Goal: Information Seeking & Learning: Check status

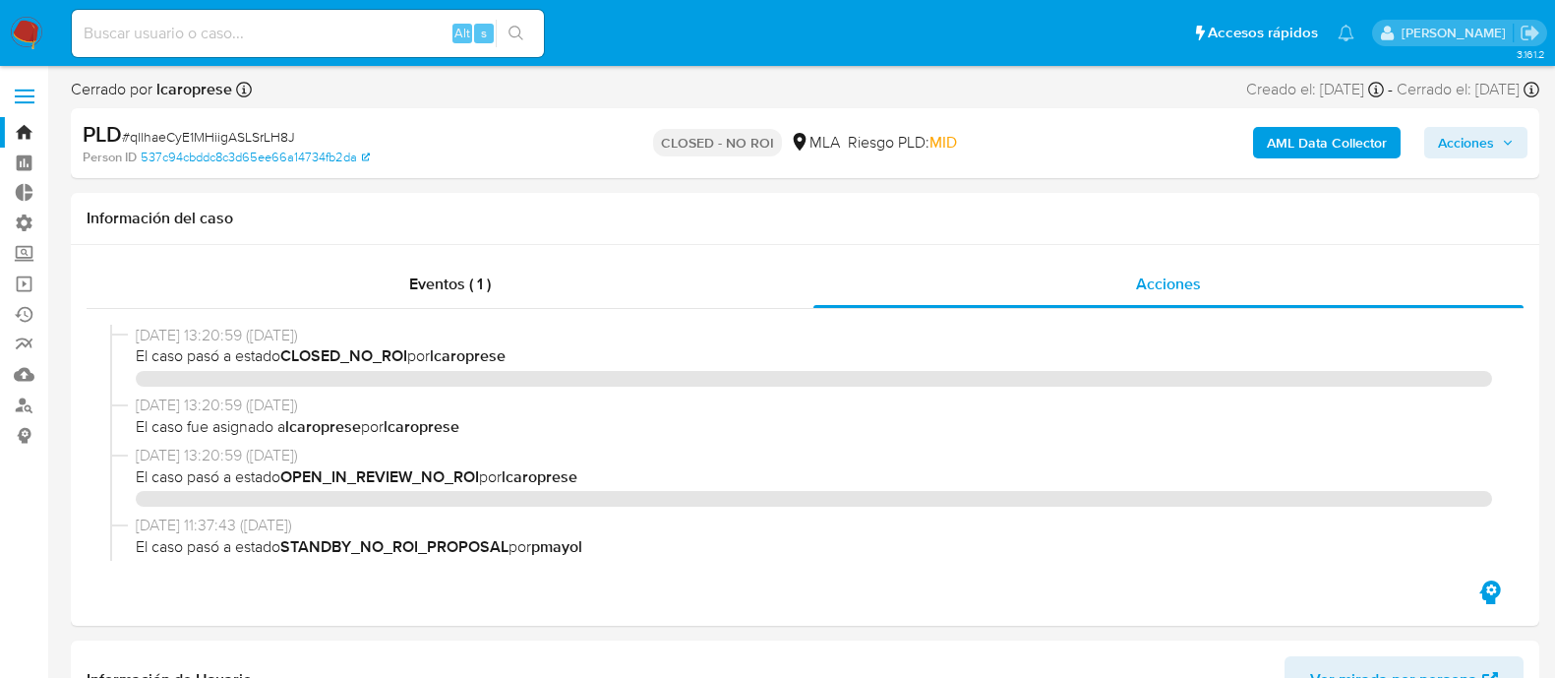
select select "10"
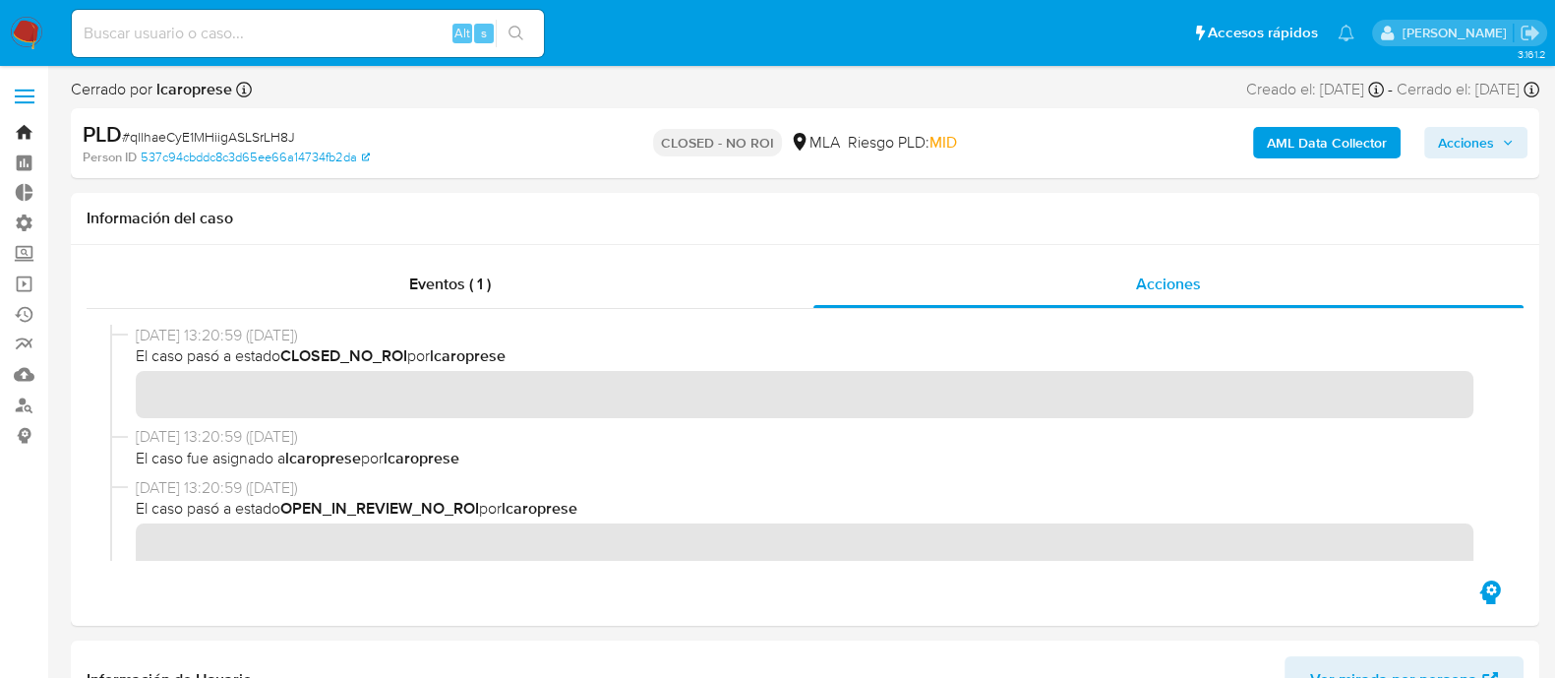
click at [26, 135] on link "Bandeja" at bounding box center [117, 132] width 234 height 30
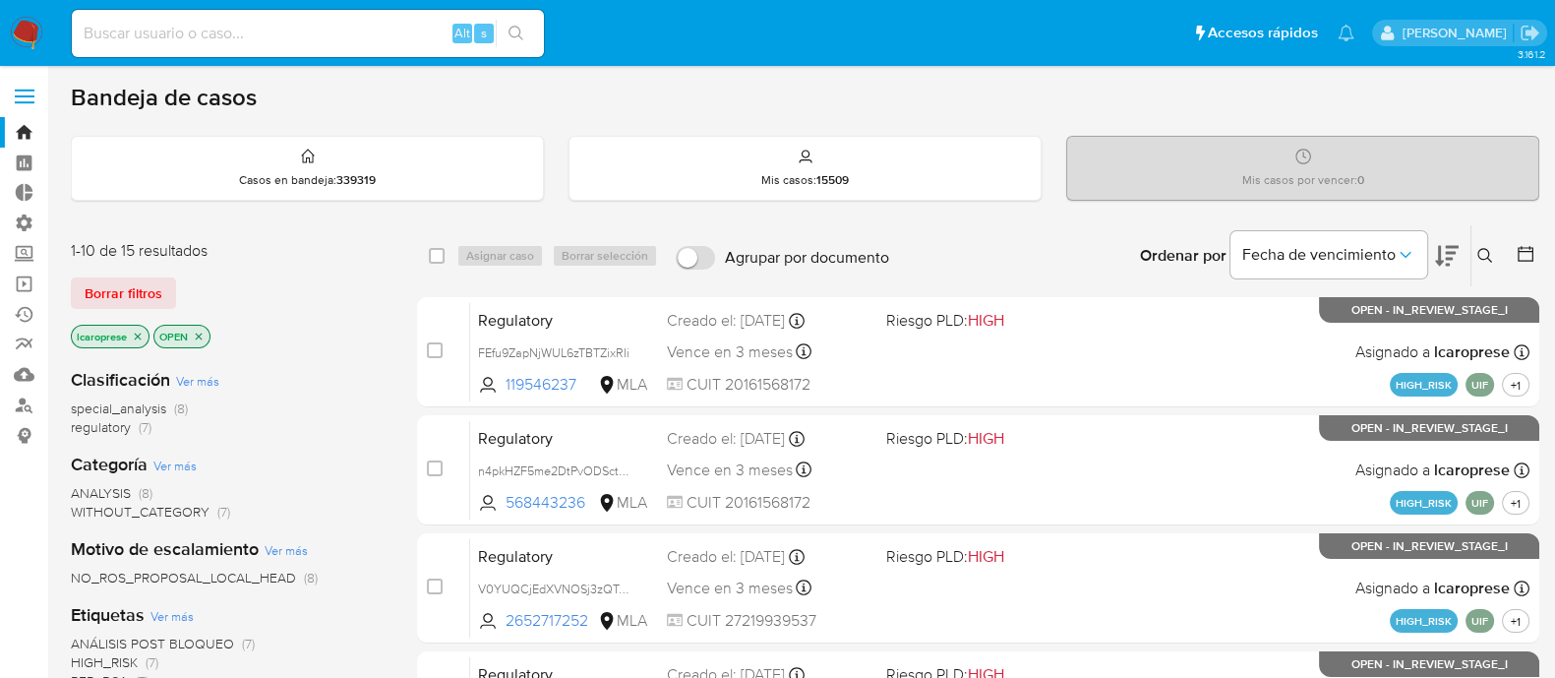
click at [361, 40] on input at bounding box center [308, 34] width 472 height 26
paste input "idQJBbBki45KC1cXdfpCf3Xp"
type input "idQJBbBki45KC1cXdfpCf3Xp"
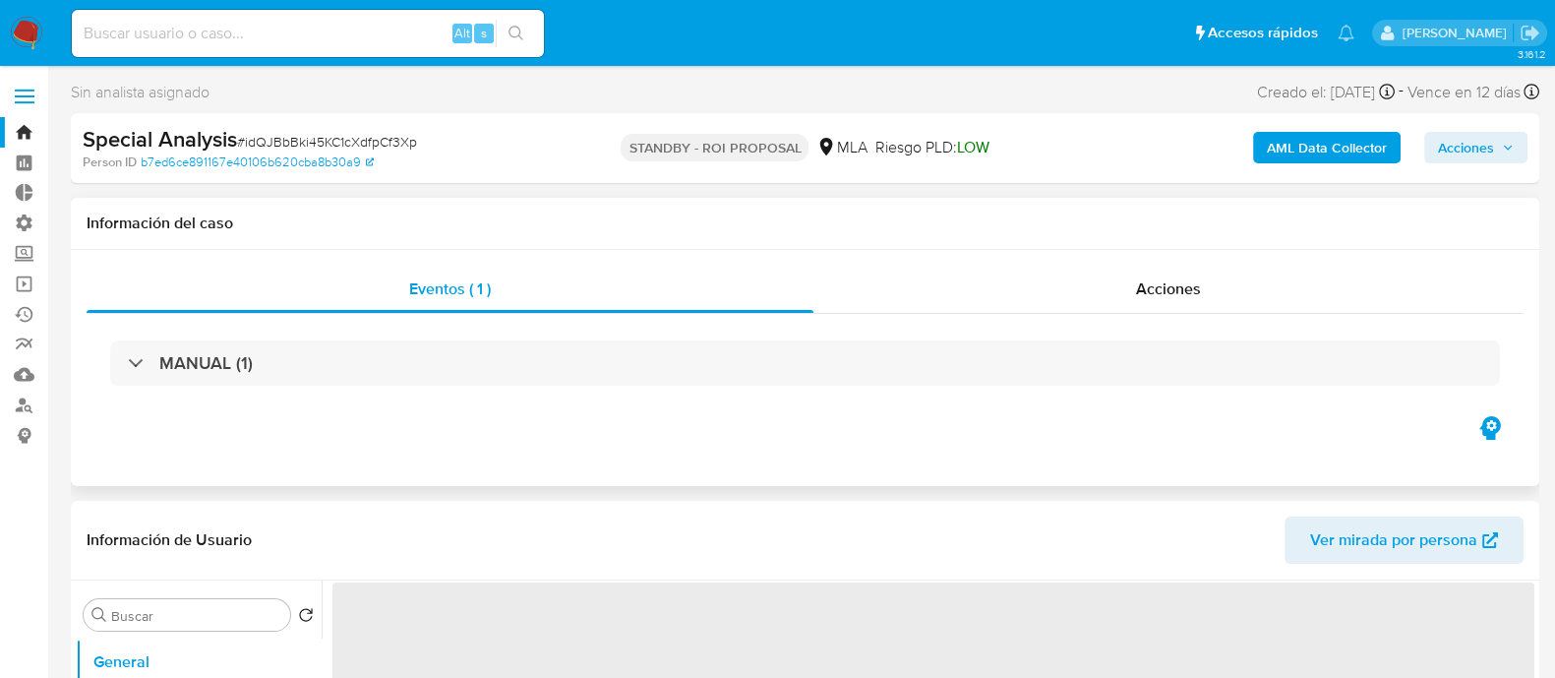
select select "10"
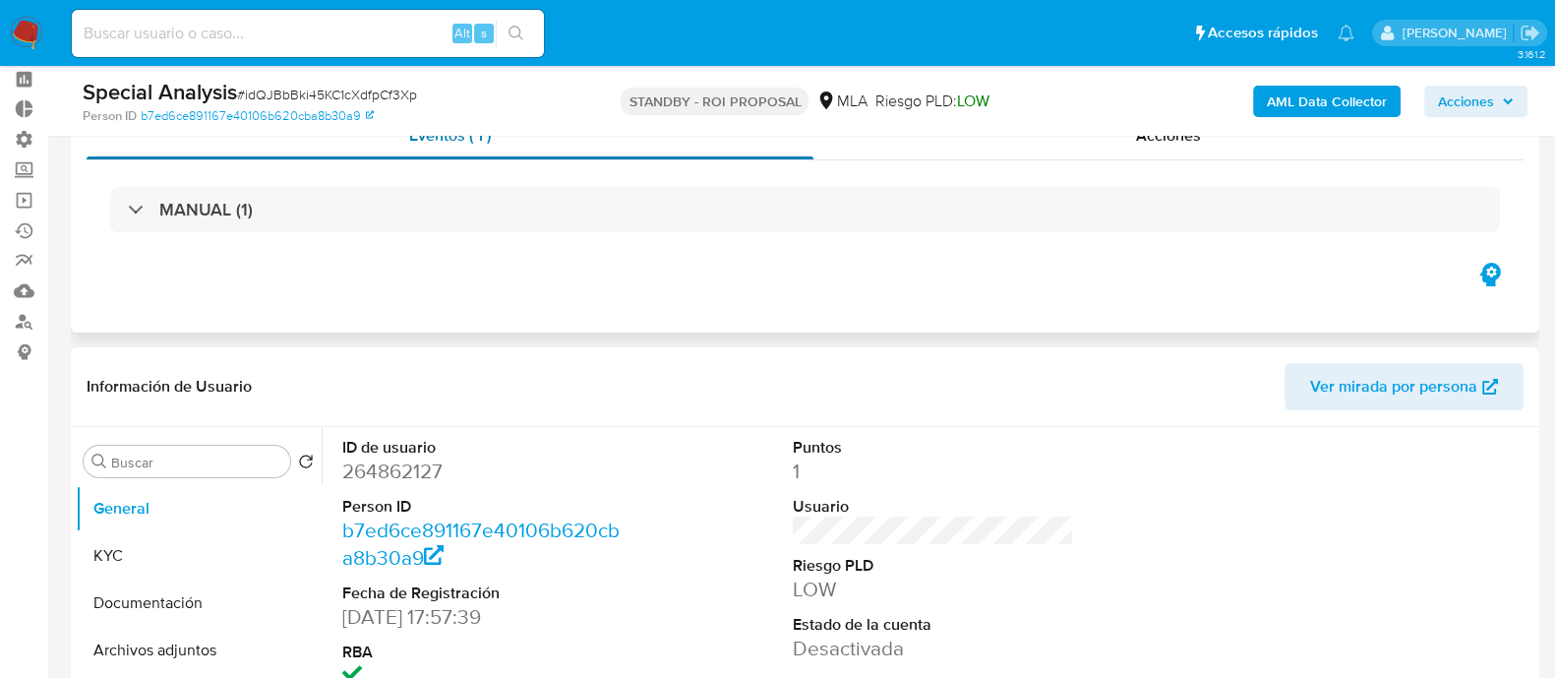
scroll to position [245, 0]
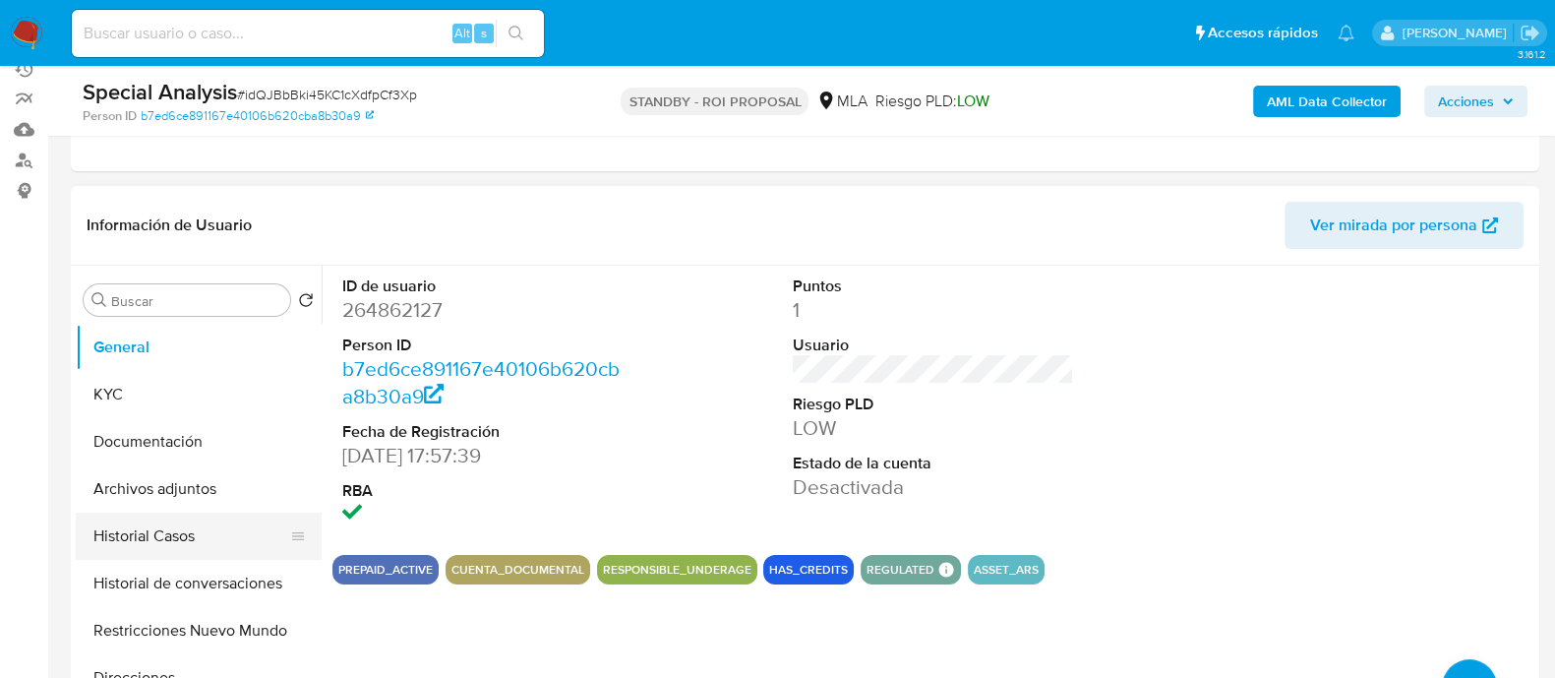
click at [189, 546] on button "Historial Casos" at bounding box center [191, 535] width 230 height 47
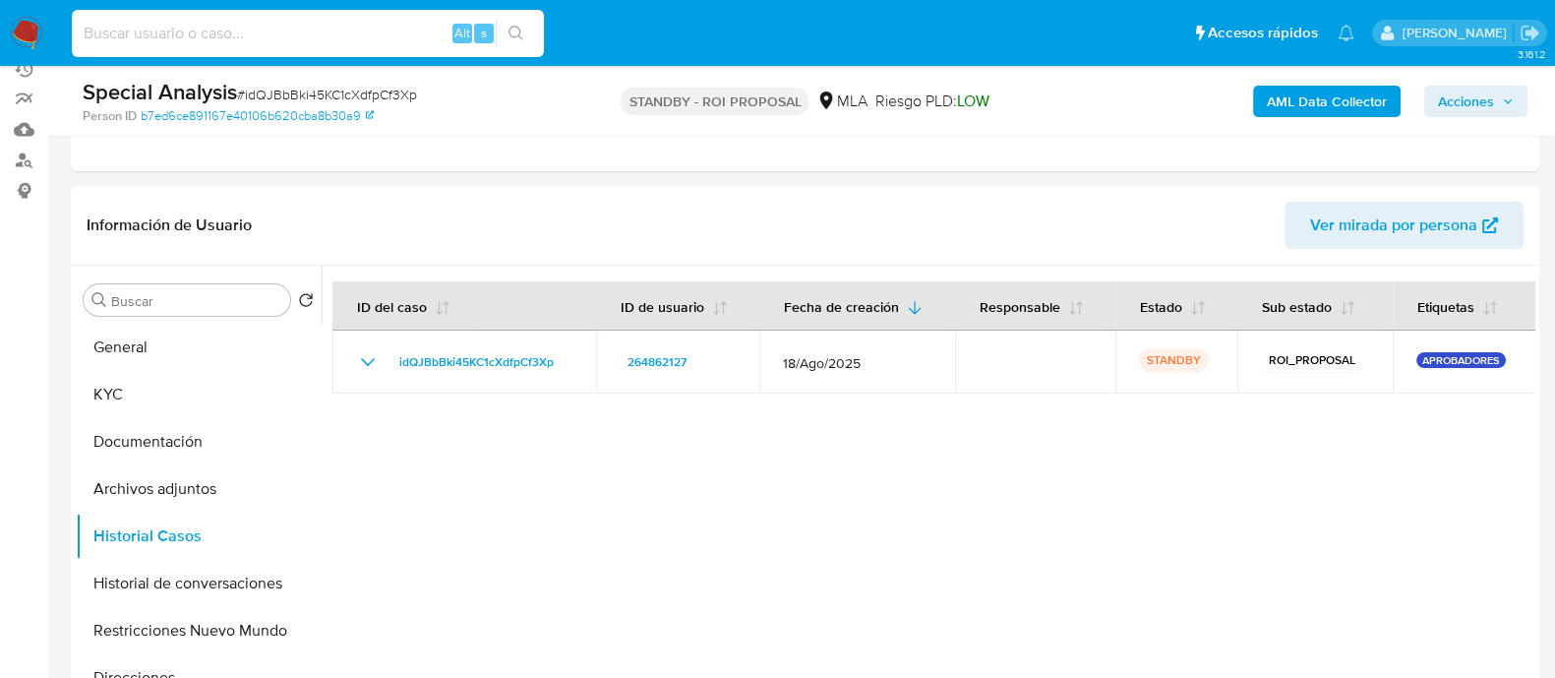
click at [241, 33] on input at bounding box center [308, 34] width 472 height 26
paste input "QVDGRMqpGnZMNUiwRQct5t95"
type input "QVDGRMqpGnZMNUiwRQct5t95"
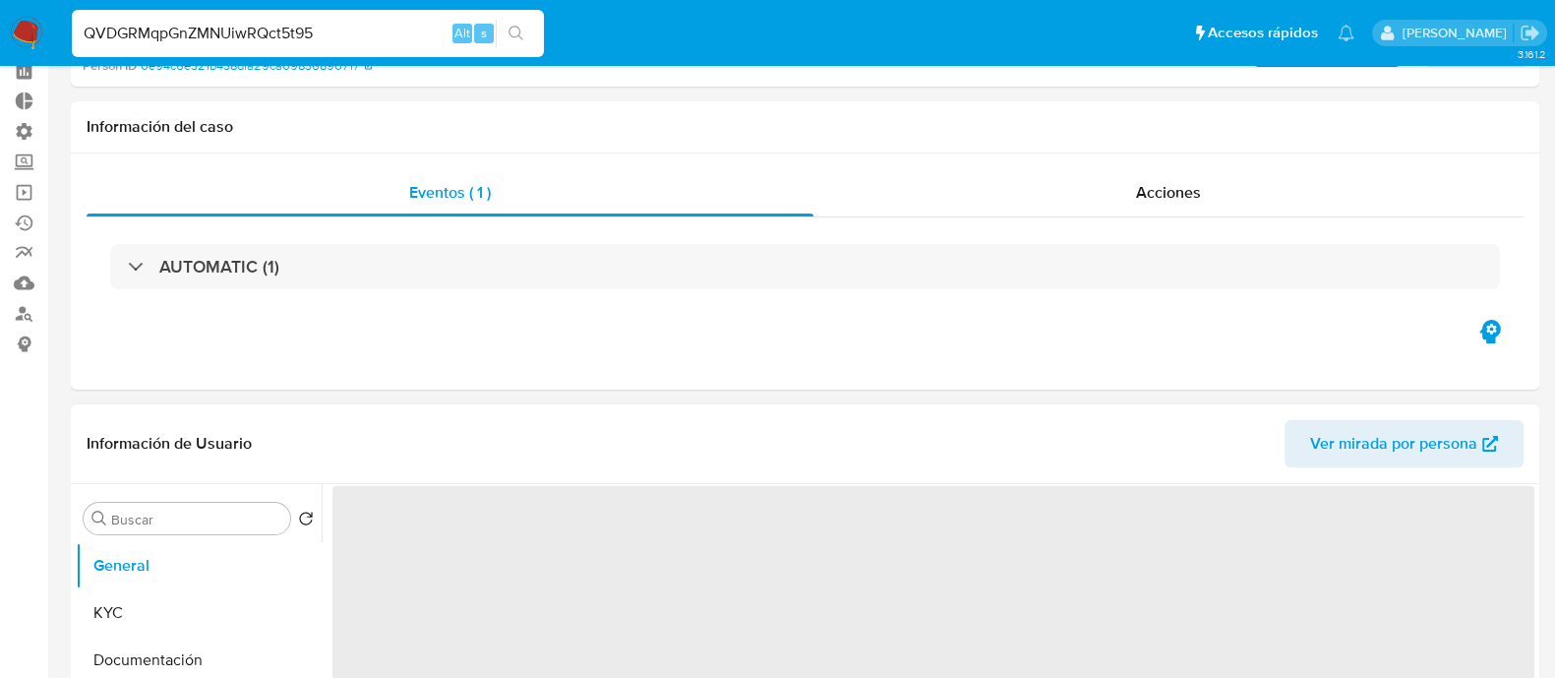
select select "10"
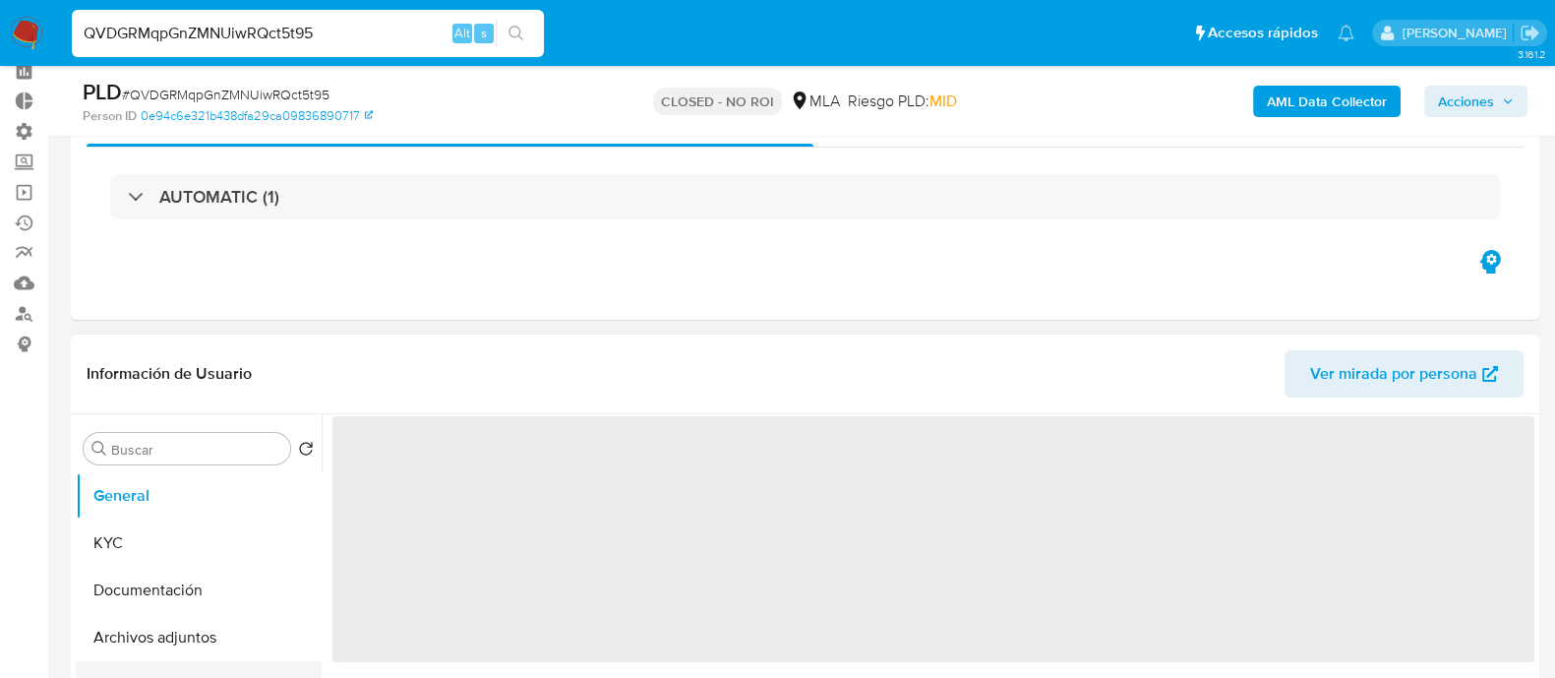
scroll to position [245, 0]
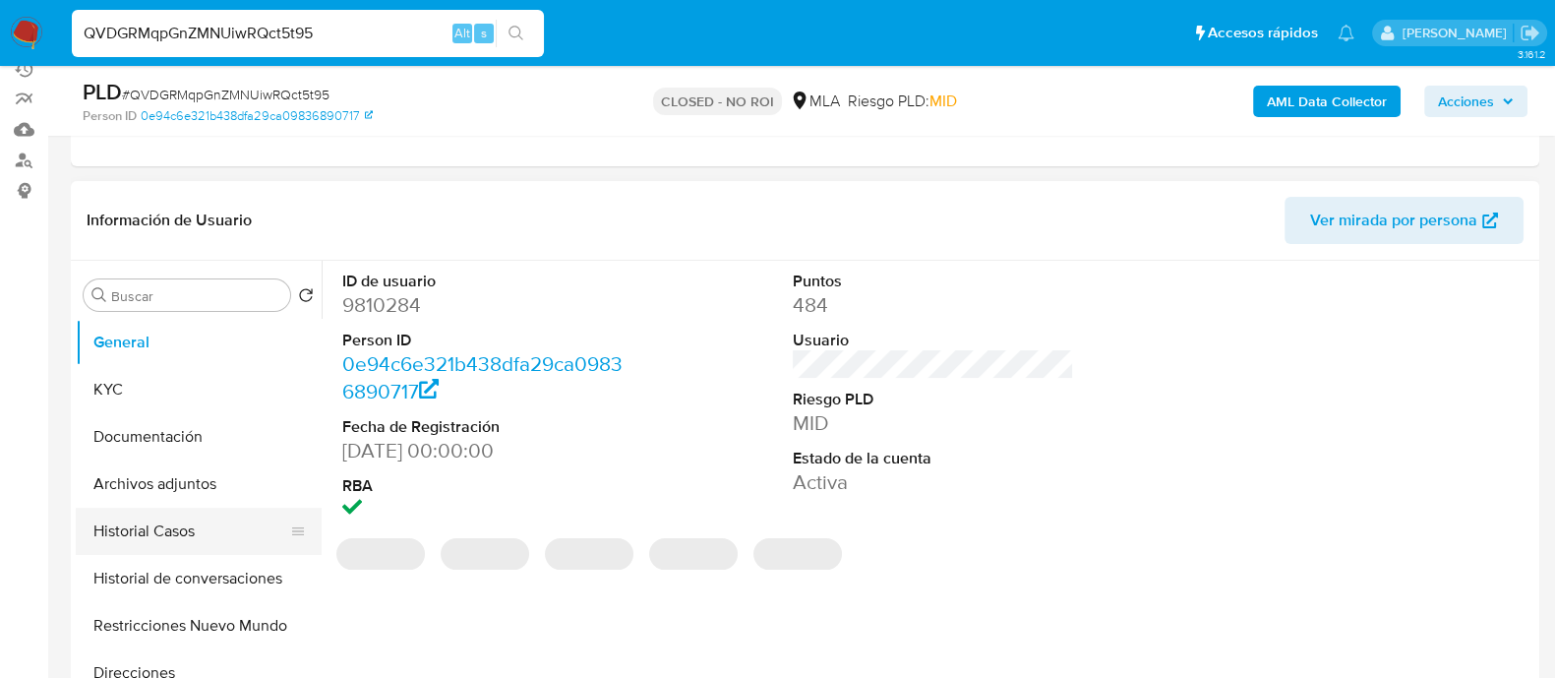
click at [185, 533] on button "Historial Casos" at bounding box center [191, 531] width 230 height 47
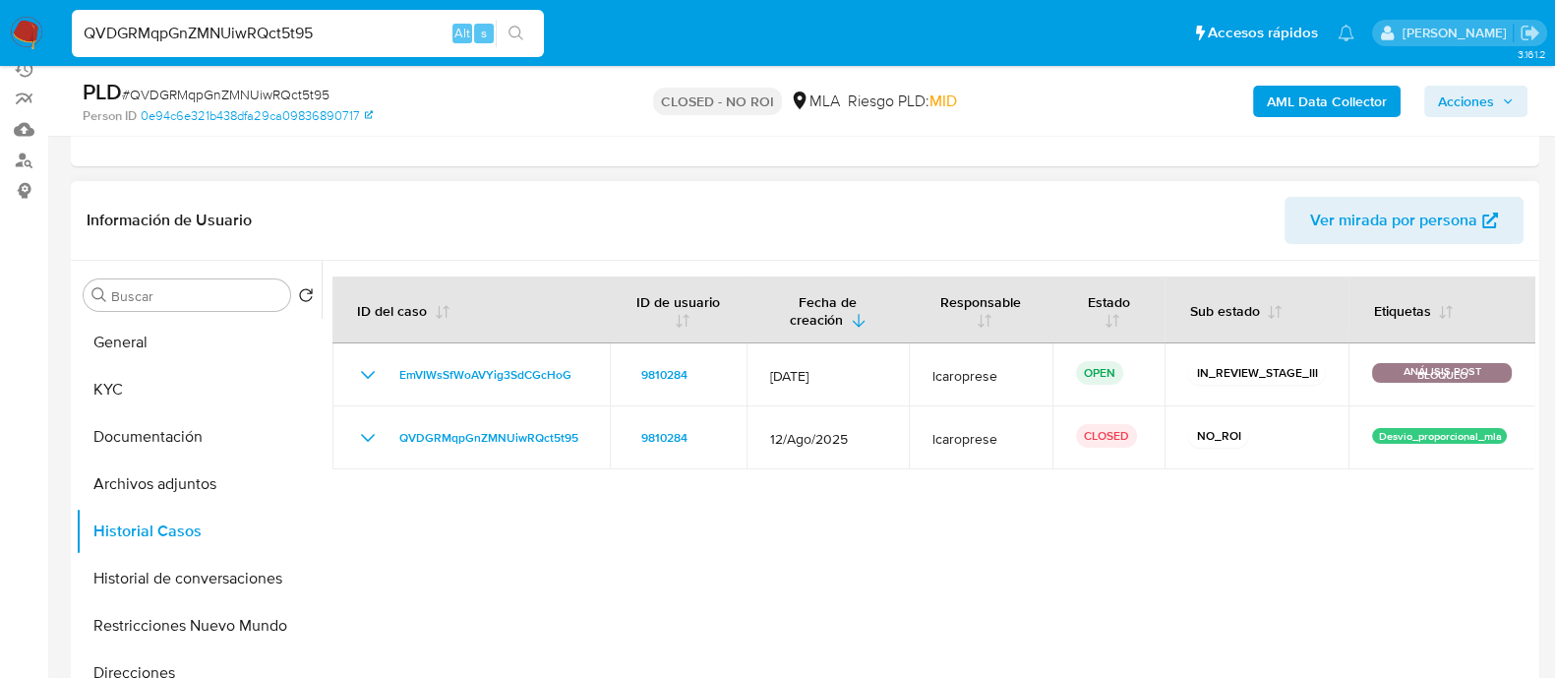
scroll to position [0, 0]
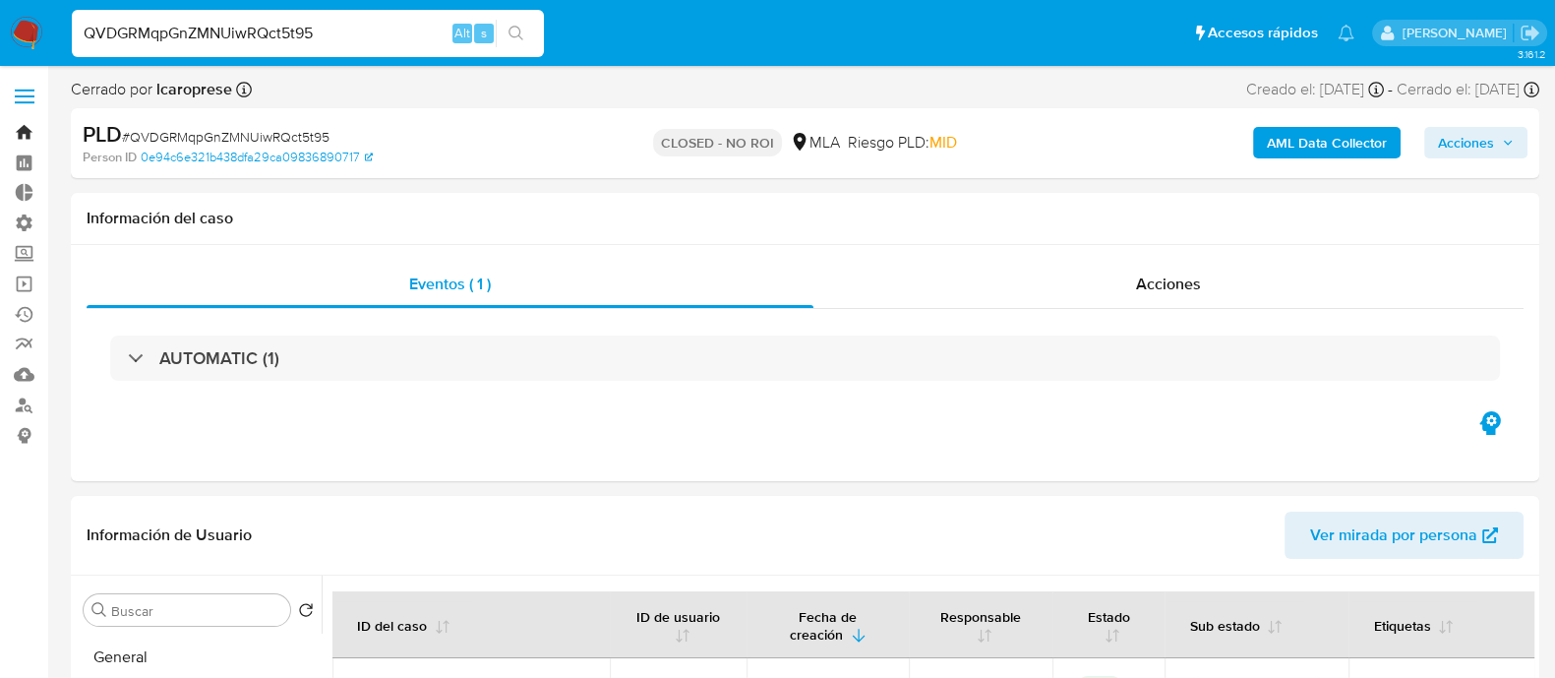
click at [34, 134] on link "Bandeja" at bounding box center [117, 132] width 234 height 30
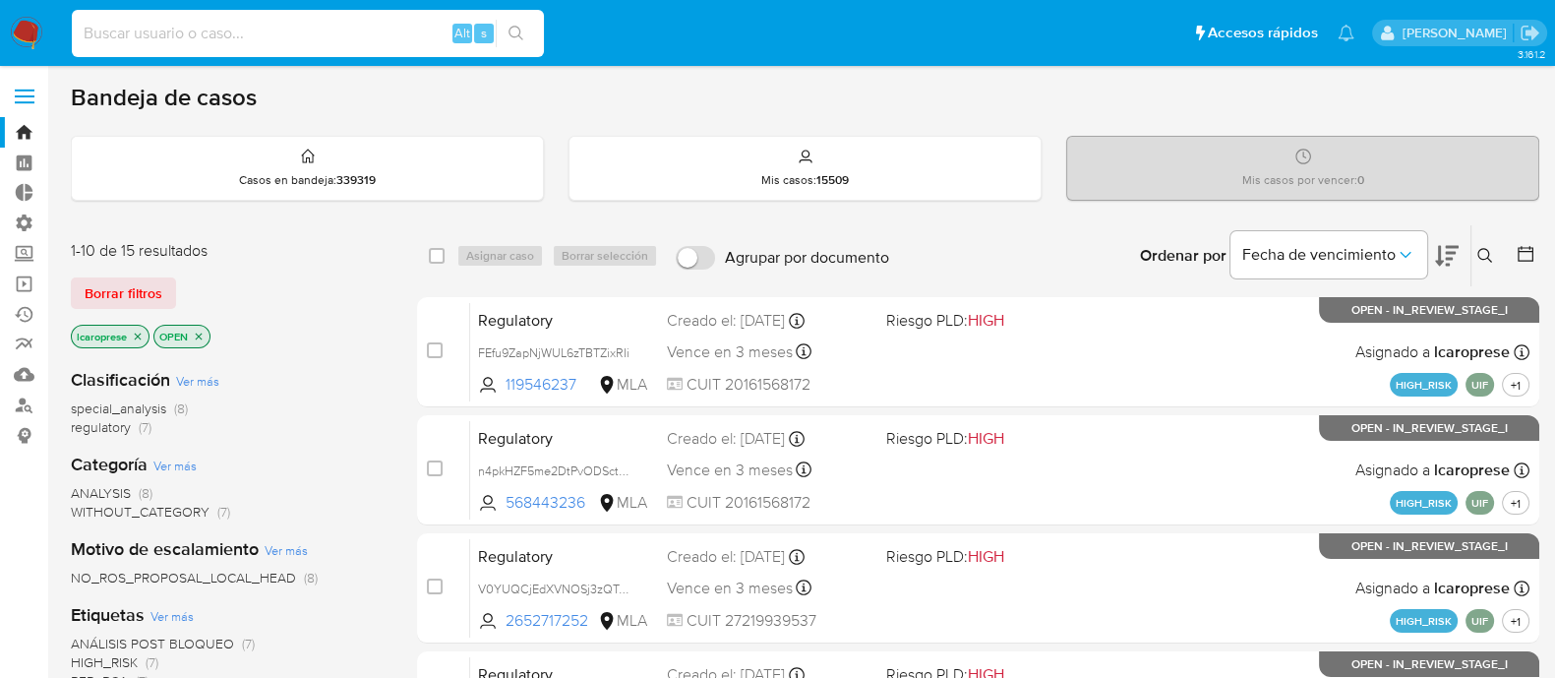
click at [248, 41] on input at bounding box center [308, 34] width 472 height 26
paste input "GqAjZeBBJjC9e62FJO3XsJZn"
type input "GqAjZeBBJjC9e62FJO3XsJZn"
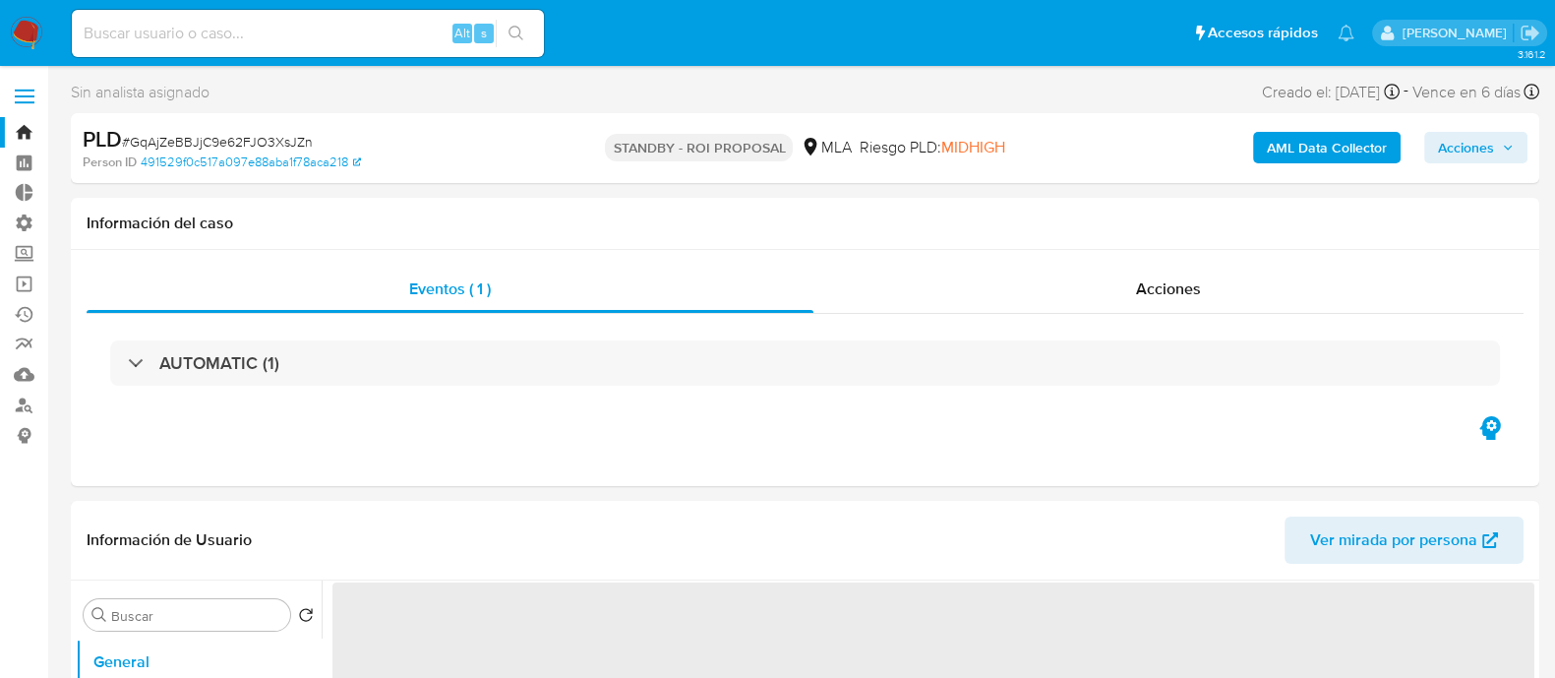
select select "10"
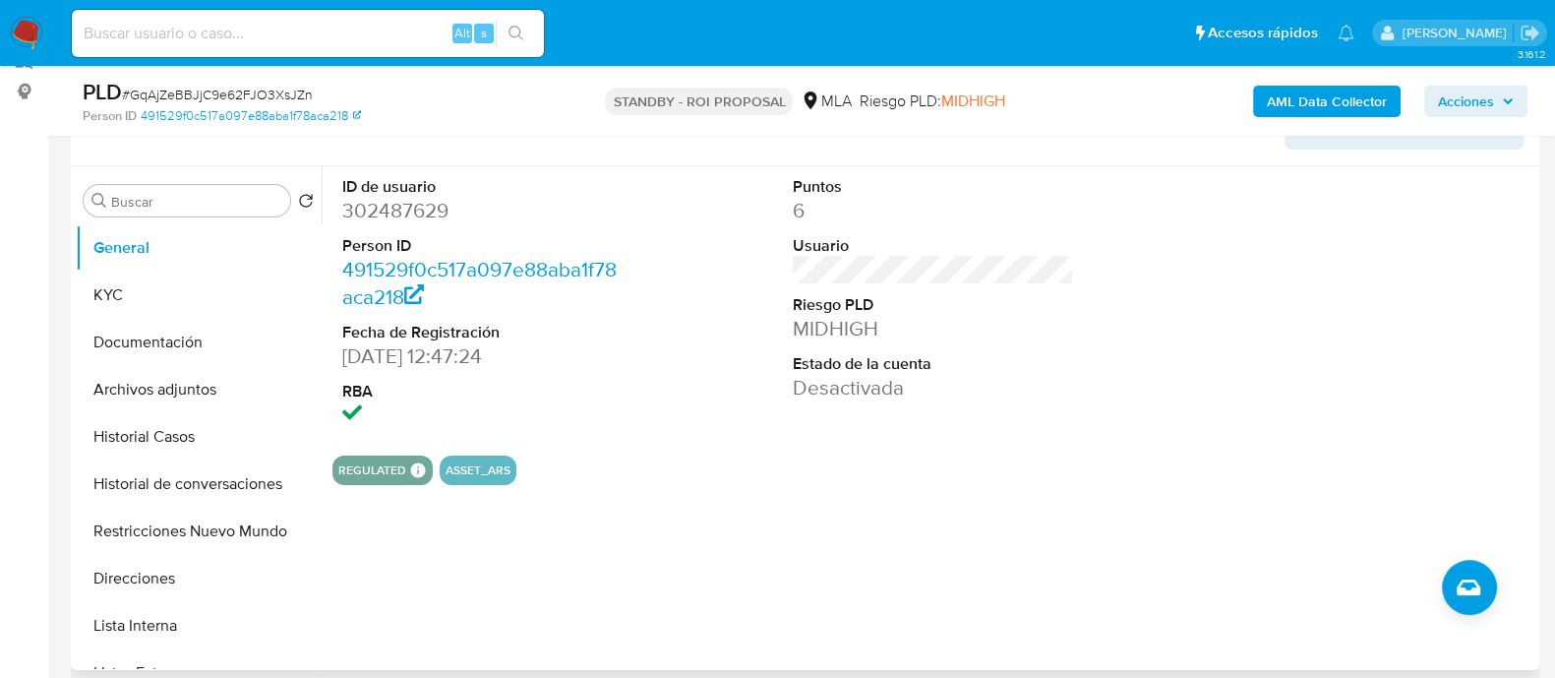
scroll to position [369, 0]
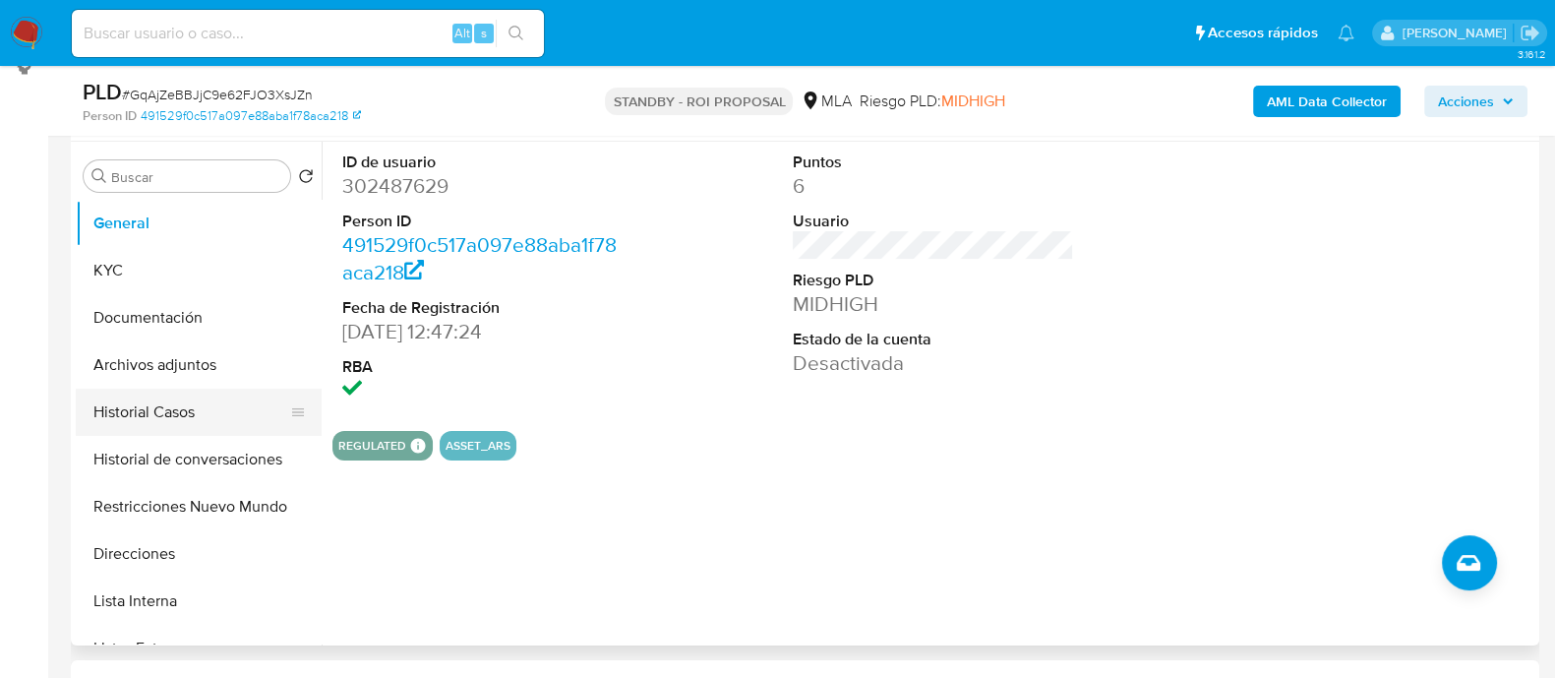
click at [227, 425] on button "Historial Casos" at bounding box center [191, 412] width 230 height 47
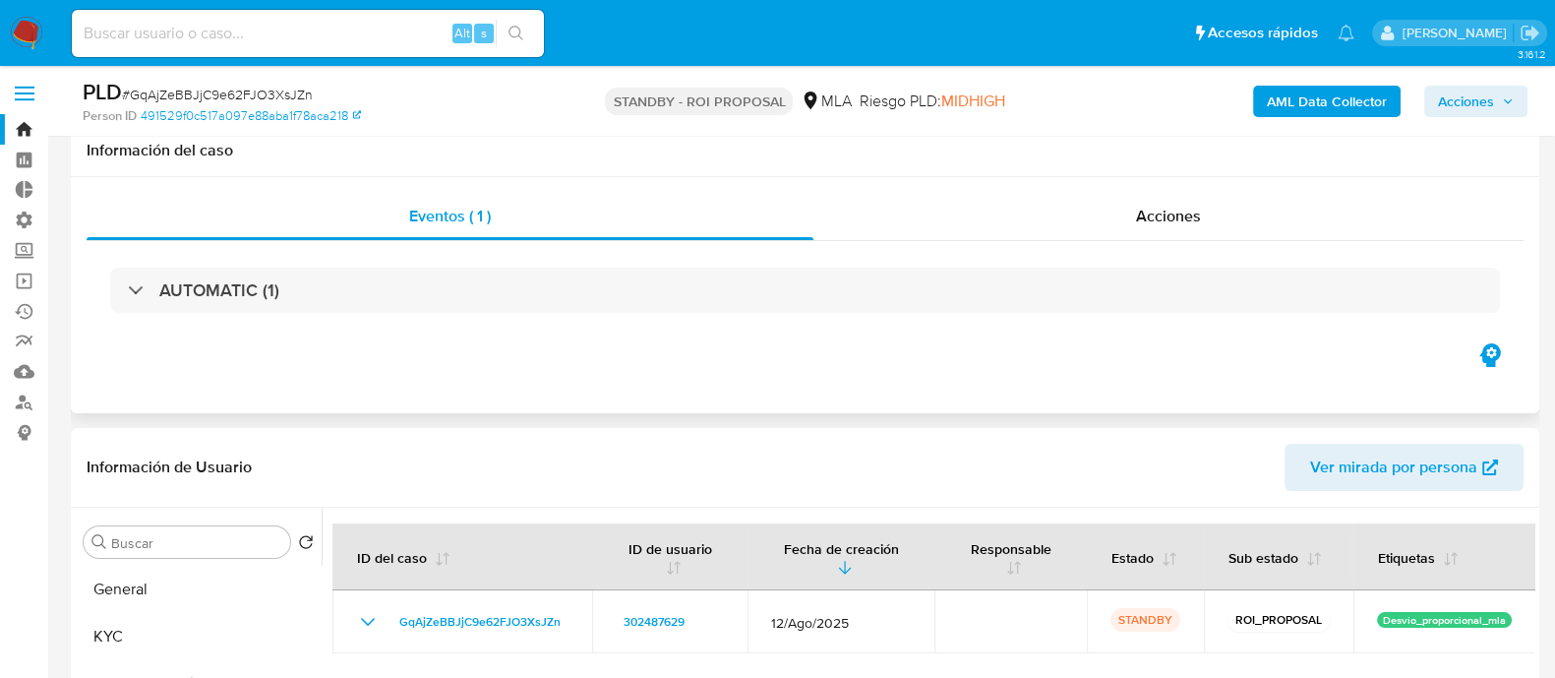
scroll to position [0, 0]
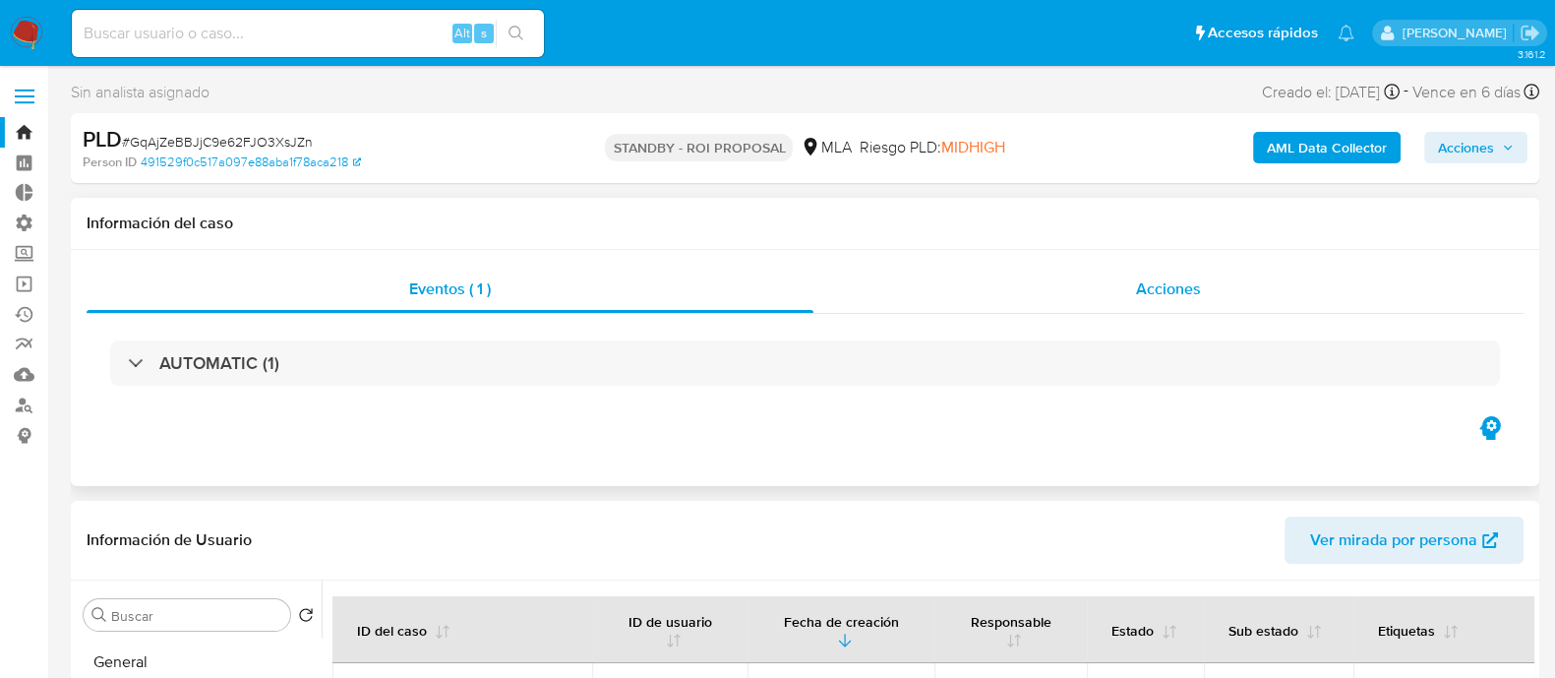
click at [869, 287] on div "Acciones" at bounding box center [1168, 289] width 710 height 47
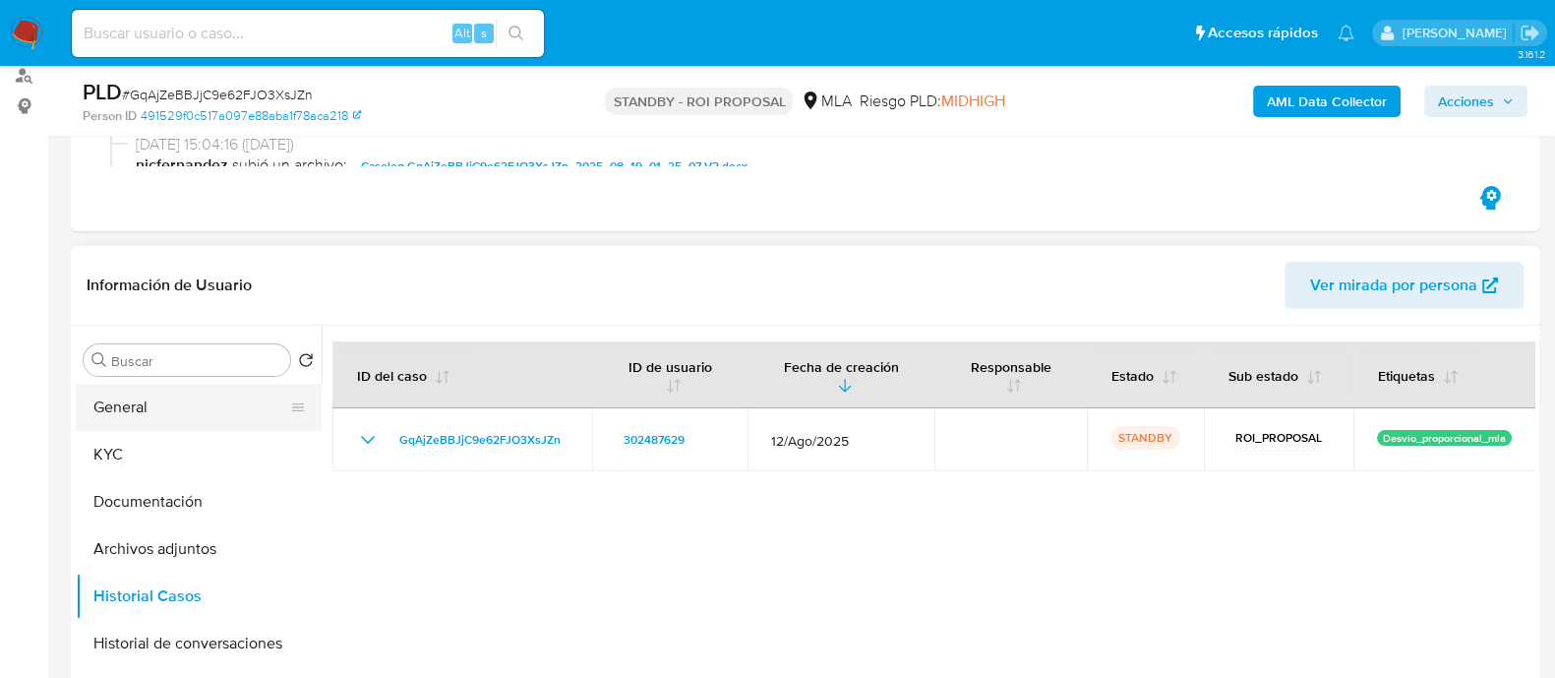
scroll to position [369, 0]
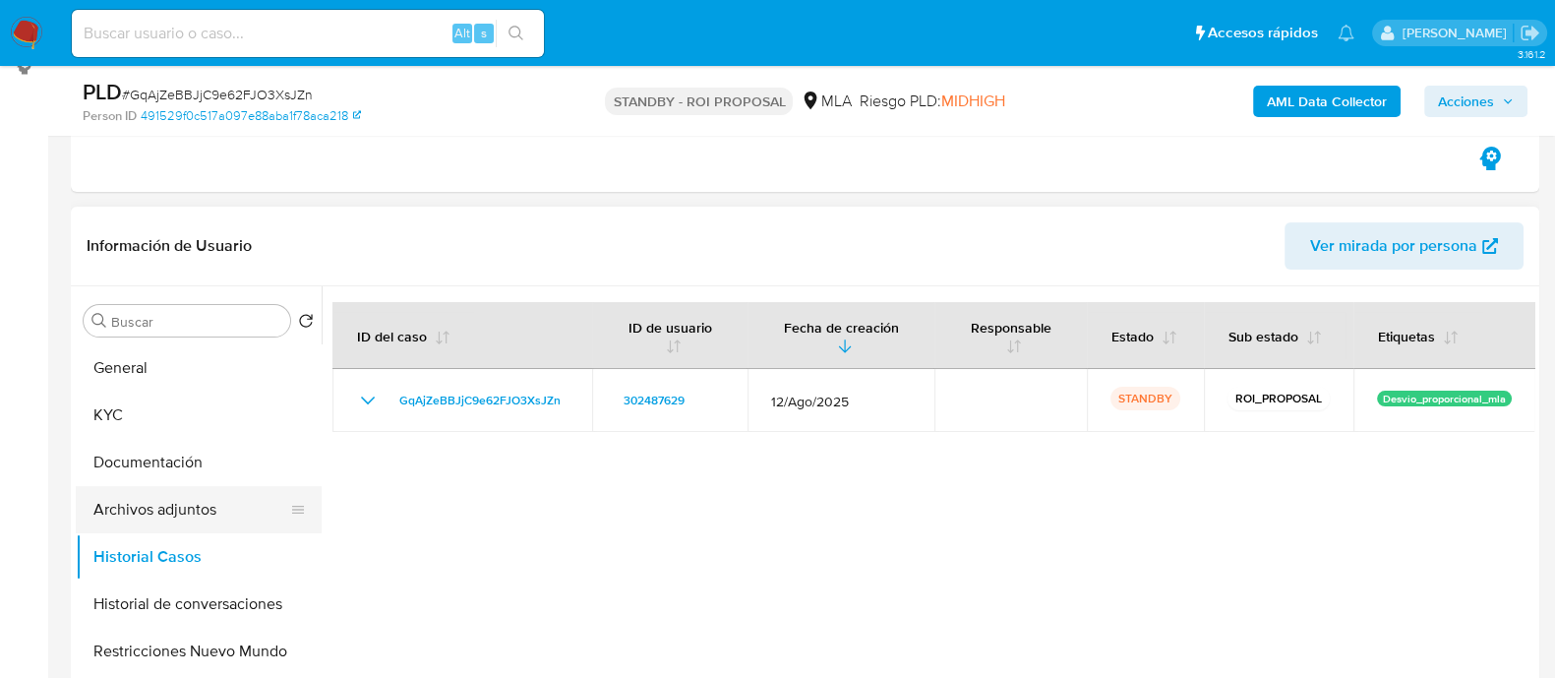
click at [193, 509] on button "Archivos adjuntos" at bounding box center [191, 509] width 230 height 47
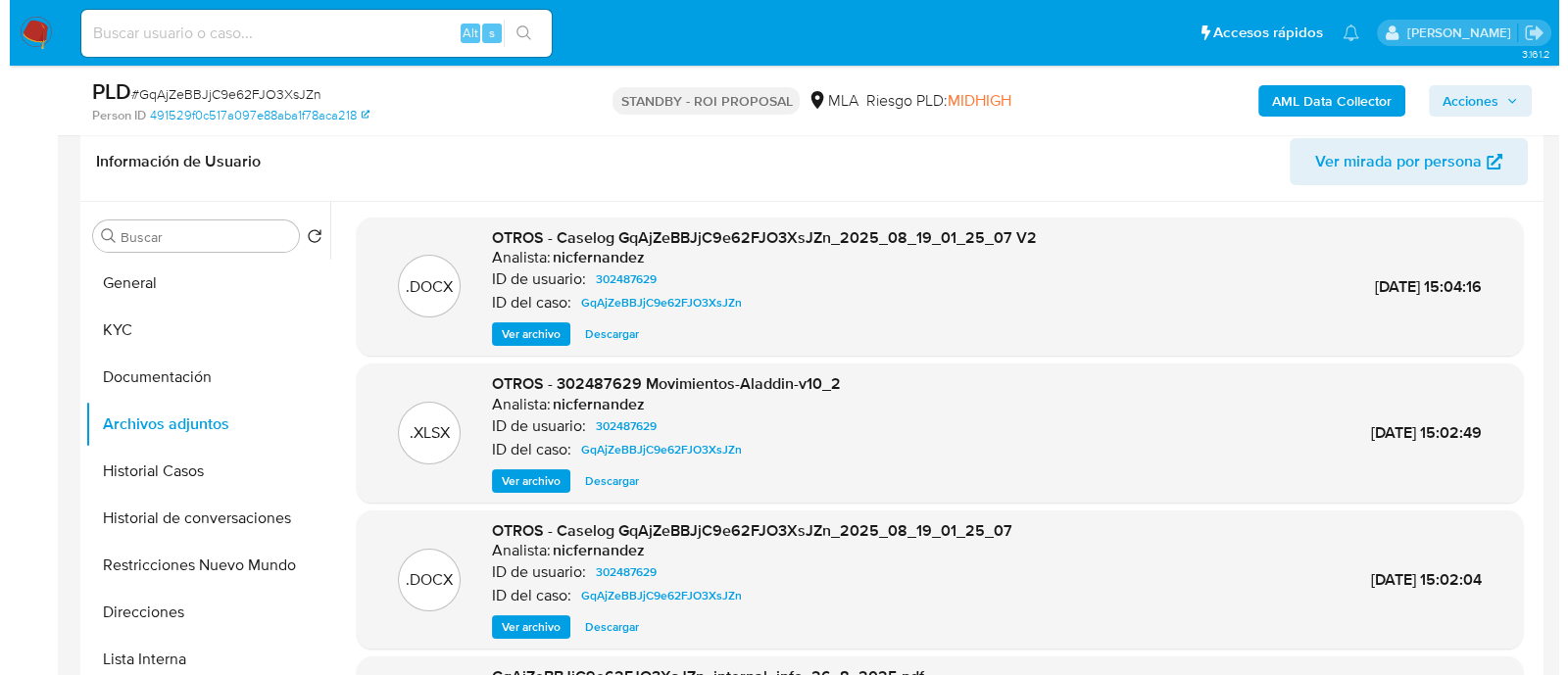
scroll to position [489, 0]
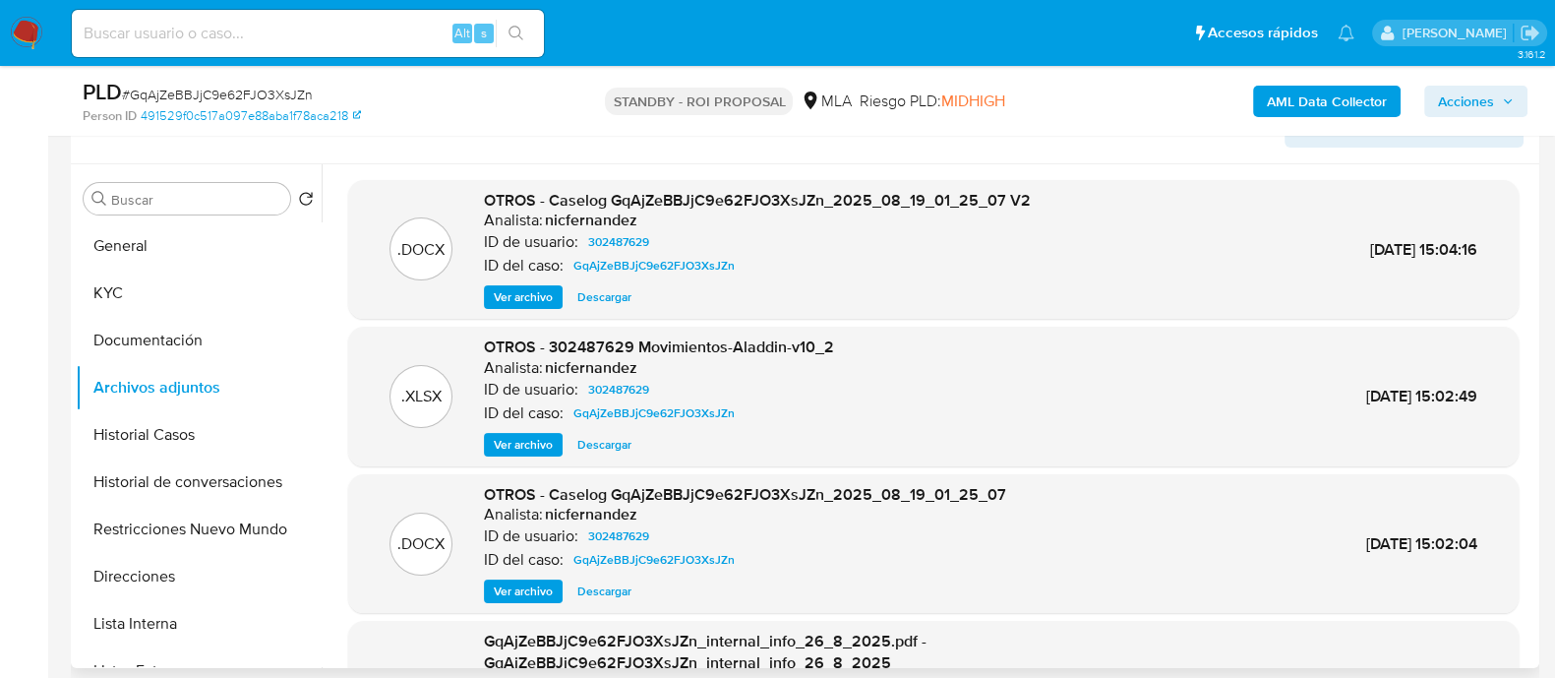
click at [605, 297] on span "Descargar" at bounding box center [604, 297] width 54 height 20
click at [172, 520] on button "Restricciones Nuevo Mundo" at bounding box center [191, 529] width 230 height 47
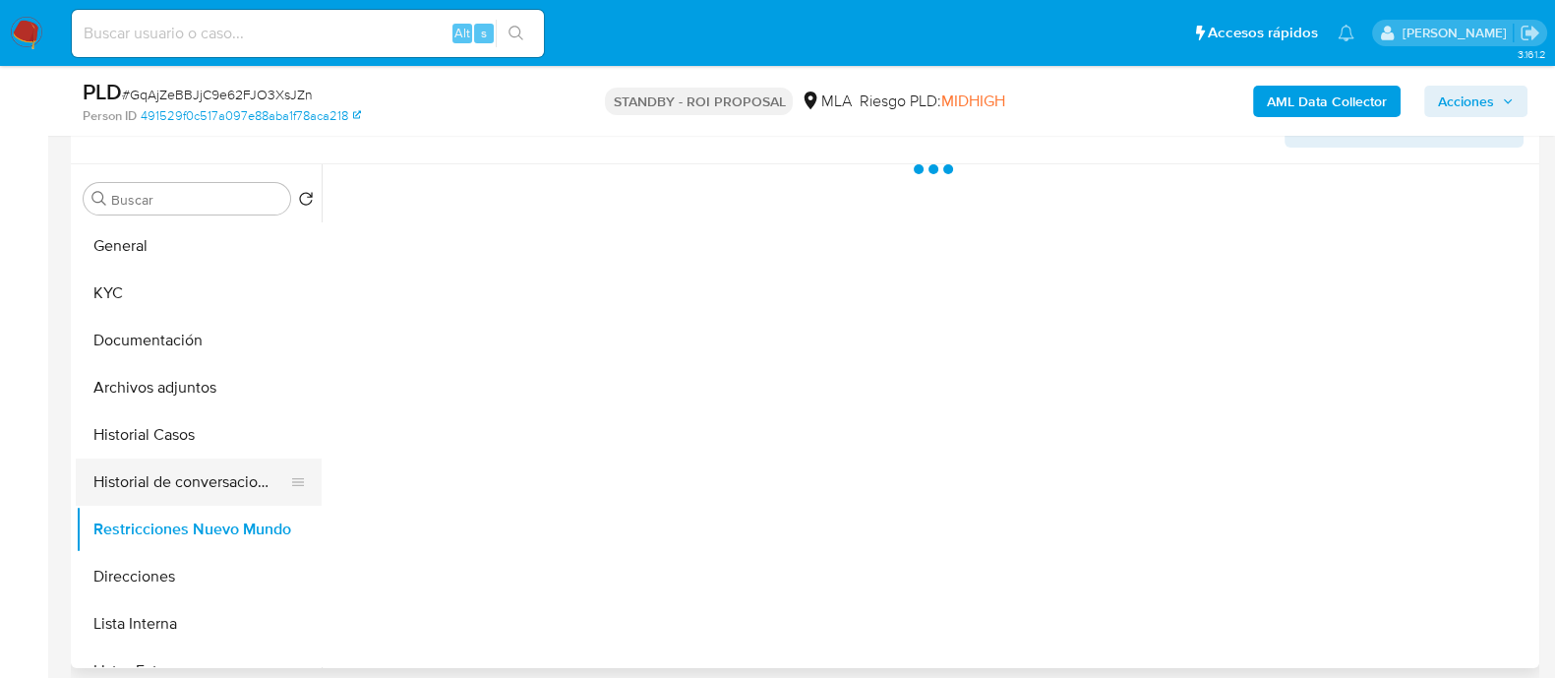
click at [152, 492] on button "Historial de conversaciones" at bounding box center [191, 481] width 230 height 47
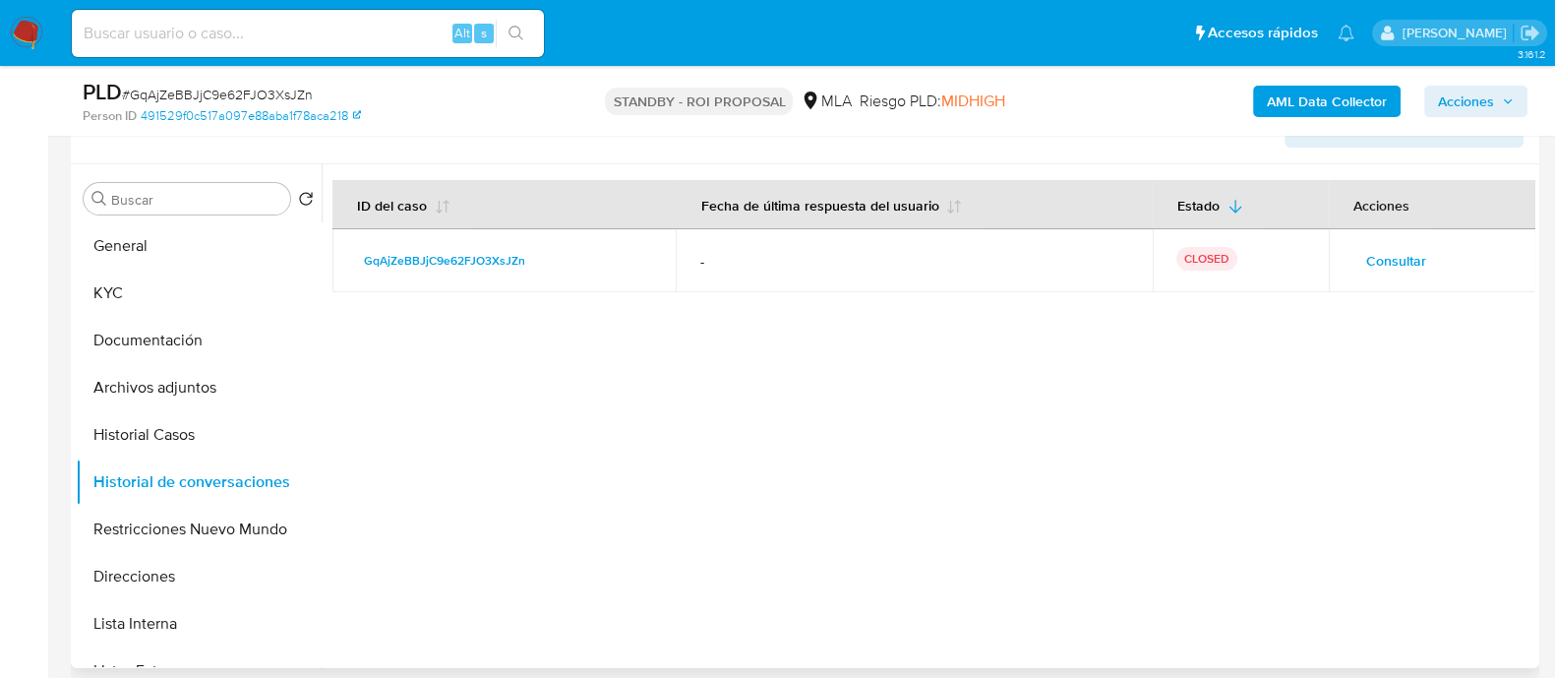
click at [1404, 258] on span "Consultar" at bounding box center [1396, 261] width 60 height 28
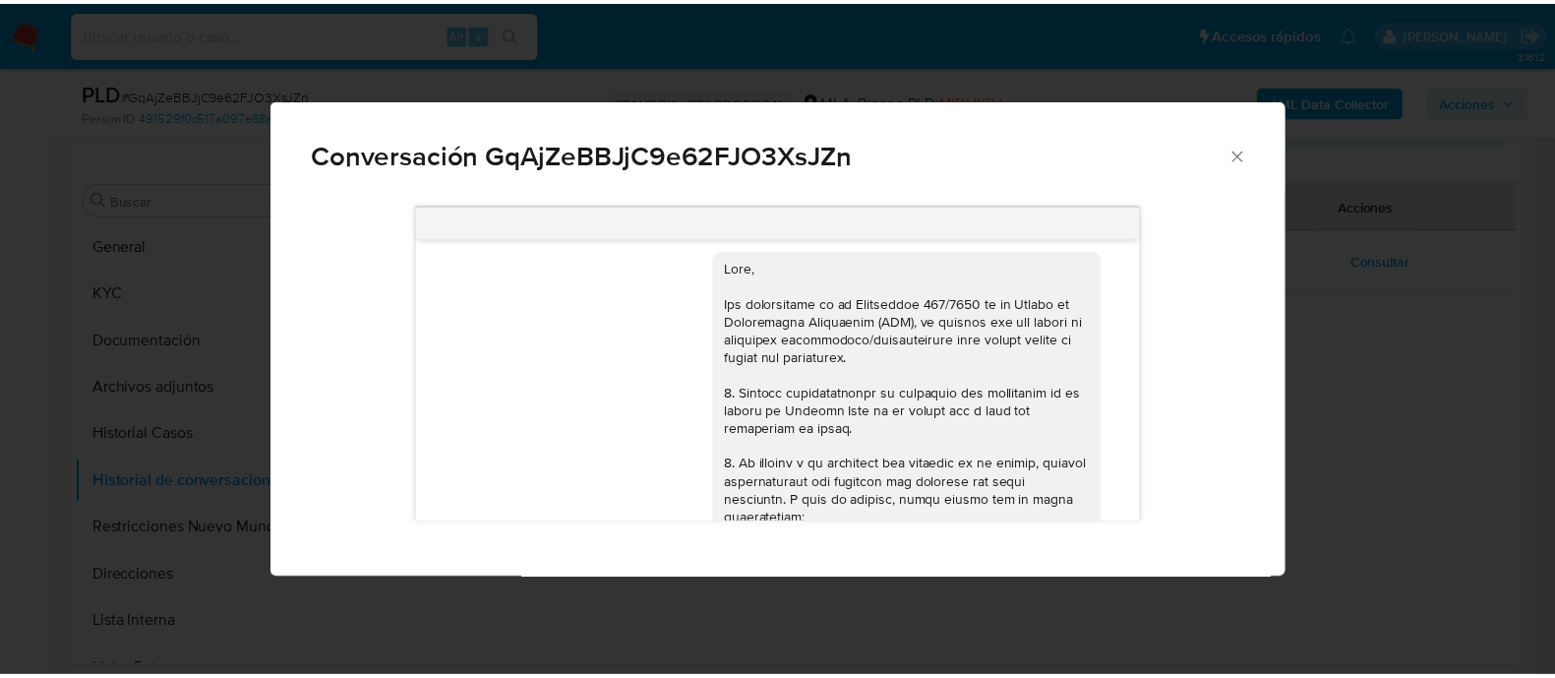
scroll to position [0, 0]
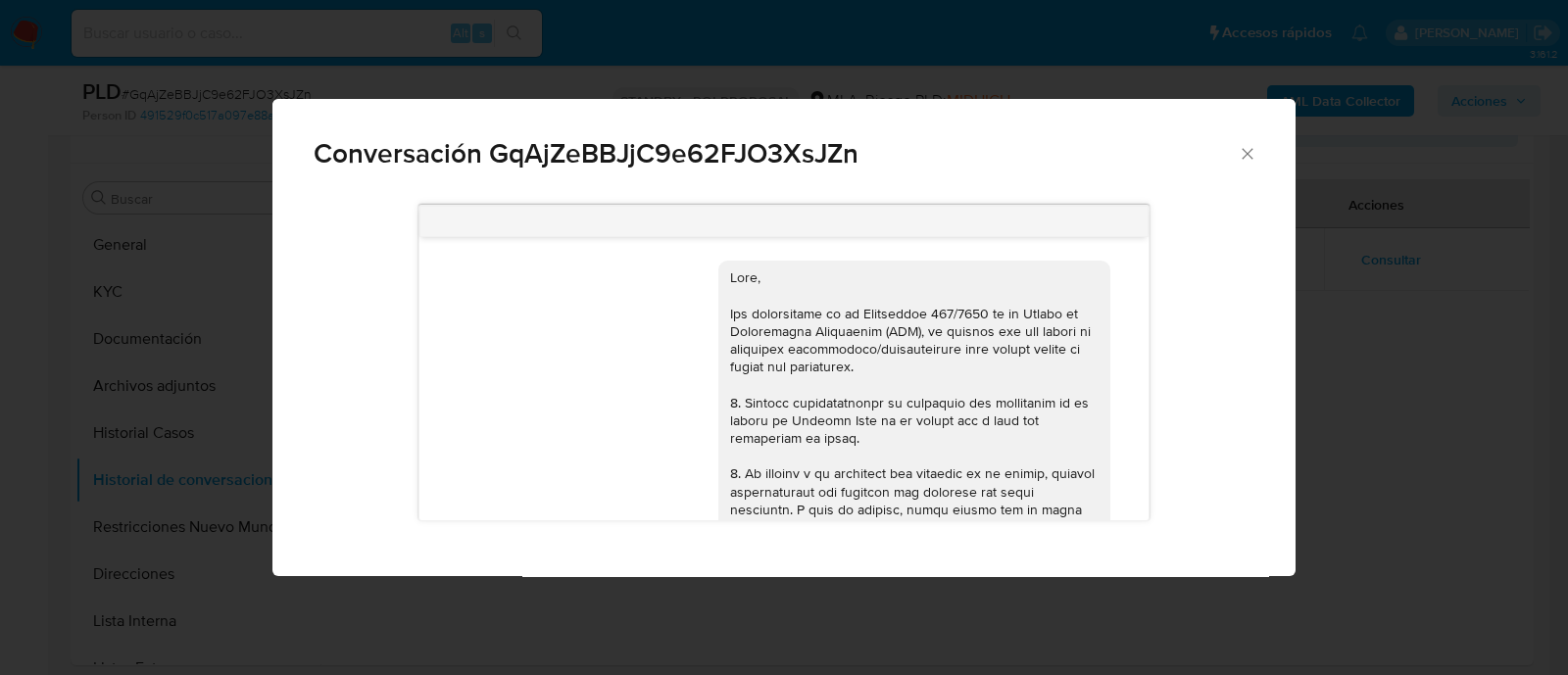
click at [1260, 148] on div "Conversación GqAjZeBBJjC9e62FJO3XsJZn" at bounding box center [783, 144] width 1023 height 93
click at [1245, 161] on icon "Cerrar" at bounding box center [1247, 154] width 20 height 20
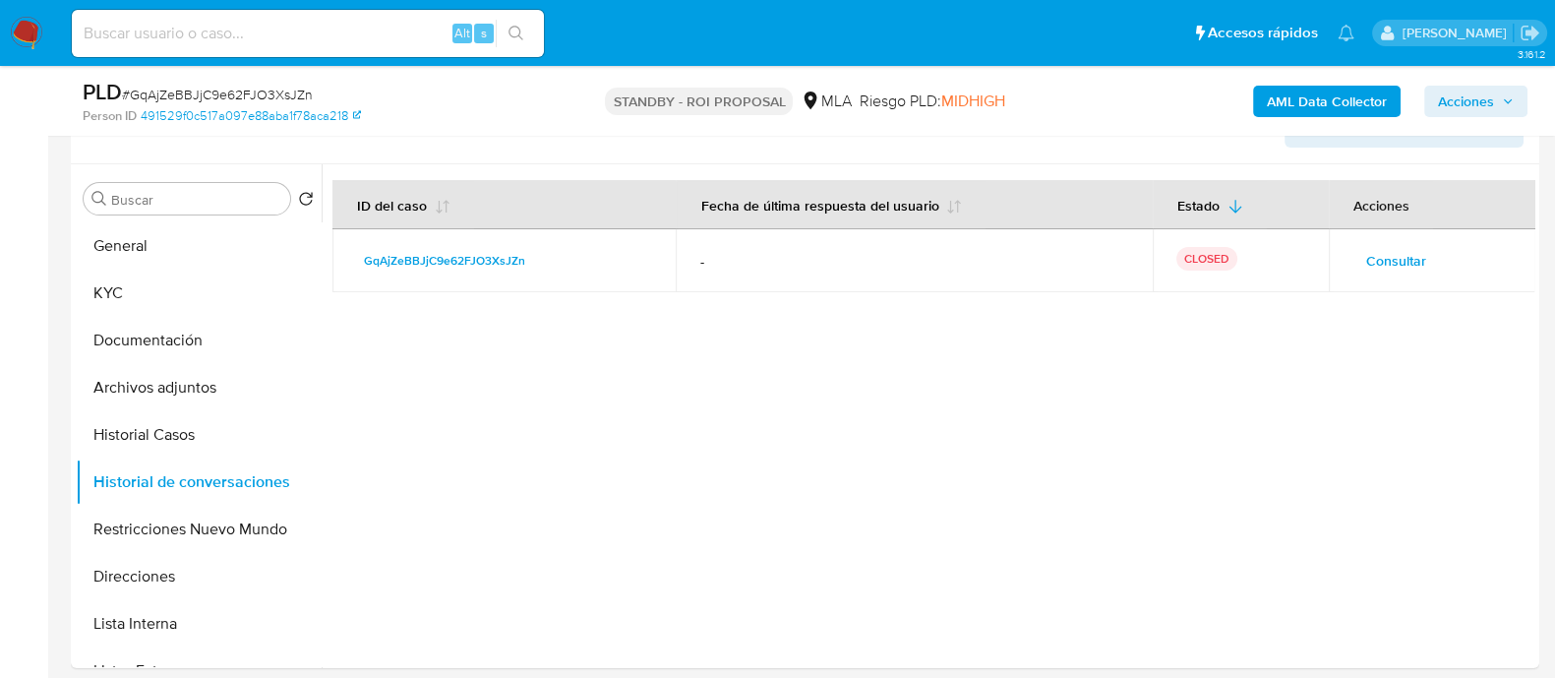
click at [284, 31] on input at bounding box center [308, 34] width 472 height 26
paste input "yEi71vkDmN2KBDmWxd1qE9Jf"
type input "yEi71vkDmN2KBDmWxd1qE9Jf"
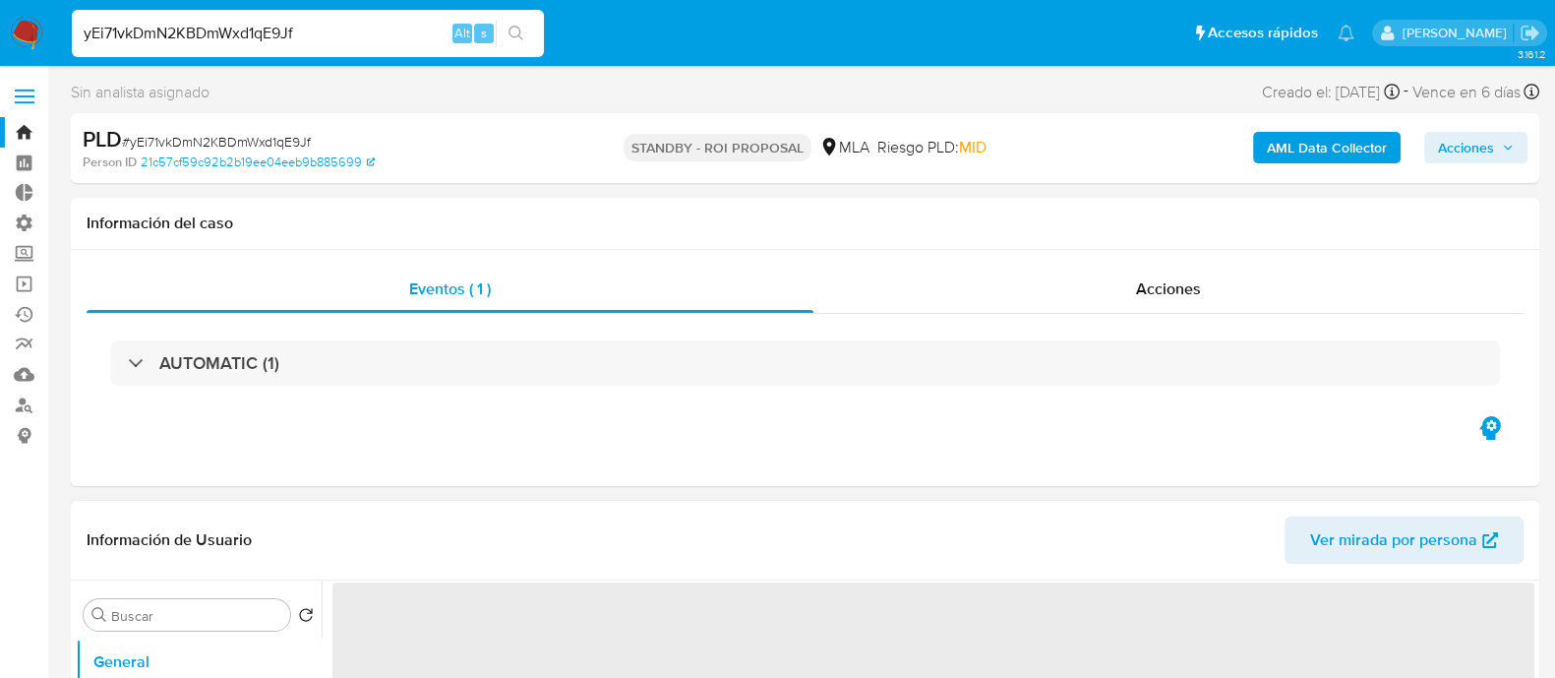
select select "10"
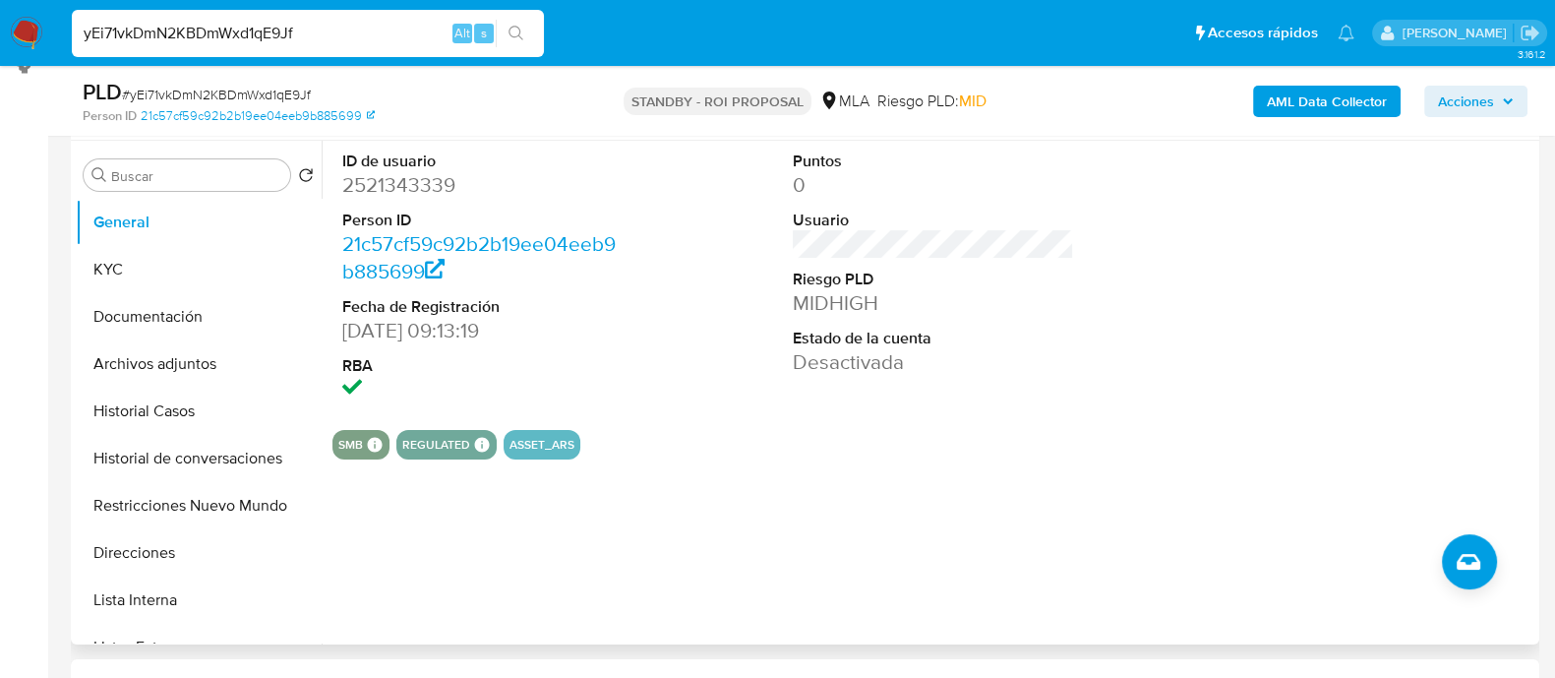
scroll to position [491, 0]
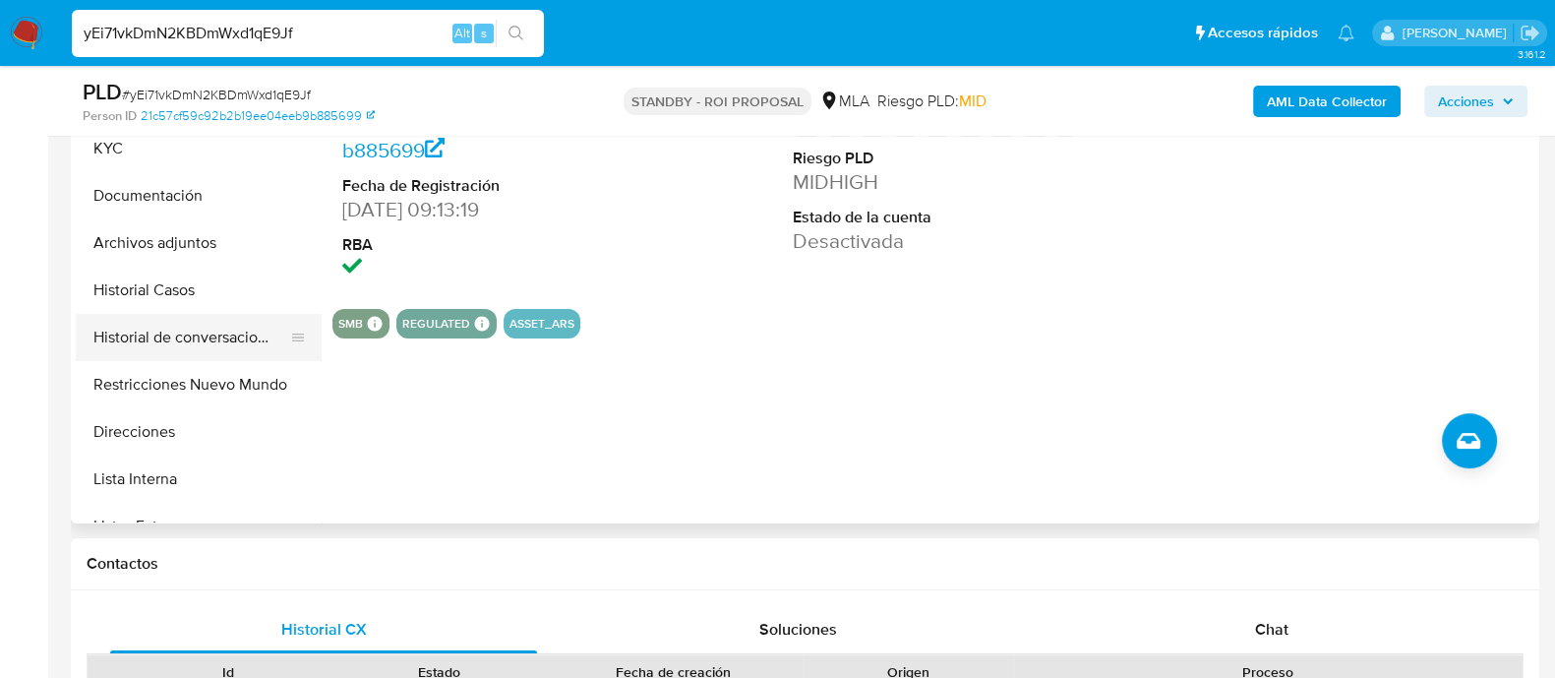
click at [148, 331] on button "Historial de conversaciones" at bounding box center [191, 337] width 230 height 47
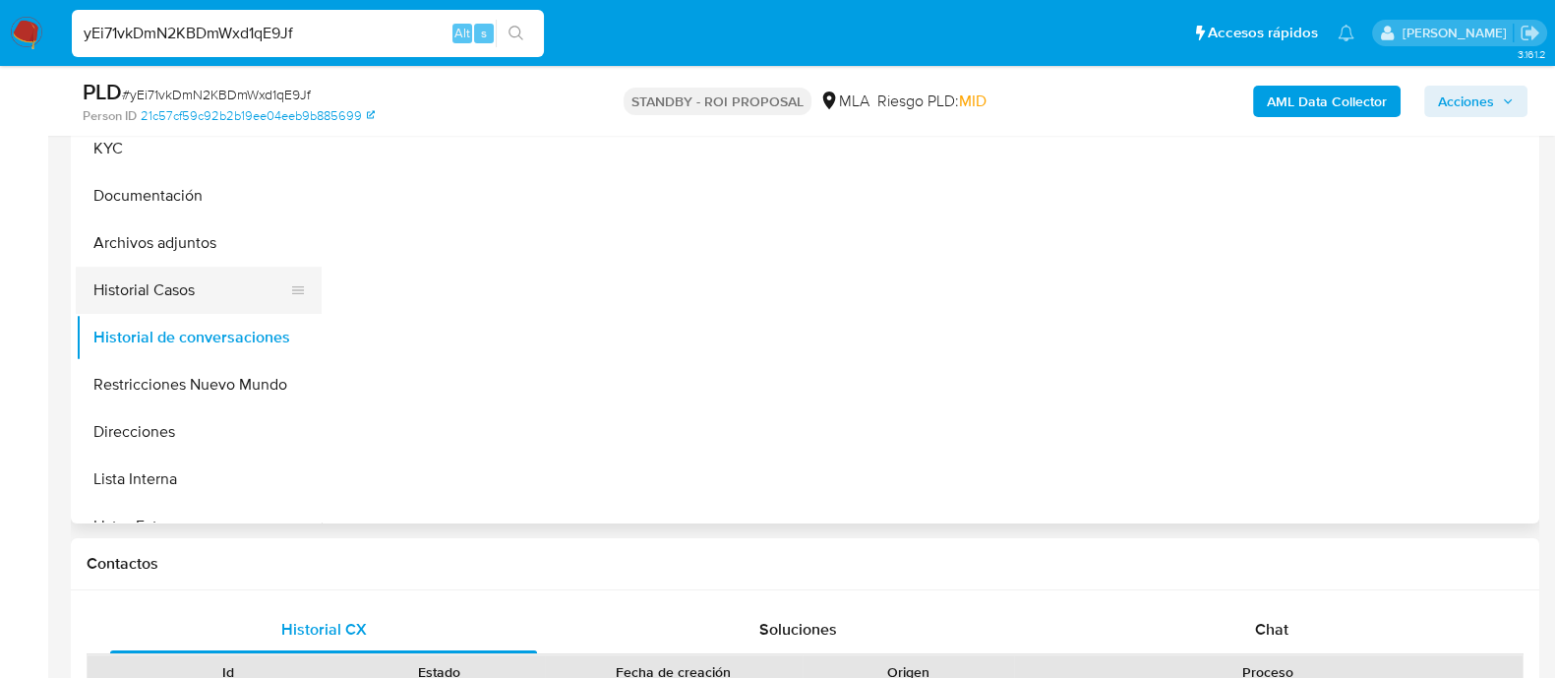
click at [147, 305] on button "Historial Casos" at bounding box center [191, 290] width 230 height 47
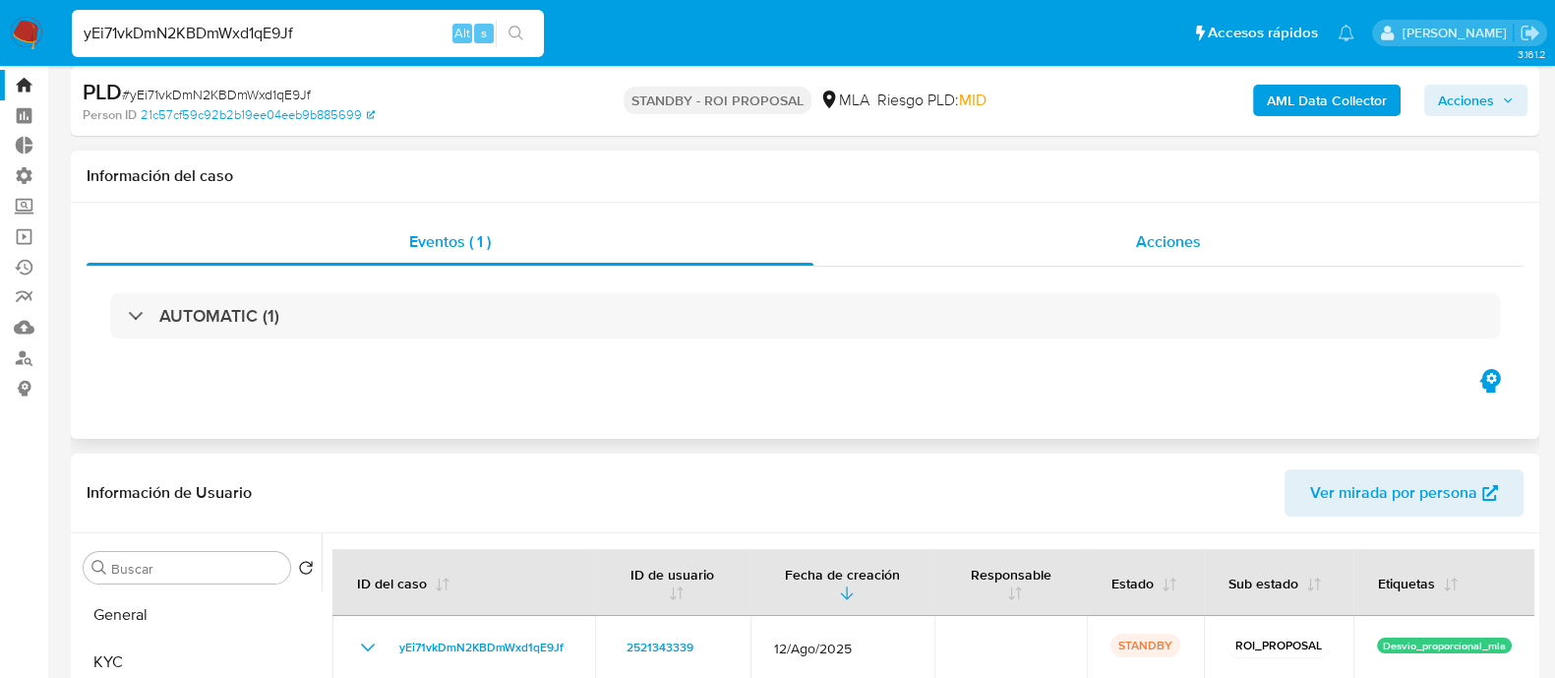
scroll to position [0, 0]
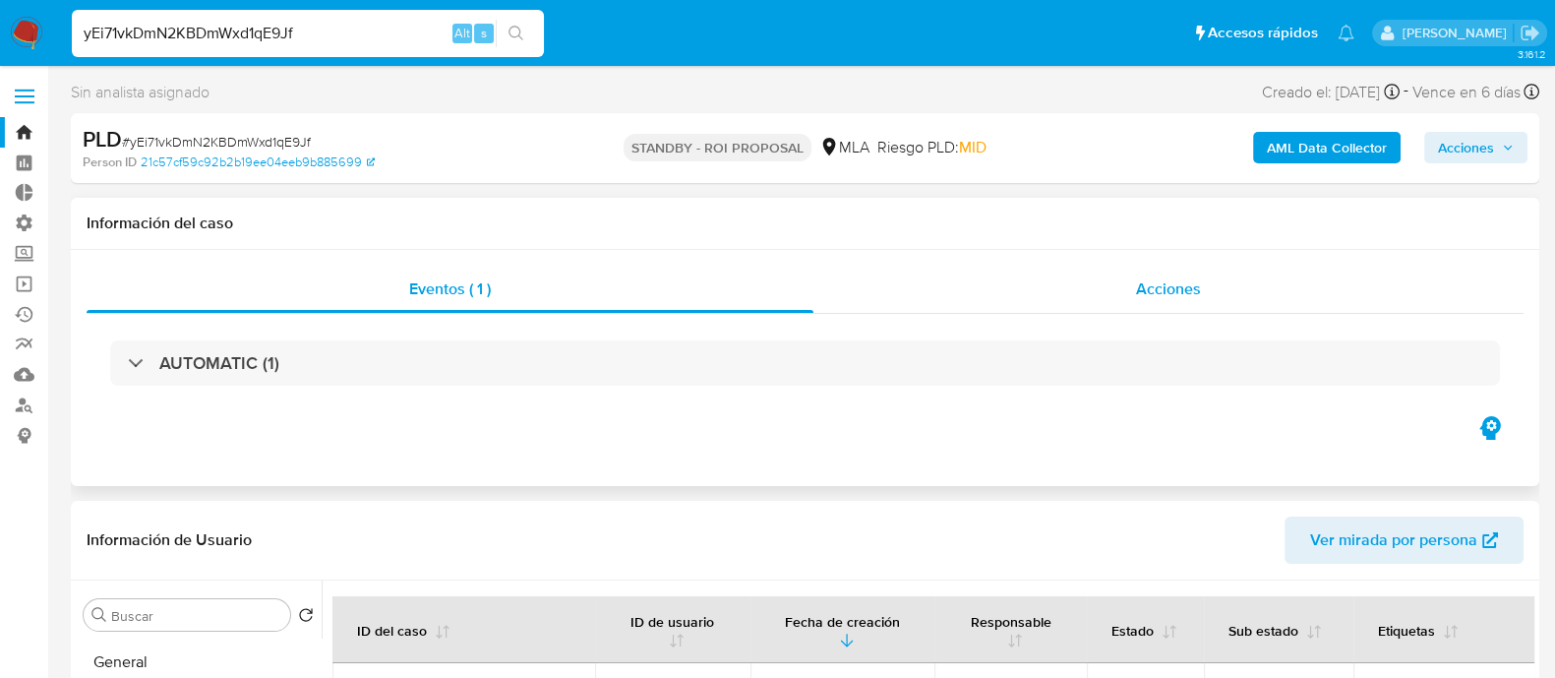
click at [1023, 291] on div "Acciones" at bounding box center [1168, 289] width 710 height 47
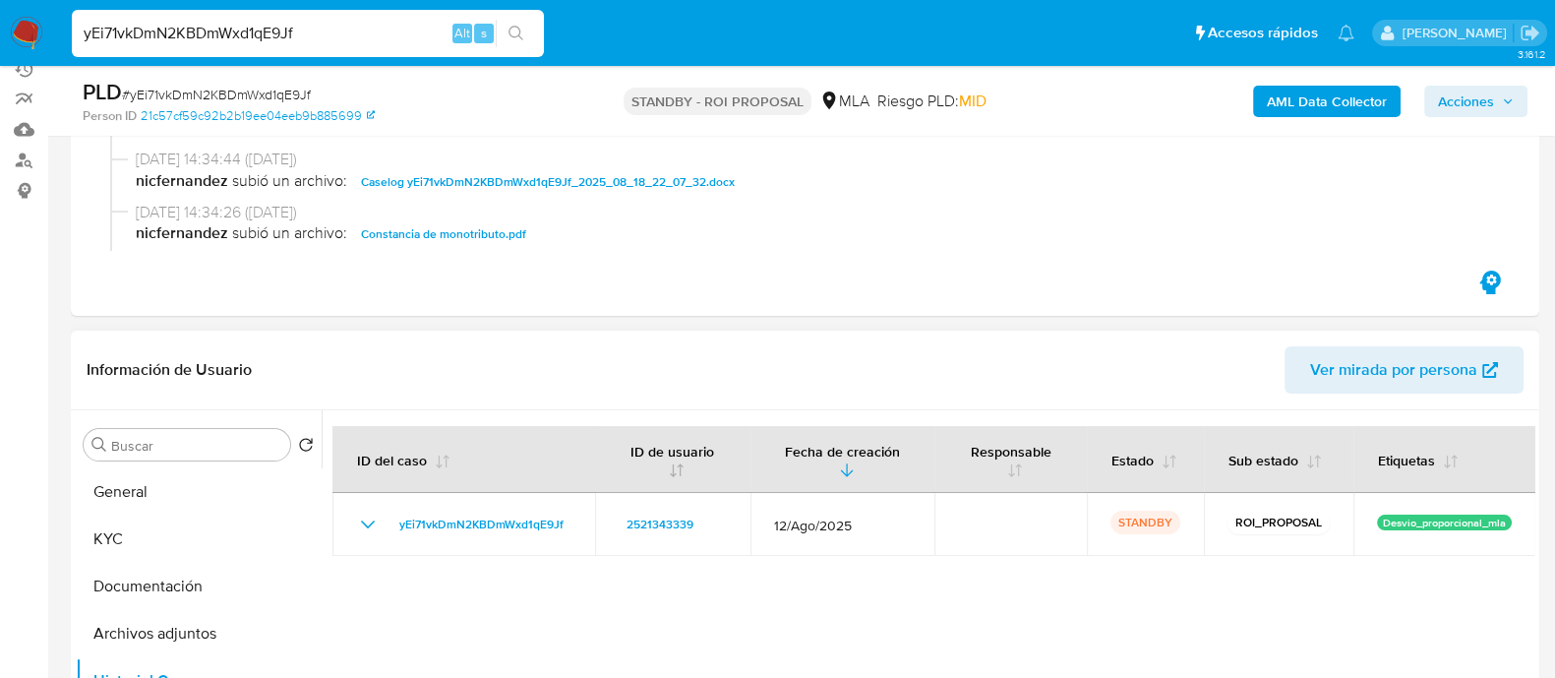
scroll to position [369, 0]
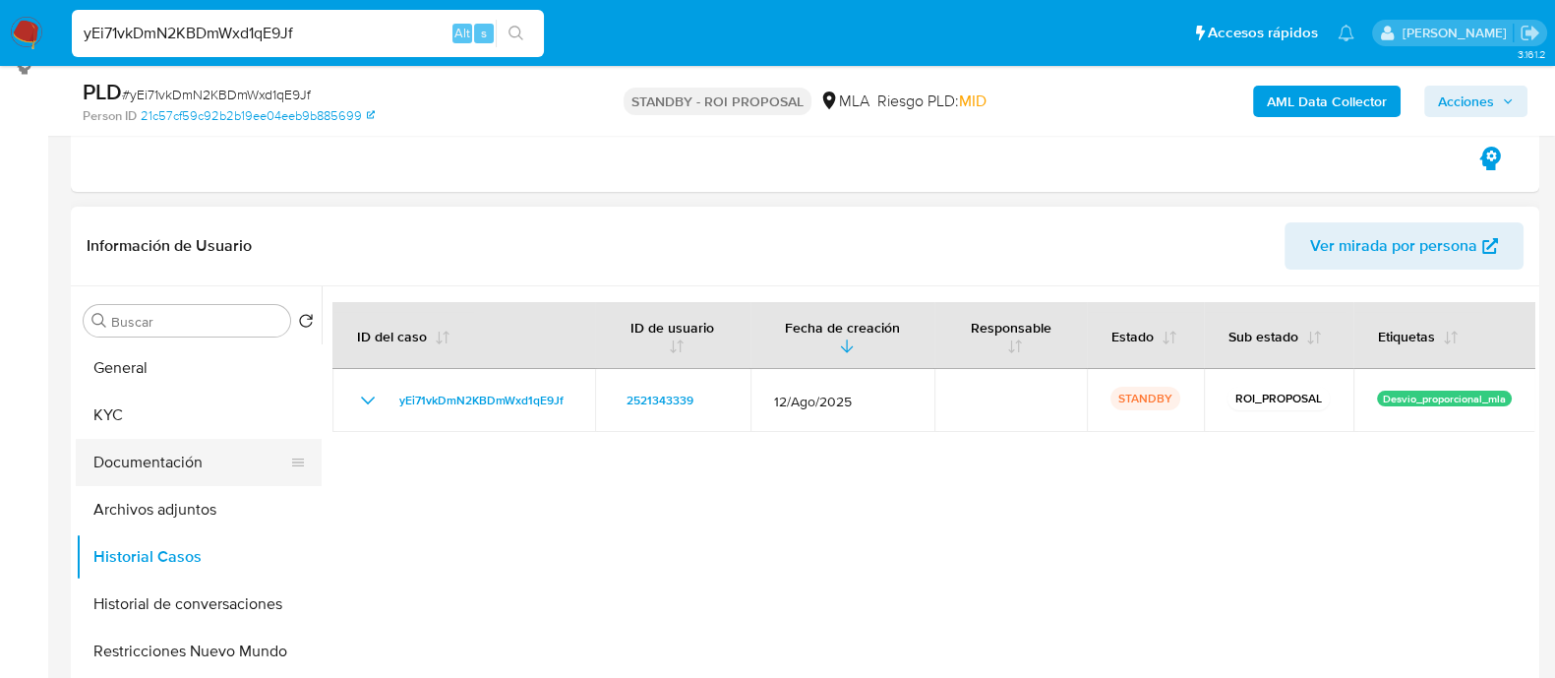
click at [210, 464] on button "Documentación" at bounding box center [191, 462] width 230 height 47
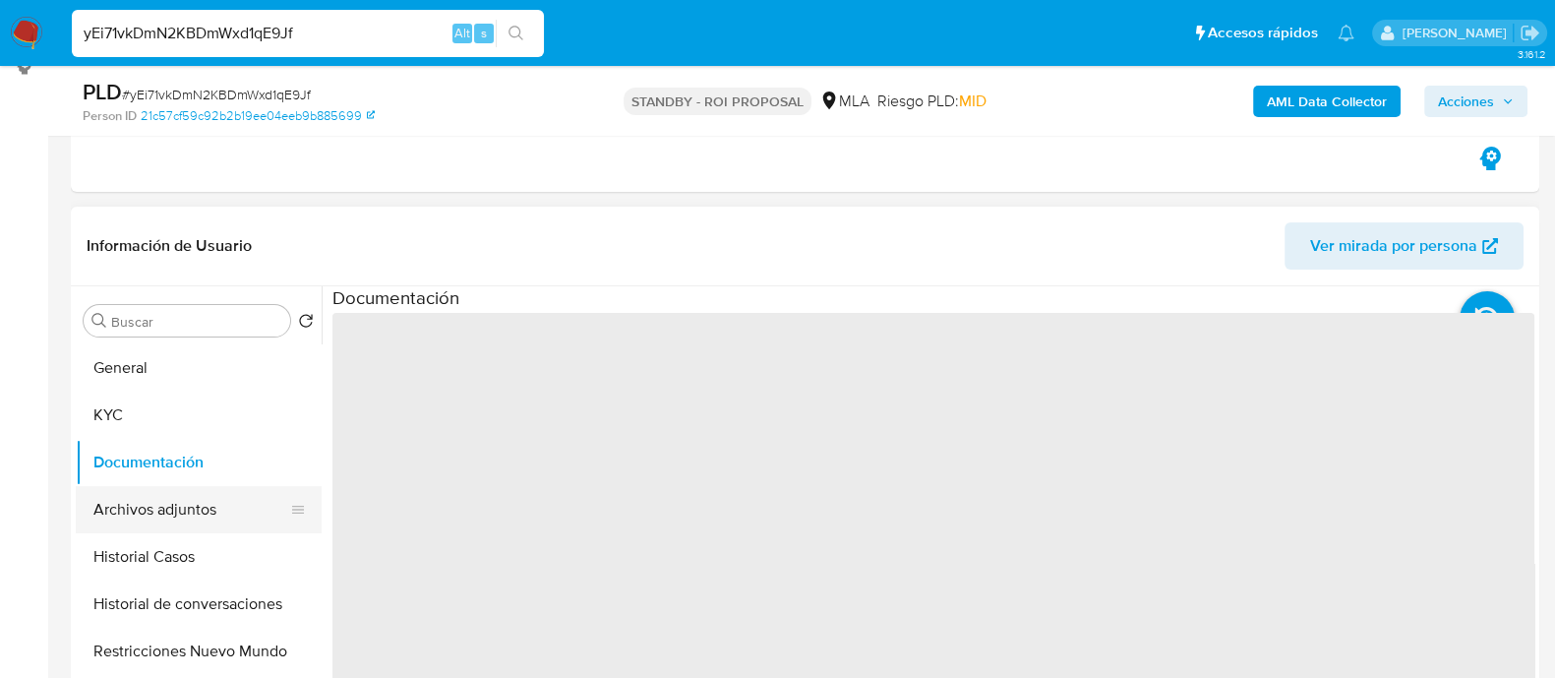
click at [207, 497] on button "Archivos adjuntos" at bounding box center [191, 509] width 230 height 47
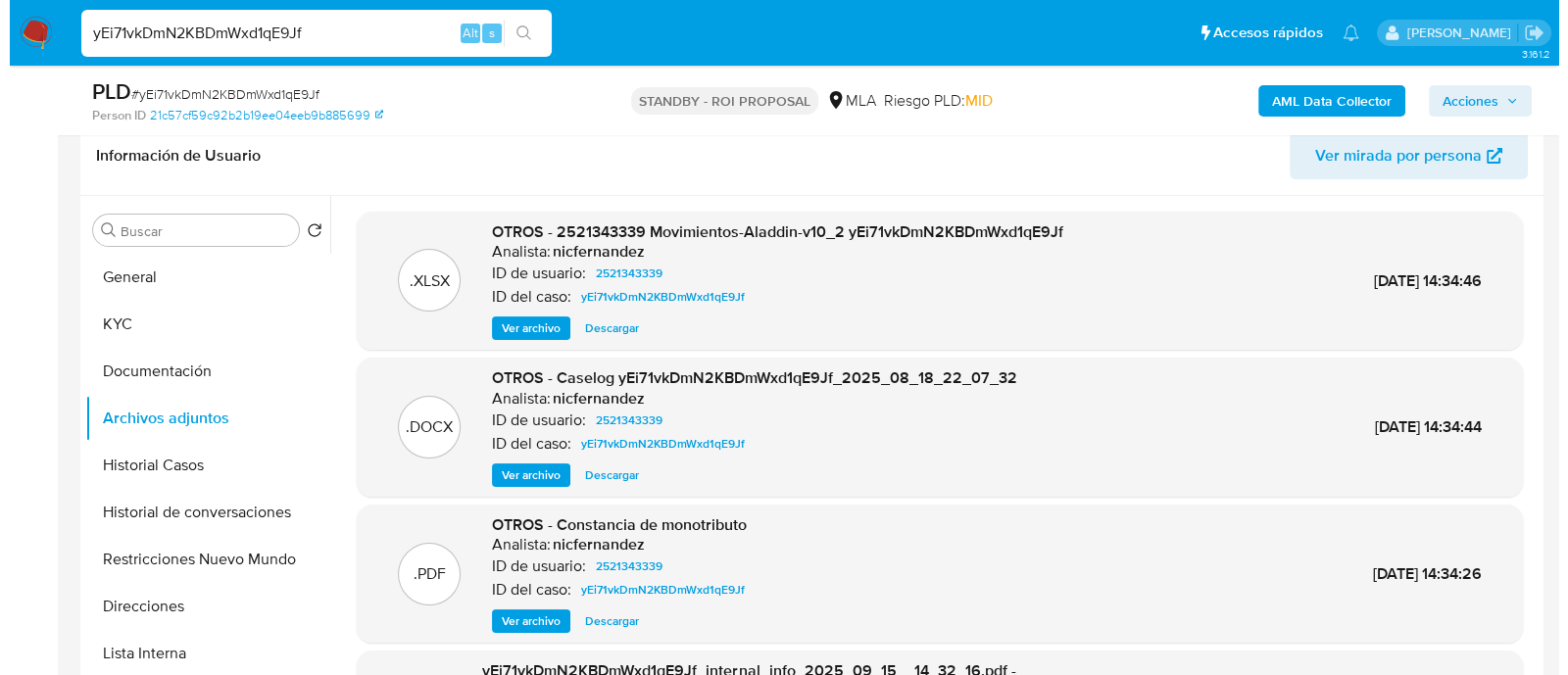
scroll to position [489, 0]
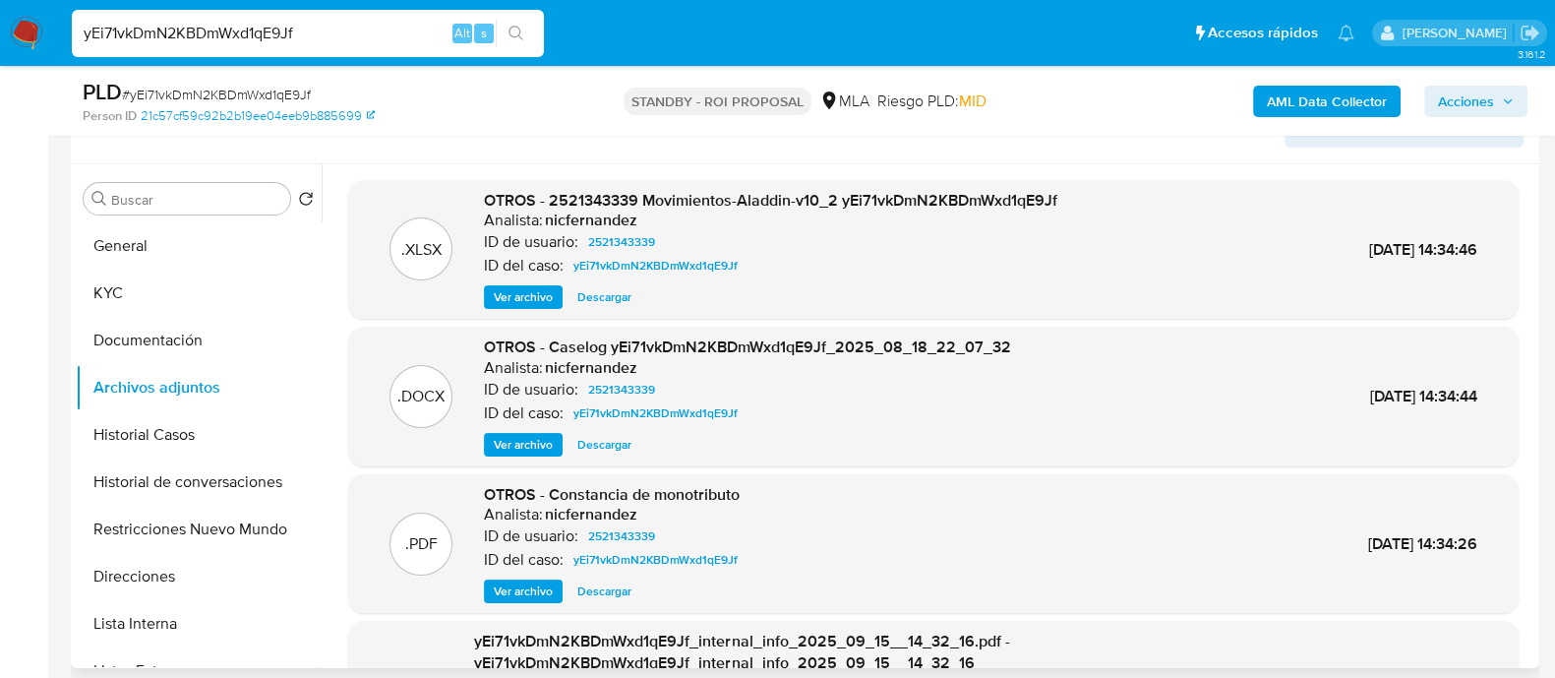
click at [585, 440] on span "Descargar" at bounding box center [604, 445] width 54 height 20
click at [182, 518] on button "Restricciones Nuevo Mundo" at bounding box center [191, 529] width 230 height 47
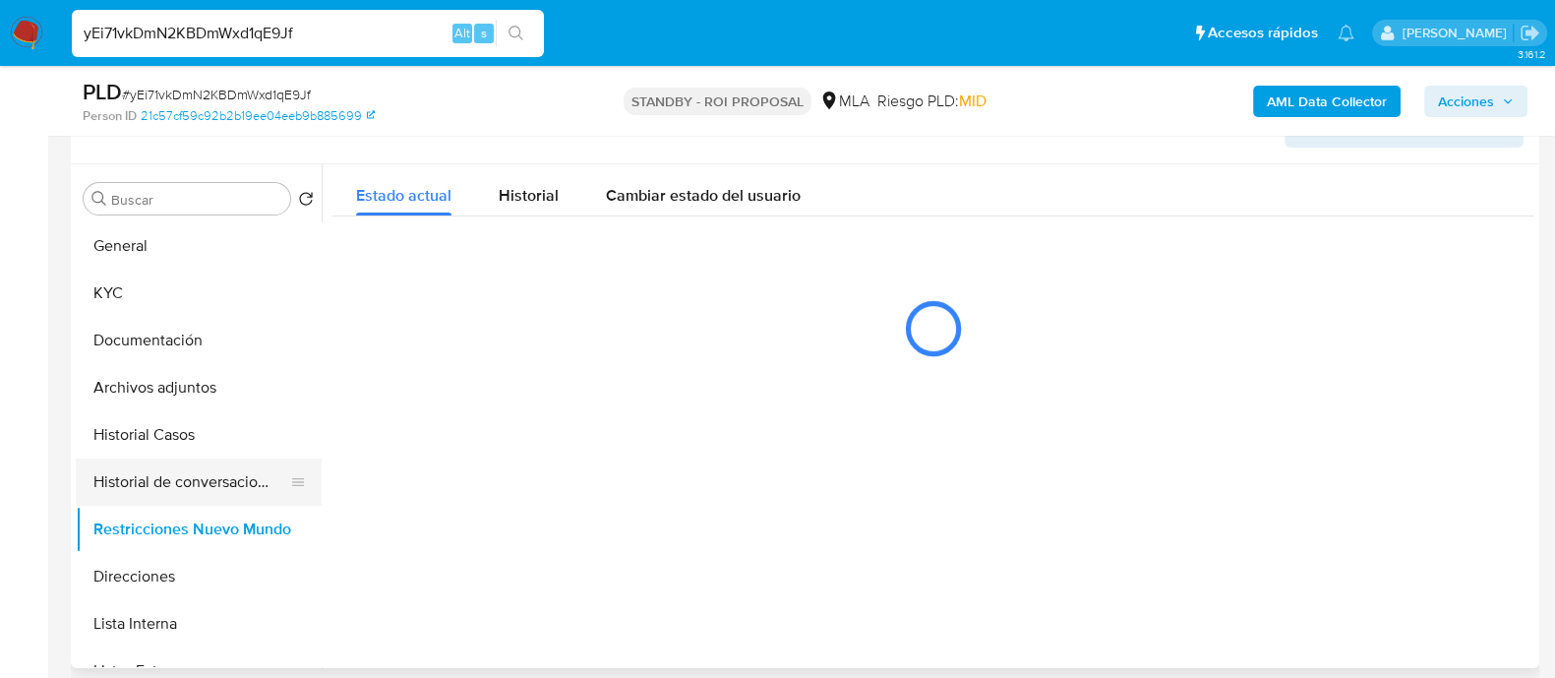
click at [169, 467] on button "Historial de conversaciones" at bounding box center [191, 481] width 230 height 47
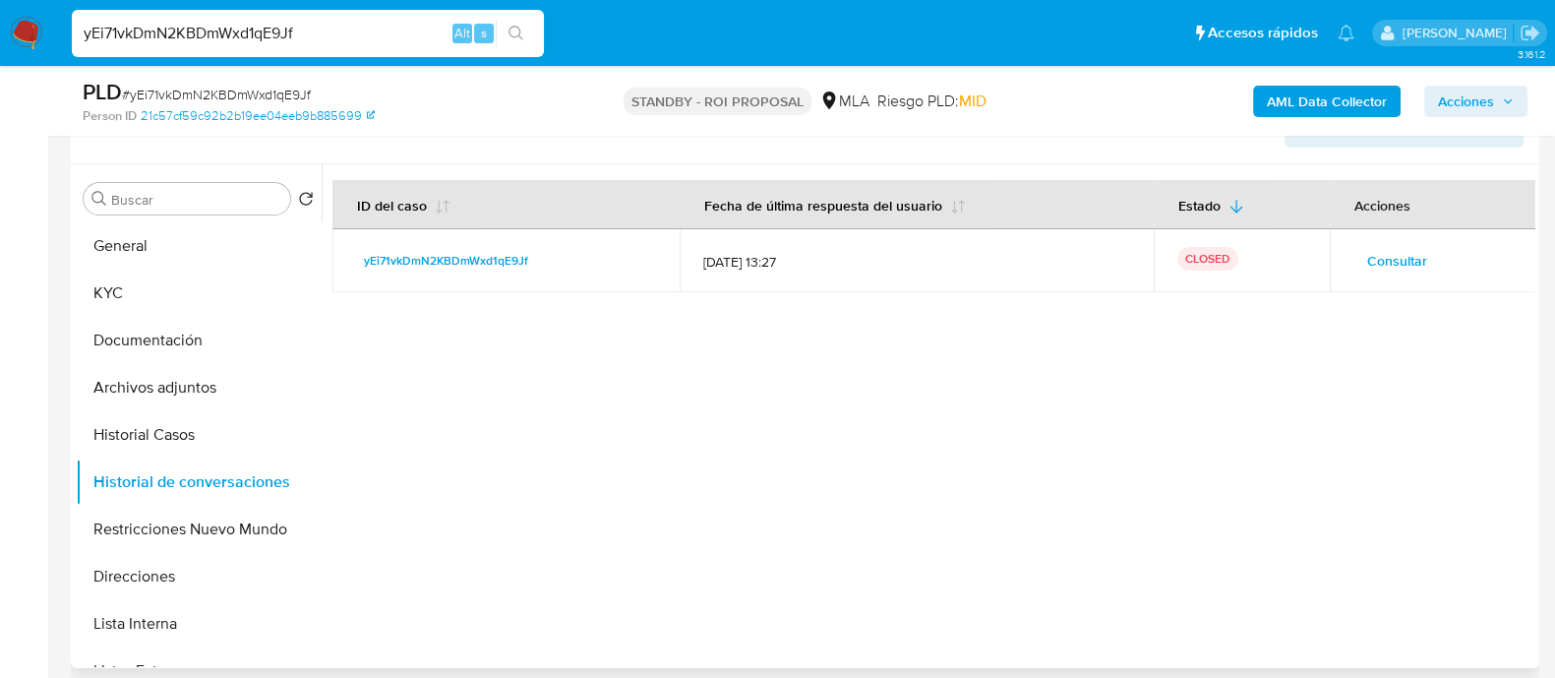
click at [1353, 249] on button "Consultar" at bounding box center [1397, 260] width 88 height 31
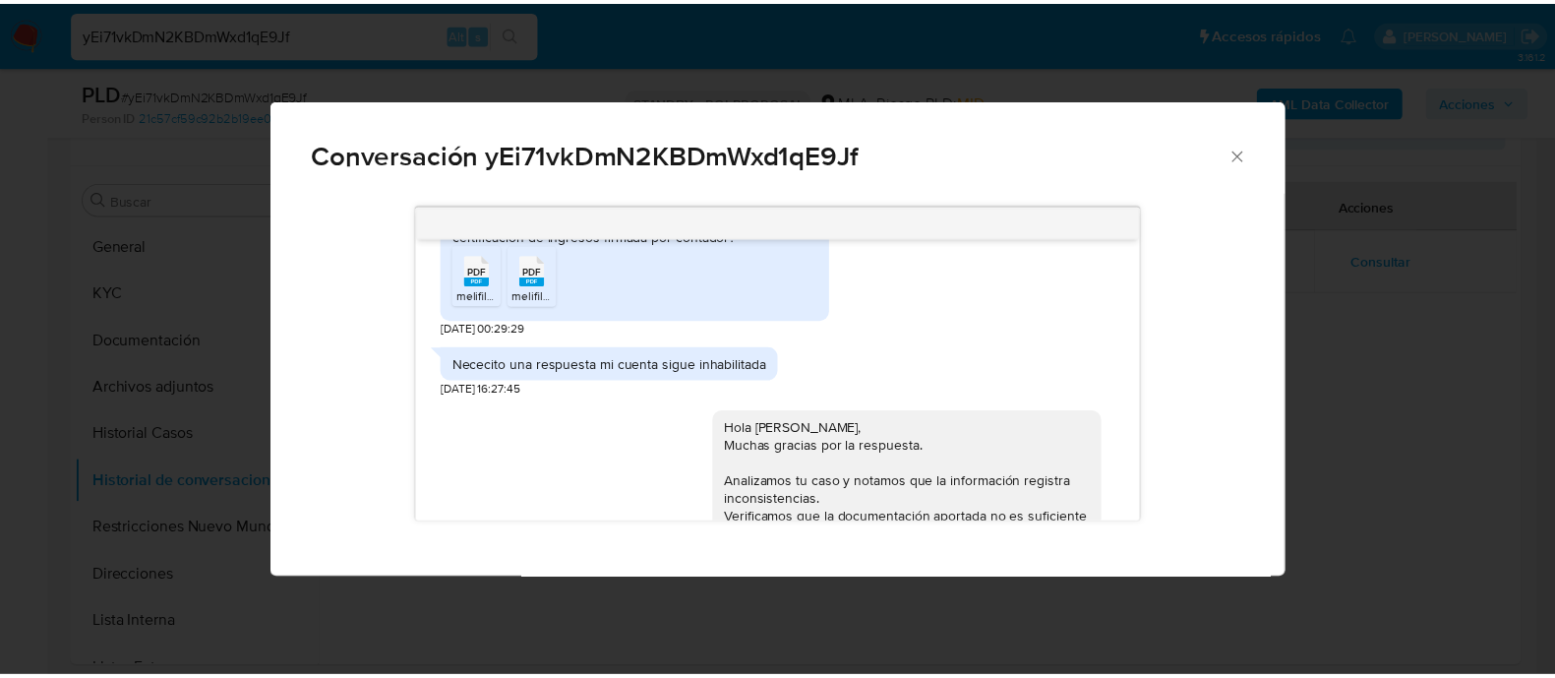
scroll to position [4052, 0]
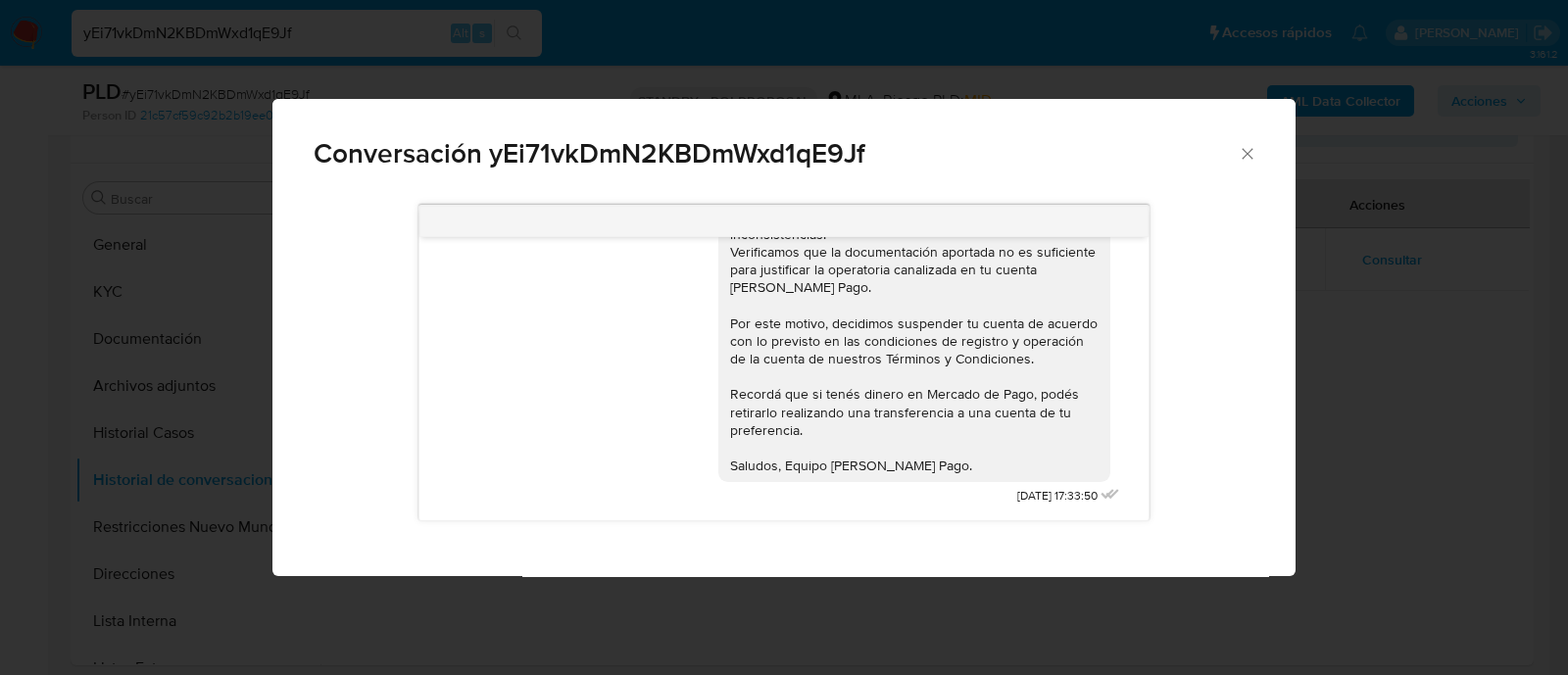
drag, startPoint x: 1232, startPoint y: 141, endPoint x: 1244, endPoint y: 153, distance: 17.0
click at [1233, 142] on span "Conversación yEi71vkDmN2KBDmWxd1qE9Jf" at bounding box center [776, 154] width 924 height 28
click at [1249, 156] on icon "Cerrar" at bounding box center [1246, 153] width 11 height 11
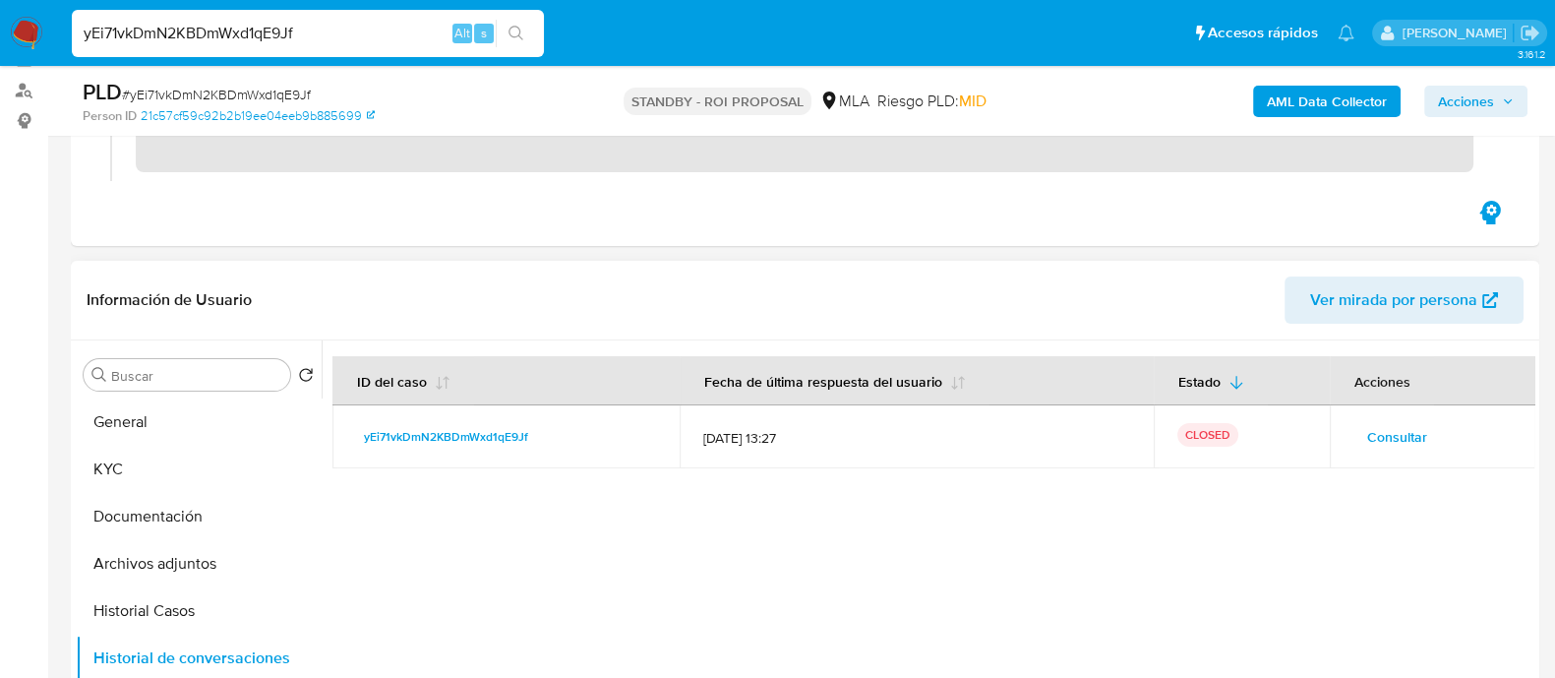
scroll to position [491, 0]
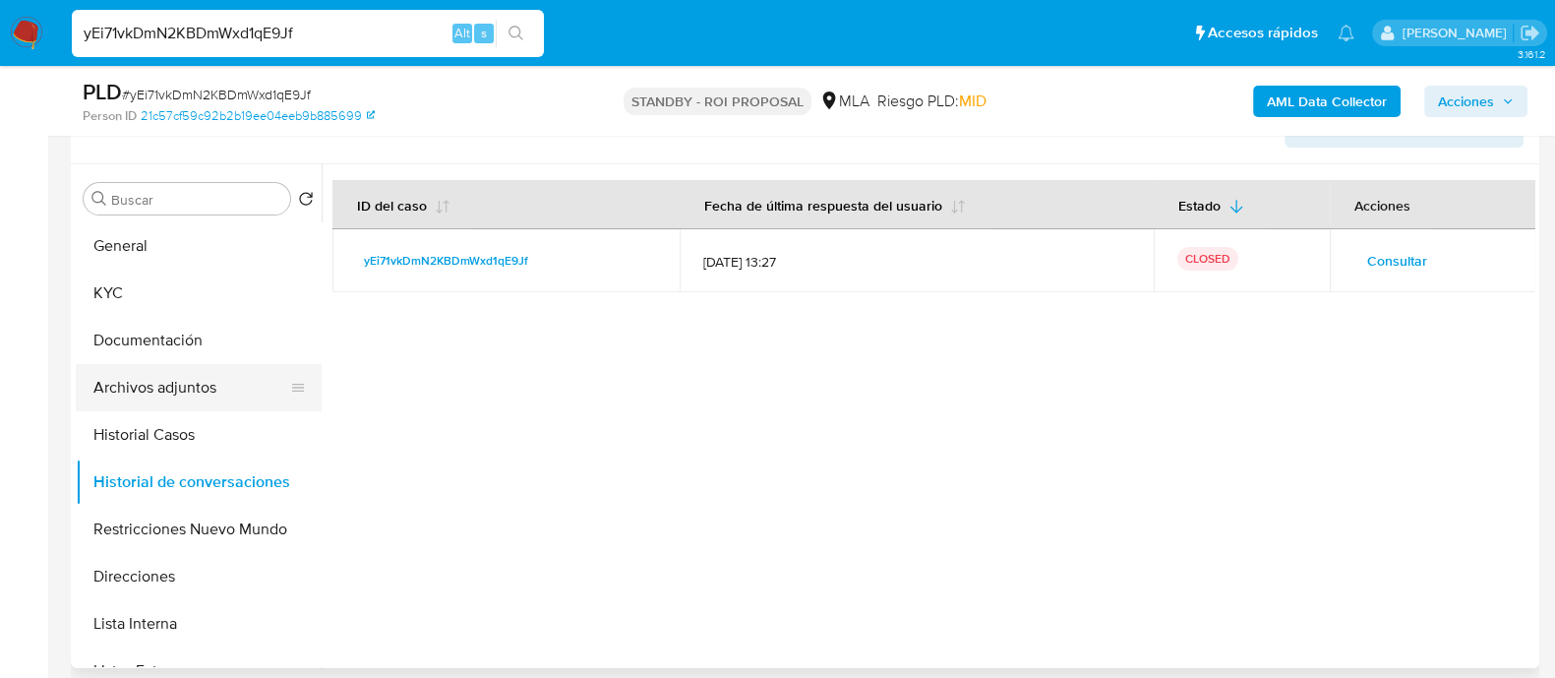
click at [188, 383] on button "Archivos adjuntos" at bounding box center [191, 387] width 230 height 47
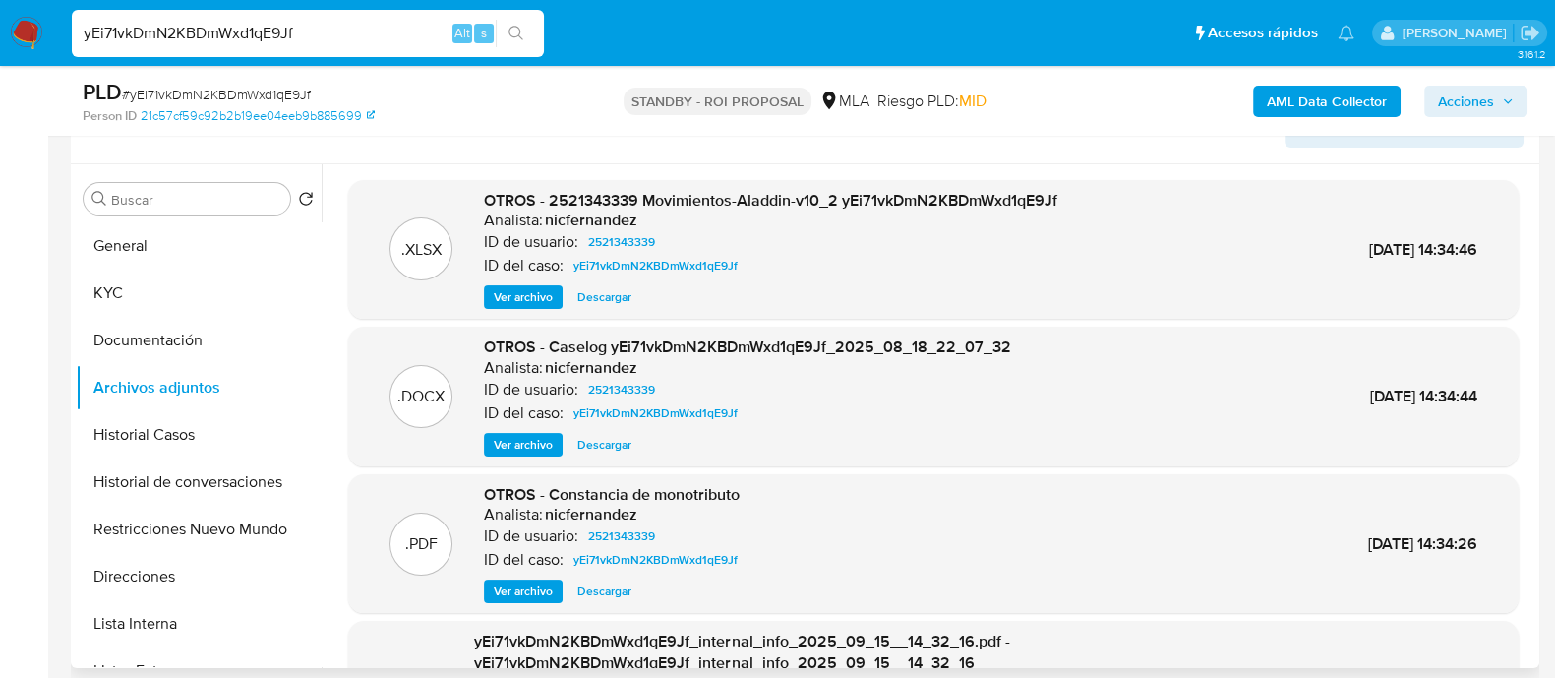
click at [600, 293] on span "Descargar" at bounding box center [604, 297] width 54 height 20
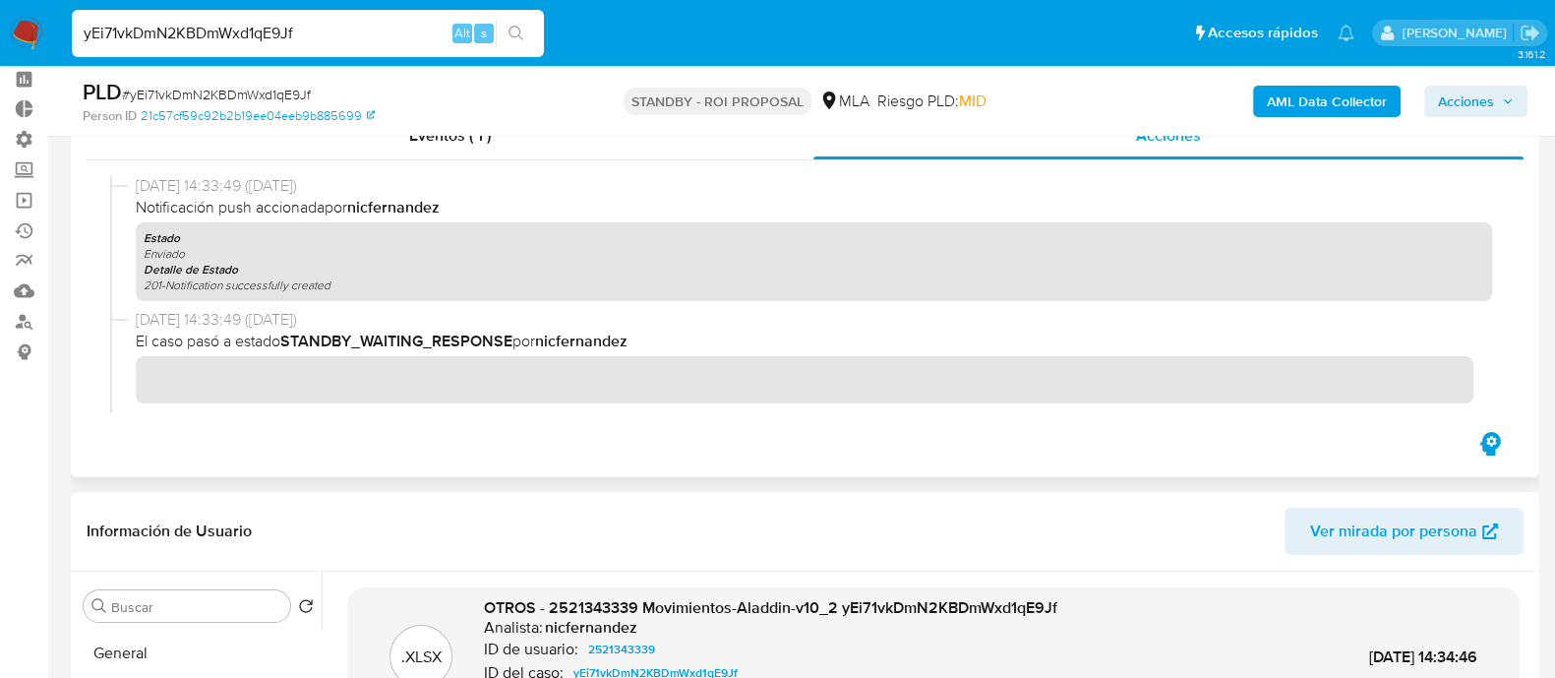
scroll to position [245, 0]
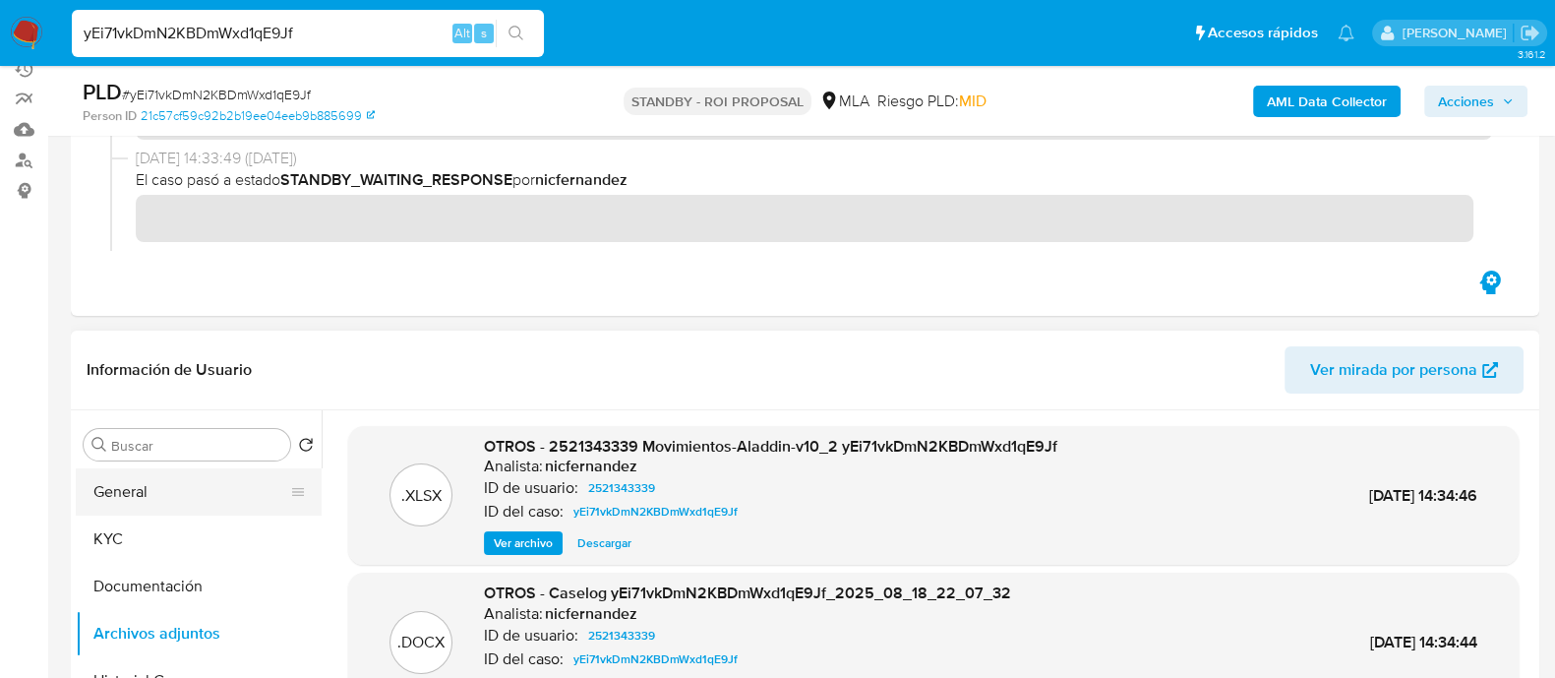
click at [192, 495] on button "General" at bounding box center [191, 491] width 230 height 47
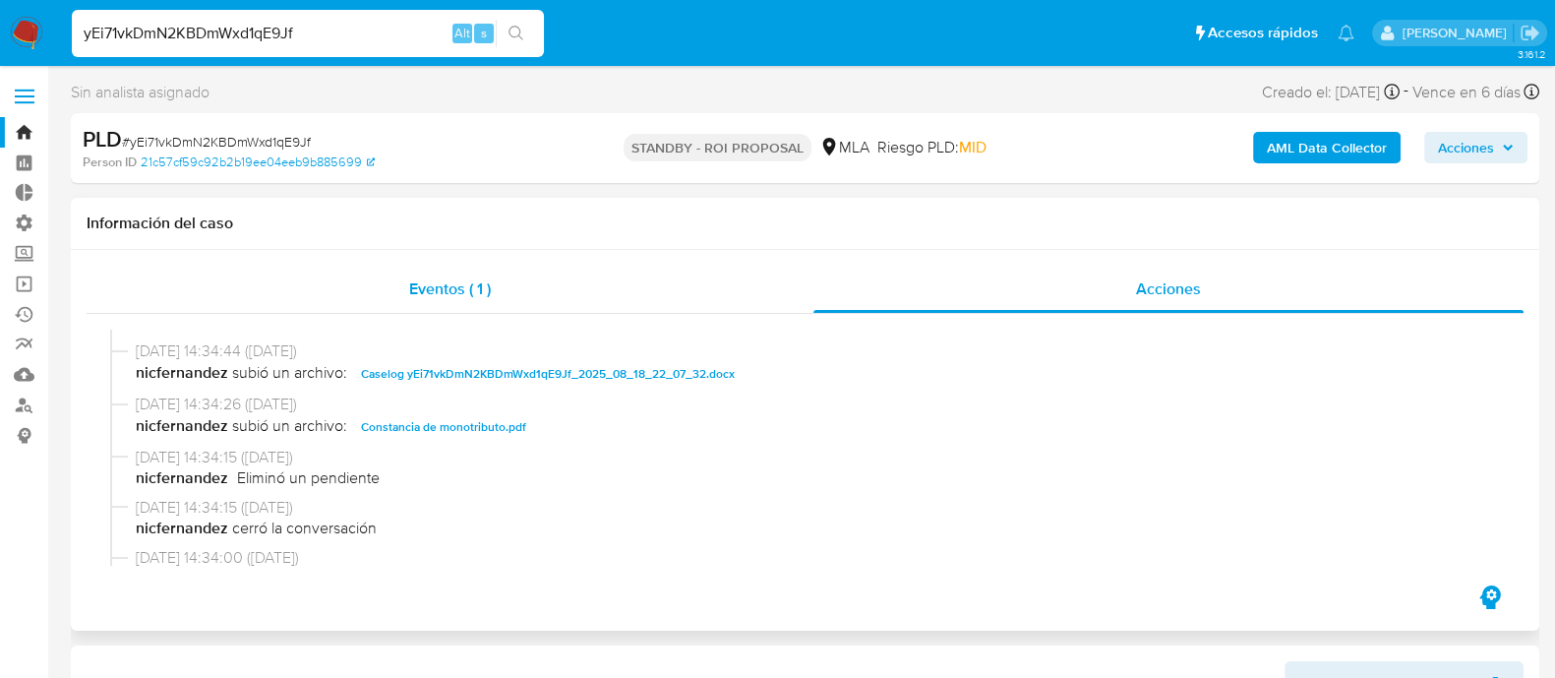
click at [544, 294] on div "Eventos ( 1 )" at bounding box center [450, 289] width 727 height 47
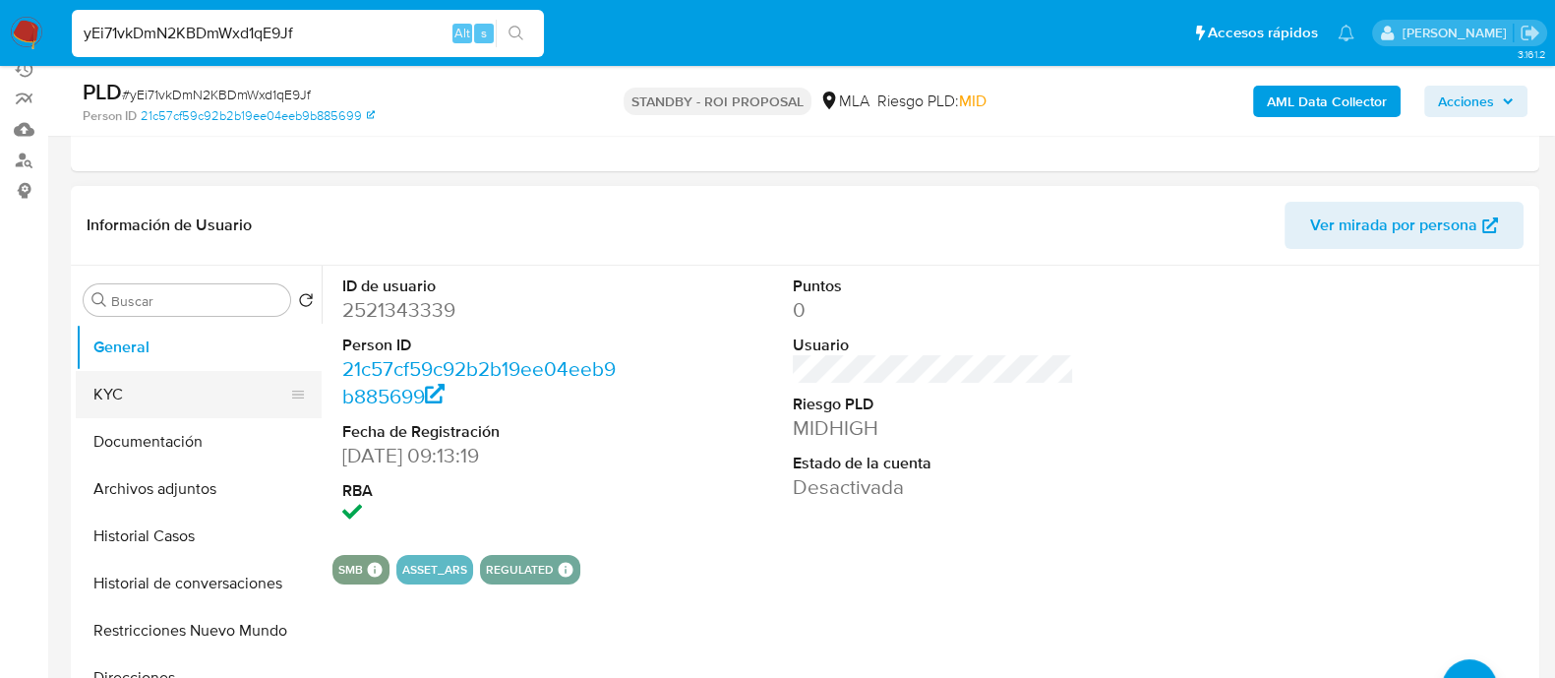
click at [189, 376] on button "KYC" at bounding box center [191, 394] width 230 height 47
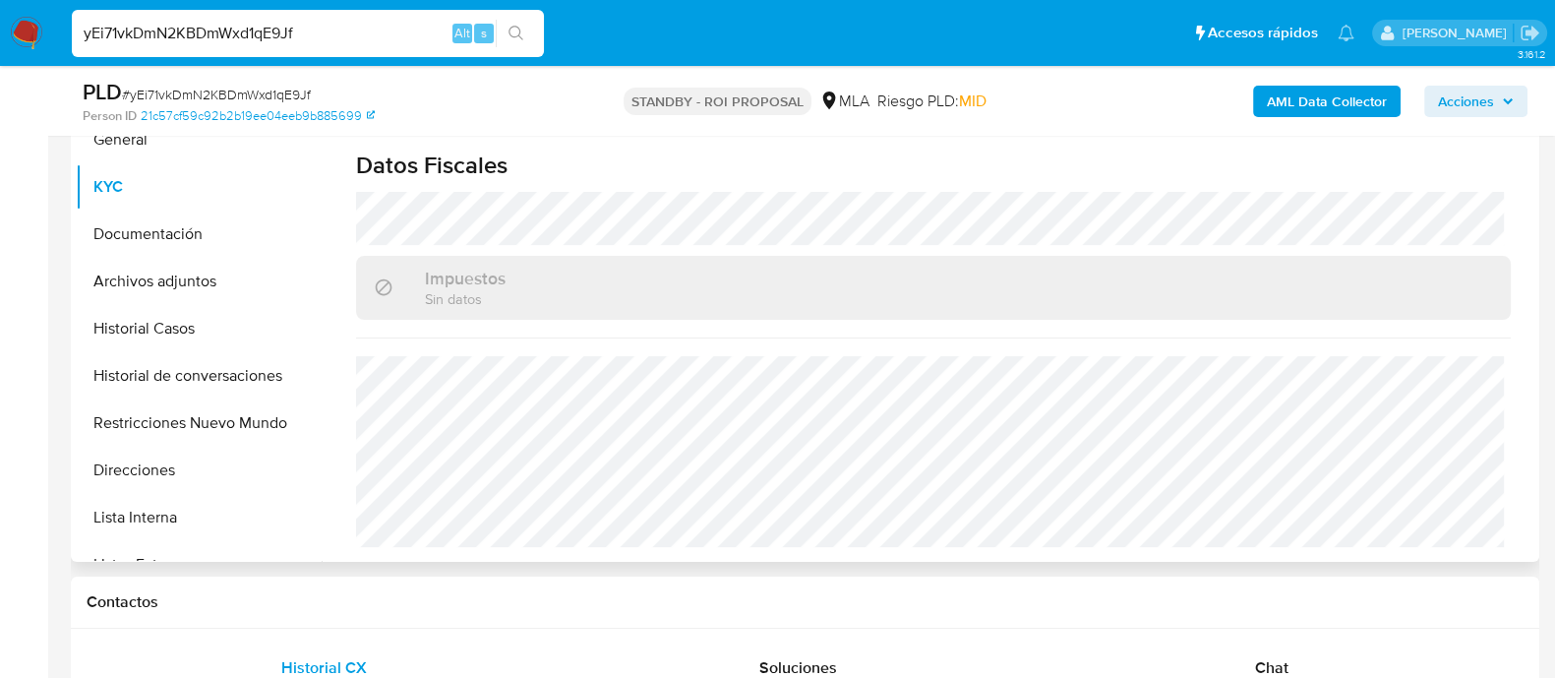
scroll to position [491, 0]
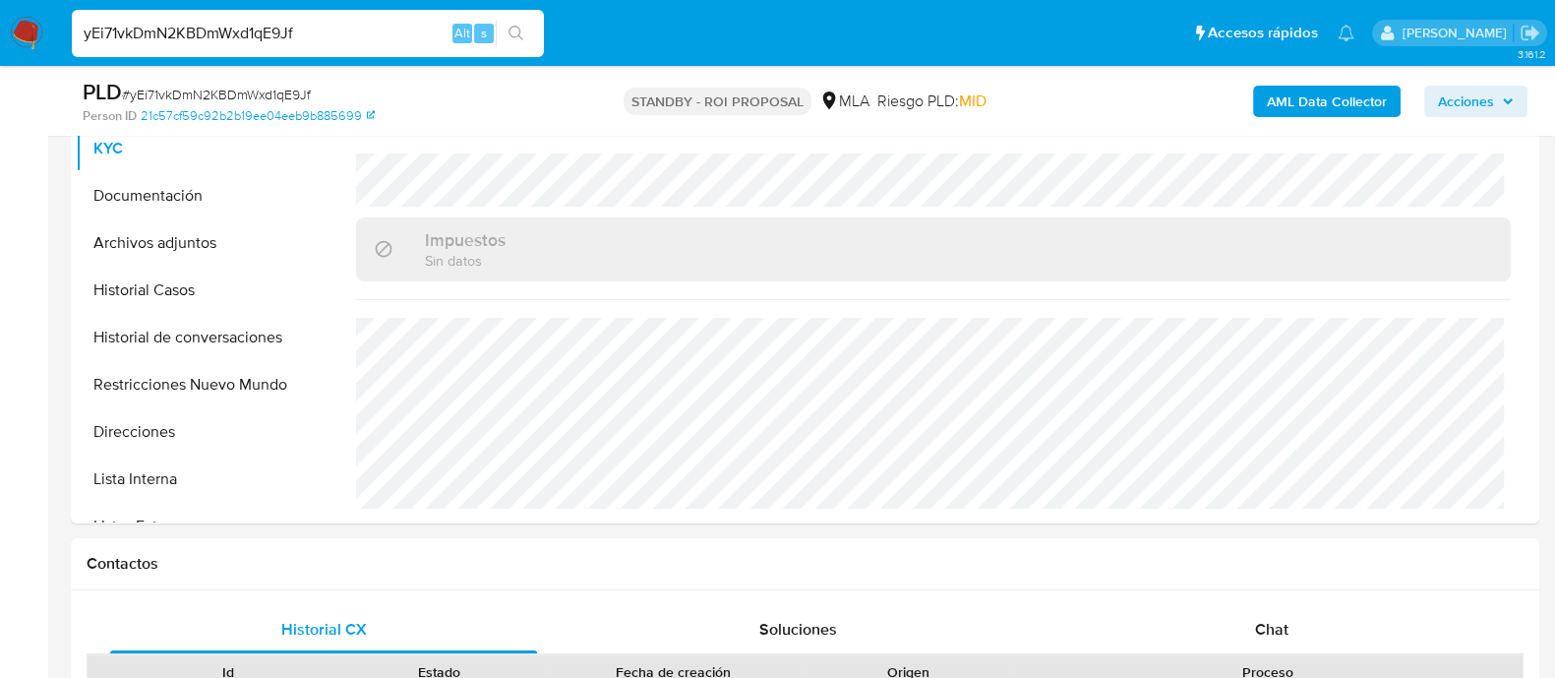
drag, startPoint x: 347, startPoint y: 32, endPoint x: 46, endPoint y: 38, distance: 301.0
click at [46, 38] on nav "Pausado Ver notificaciones yEi71vkDmN2KBDmWxd1qE9Jf Alt s Accesos rápidos Presi…" at bounding box center [777, 33] width 1555 height 66
paste input "HwQccy4nJCgjaDAhvUKIrZeR"
type input "HwQccy4nJCgjaDAhvUKIrZeR"
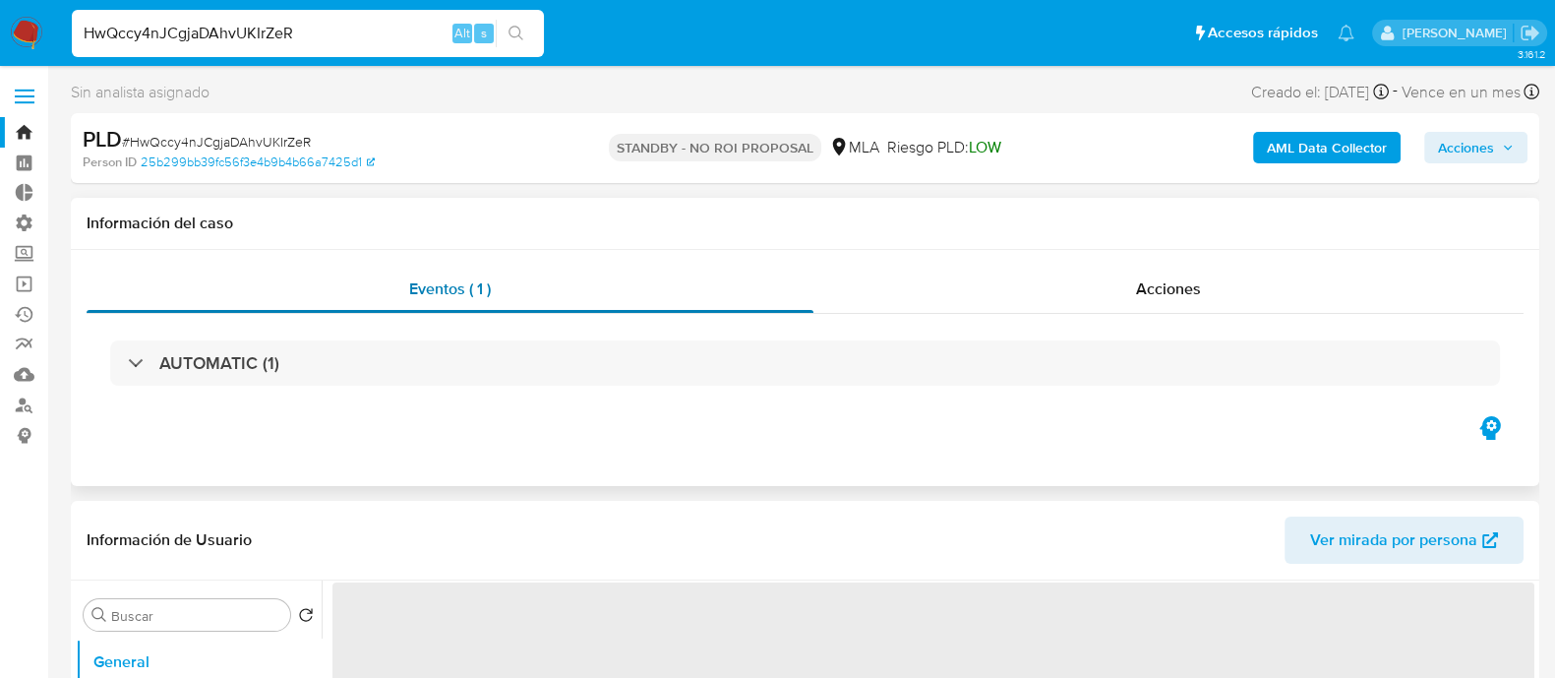
select select "10"
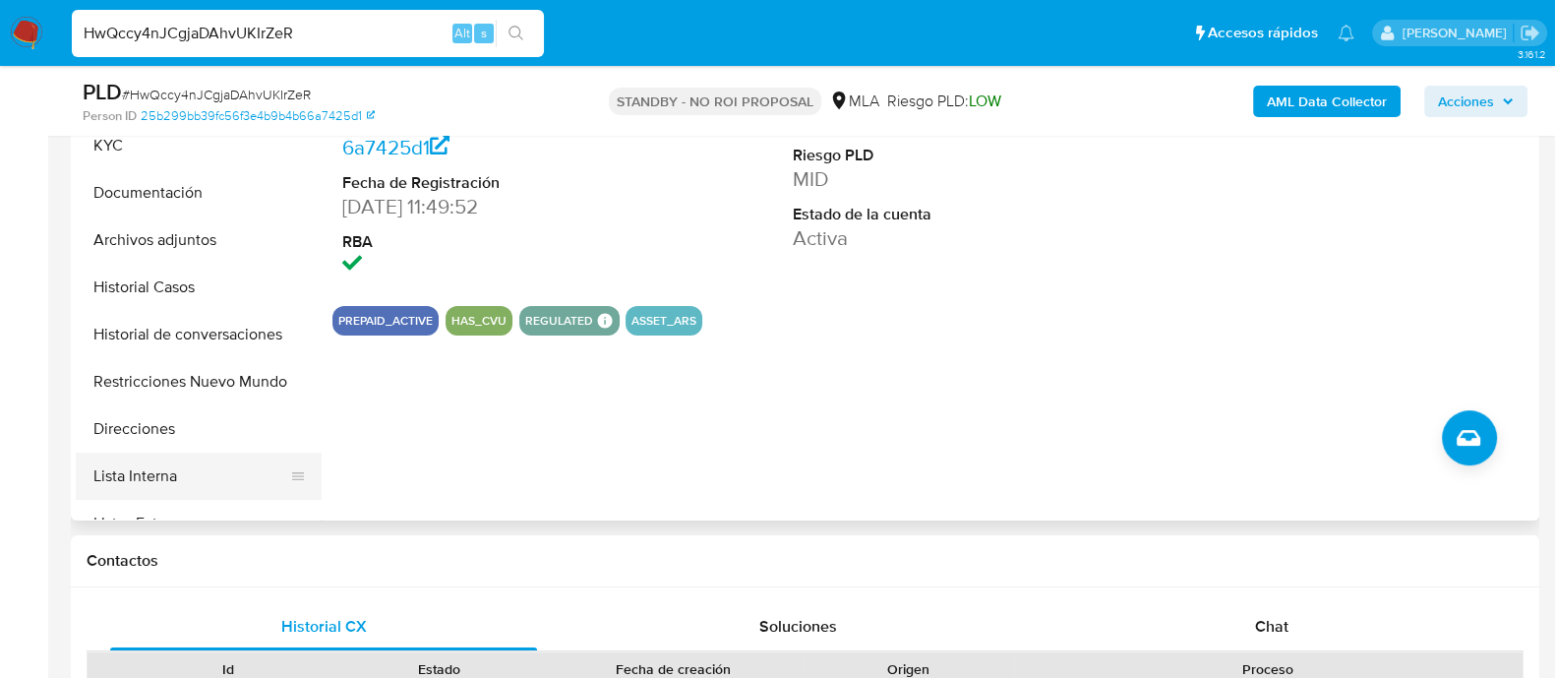
scroll to position [491, 0]
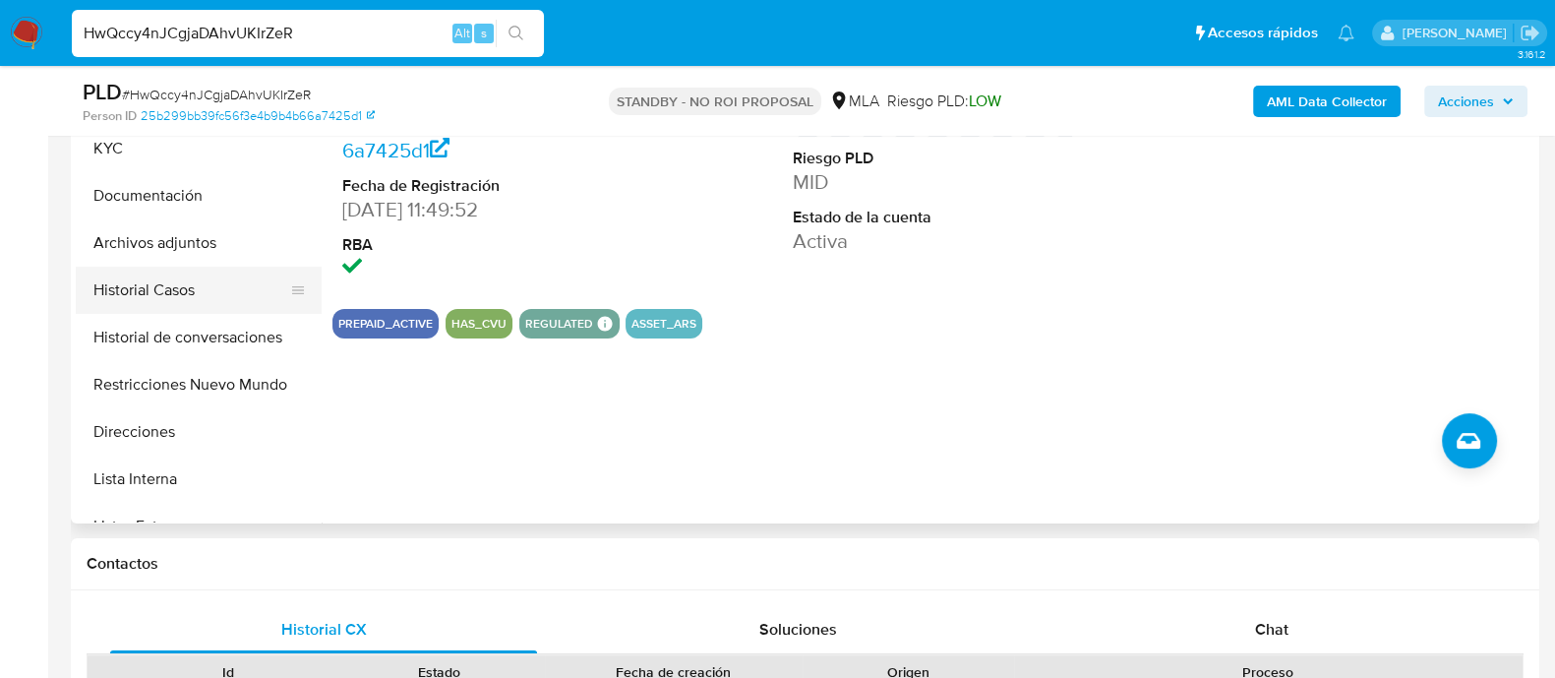
click at [163, 302] on button "Historial Casos" at bounding box center [191, 290] width 230 height 47
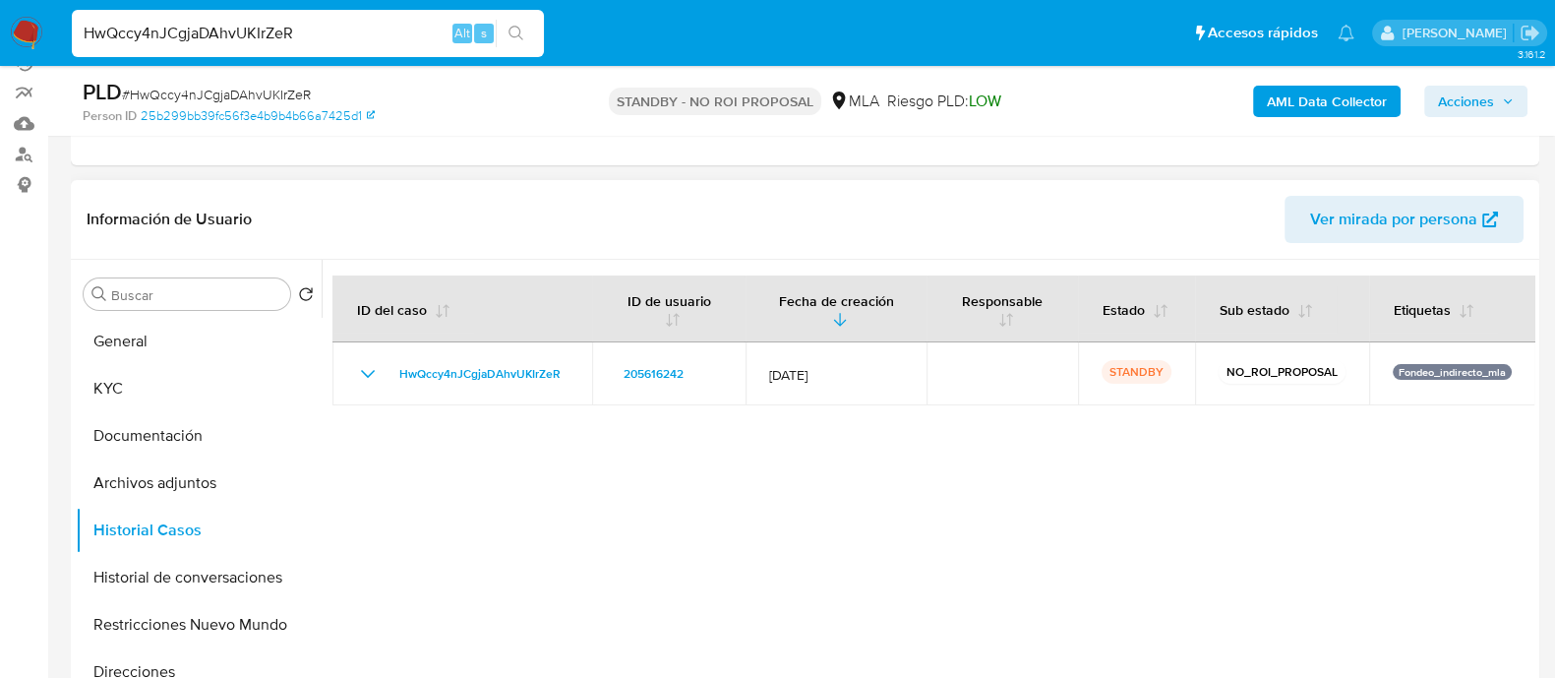
scroll to position [245, 0]
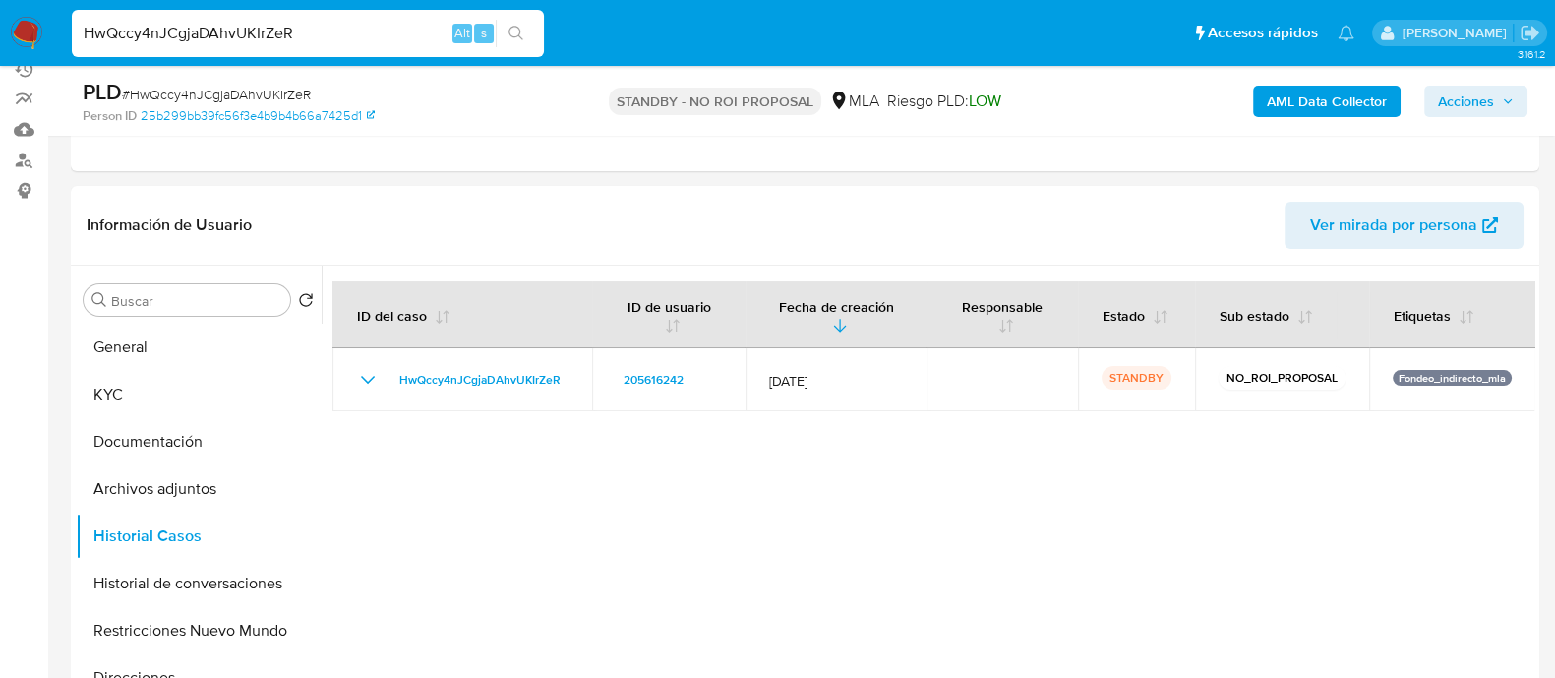
drag, startPoint x: 325, startPoint y: 34, endPoint x: 0, endPoint y: 37, distance: 324.6
click at [0, 37] on nav "Pausado Ver notificaciones HwQccy4nJCgjaDAhvUKIrZeR Alt s Accesos rápidos Presi…" at bounding box center [777, 33] width 1555 height 66
paste input "sfUv8jBltqjZStOInvBDnvvK"
type input "sfUv8jBltqjZStOInvBDnvvK"
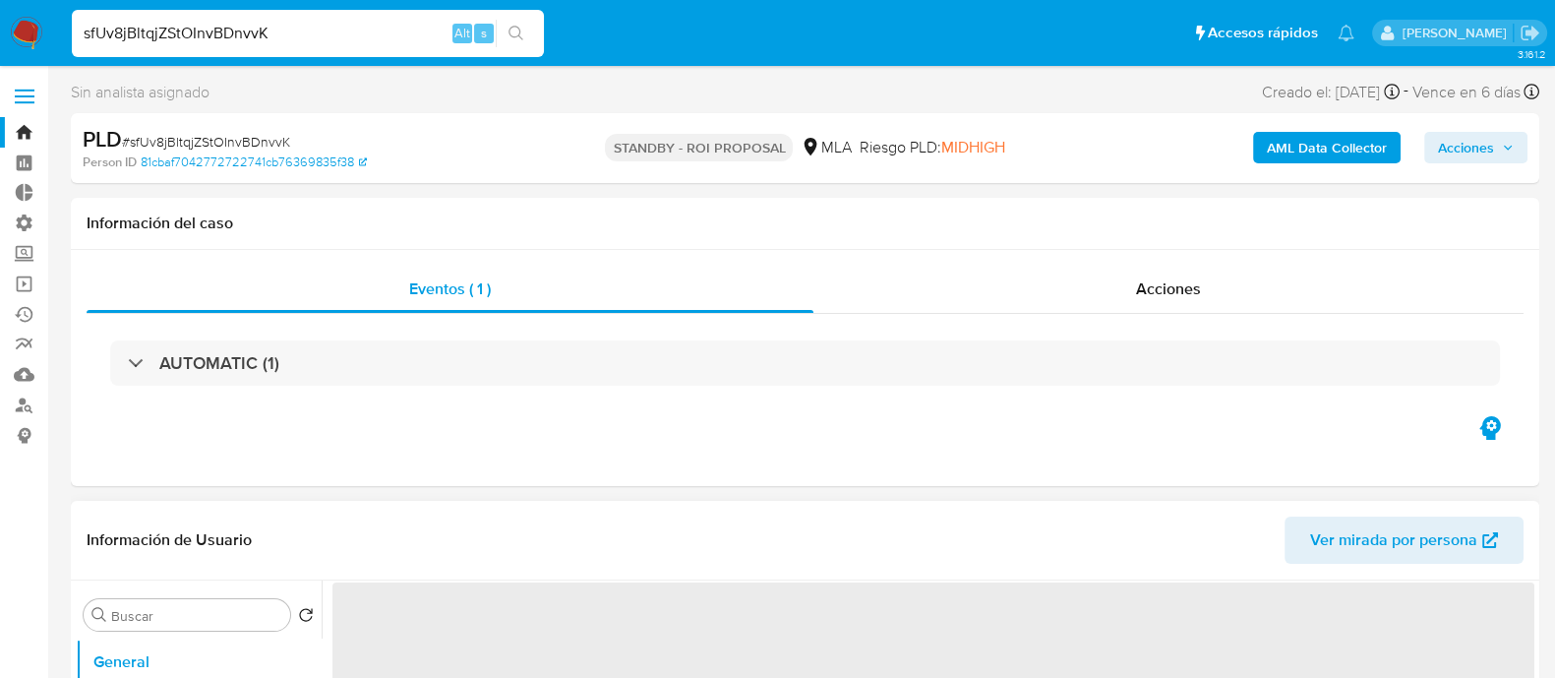
select select "10"
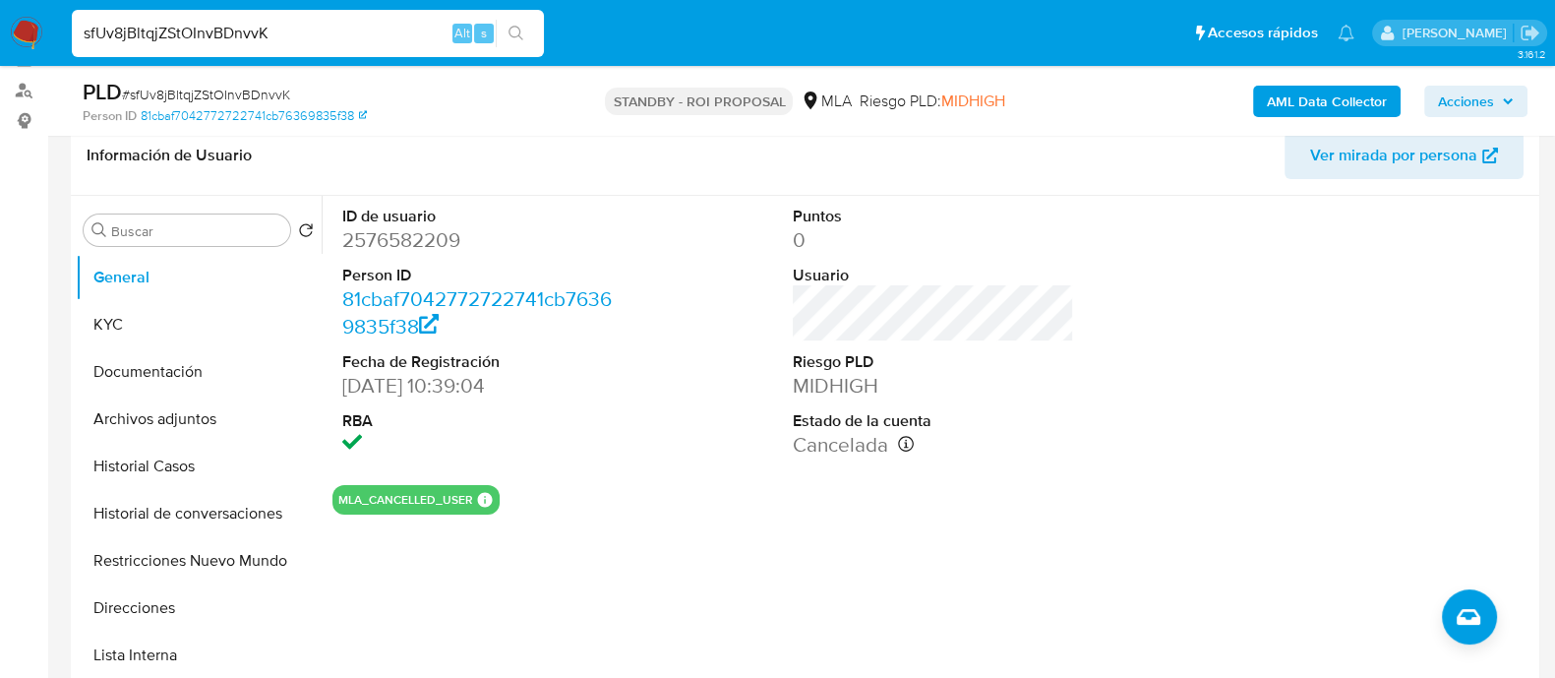
scroll to position [369, 0]
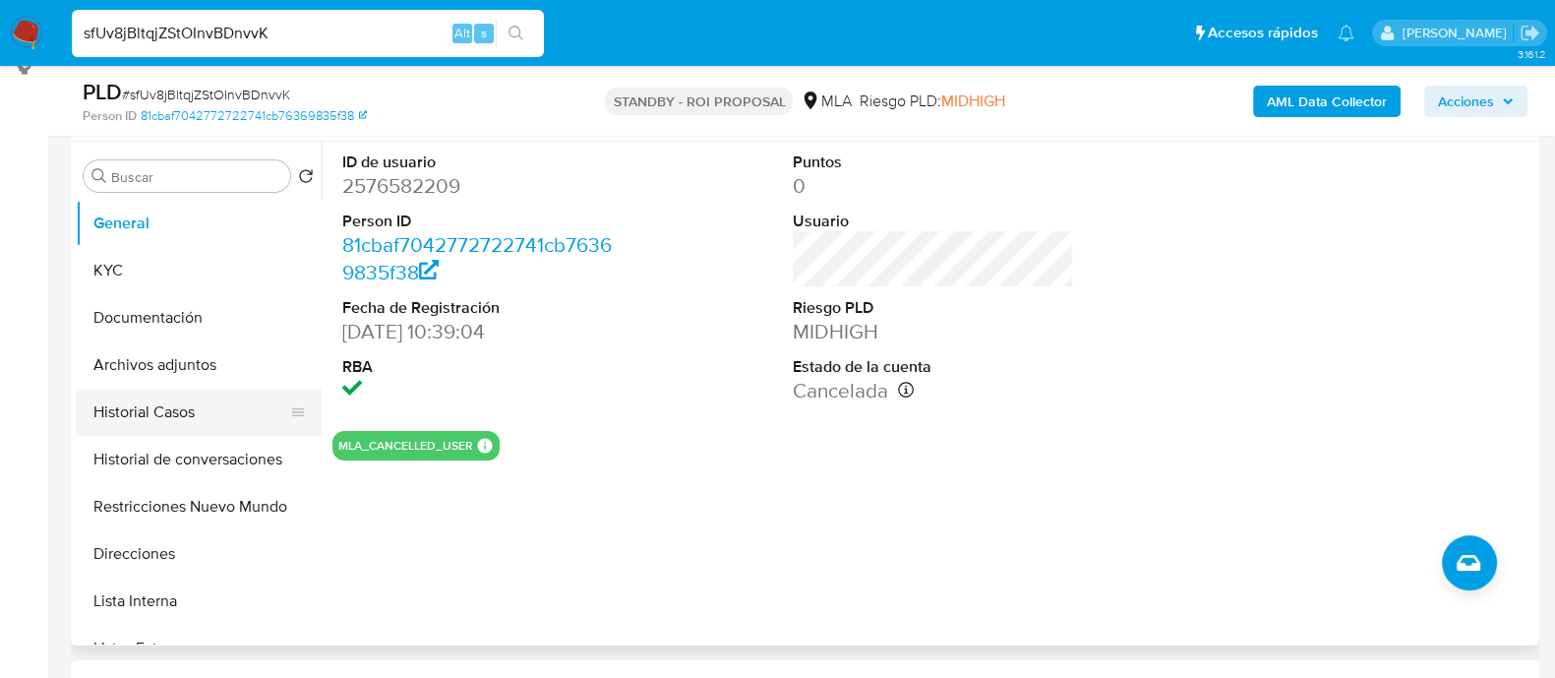
click at [192, 410] on button "Historial Casos" at bounding box center [191, 412] width 230 height 47
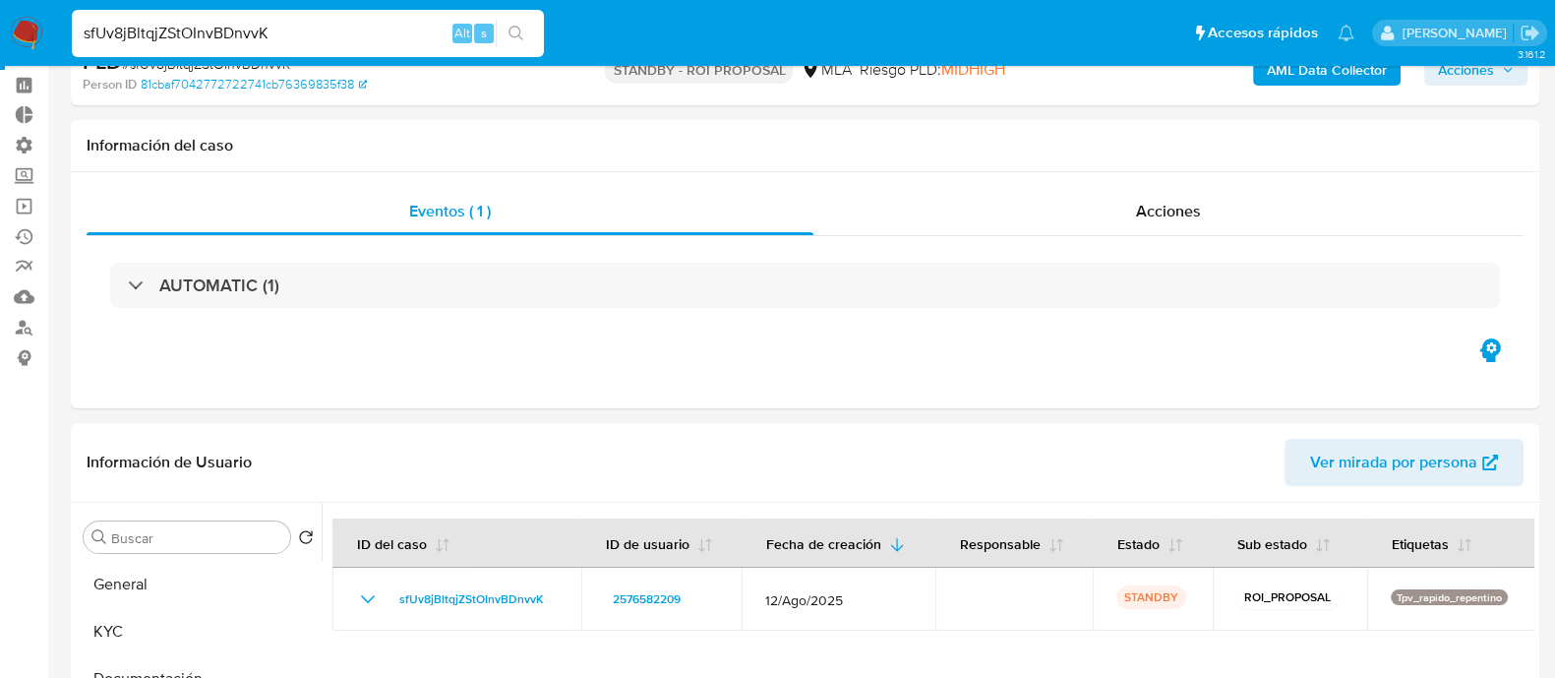
scroll to position [245, 0]
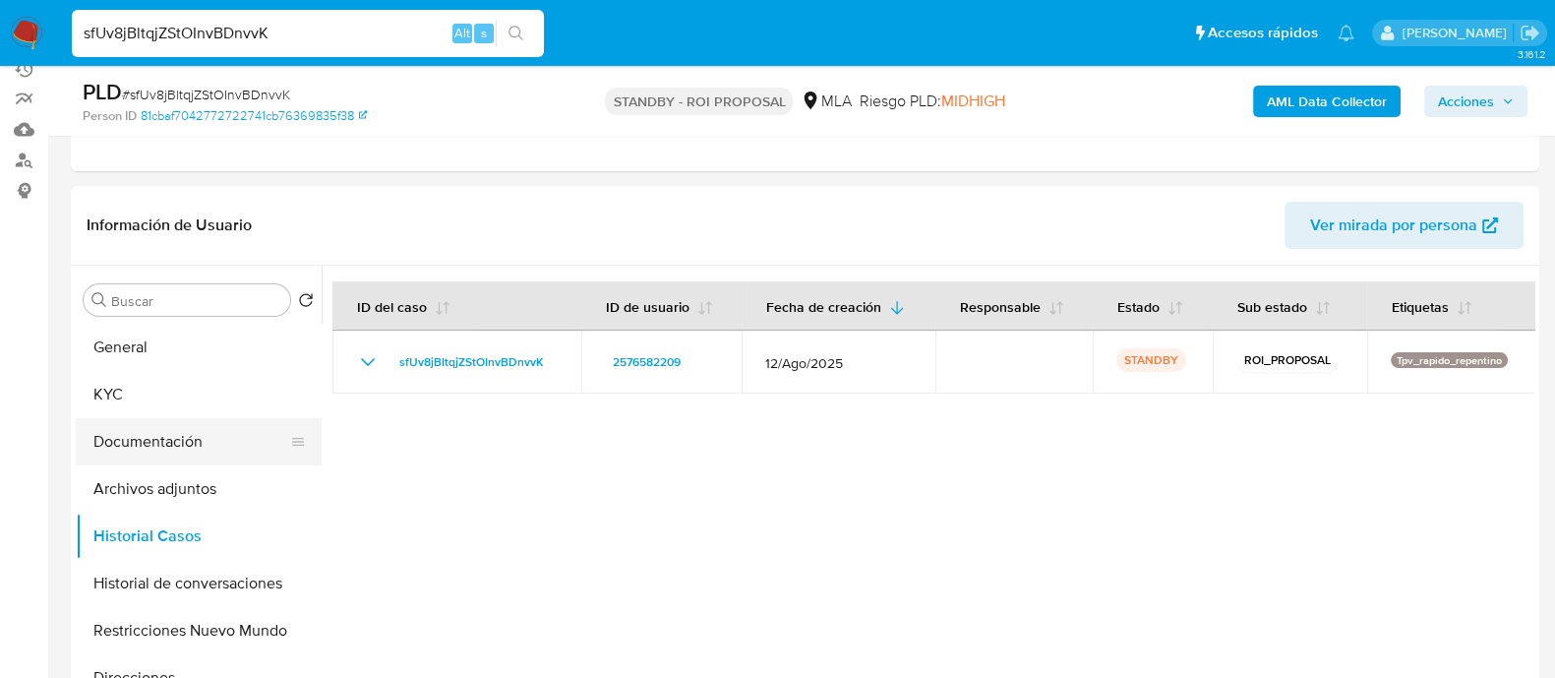
click at [197, 441] on button "Documentación" at bounding box center [191, 441] width 230 height 47
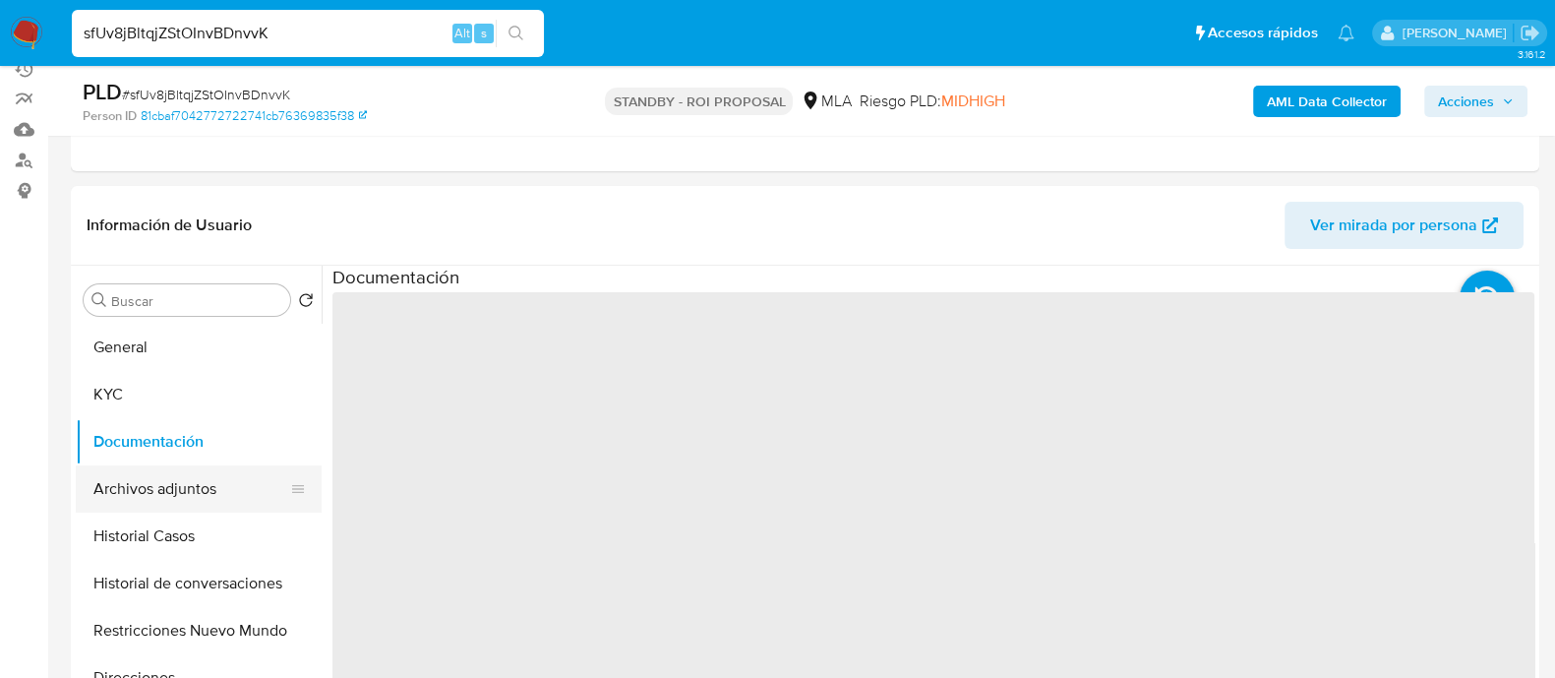
click at [207, 480] on button "Archivos adjuntos" at bounding box center [191, 488] width 230 height 47
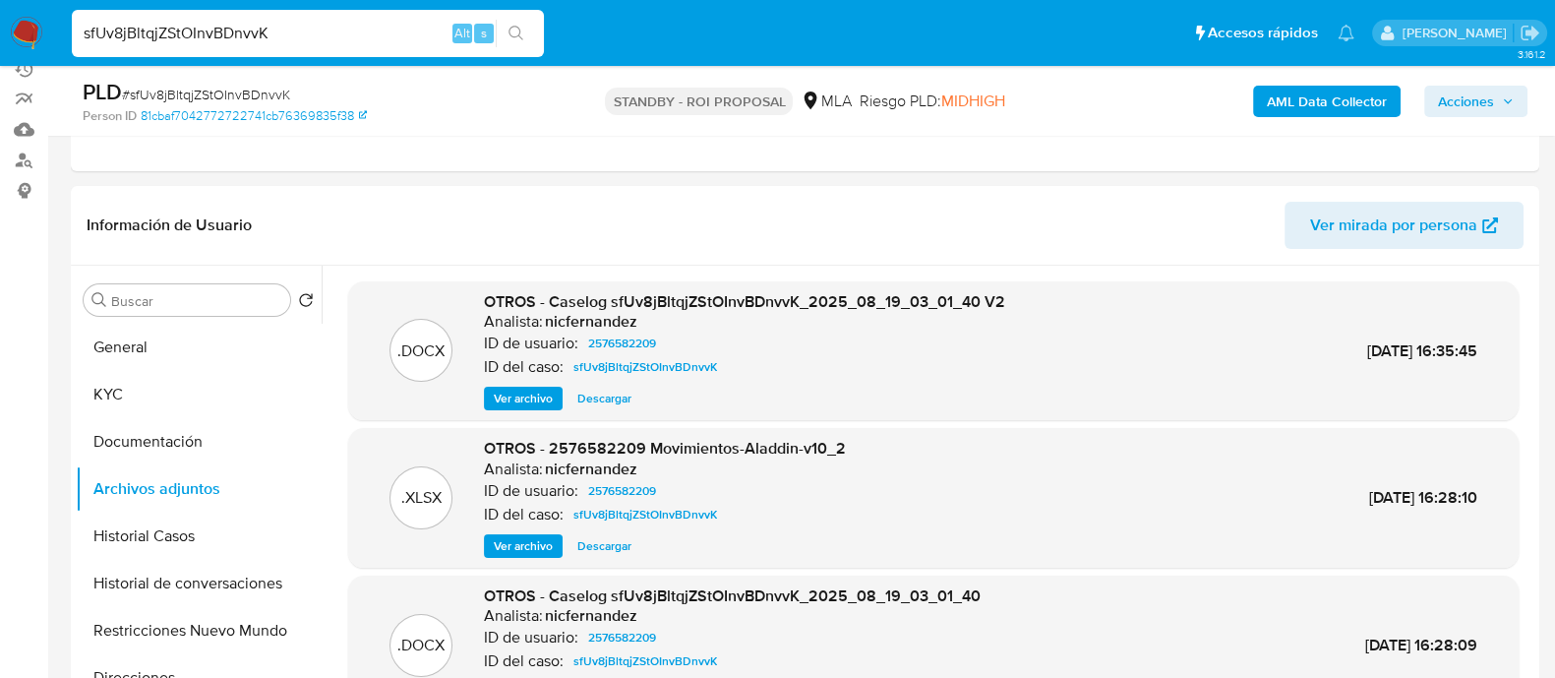
click at [606, 392] on span "Descargar" at bounding box center [604, 399] width 54 height 20
drag, startPoint x: 287, startPoint y: 26, endPoint x: 55, endPoint y: 37, distance: 232.4
click at [55, 37] on nav "Pausado Ver notificaciones sfUv8jBltqjZStOInvBDnvvK Alt s Accesos rápidos Presi…" at bounding box center [777, 33] width 1555 height 66
paste input "zVq2UWkCWC8GXIN51qvu8kYP"
type input "zVq2UWkCWC8GXIN51qvu8kYP"
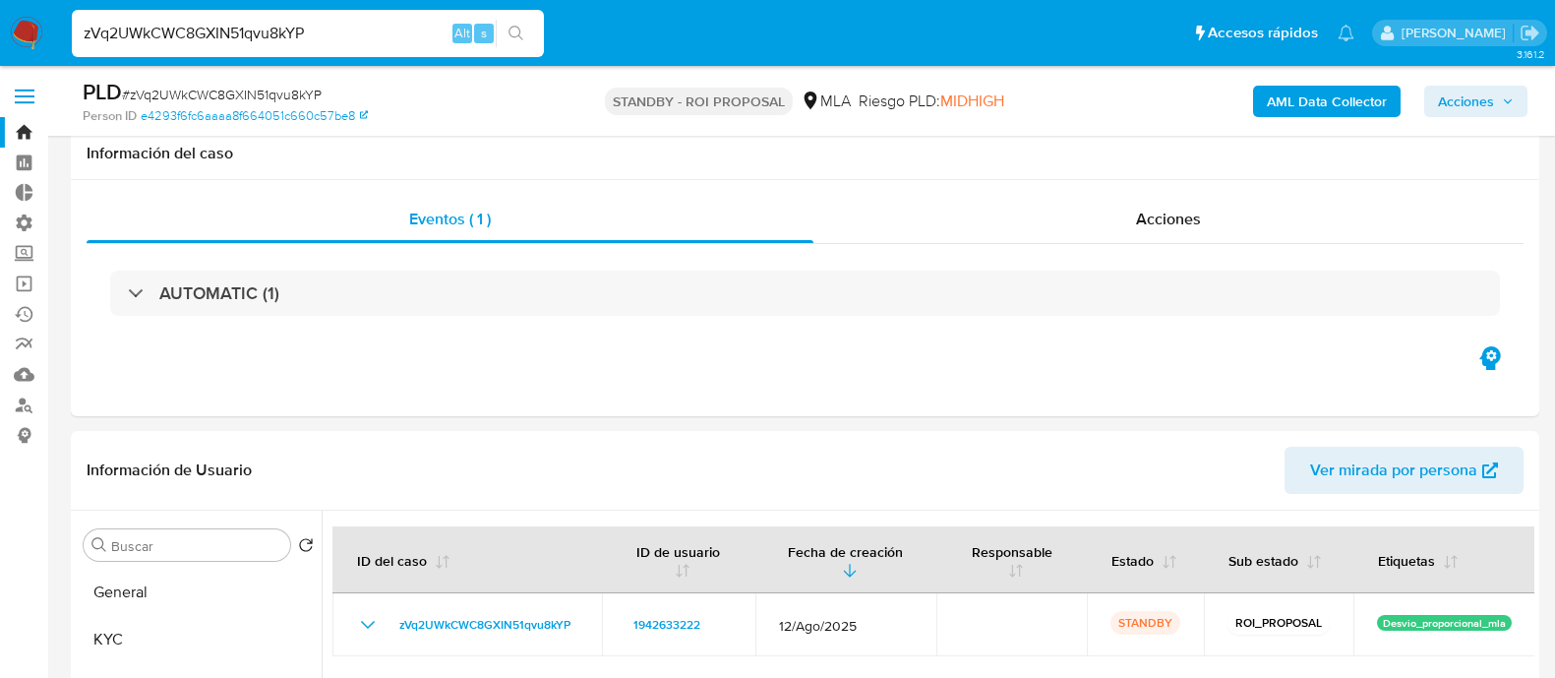
select select "10"
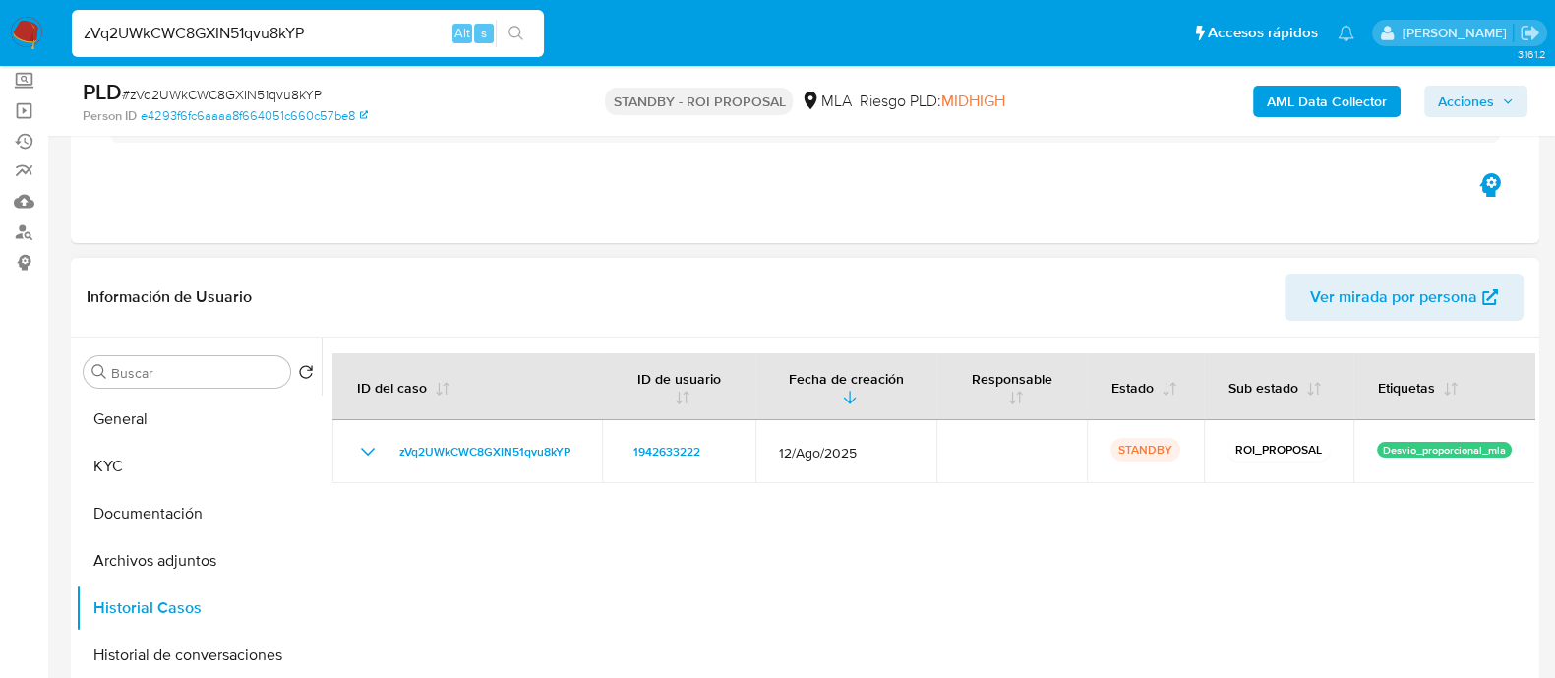
scroll to position [122, 0]
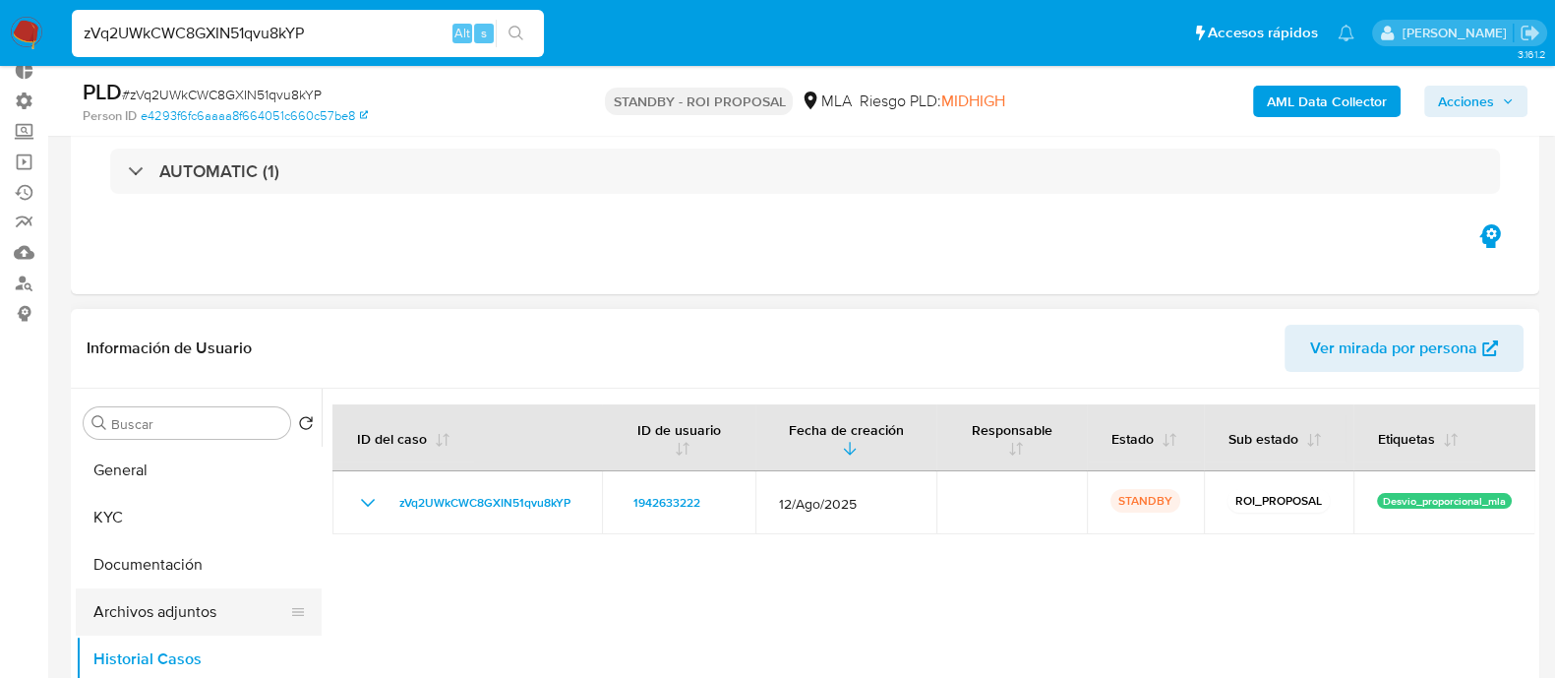
click at [143, 612] on button "Archivos adjuntos" at bounding box center [191, 611] width 230 height 47
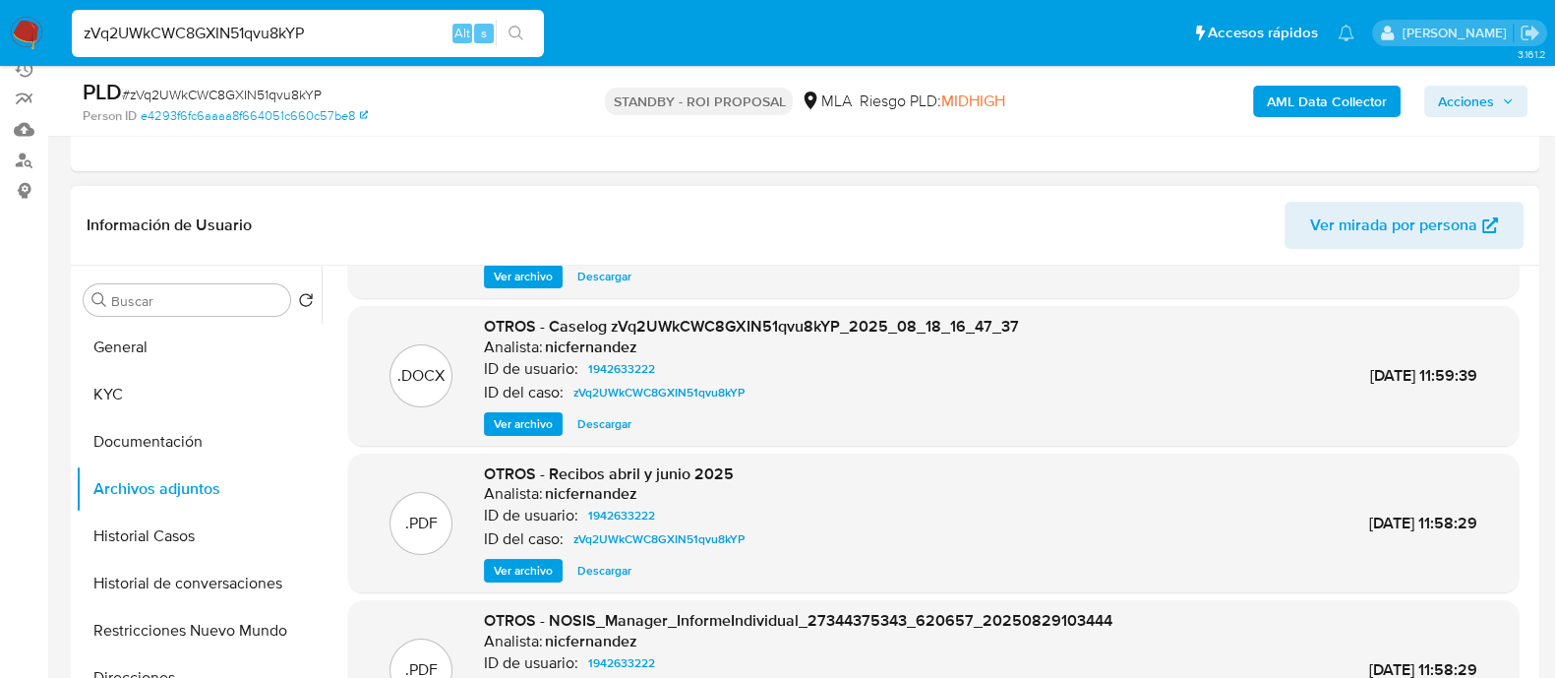
click at [599, 414] on span "Descargar" at bounding box center [604, 424] width 54 height 20
click at [185, 434] on button "Documentación" at bounding box center [191, 441] width 230 height 47
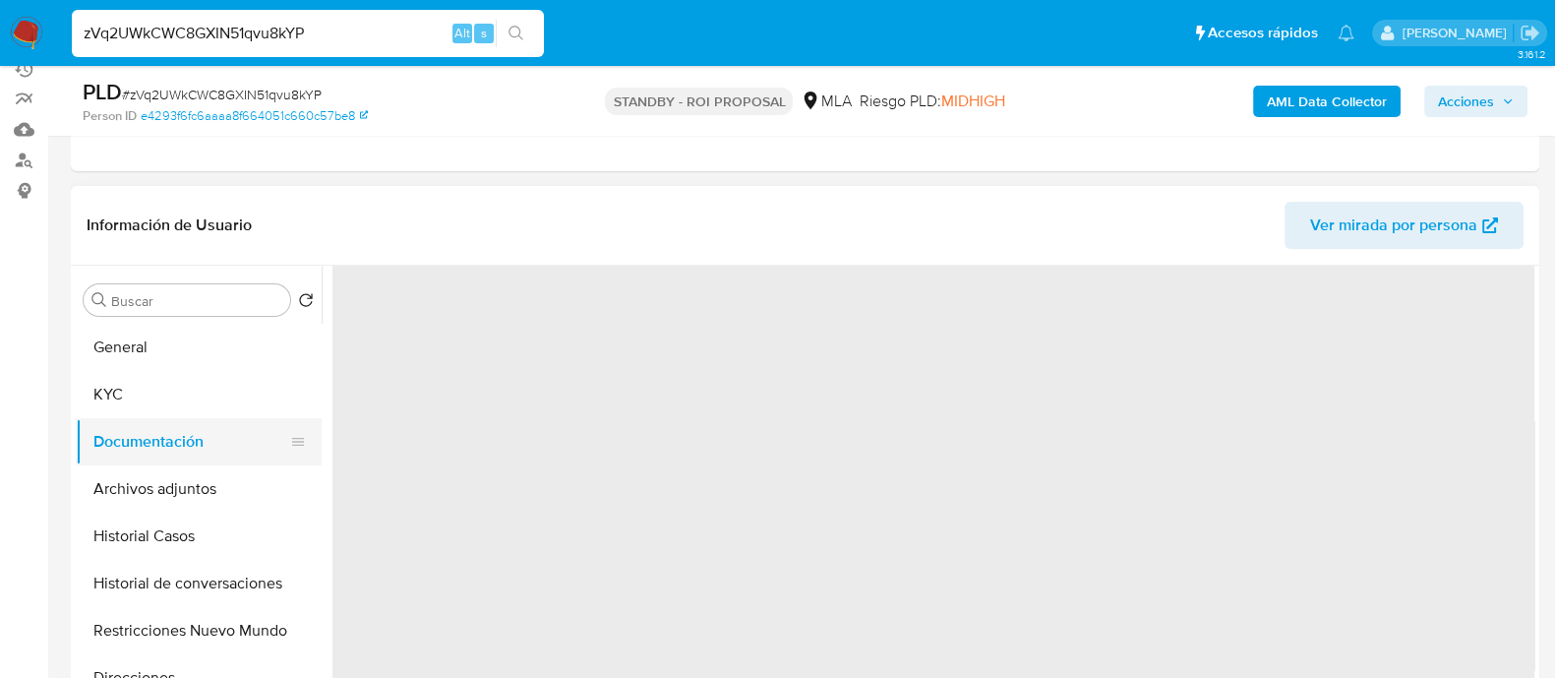
scroll to position [0, 0]
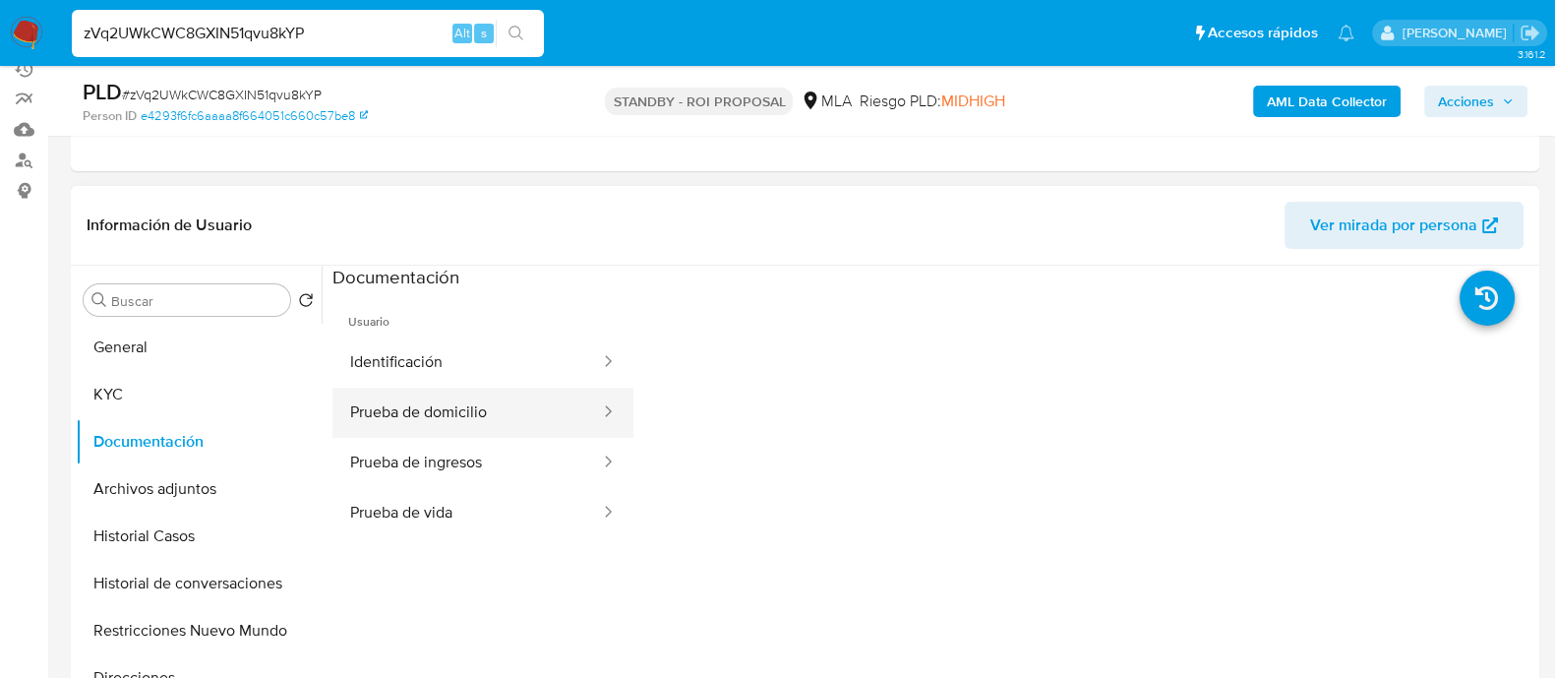
click at [393, 429] on button "Prueba de domicilio" at bounding box center [467, 413] width 270 height 50
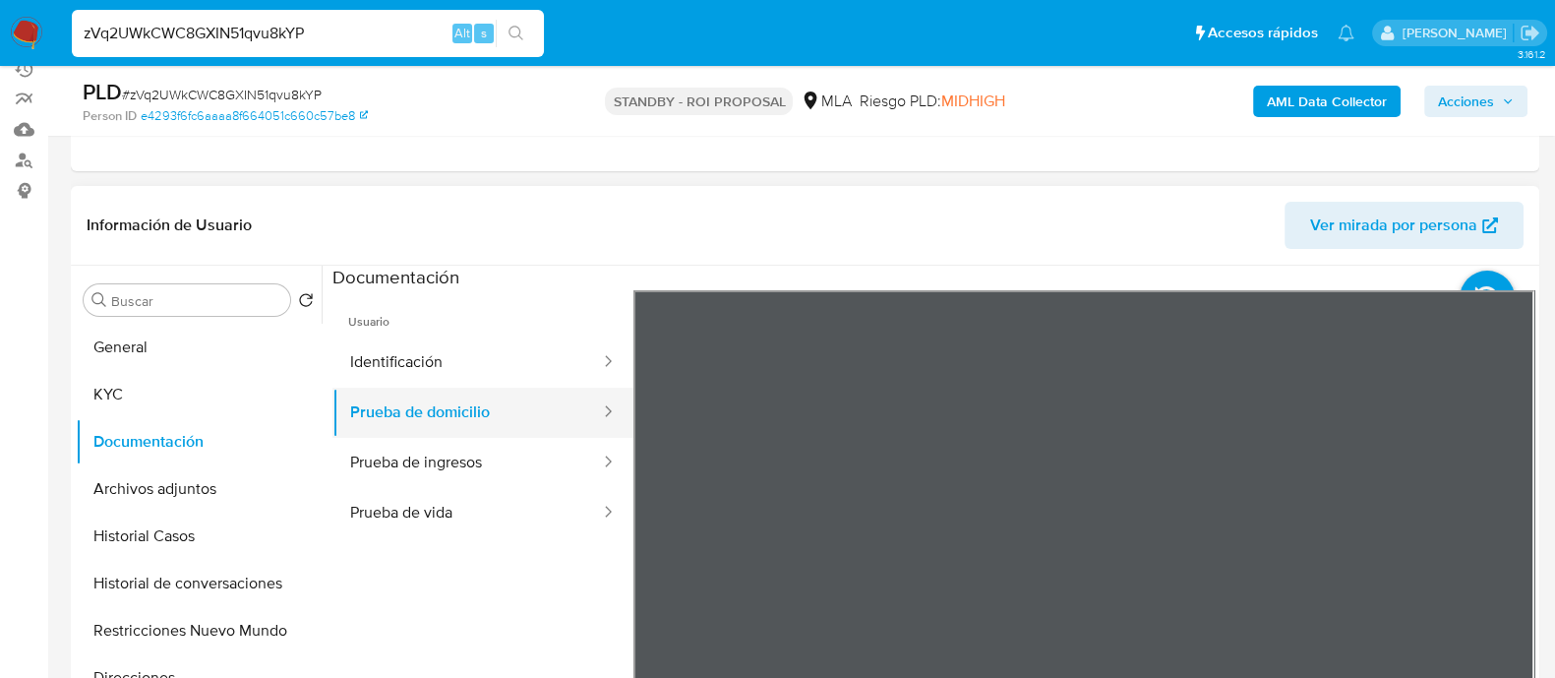
click at [450, 388] on button "Prueba de domicilio" at bounding box center [467, 413] width 270 height 50
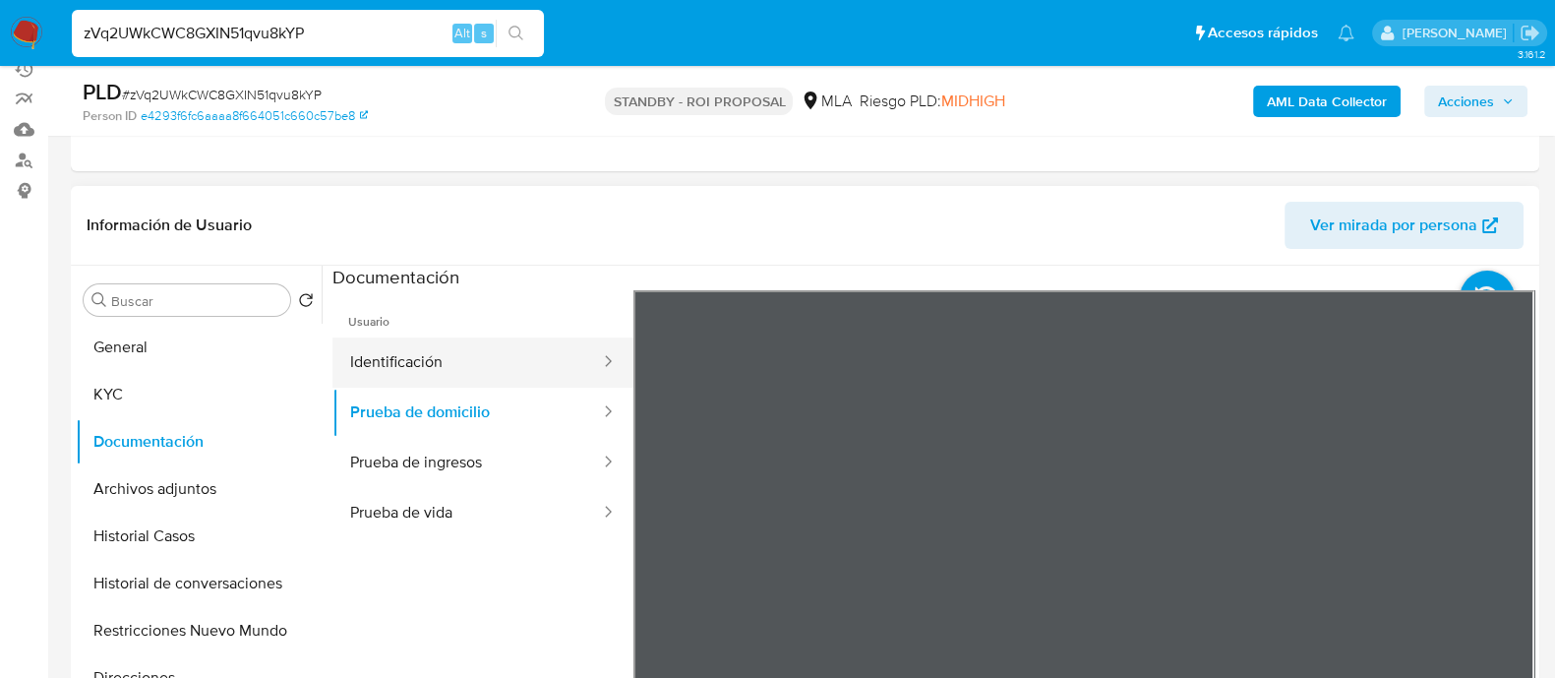
click at [464, 369] on button "Identificación" at bounding box center [467, 362] width 270 height 50
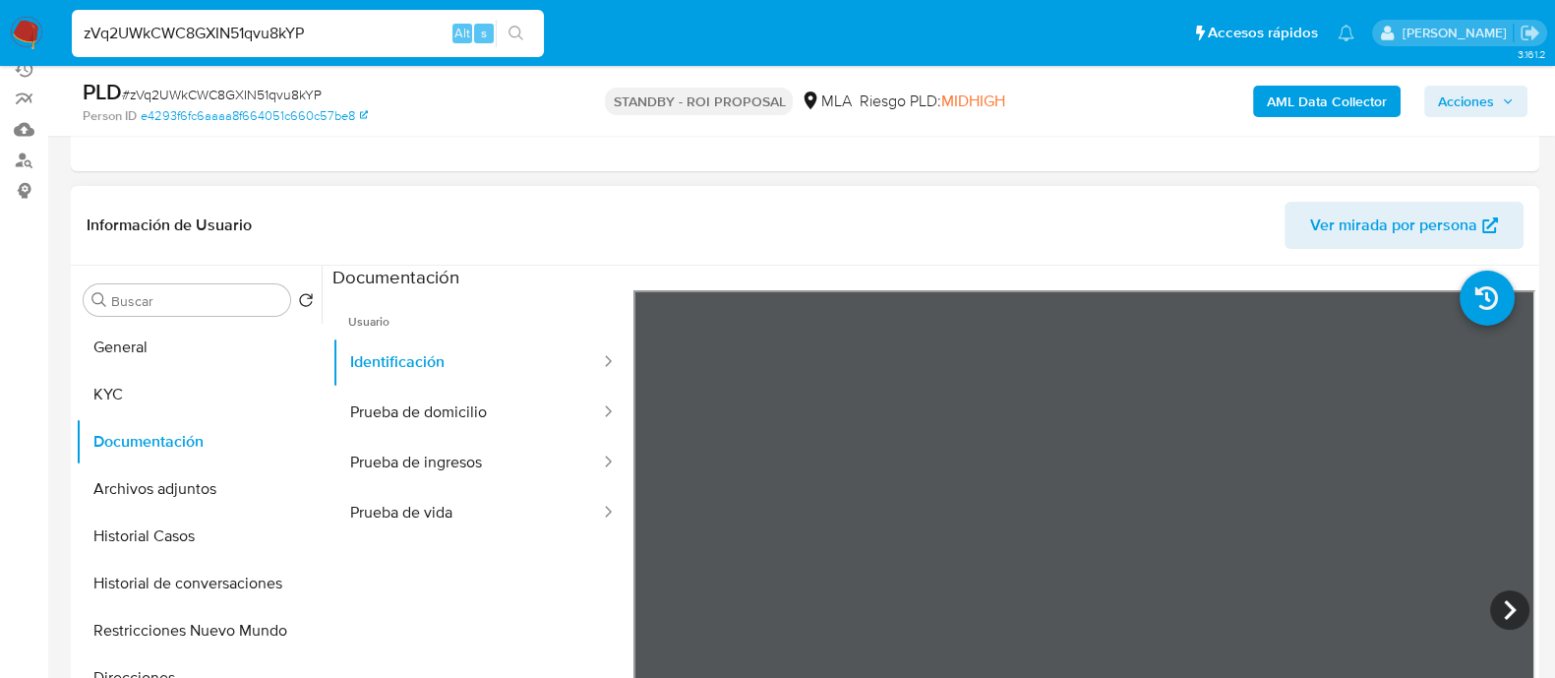
scroll to position [369, 0]
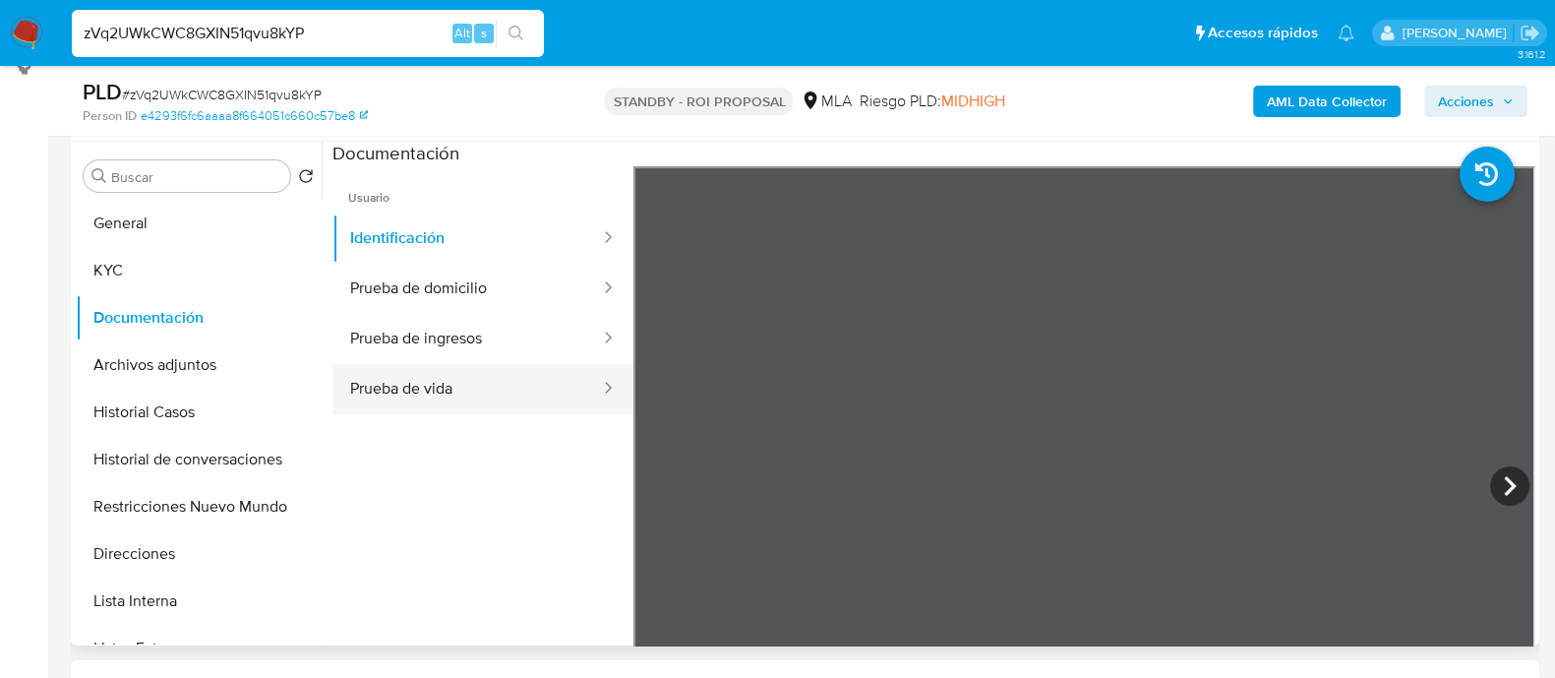
click at [492, 371] on button "Prueba de vida" at bounding box center [467, 389] width 270 height 50
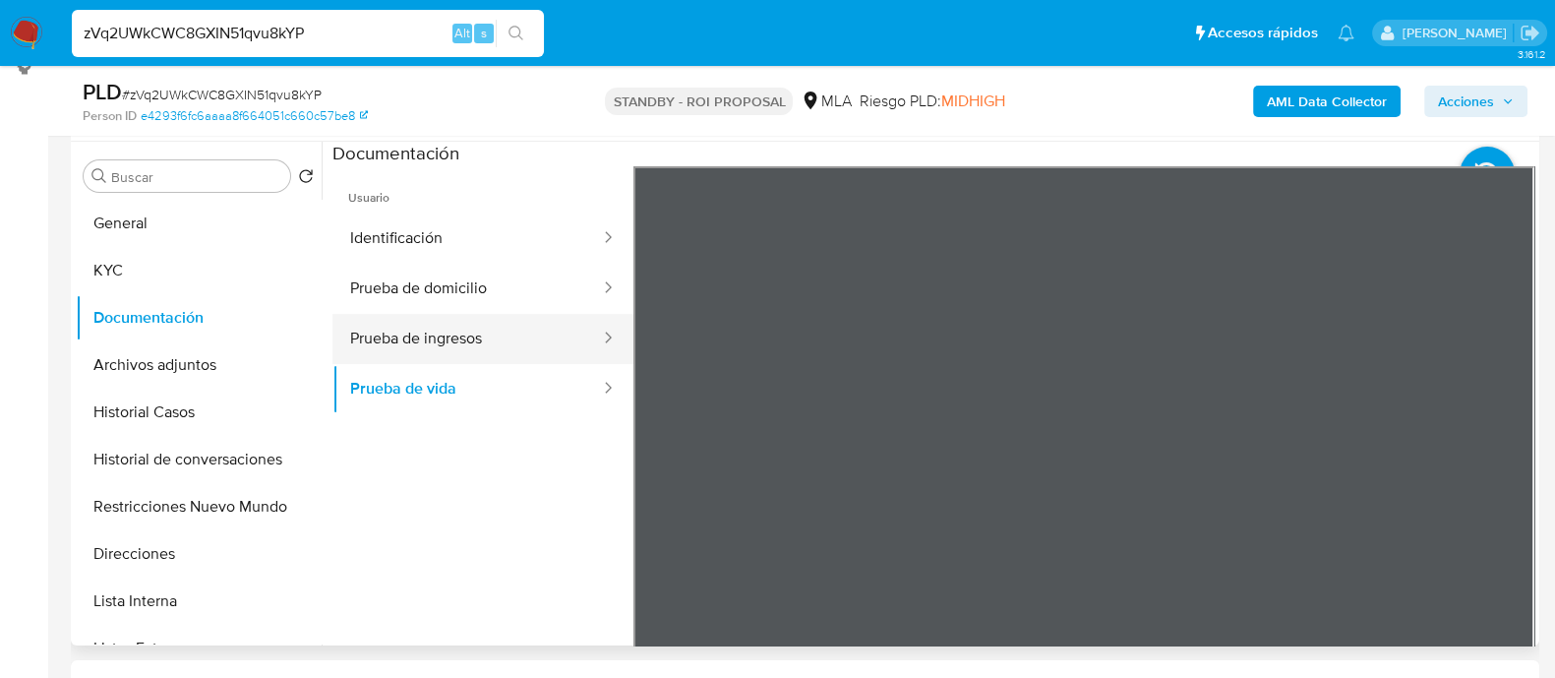
click at [413, 350] on button "Prueba de ingresos" at bounding box center [467, 339] width 270 height 50
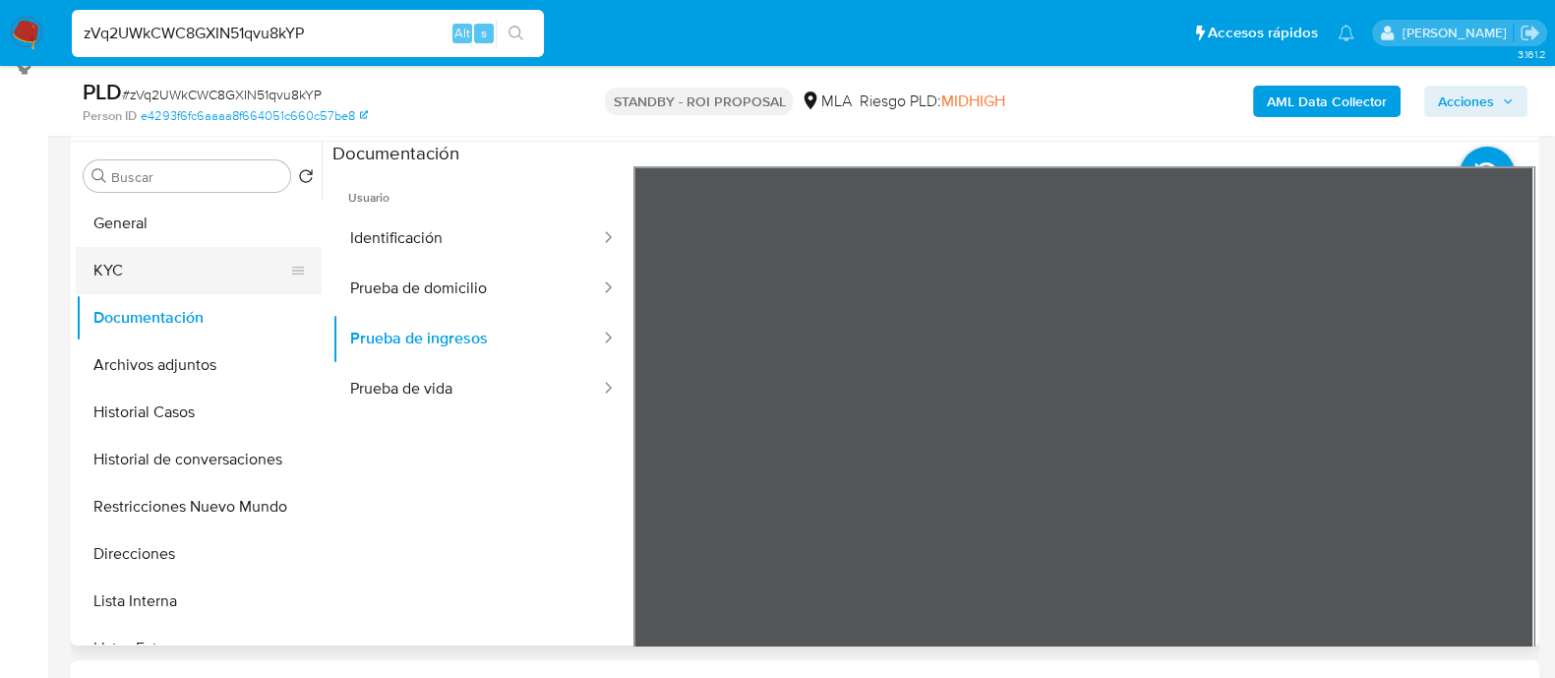
click at [157, 277] on button "KYC" at bounding box center [191, 270] width 230 height 47
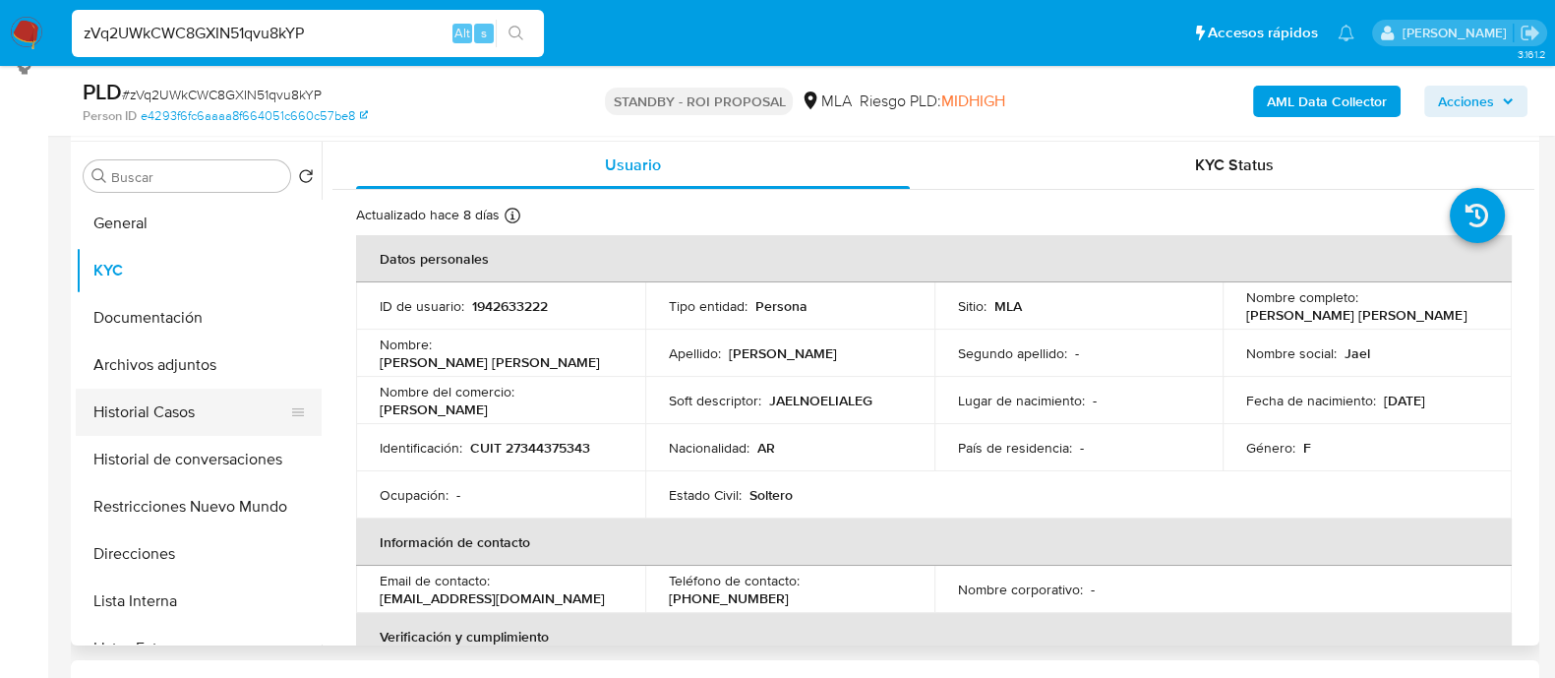
click at [172, 416] on button "Historial Casos" at bounding box center [191, 412] width 230 height 47
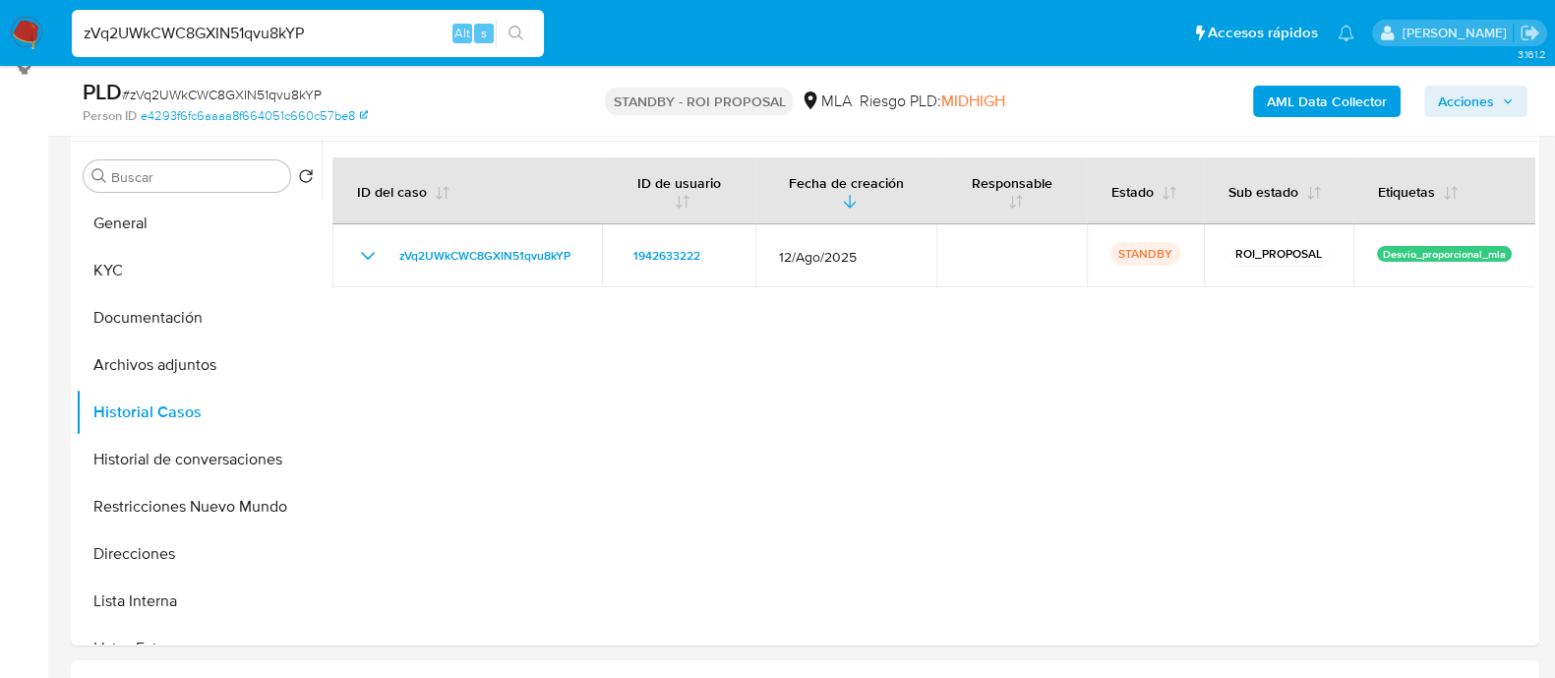
drag, startPoint x: 339, startPoint y: 28, endPoint x: 0, endPoint y: 38, distance: 339.5
click at [0, 22] on nav "Pausado Ver notificaciones zVq2UWkCWC8GXIN51qvu8kYP Alt s Accesos rápidos Presi…" at bounding box center [777, 33] width 1555 height 66
paste input "fUQlh94q9X9OJWk5TVMkLgzK"
type input "fUQlh94q9X9OJWk5TVMkLgzK"
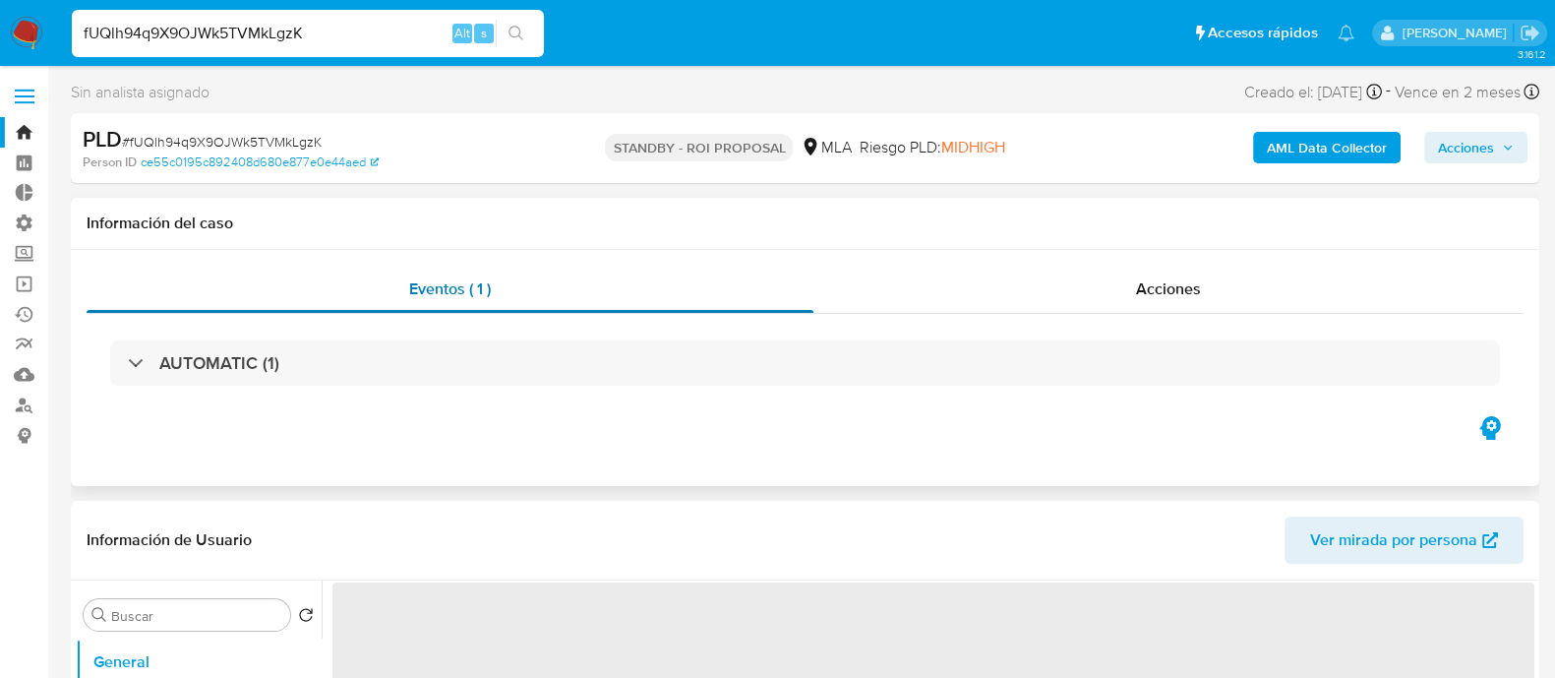
select select "10"
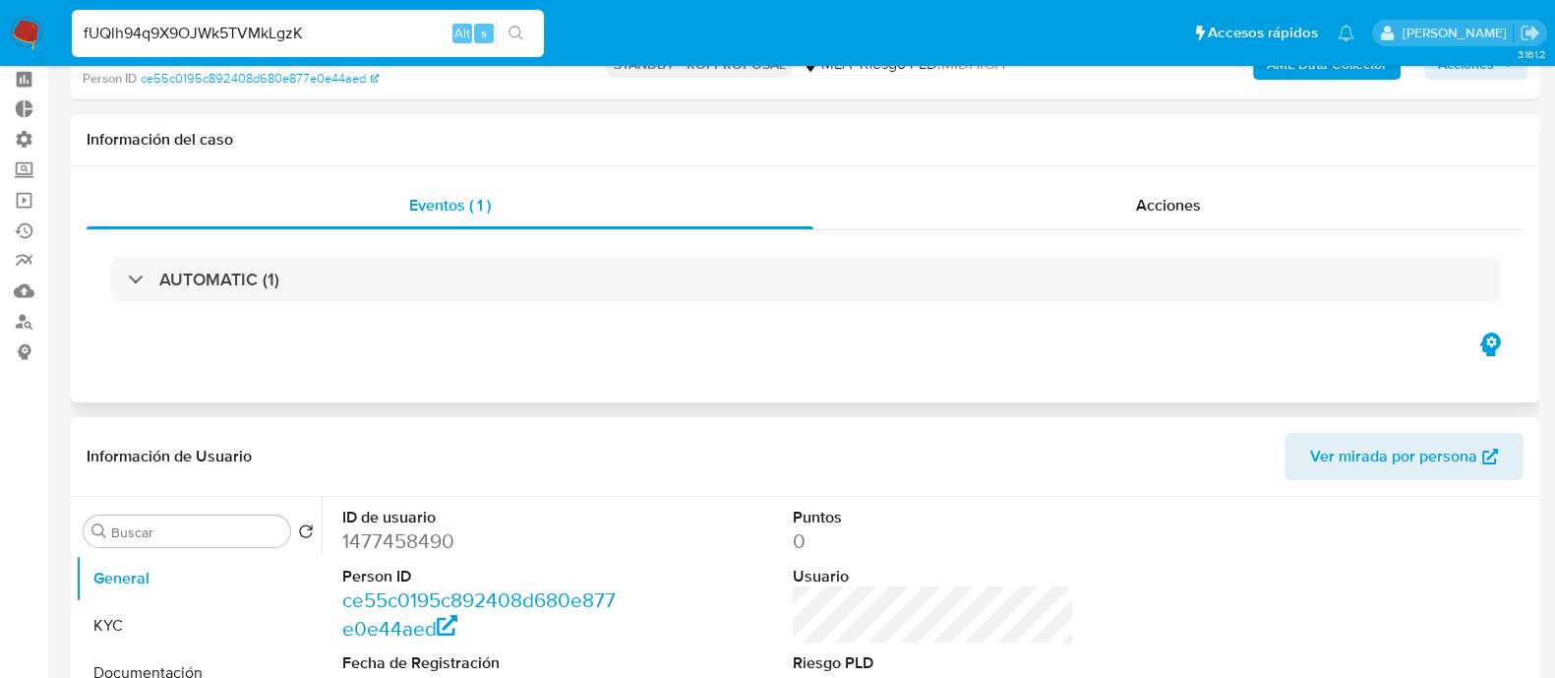
scroll to position [122, 0]
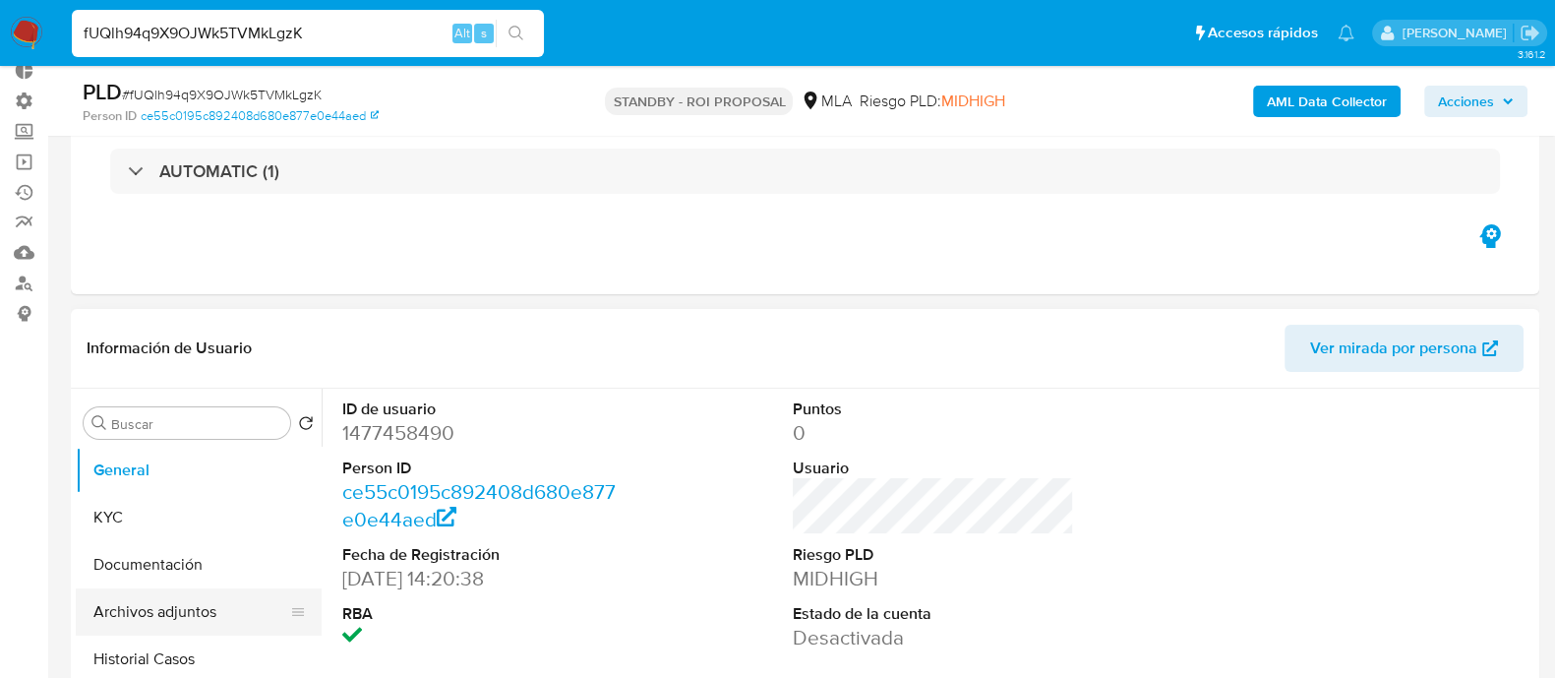
click at [193, 602] on button "Archivos adjuntos" at bounding box center [191, 611] width 230 height 47
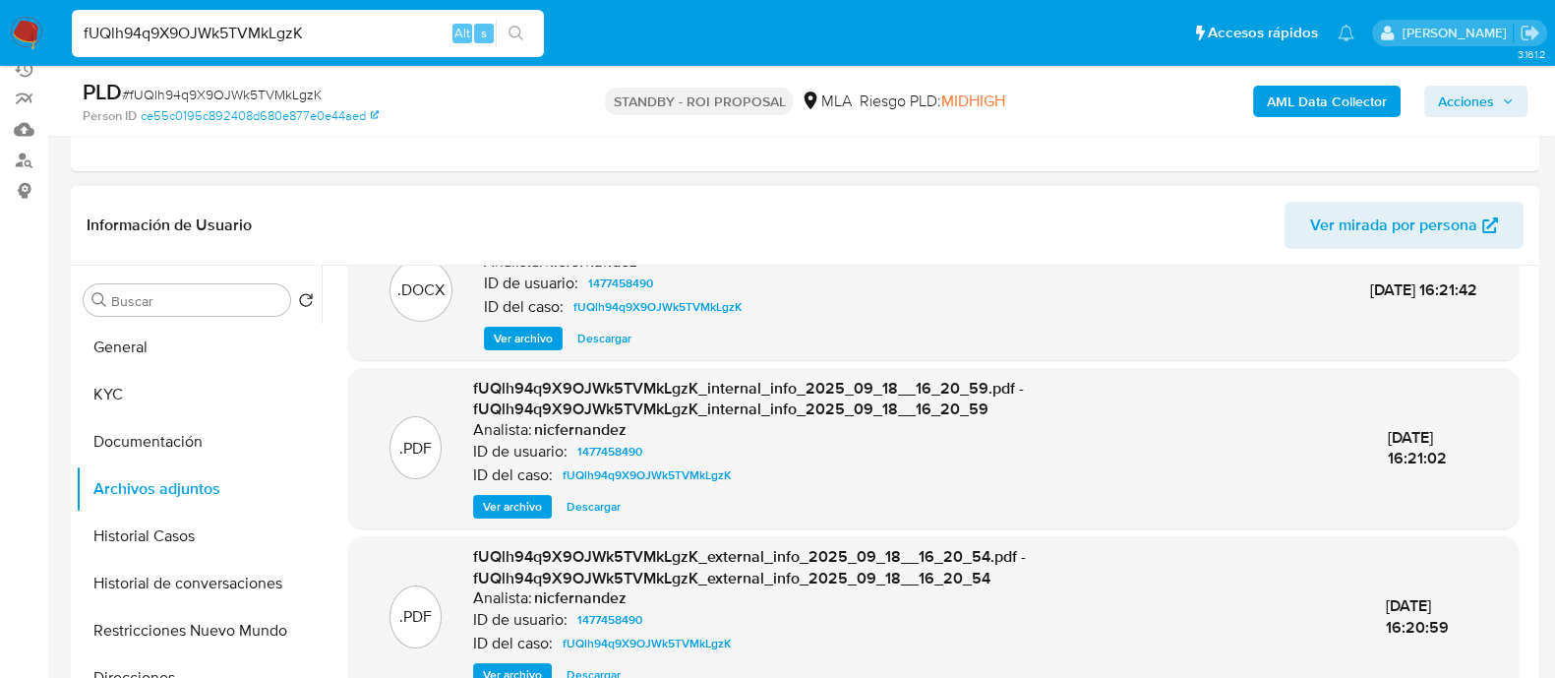
scroll to position [85, 0]
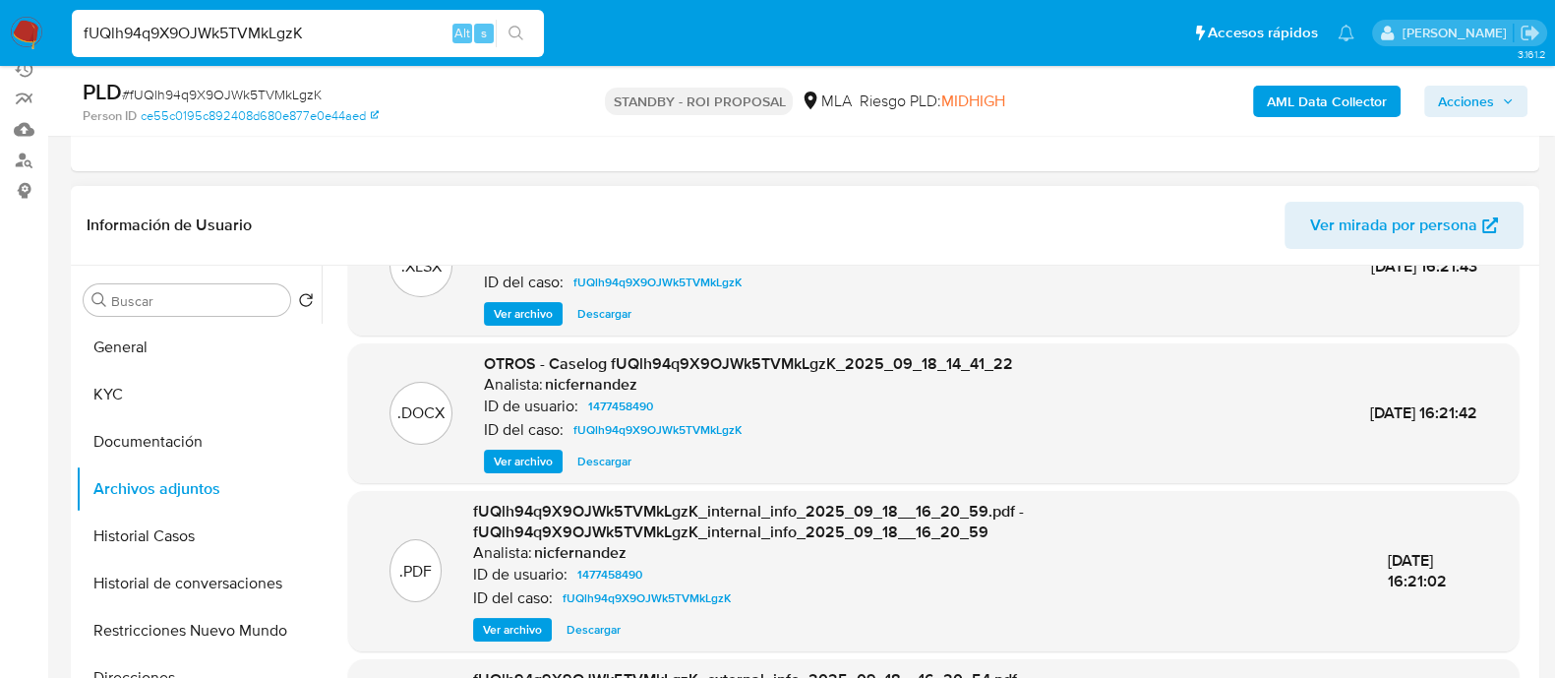
click at [610, 462] on span "Descargar" at bounding box center [604, 461] width 54 height 20
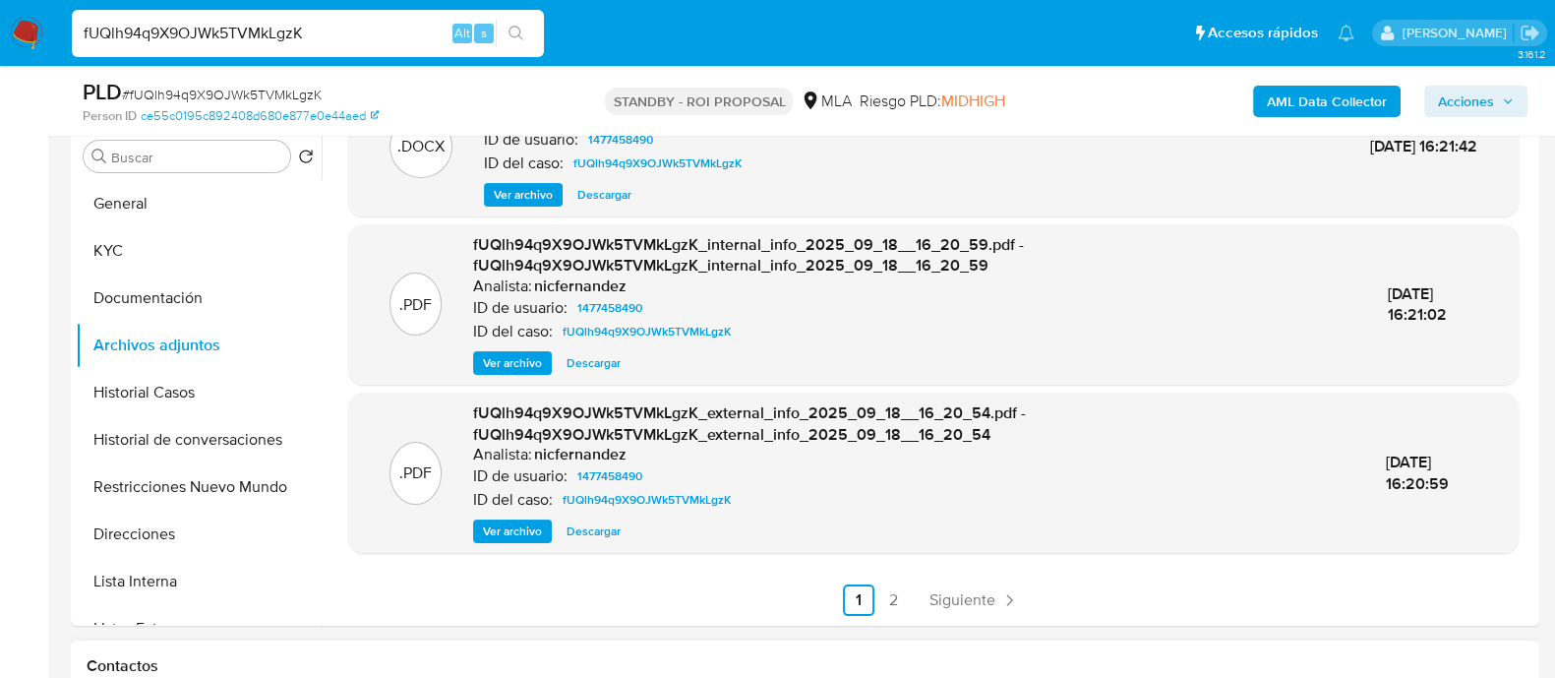
scroll to position [491, 0]
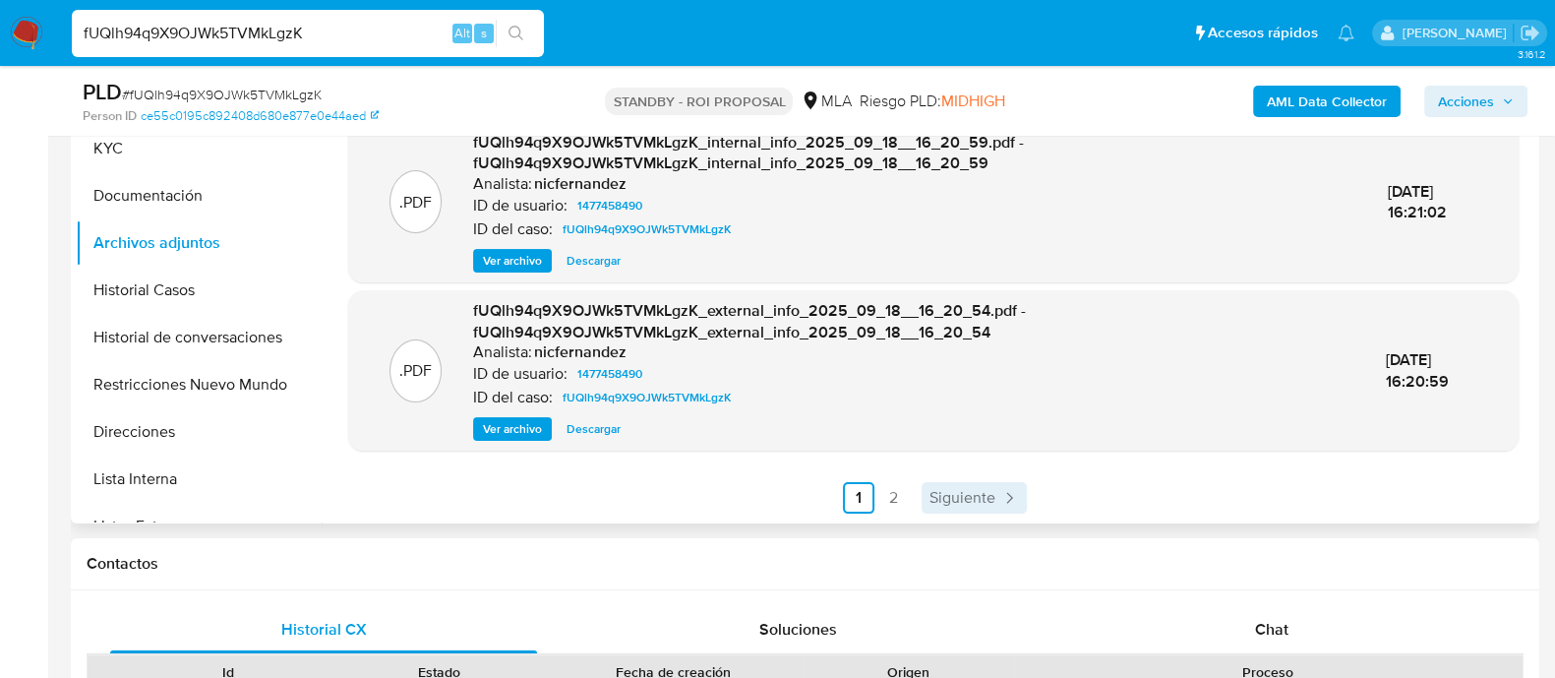
click at [965, 498] on span "Siguiente" at bounding box center [962, 498] width 66 height 16
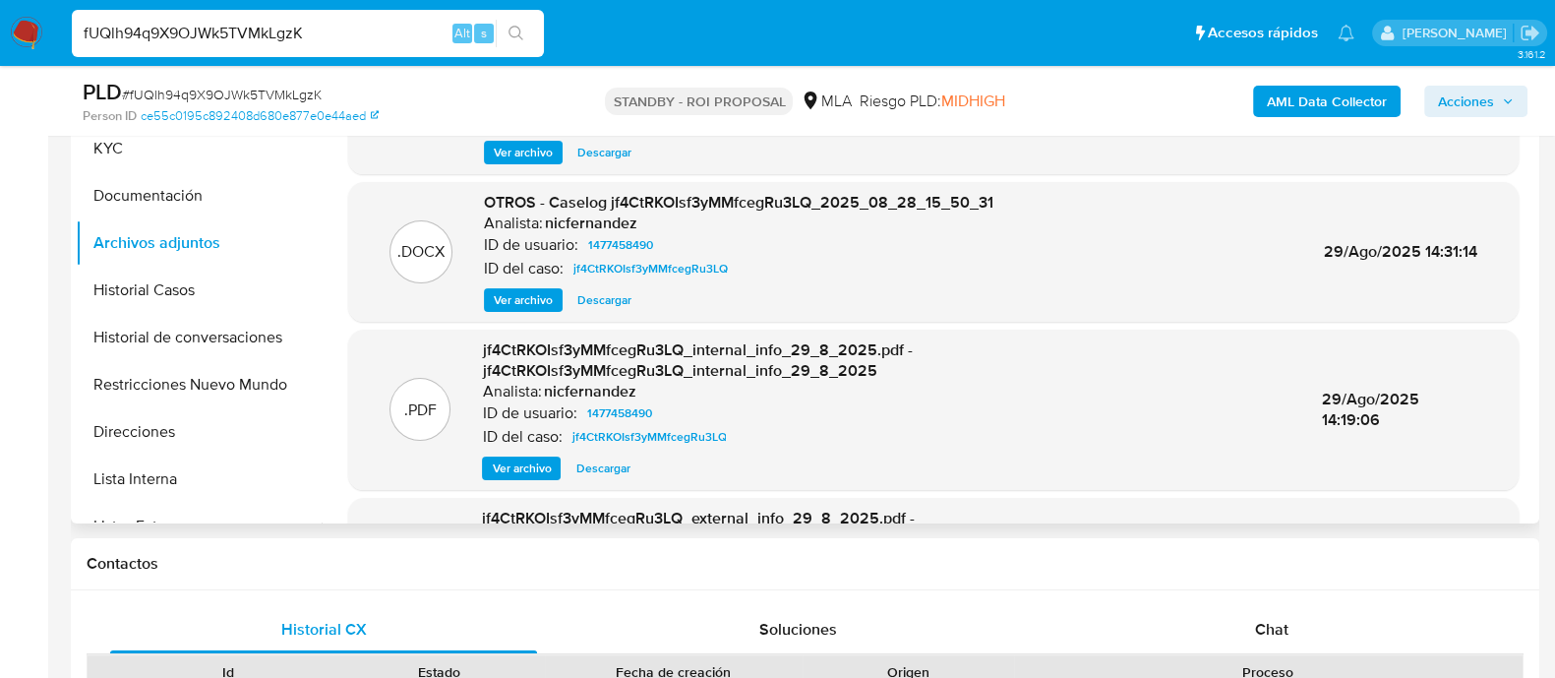
scroll to position [245, 0]
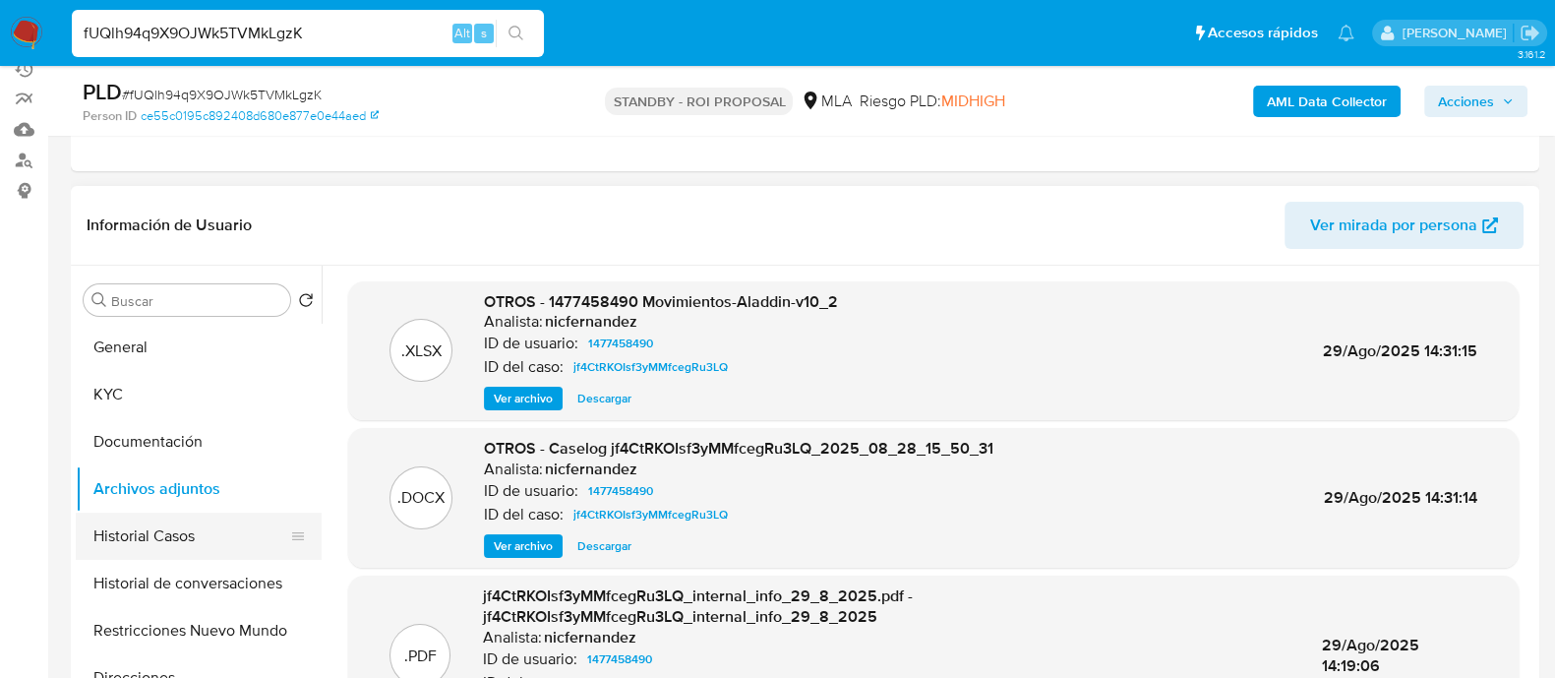
click at [192, 535] on button "Historial Casos" at bounding box center [191, 535] width 230 height 47
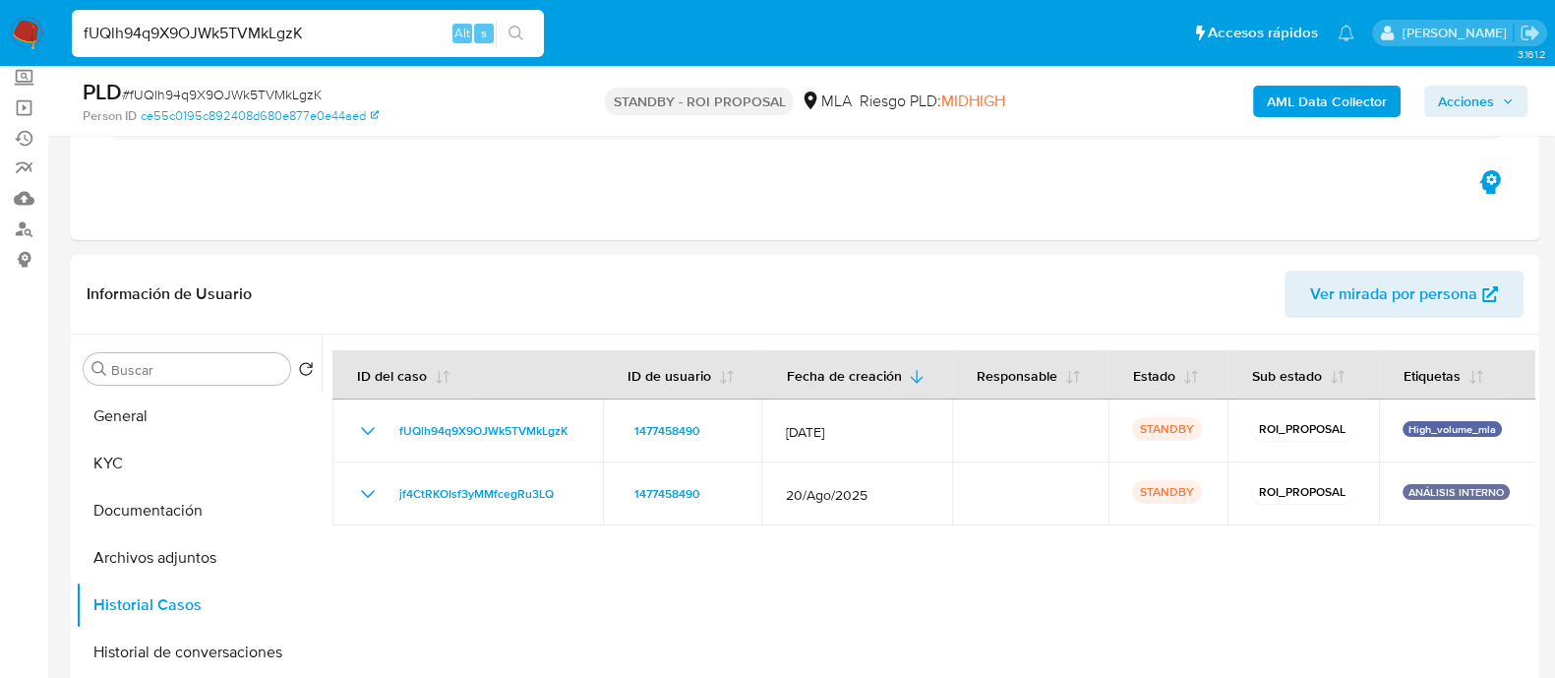
scroll to position [122, 0]
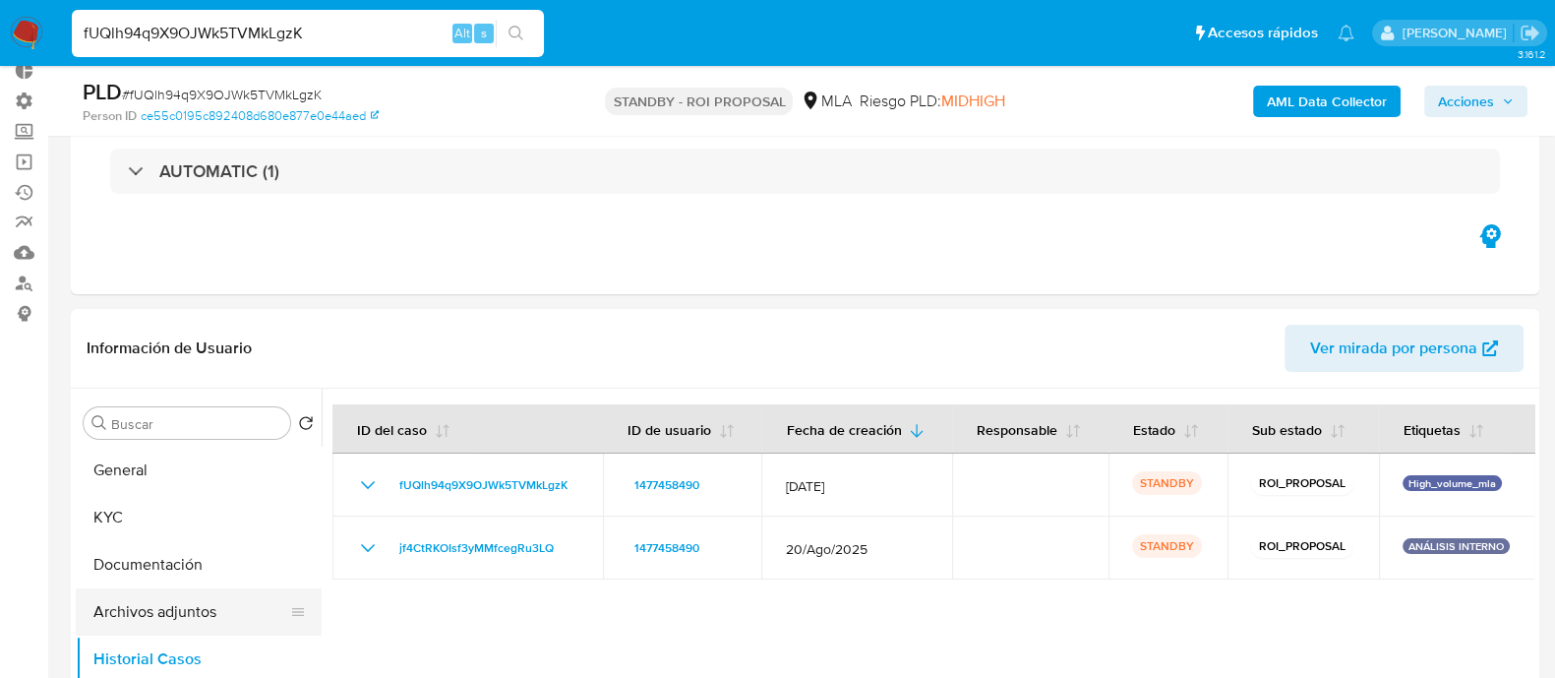
click at [221, 624] on button "Archivos adjuntos" at bounding box center [191, 611] width 230 height 47
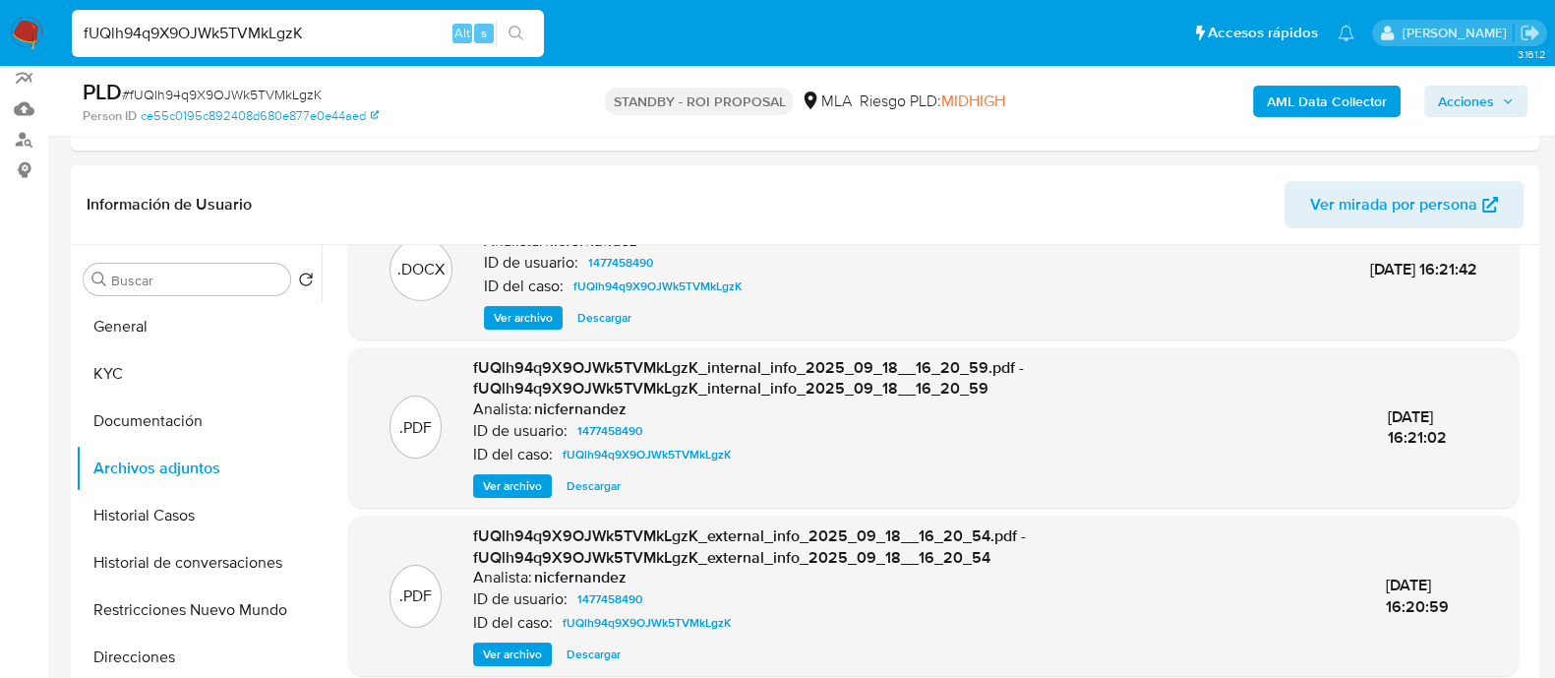
scroll to position [491, 0]
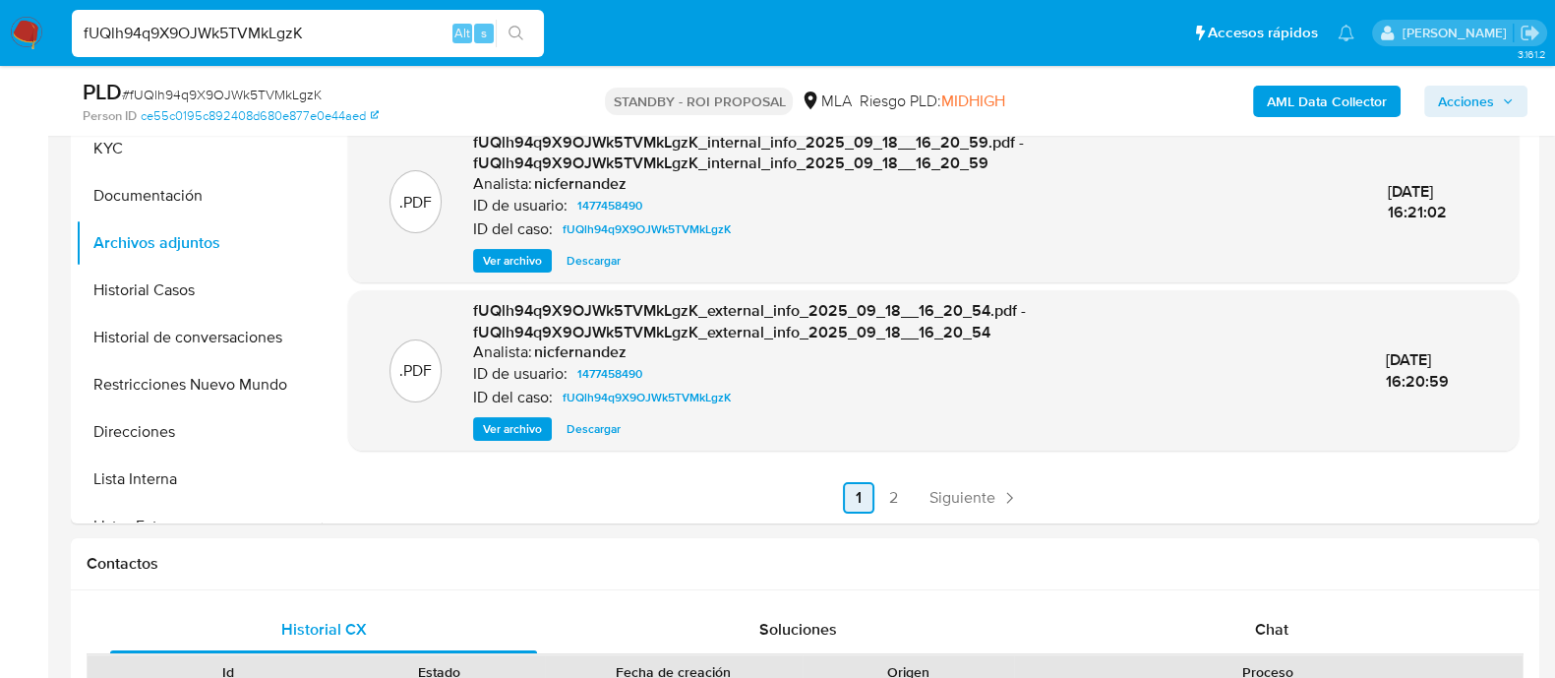
click at [968, 493] on span "Siguiente" at bounding box center [962, 498] width 66 height 16
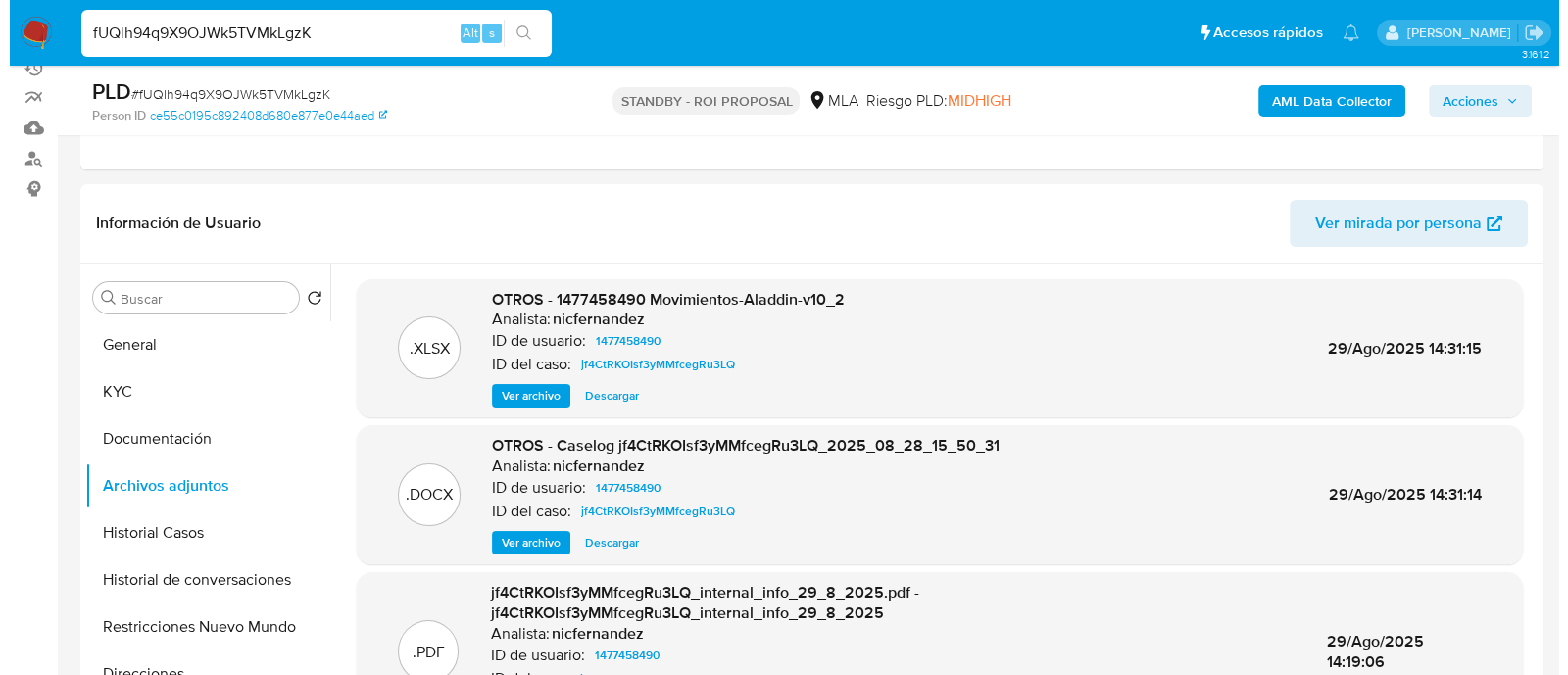
scroll to position [244, 0]
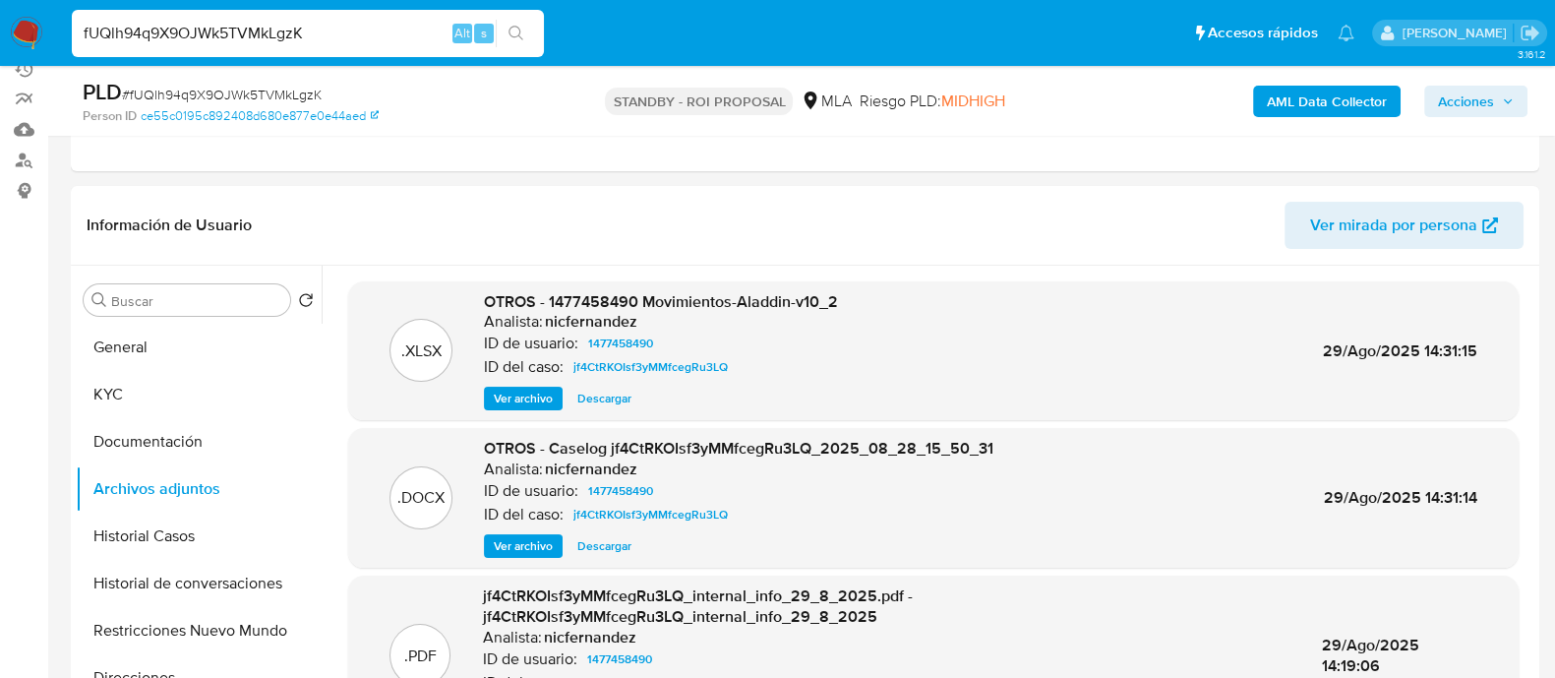
click at [541, 541] on span "Ver archivo" at bounding box center [523, 546] width 59 height 20
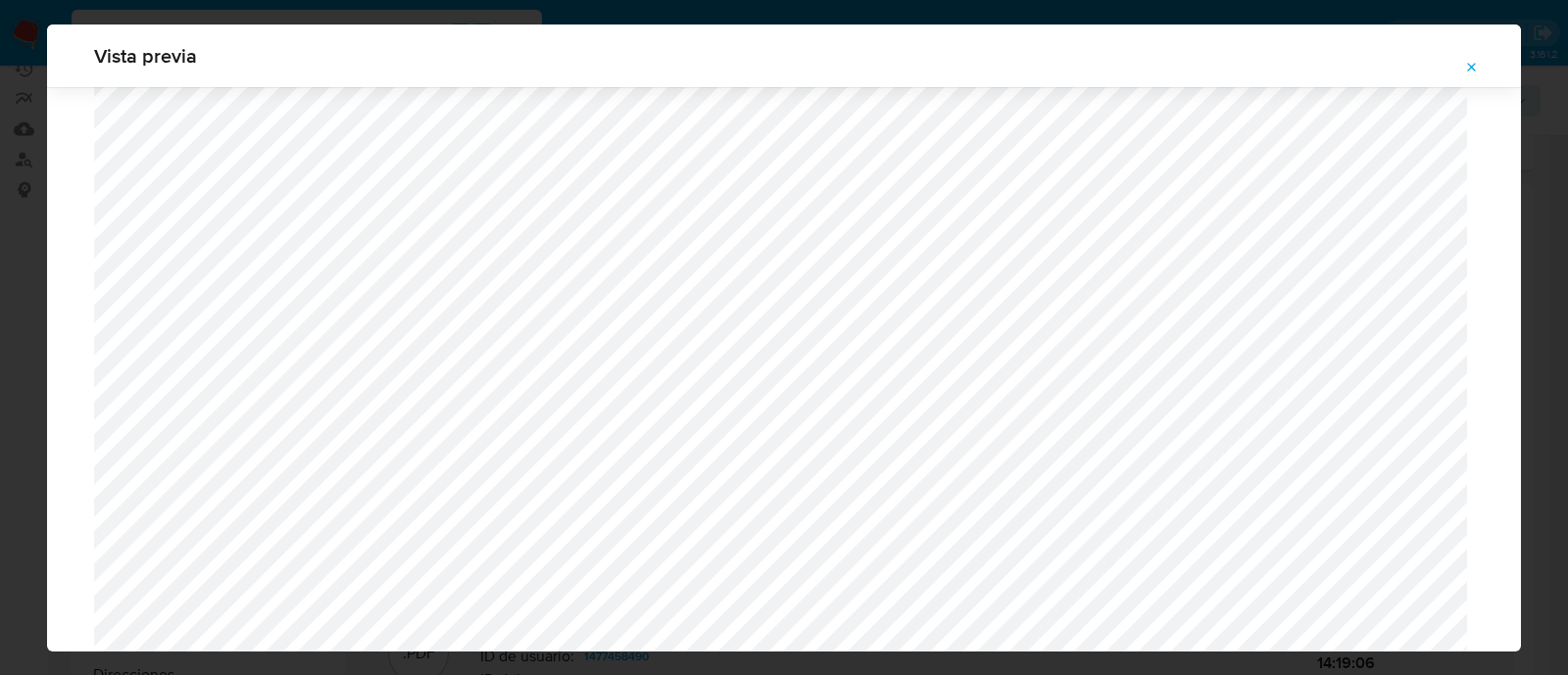
scroll to position [695, 0]
click at [1469, 66] on icon "Attachment preview" at bounding box center [1471, 68] width 16 height 16
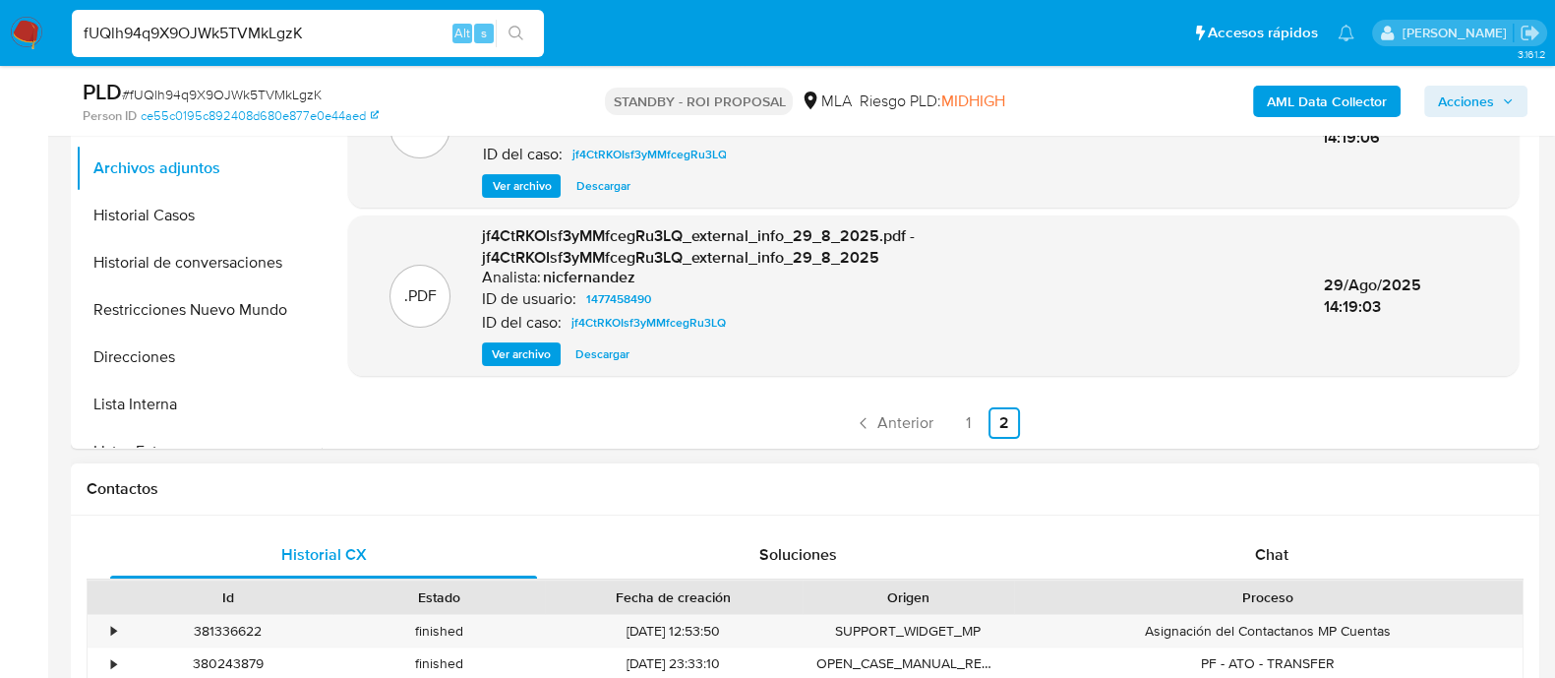
scroll to position [491, 0]
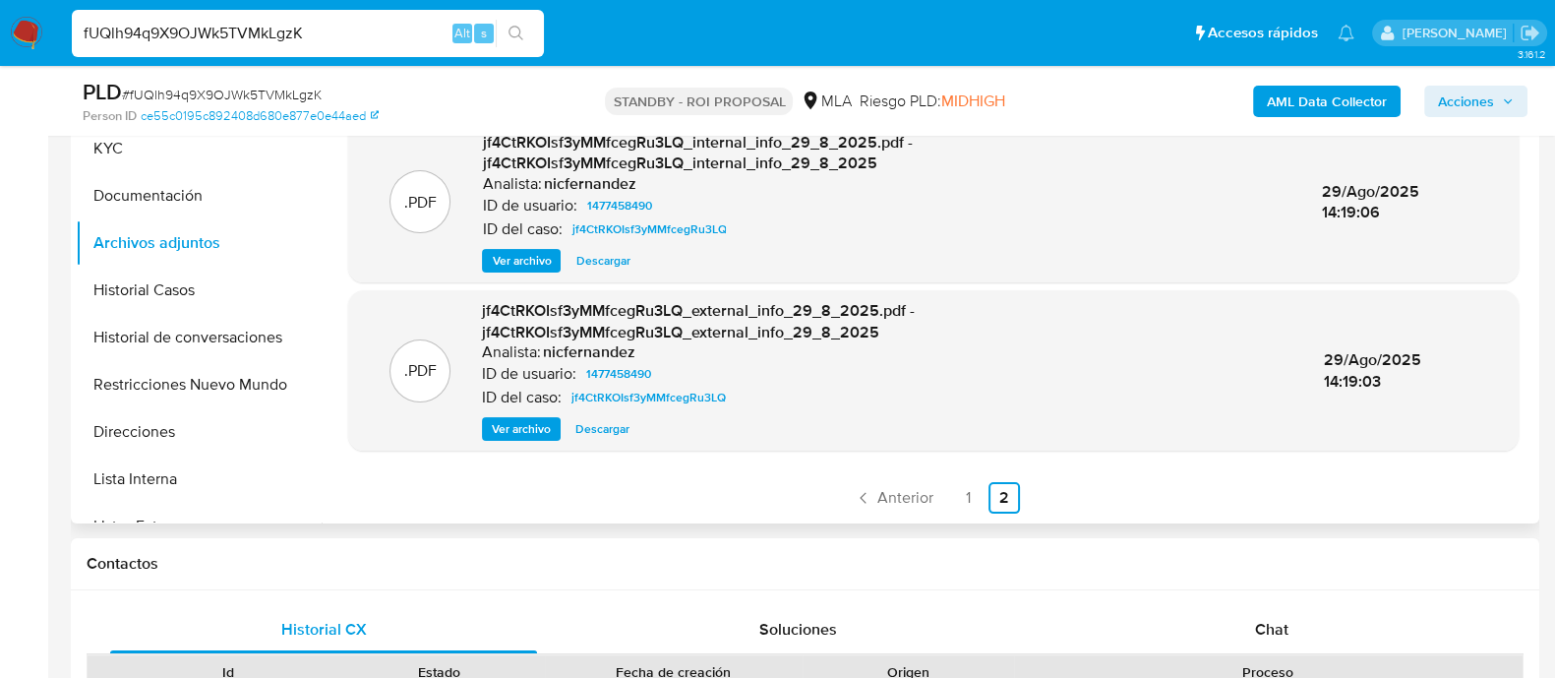
click at [959, 479] on div ".XLSX OTROS - 1477458490 Movimientos-Aladdin-v10_2 Analista: nicfernandez ID de…" at bounding box center [933, 171] width 1170 height 687
click at [961, 489] on link "1" at bounding box center [968, 497] width 31 height 31
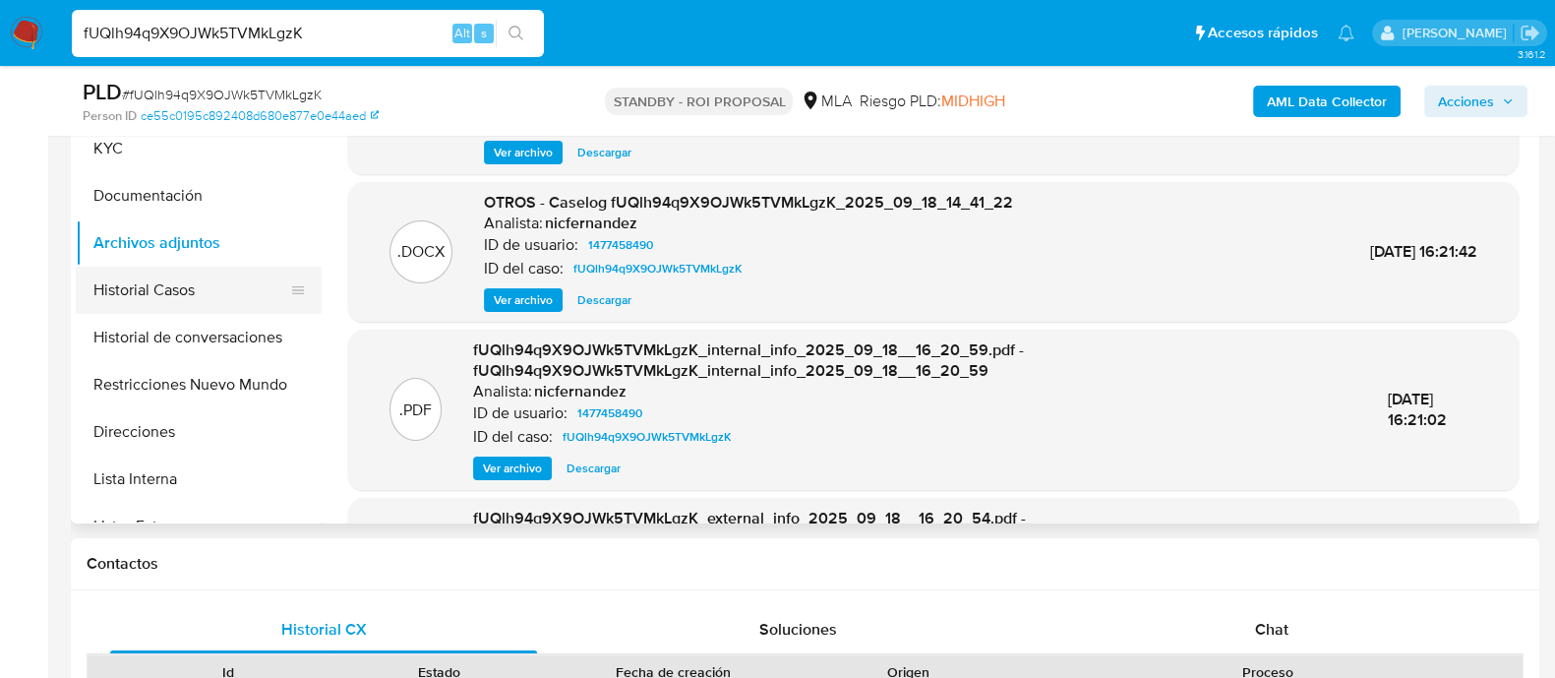
click at [153, 298] on button "Historial Casos" at bounding box center [191, 290] width 230 height 47
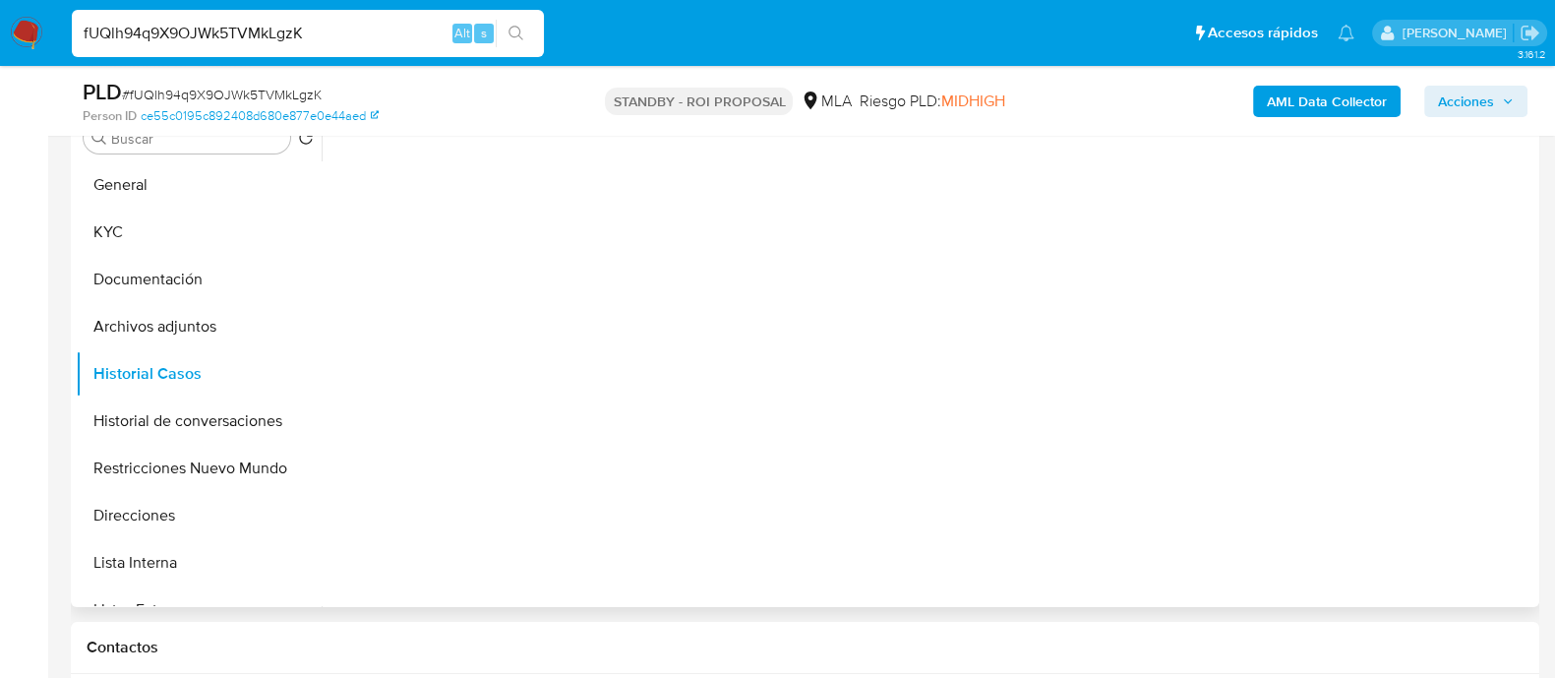
scroll to position [369, 0]
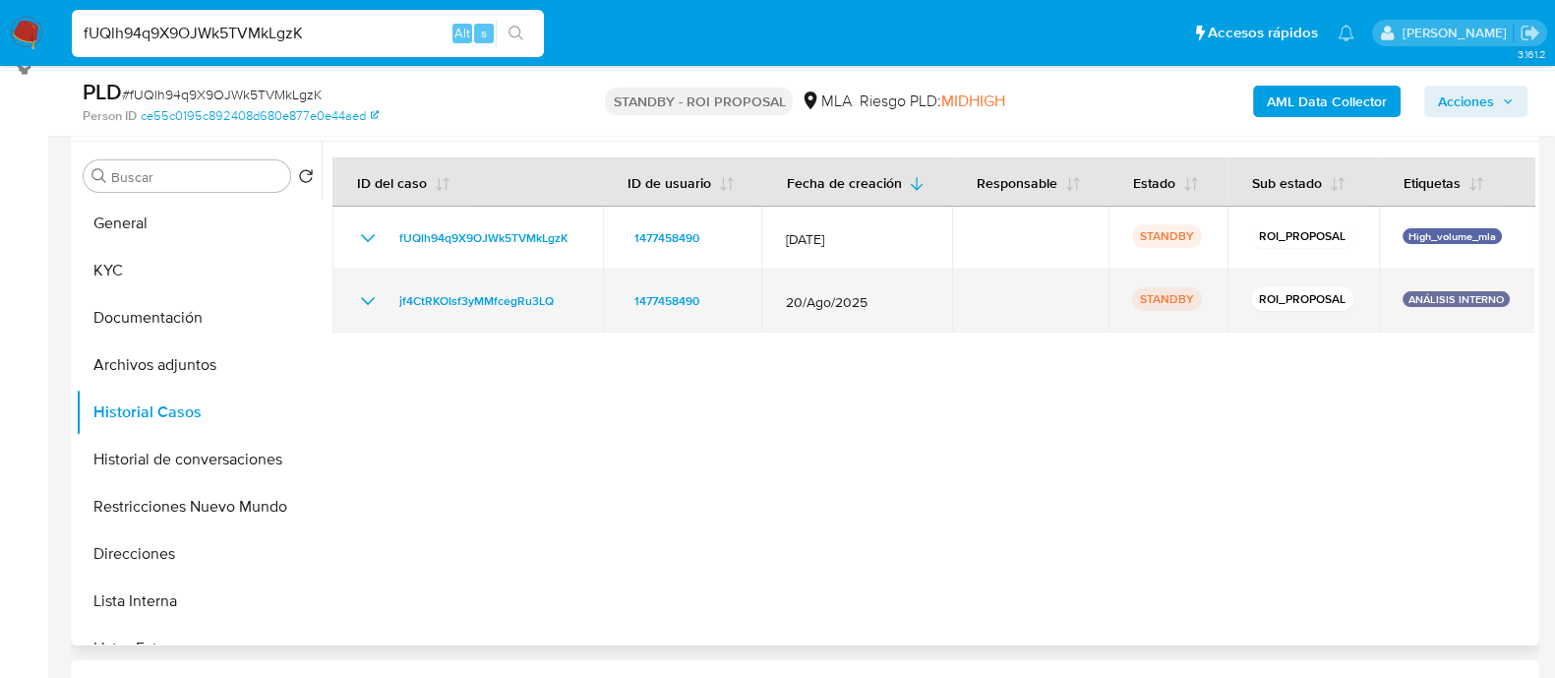
click at [376, 303] on icon "Mostrar/Ocultar" at bounding box center [368, 301] width 24 height 24
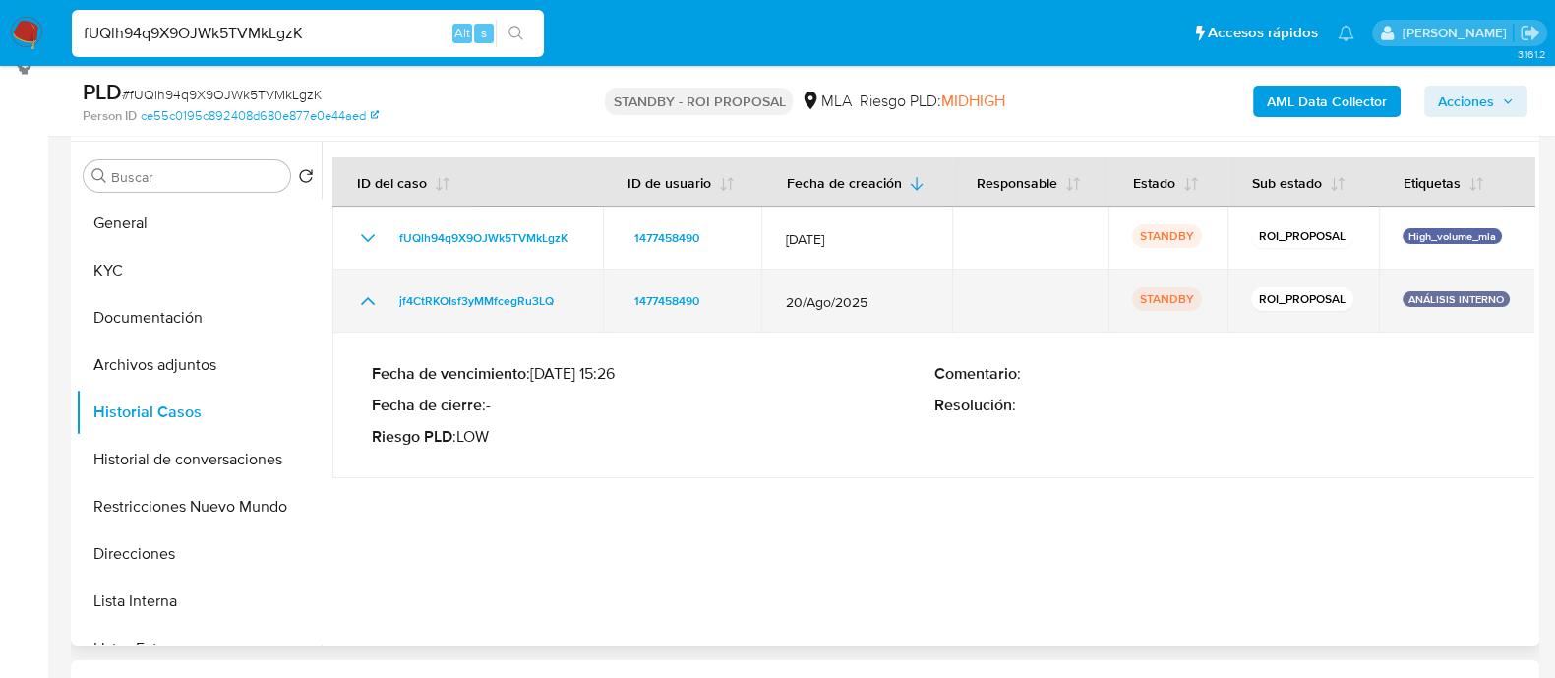
click at [376, 303] on icon "Mostrar/Ocultar" at bounding box center [368, 301] width 24 height 24
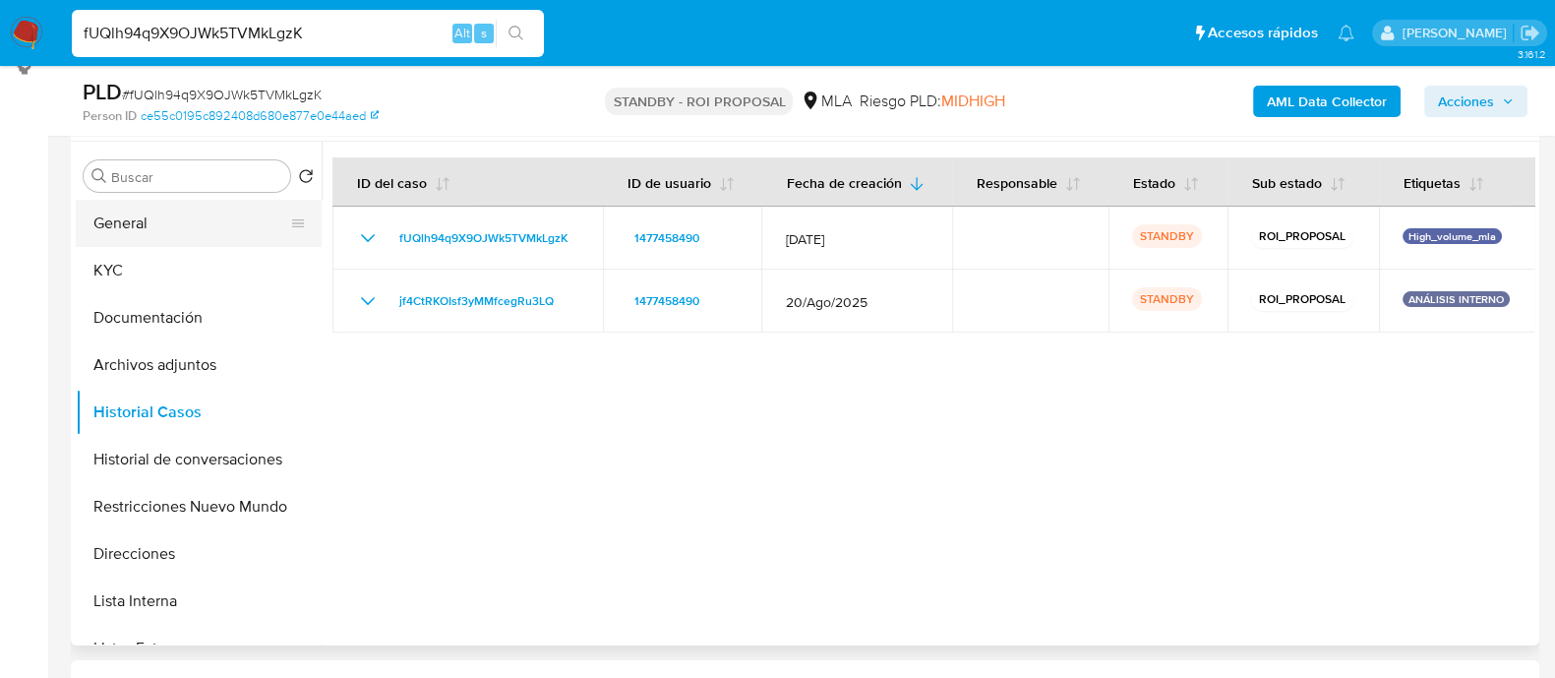
click at [230, 230] on button "General" at bounding box center [191, 223] width 230 height 47
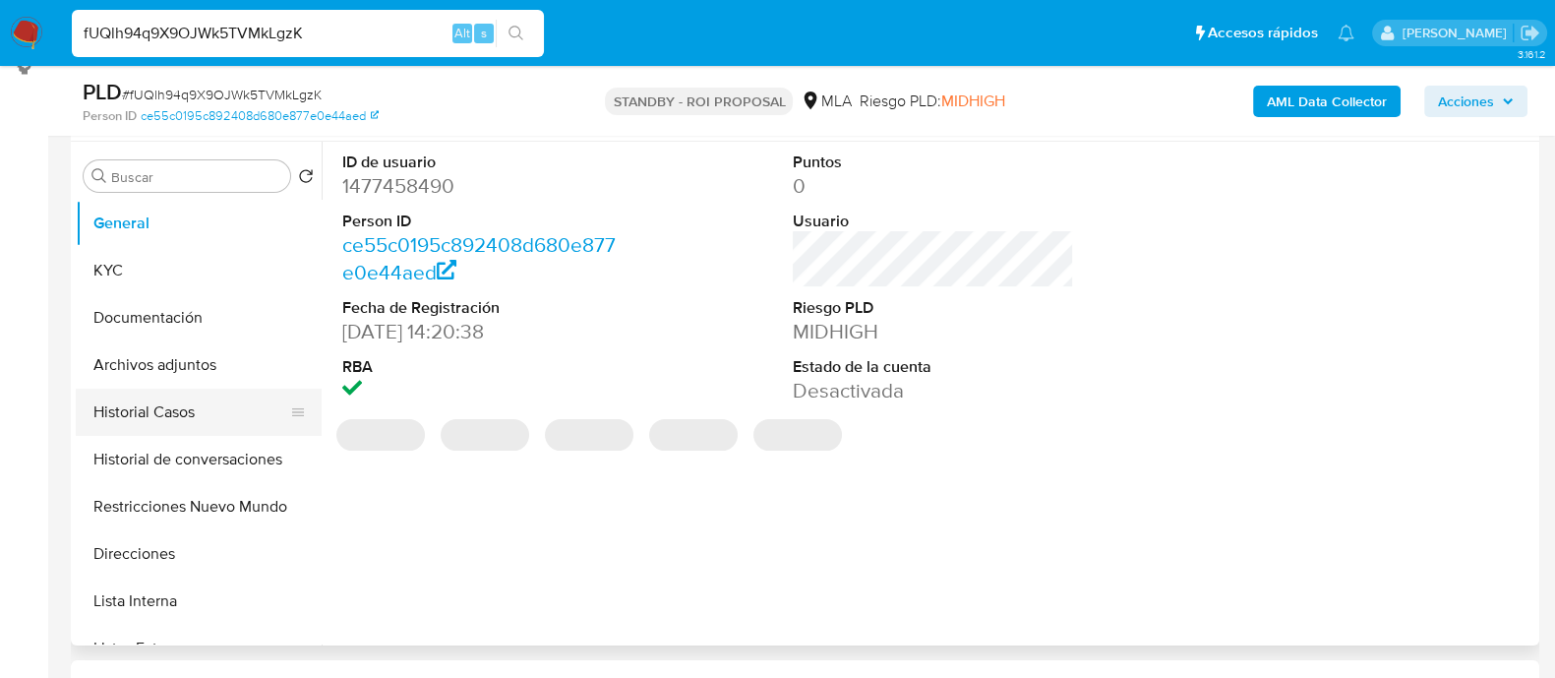
click at [162, 412] on button "Historial Casos" at bounding box center [191, 412] width 230 height 47
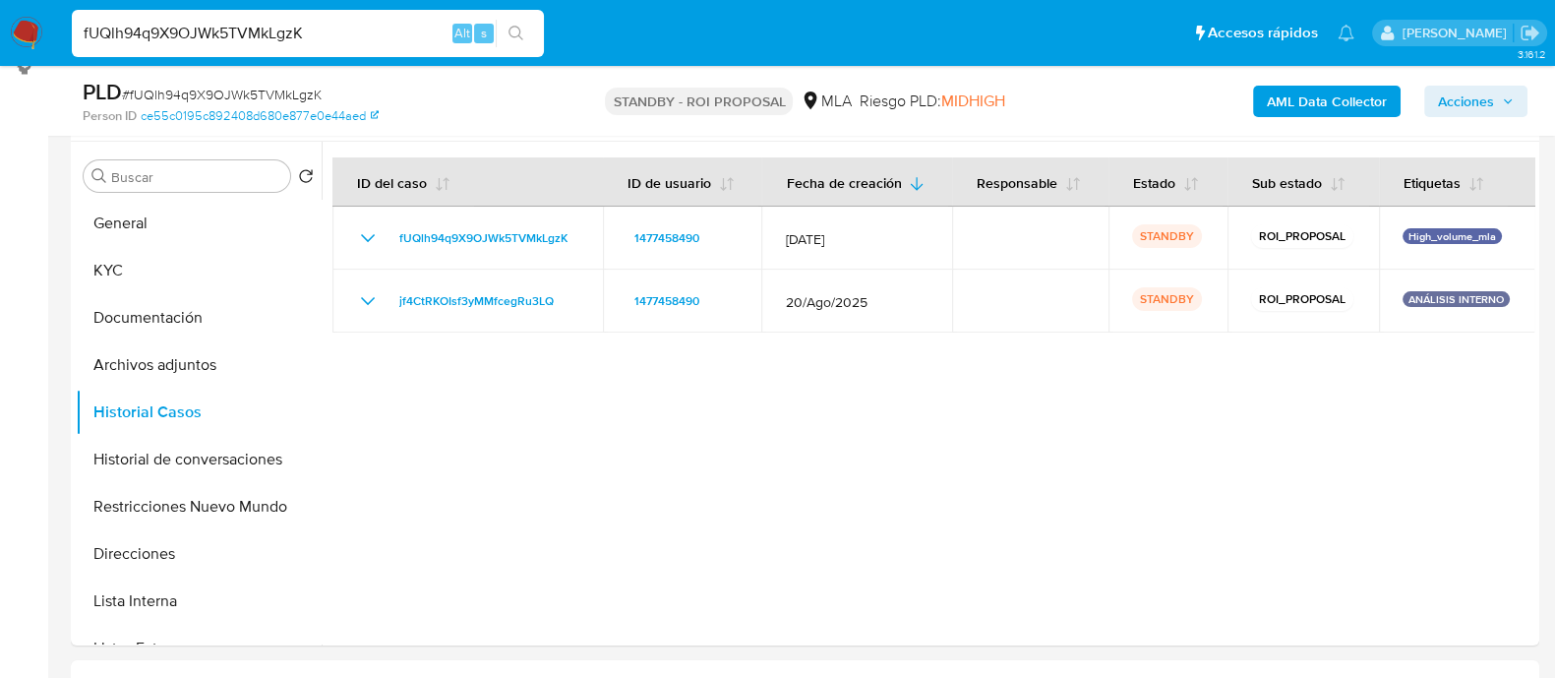
drag, startPoint x: 0, startPoint y: 0, endPoint x: 0, endPoint y: -12, distance: 11.8
paste input "V6VEA0bTTQYx60rl7Wk75Wu5"
type input "V6VEA0bTTQYx60rl7Wk75Wu5"
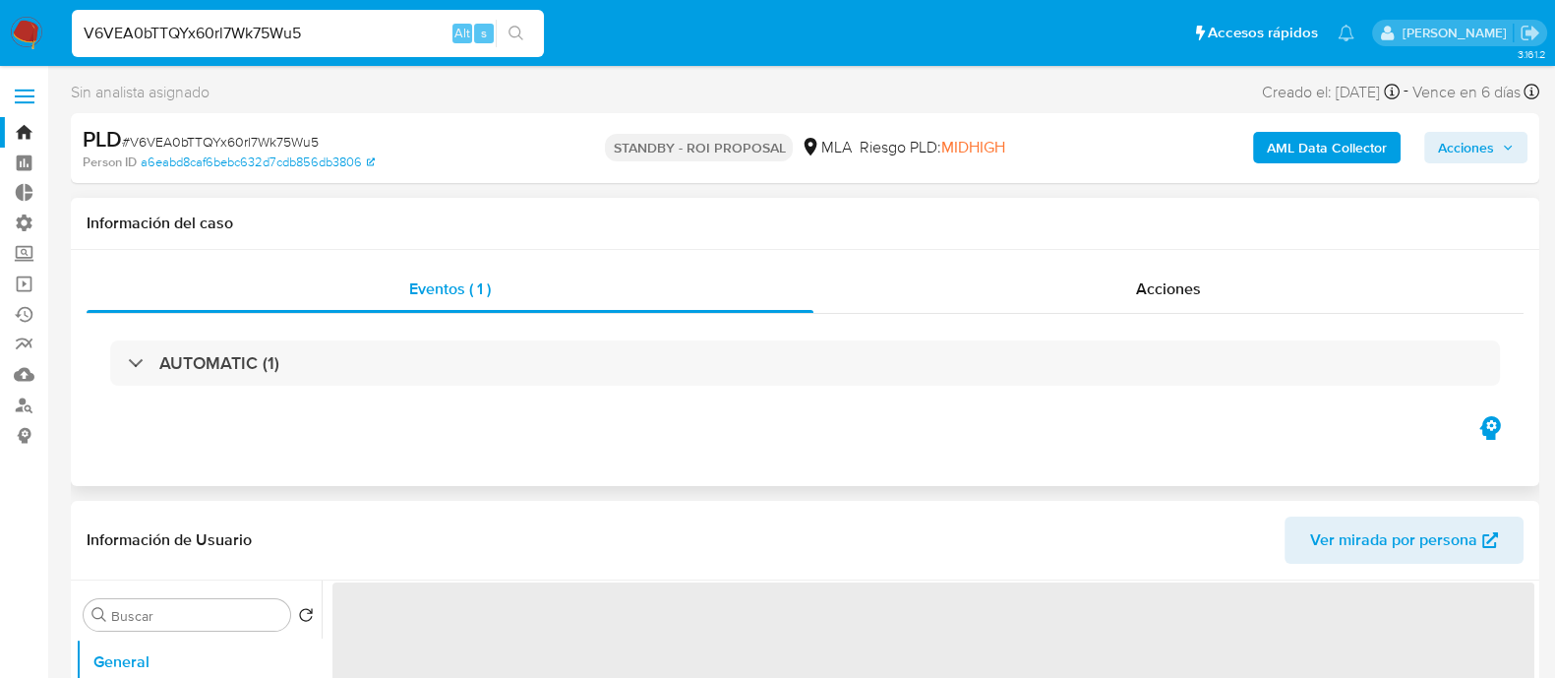
select select "10"
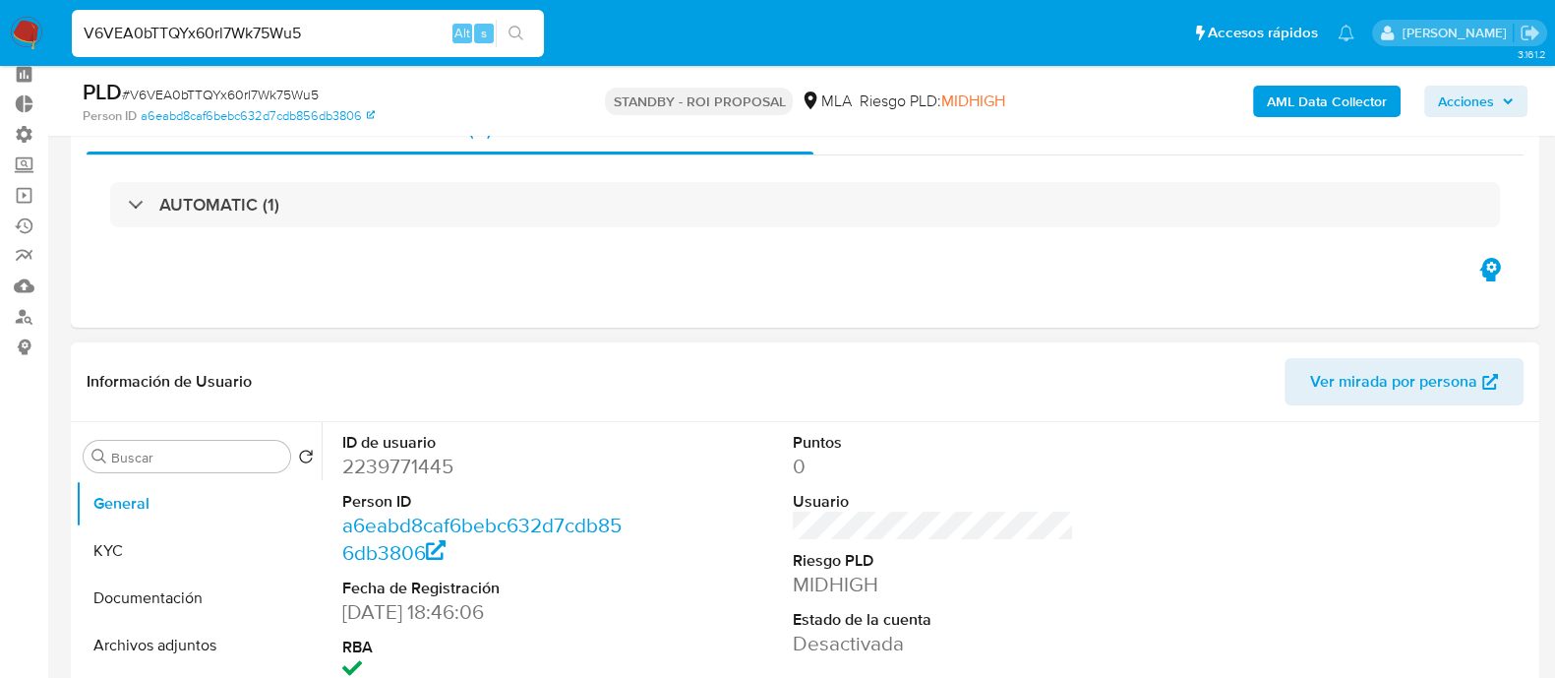
scroll to position [245, 0]
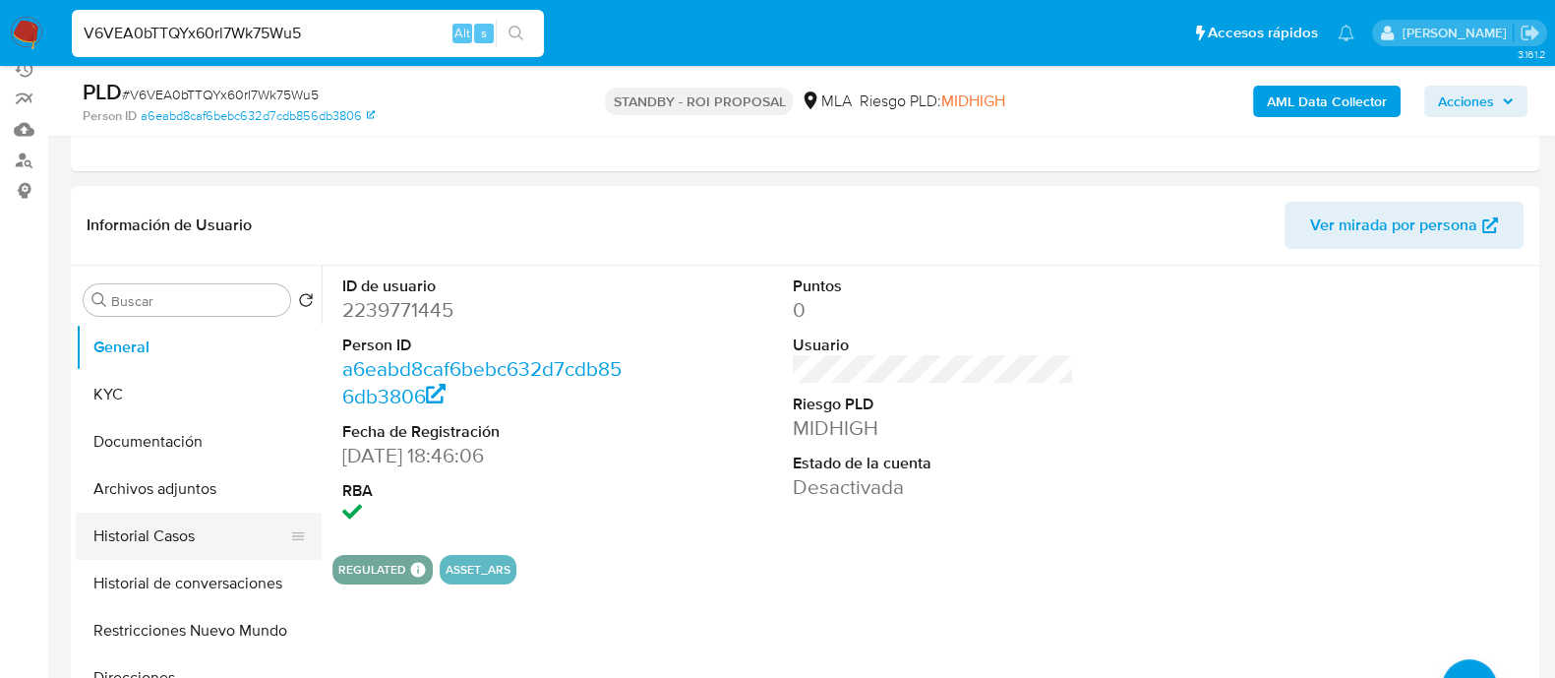
click at [176, 512] on button "Historial Casos" at bounding box center [191, 535] width 230 height 47
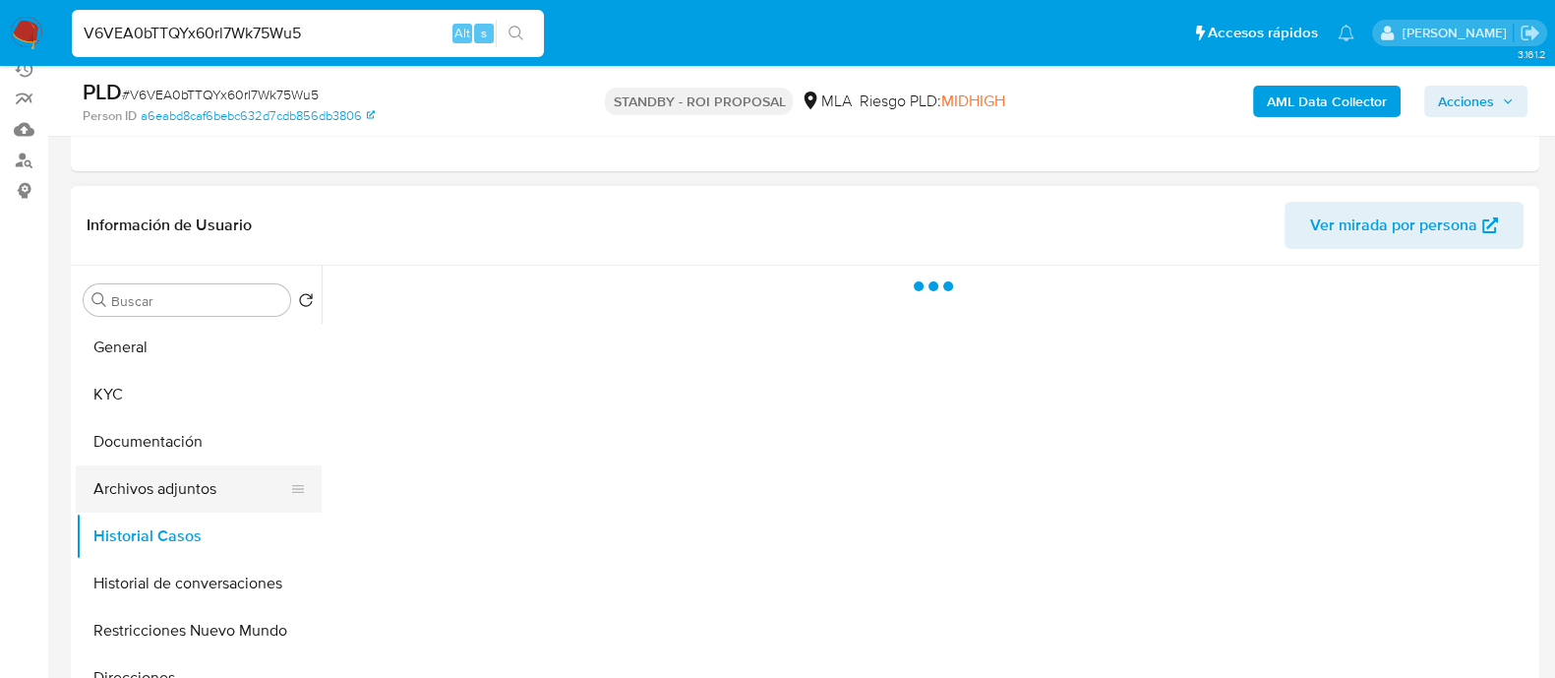
click at [182, 486] on button "Archivos adjuntos" at bounding box center [191, 488] width 230 height 47
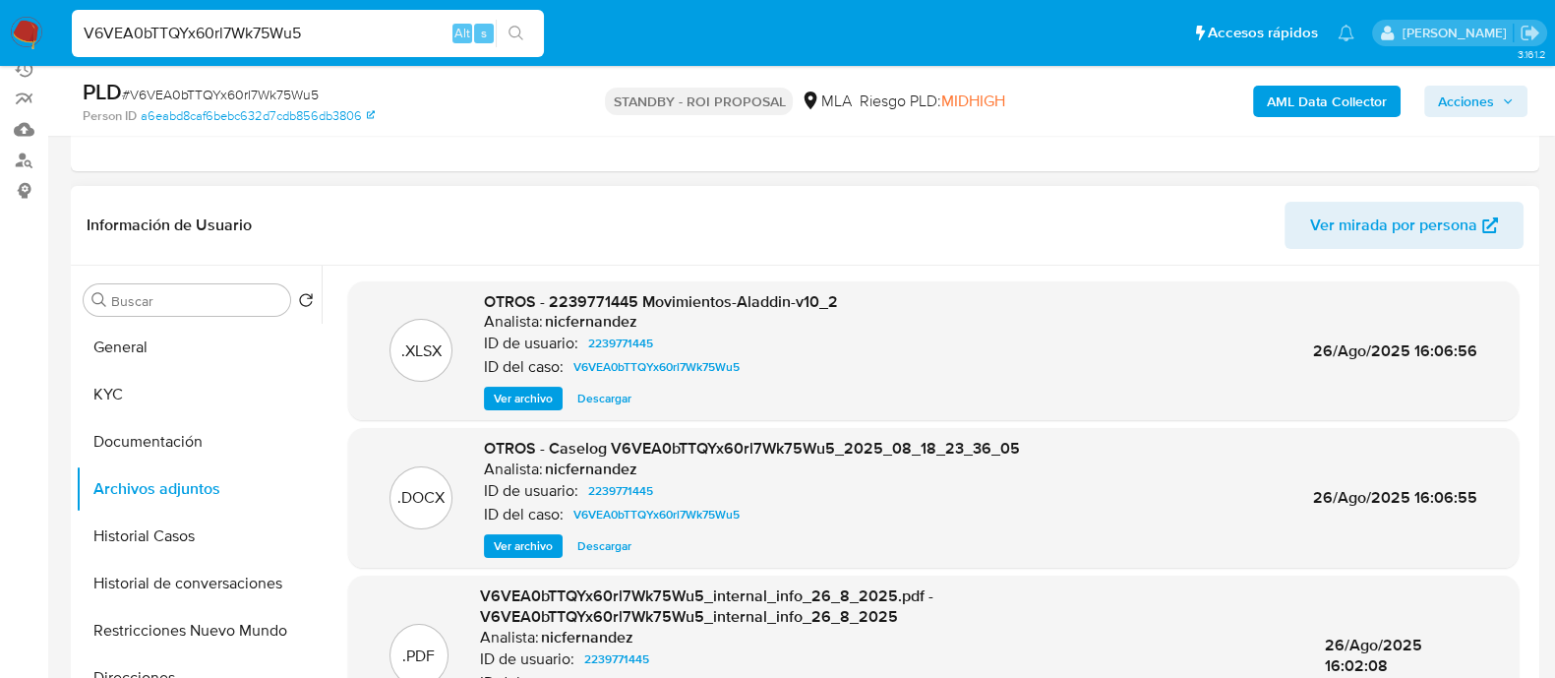
click at [613, 543] on span "Descargar" at bounding box center [604, 546] width 54 height 20
click at [214, 538] on button "Historial Casos" at bounding box center [191, 535] width 230 height 47
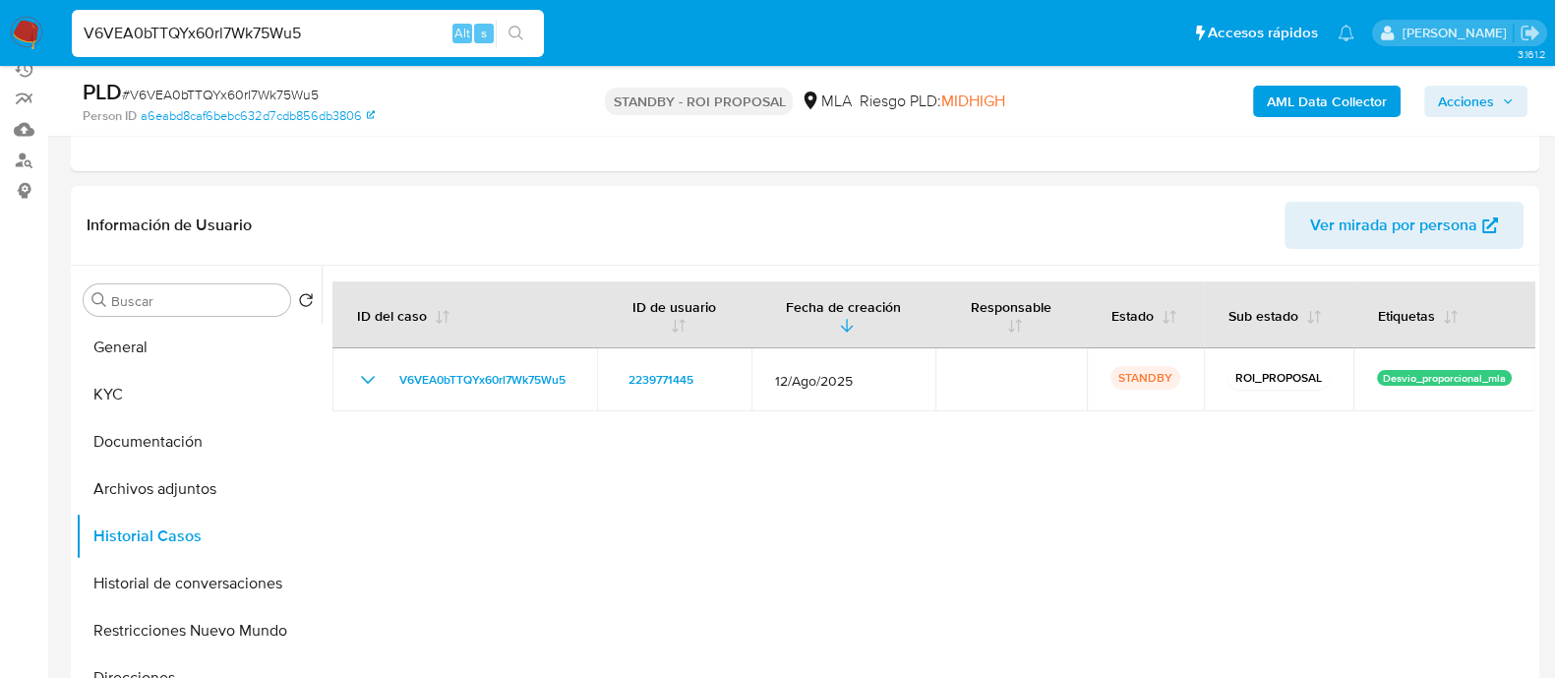
drag, startPoint x: 334, startPoint y: 35, endPoint x: 0, endPoint y: 26, distance: 334.6
click at [0, 26] on nav "Pausado Ver notificaciones V6VEA0bTTQYx60rl7Wk75Wu5 Alt s Accesos rápidos Presi…" at bounding box center [777, 33] width 1555 height 66
paste input "OW5Bm7ph94bQYlA2DF1fQpgU"
type input "OW5Bm7ph94bQYlA2DF1fQpgU"
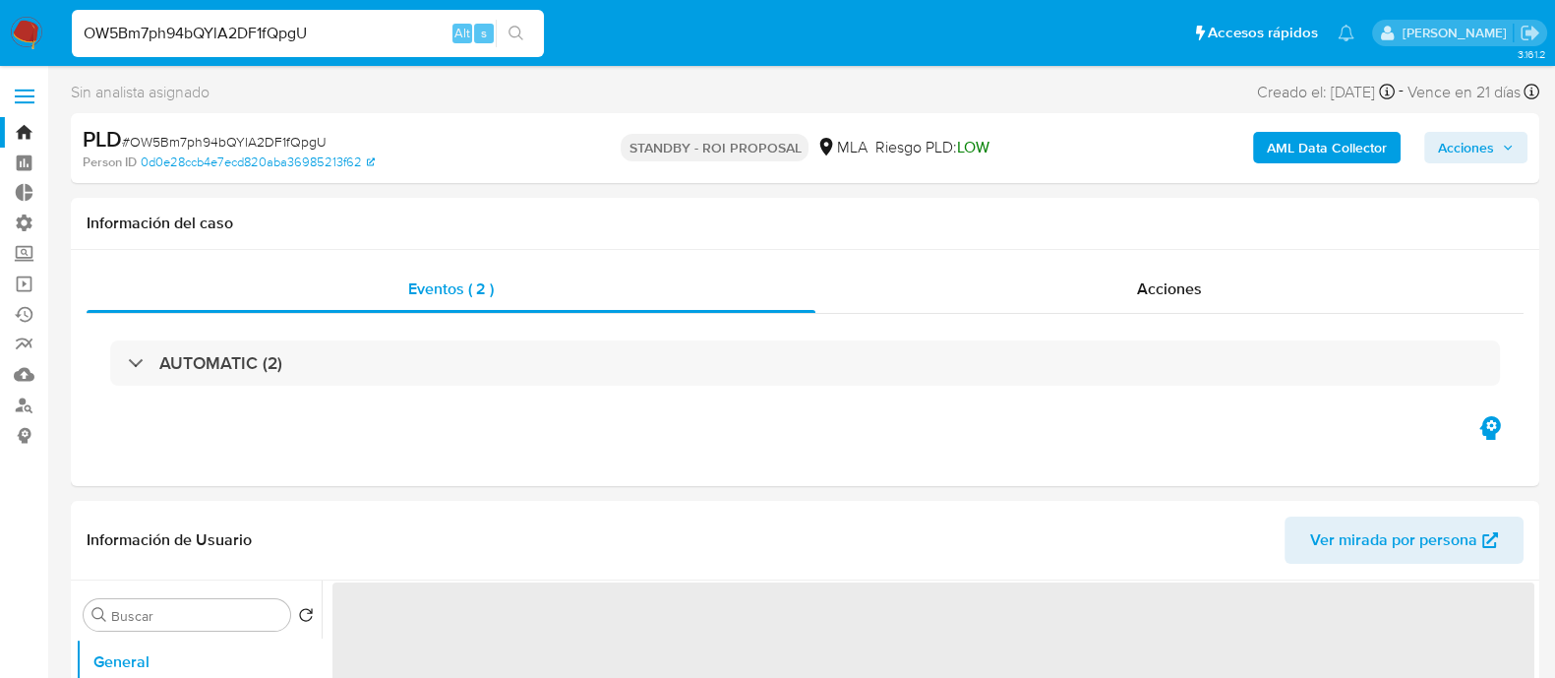
select select "10"
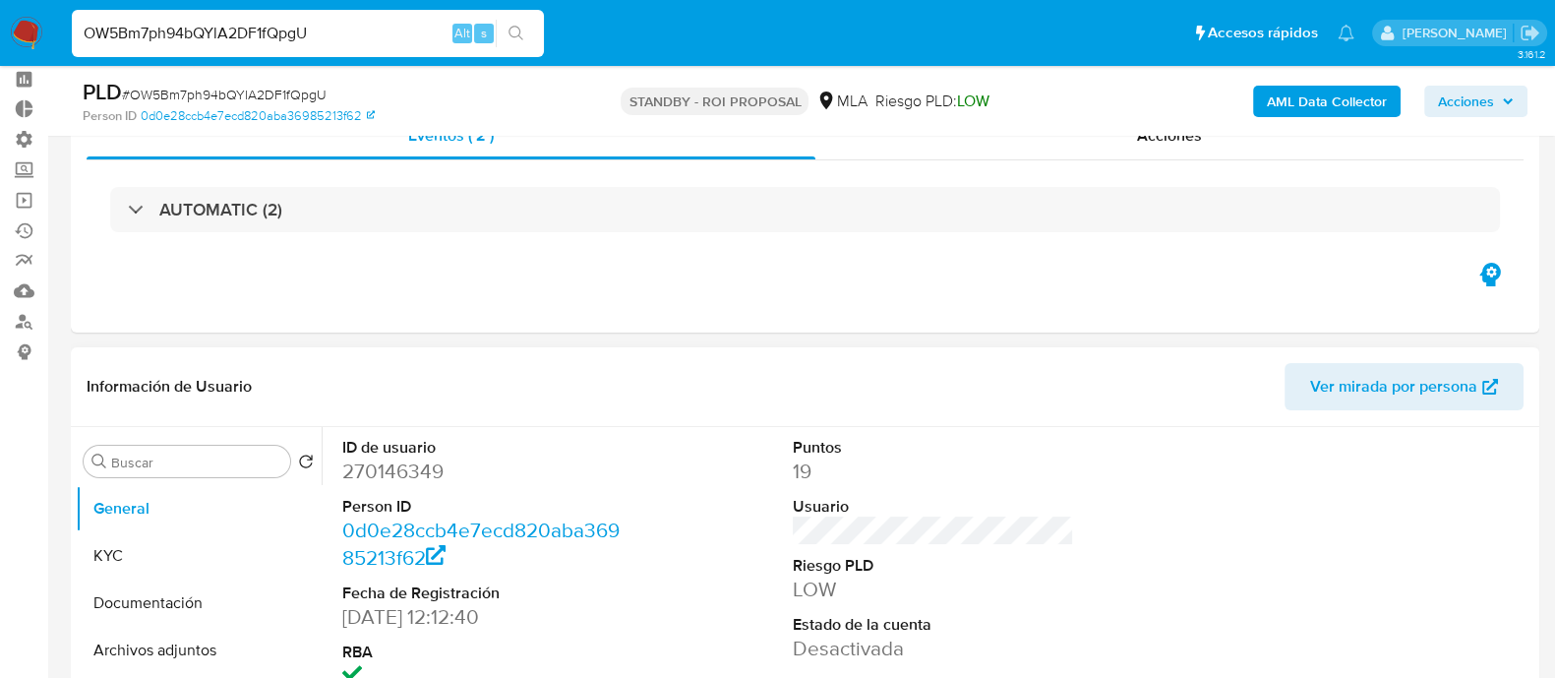
scroll to position [122, 0]
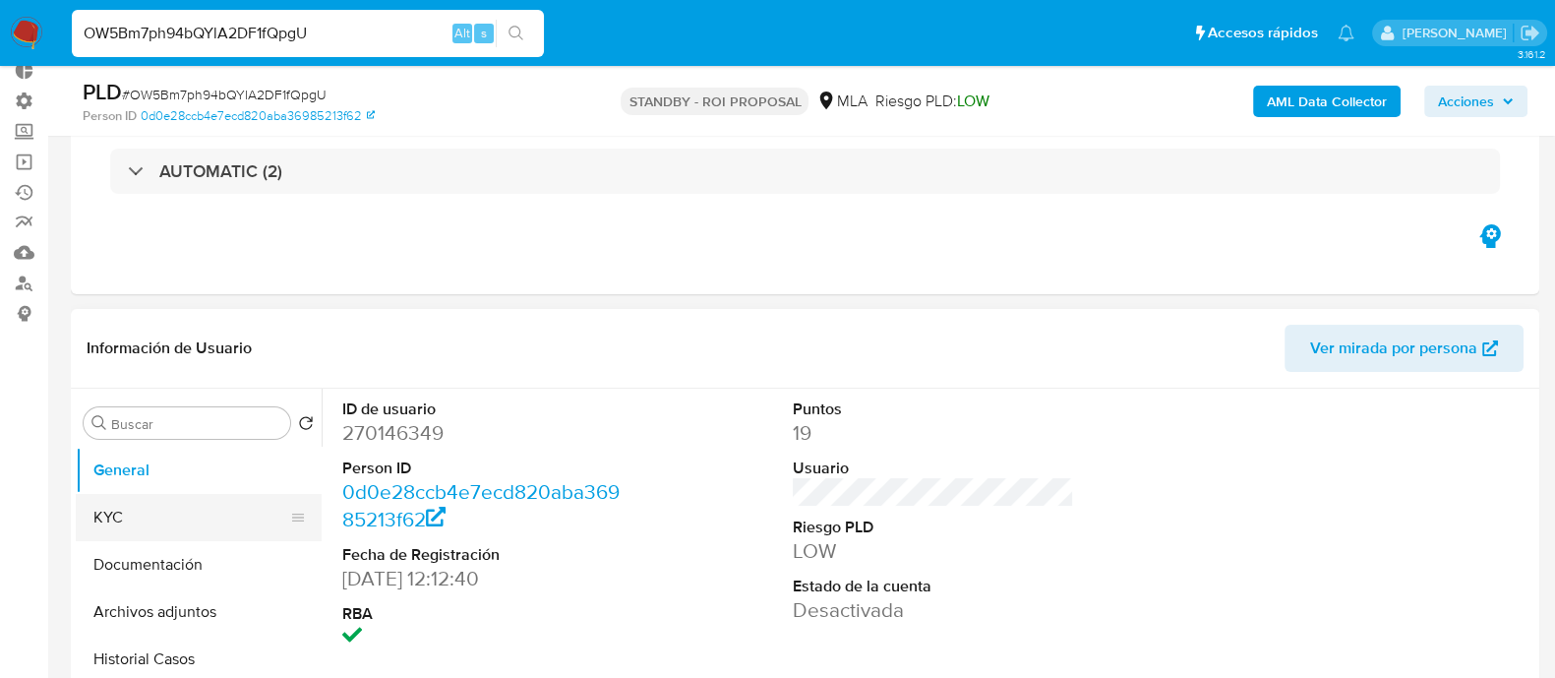
click at [138, 524] on button "KYC" at bounding box center [191, 517] width 230 height 47
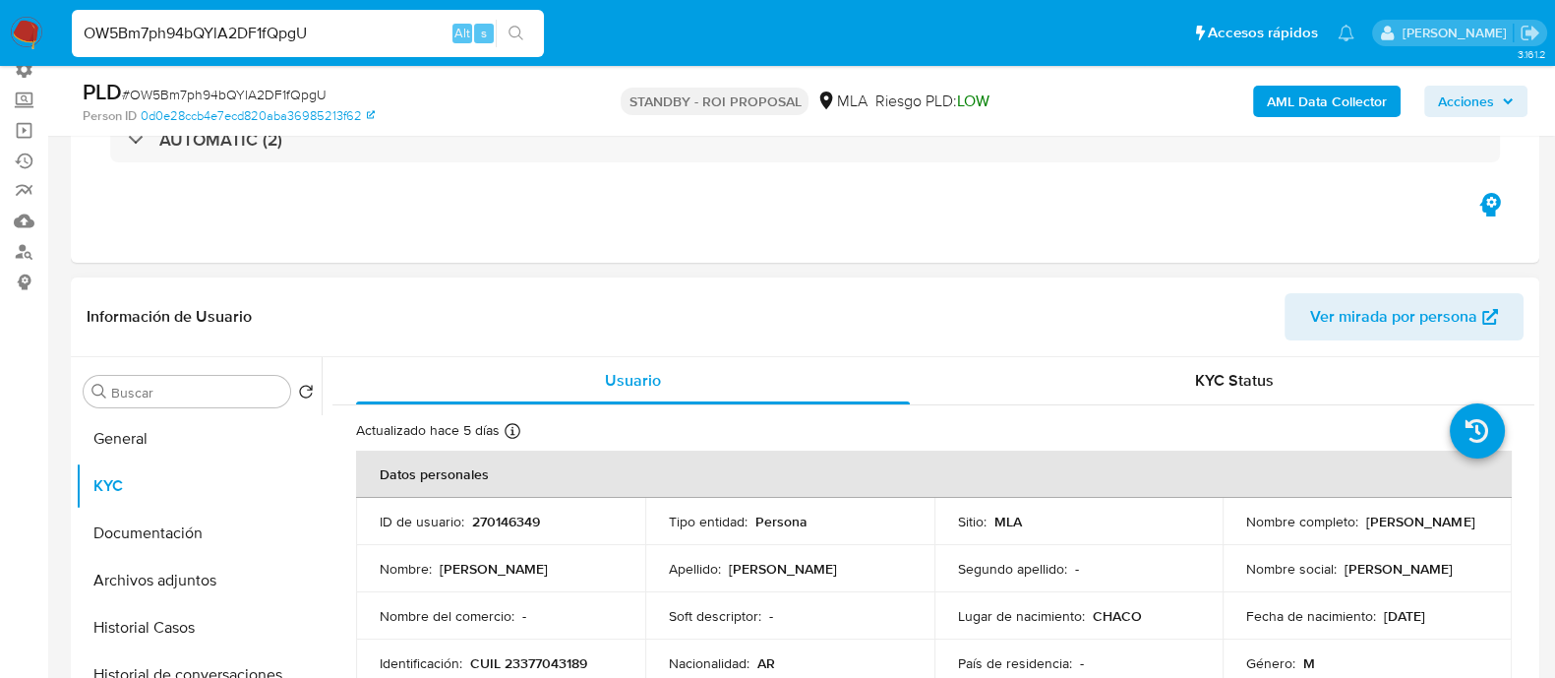
scroll to position [369, 0]
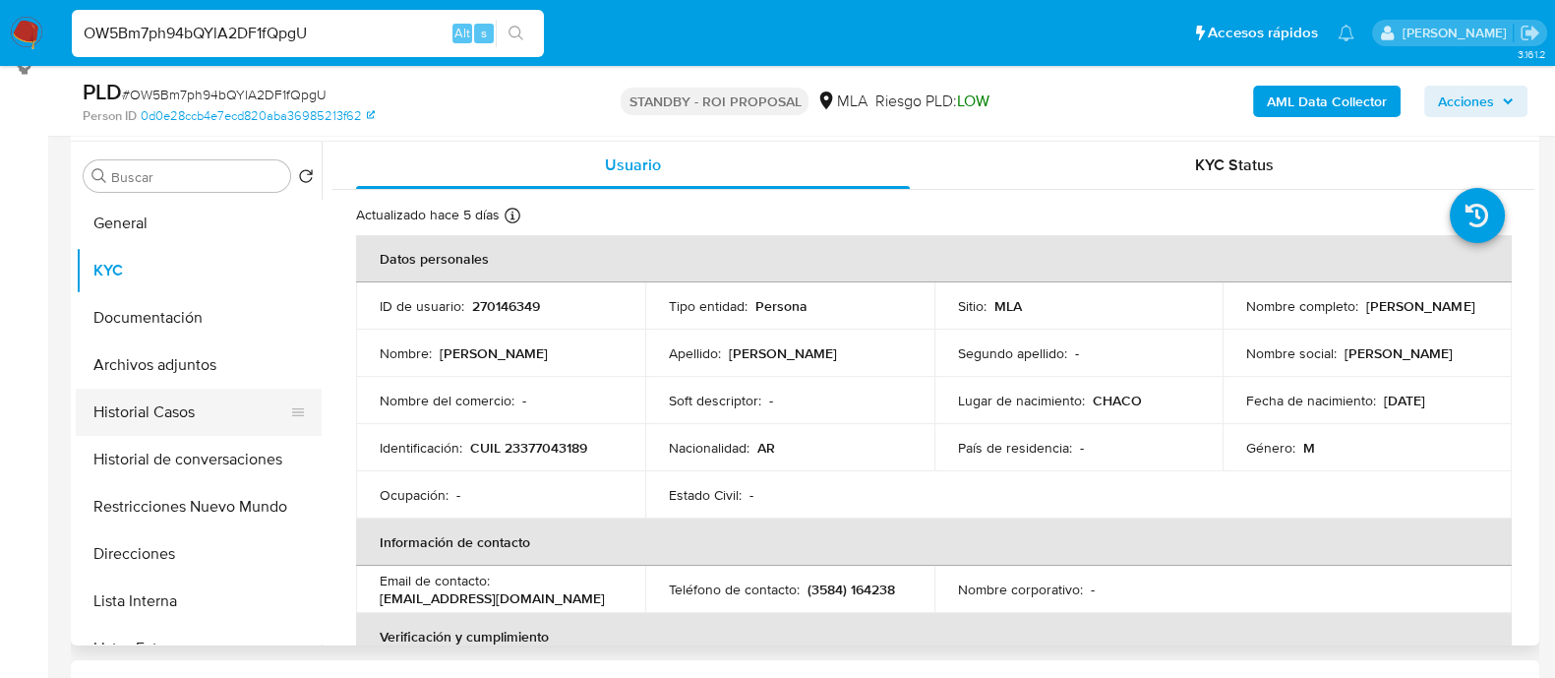
click at [150, 410] on button "Historial Casos" at bounding box center [191, 412] width 230 height 47
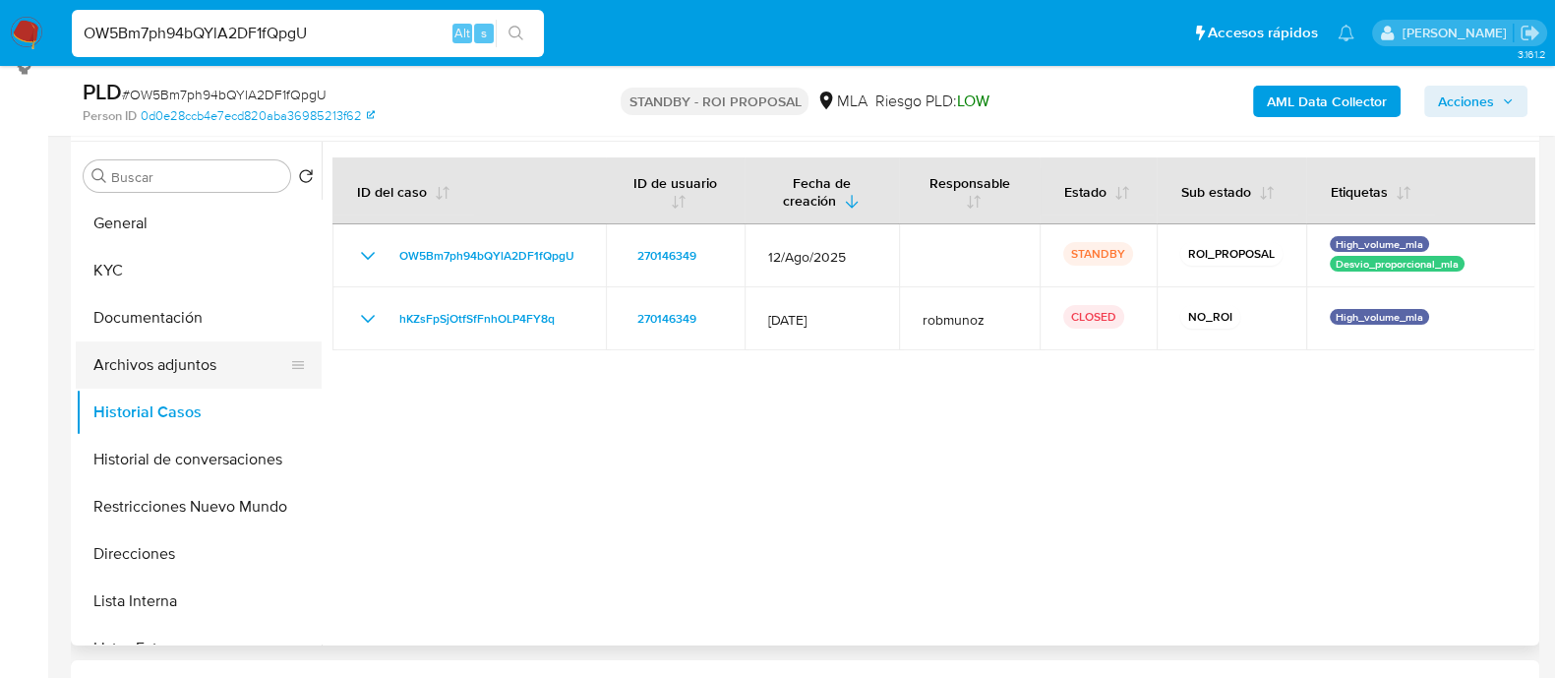
click at [184, 356] on button "Archivos adjuntos" at bounding box center [191, 364] width 230 height 47
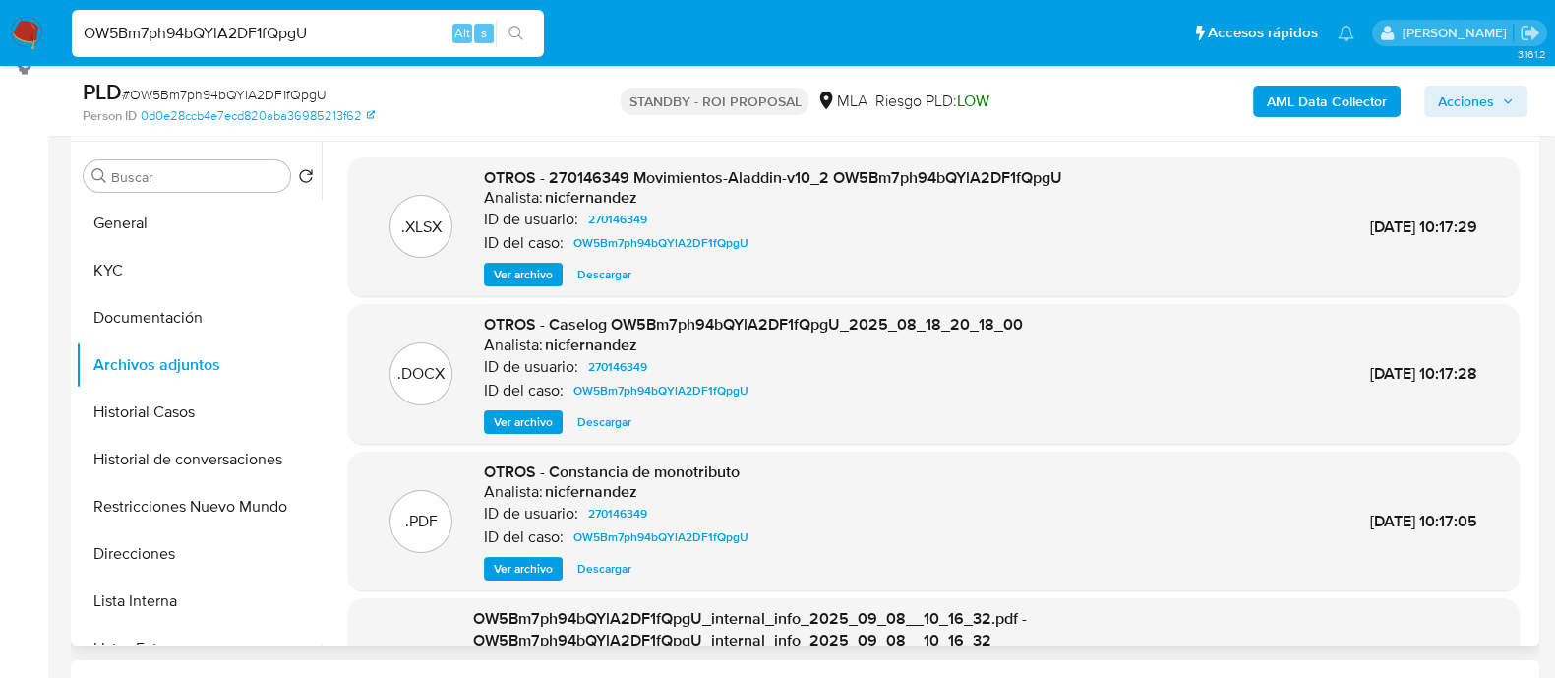
click at [587, 422] on span "Descargar" at bounding box center [604, 422] width 54 height 20
drag, startPoint x: 379, startPoint y: 25, endPoint x: 0, endPoint y: 31, distance: 378.7
click at [0, 31] on nav "Pausado Ver notificaciones OW5Bm7ph94bQYlA2DF1fQpgU Alt s Accesos rápidos Presi…" at bounding box center [777, 33] width 1555 height 66
paste input "SATS0f4hsSYsvLsMlYxEzRXp"
type input "SATS0f4hsSYsvLsMlYxEzRXp"
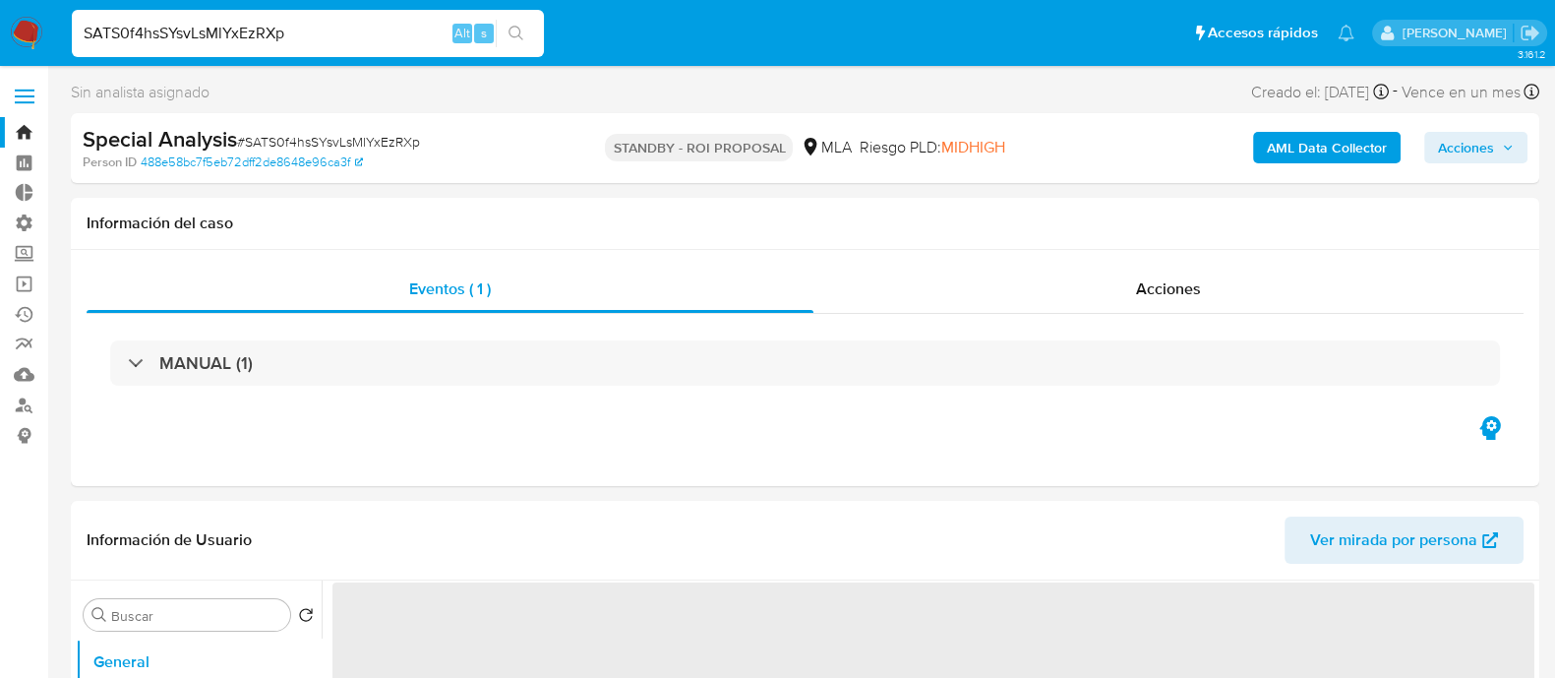
select select "10"
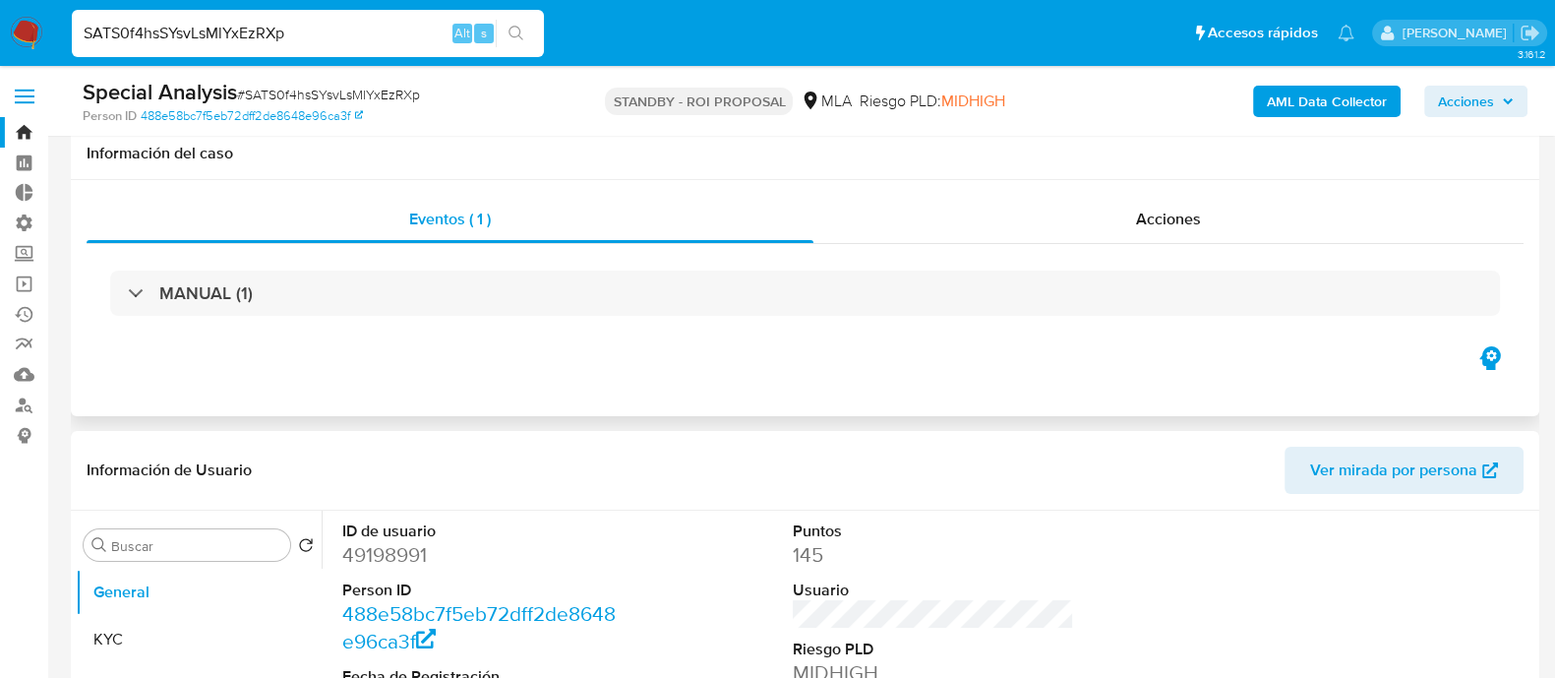
scroll to position [122, 0]
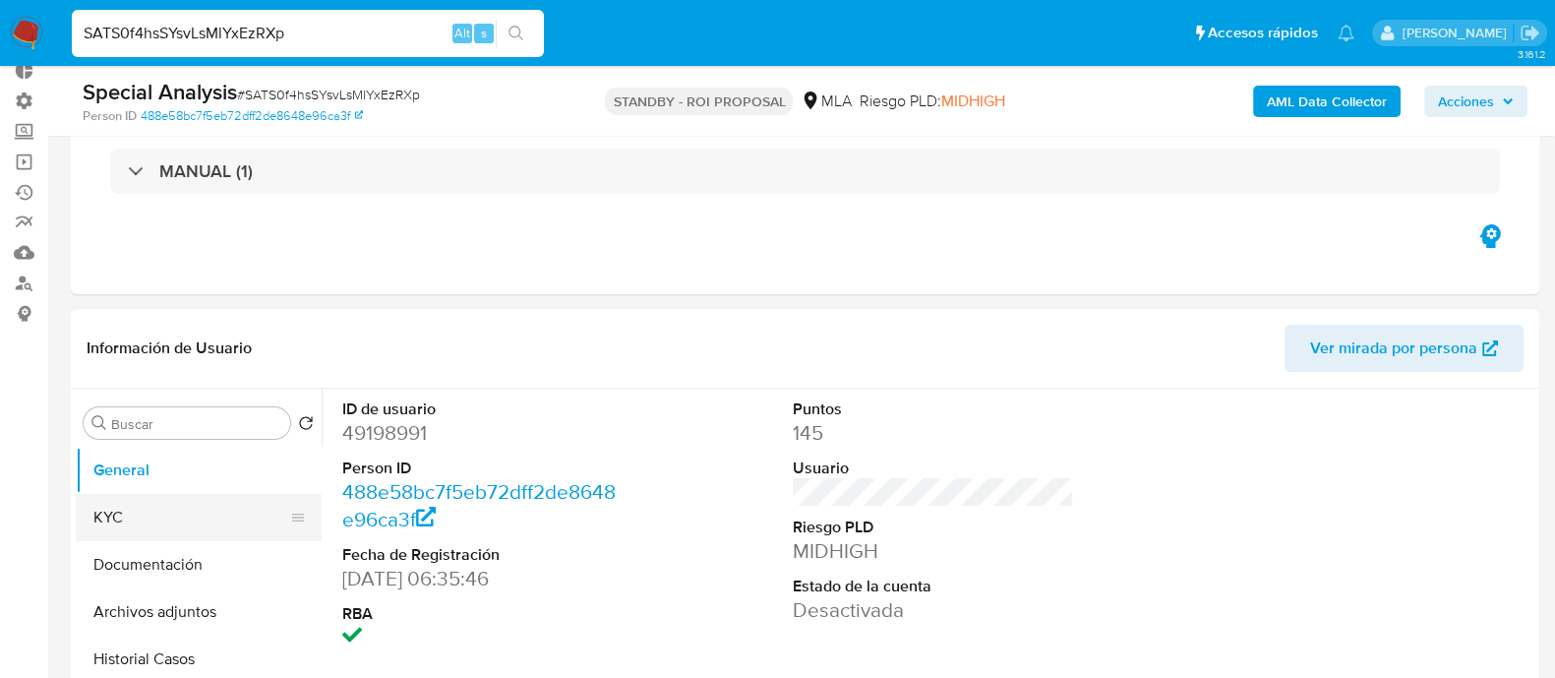
click at [162, 502] on button "KYC" at bounding box center [191, 517] width 230 height 47
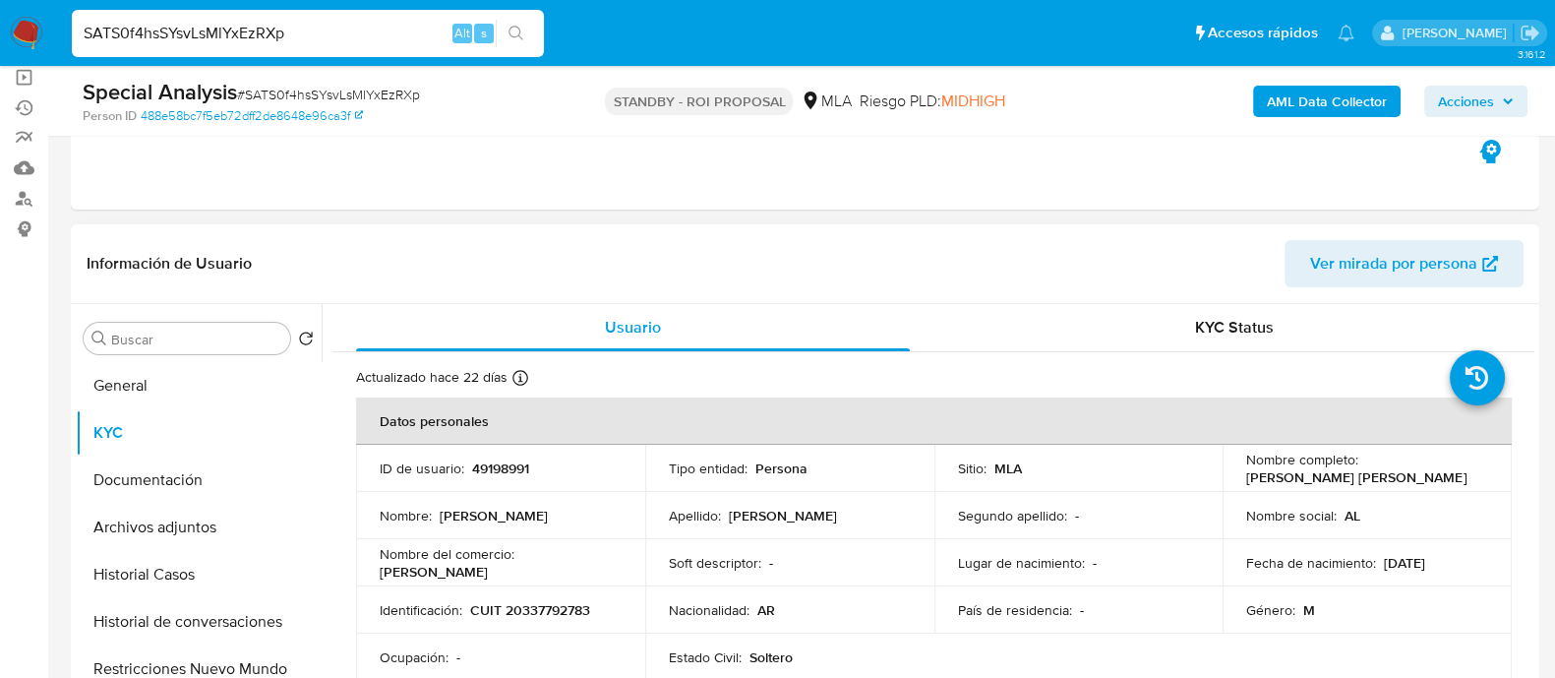
scroll to position [245, 0]
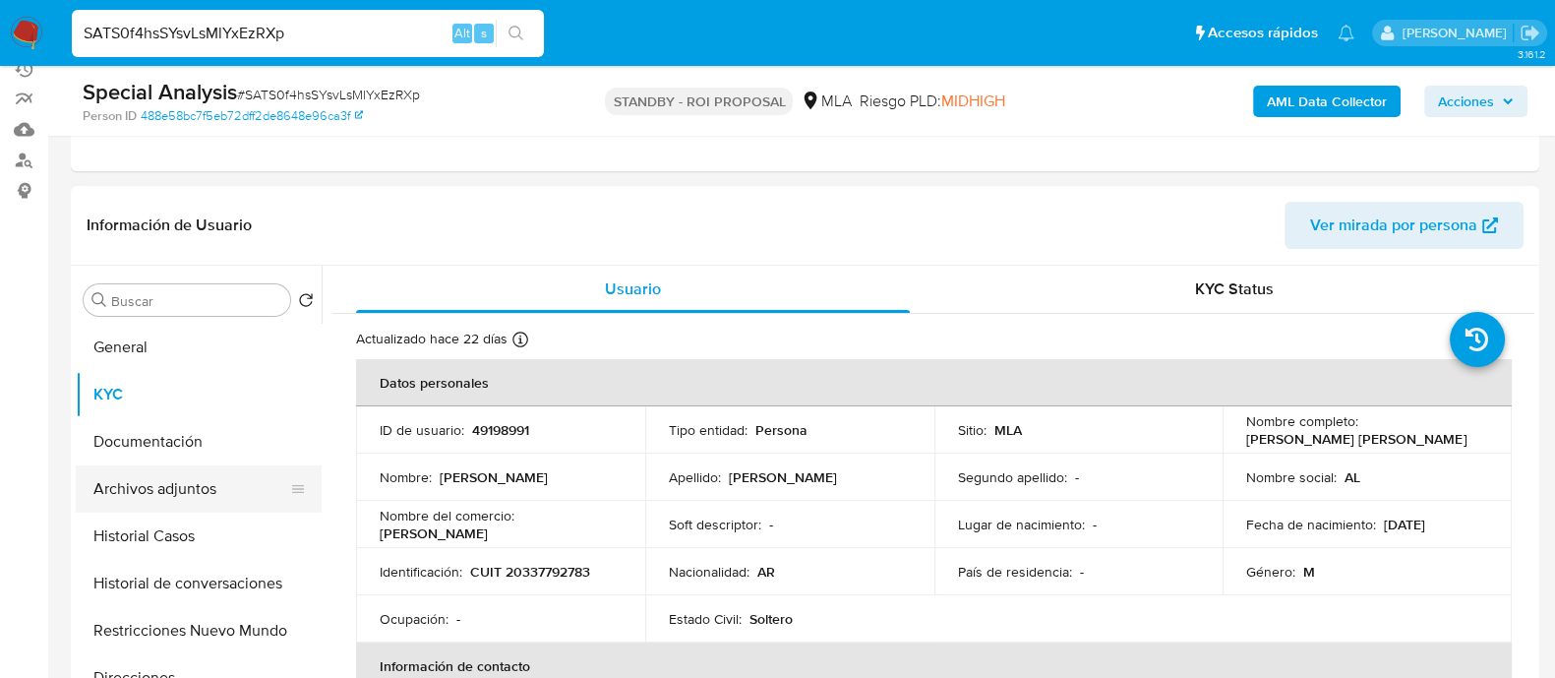
click at [187, 502] on button "Archivos adjuntos" at bounding box center [191, 488] width 230 height 47
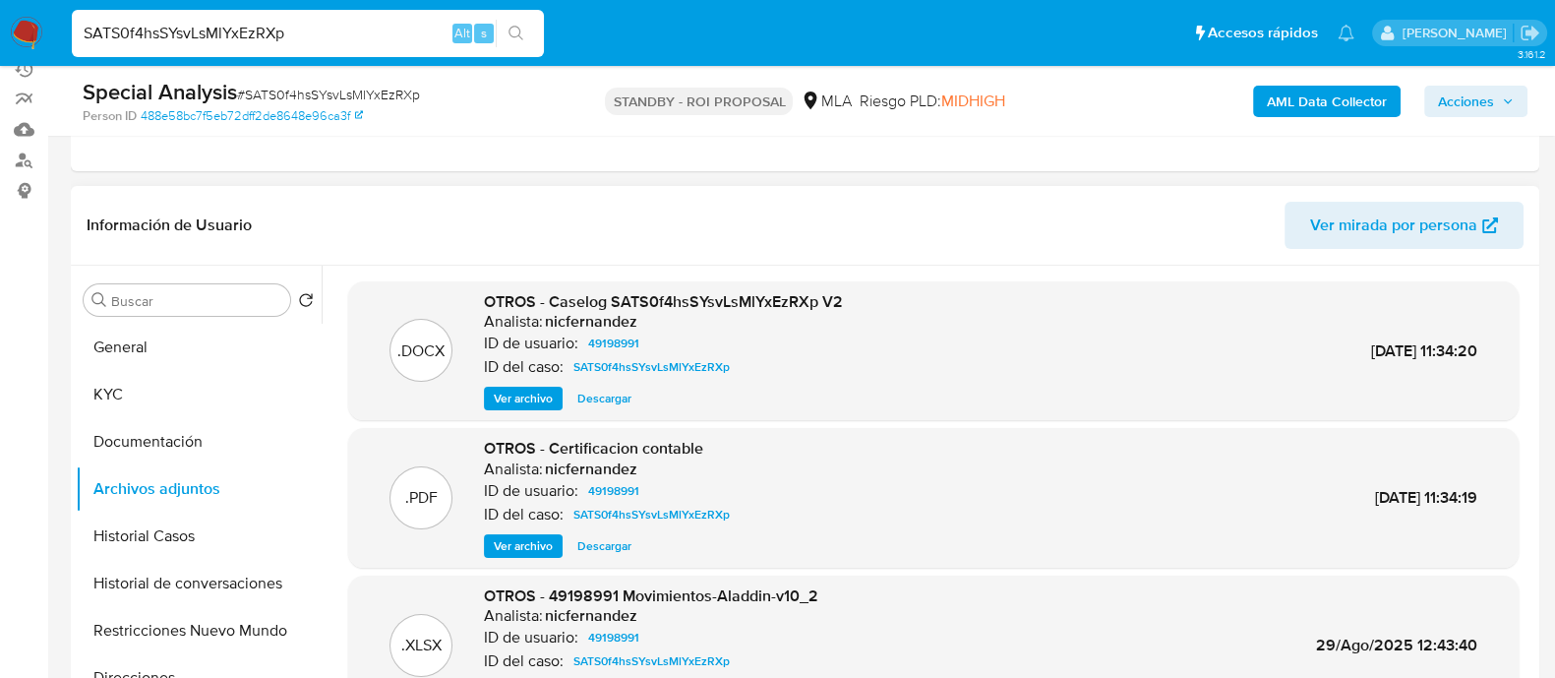
click at [591, 395] on span "Descargar" at bounding box center [604, 399] width 54 height 20
click at [182, 436] on button "Documentación" at bounding box center [191, 441] width 230 height 47
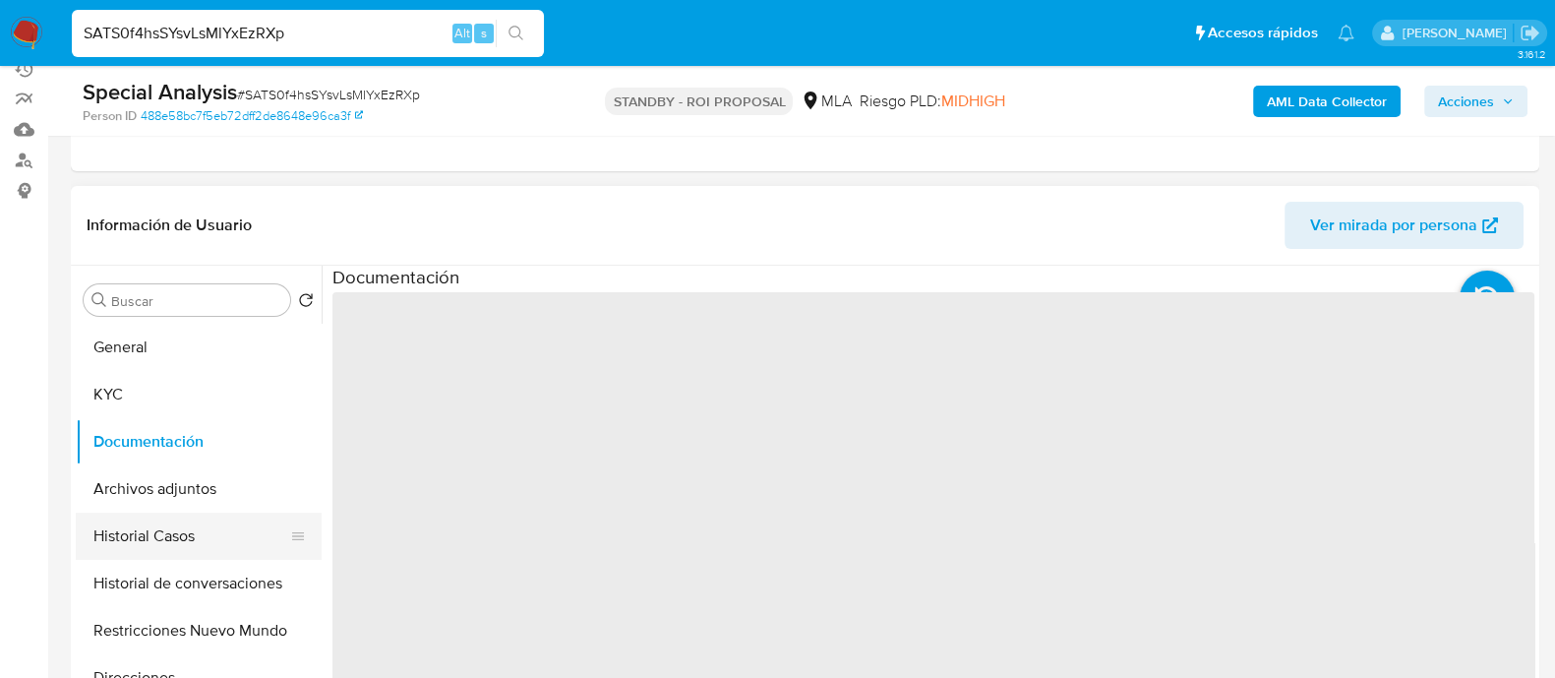
click at [205, 548] on button "Historial Casos" at bounding box center [191, 535] width 230 height 47
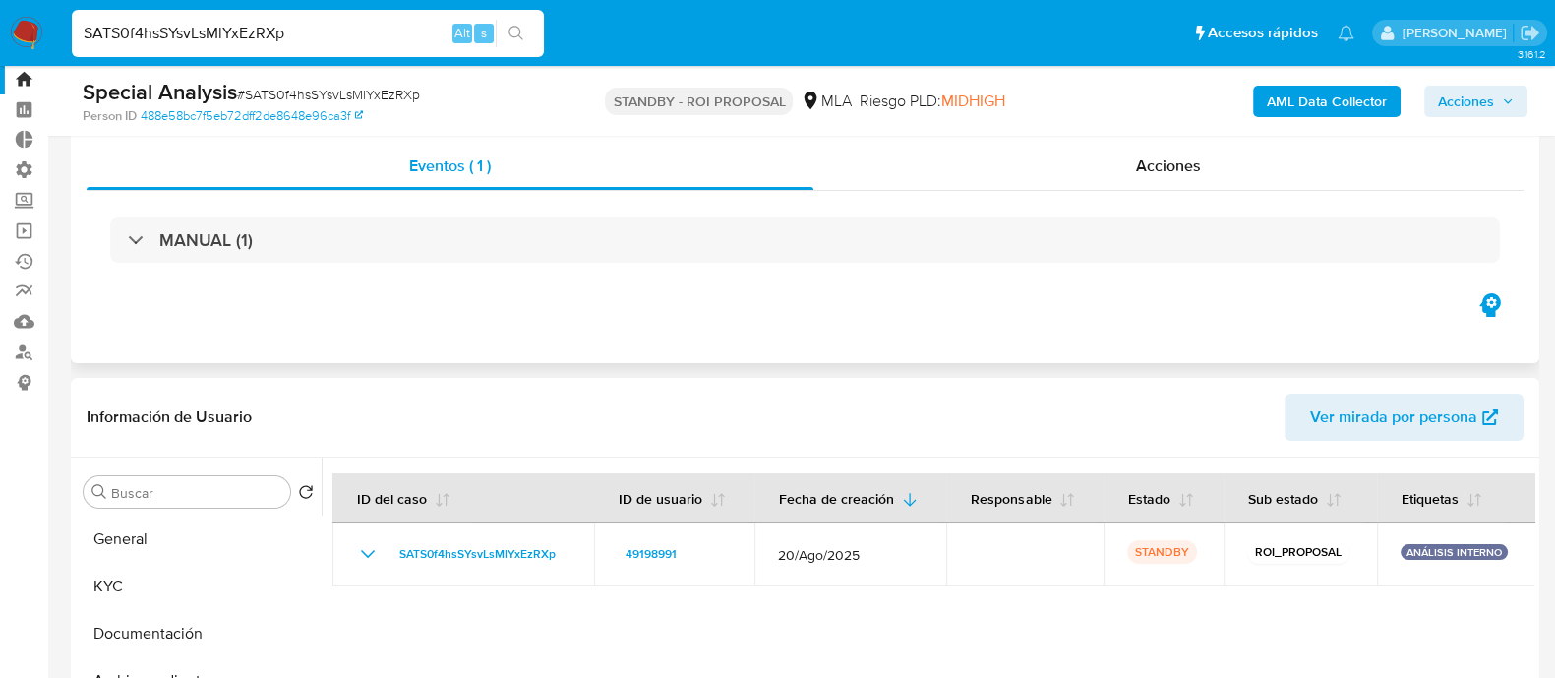
scroll to position [0, 0]
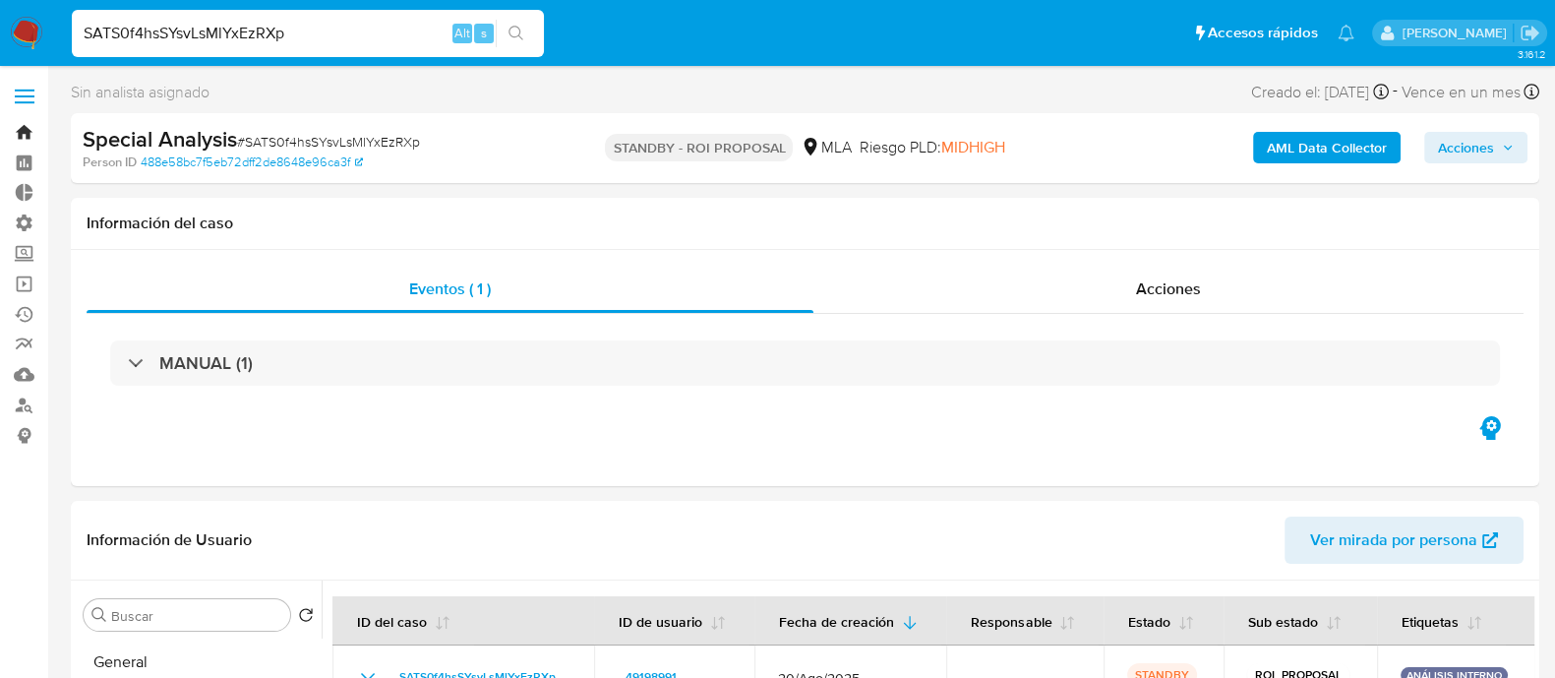
click at [29, 135] on link "Bandeja" at bounding box center [117, 132] width 234 height 30
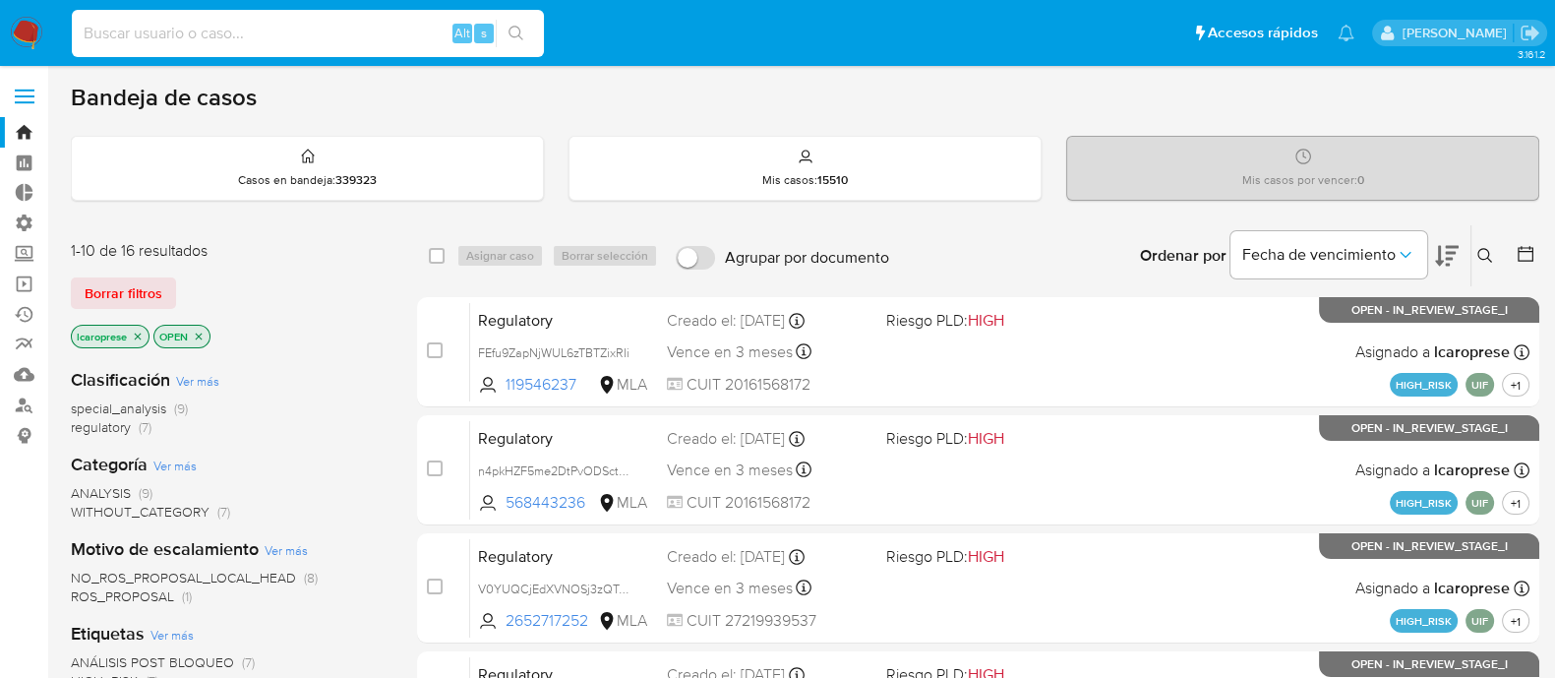
click at [285, 34] on input at bounding box center [308, 34] width 472 height 26
paste input "24iuZthtSSRFVHBnLmupYmuQ"
type input "24iuZthtSSRFVHBnLmupYmuQ"
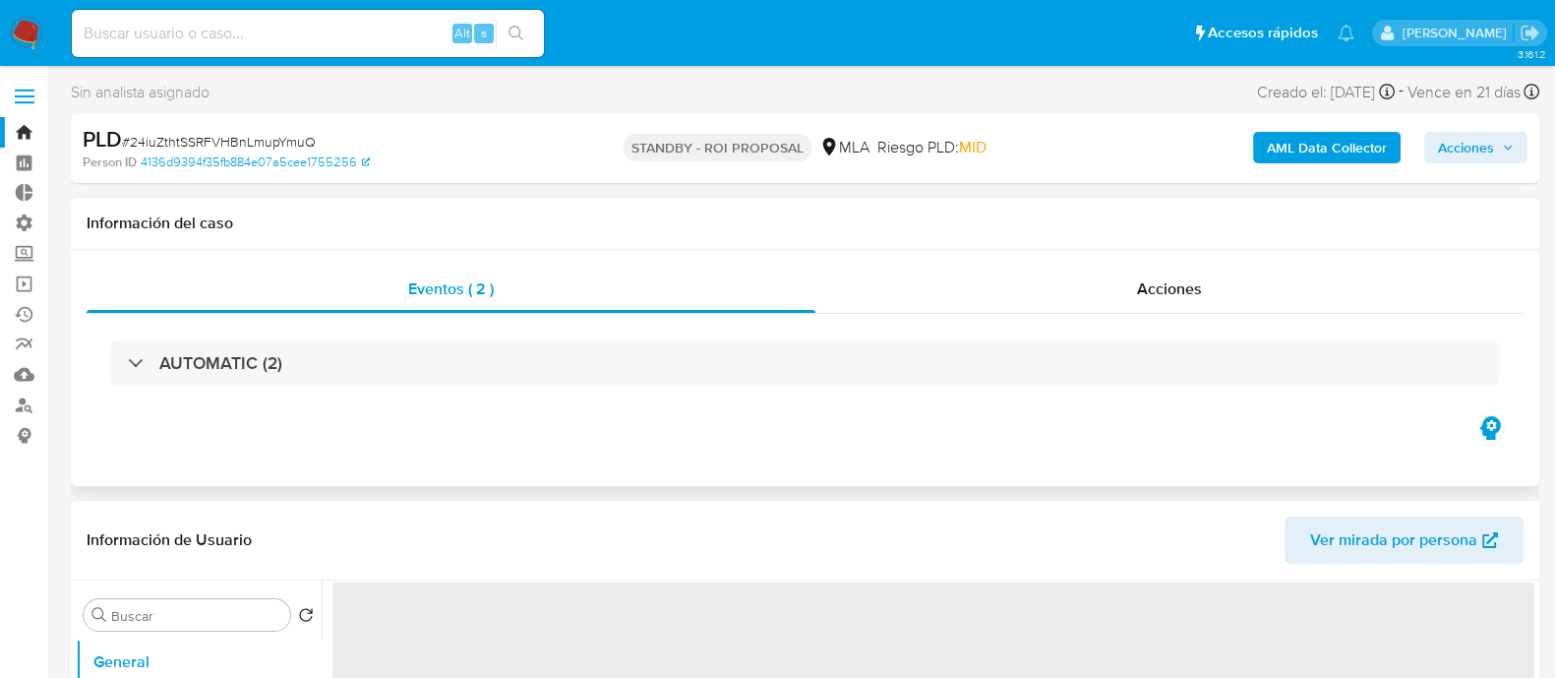
select select "10"
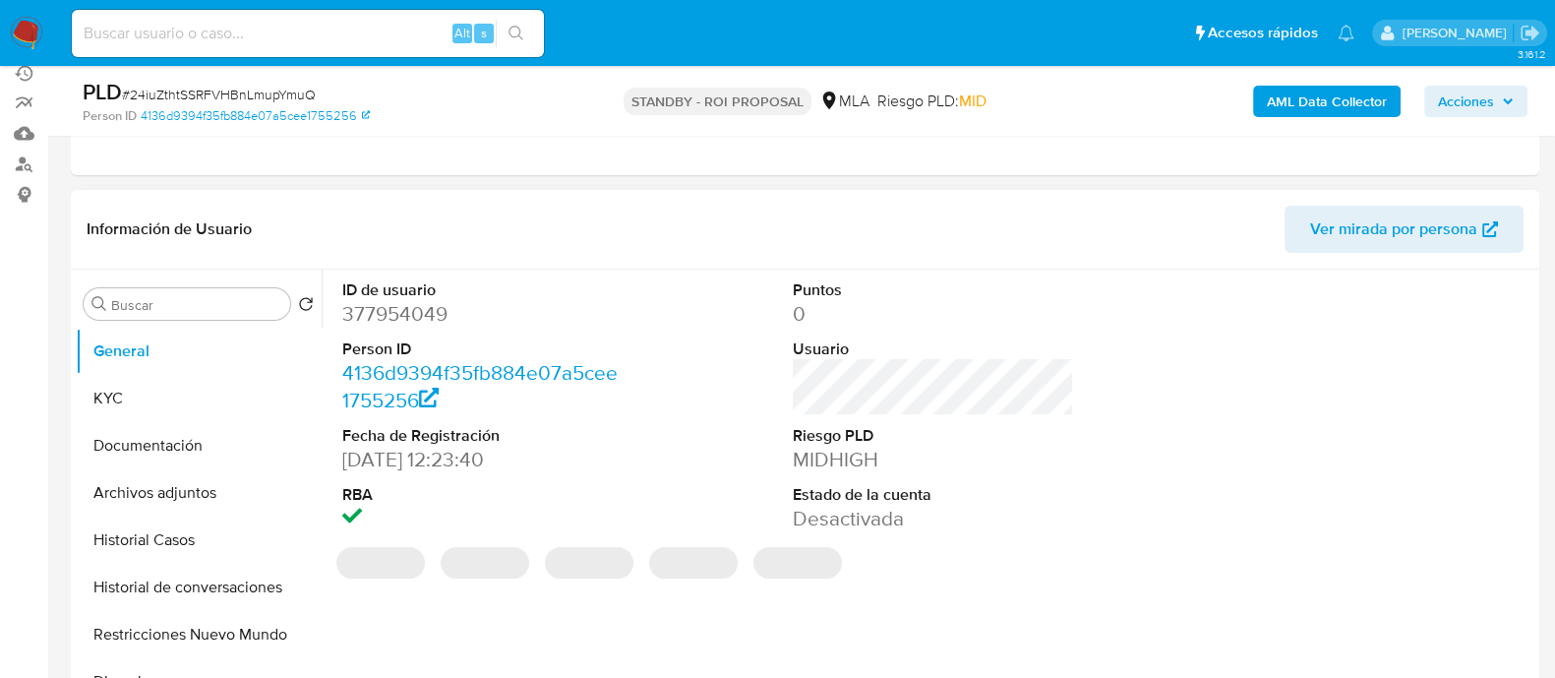
scroll to position [369, 0]
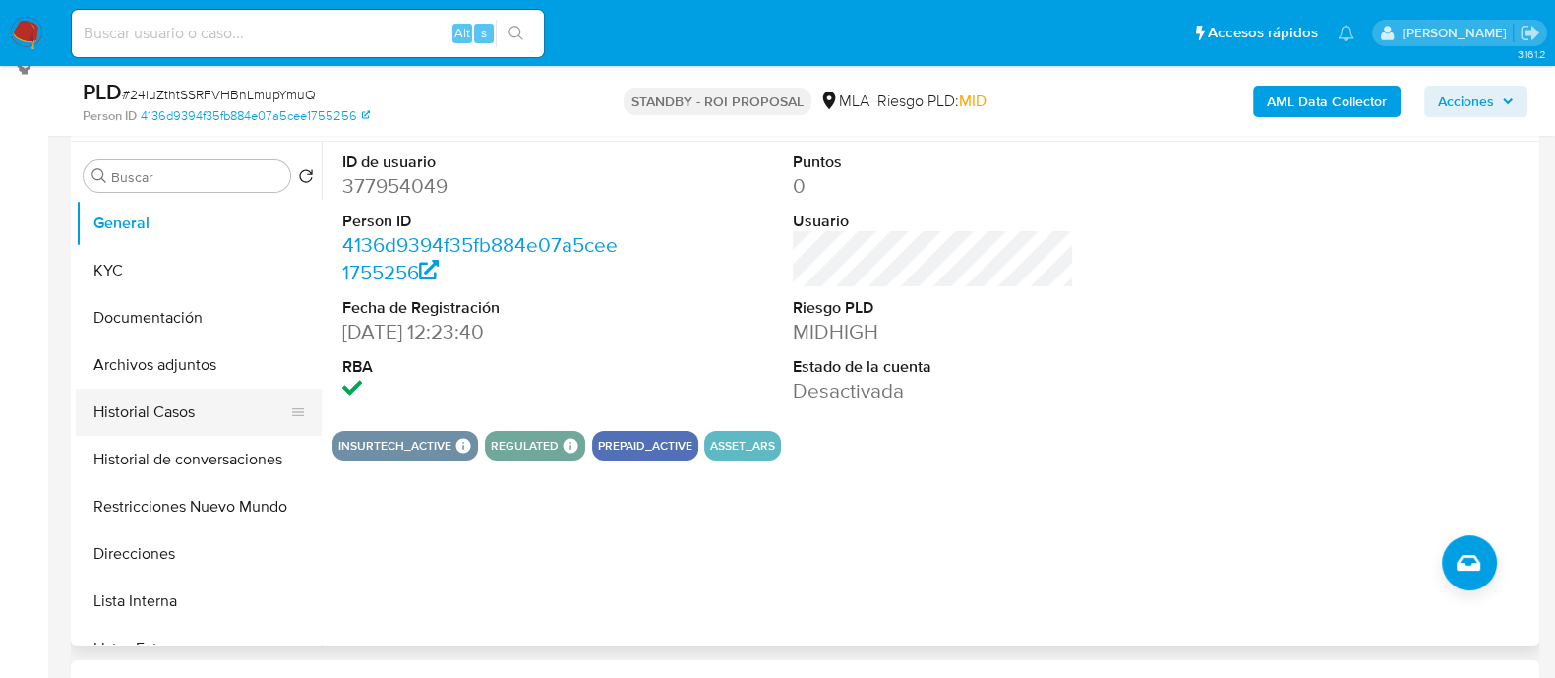
click at [149, 410] on button "Historial Casos" at bounding box center [191, 412] width 230 height 47
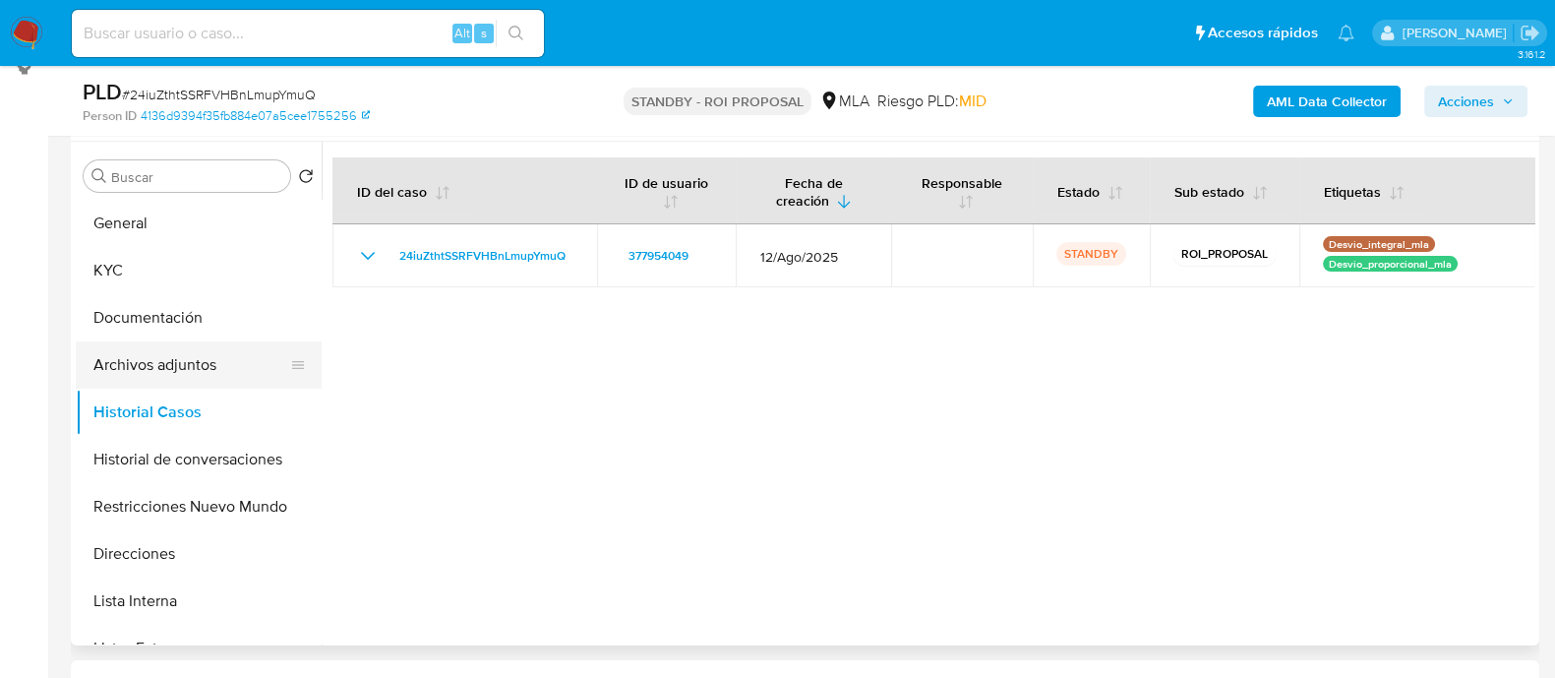
click at [174, 346] on button "Archivos adjuntos" at bounding box center [191, 364] width 230 height 47
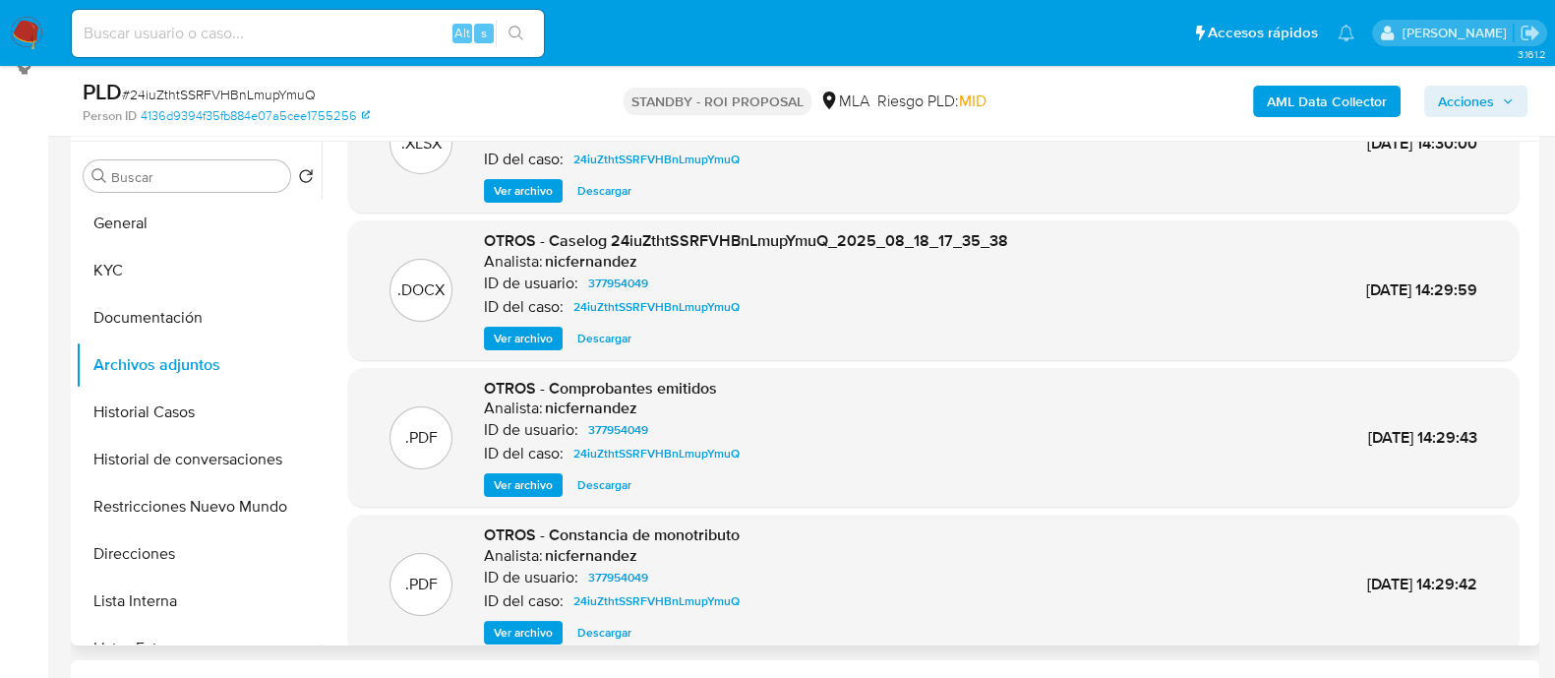
scroll to position [122, 0]
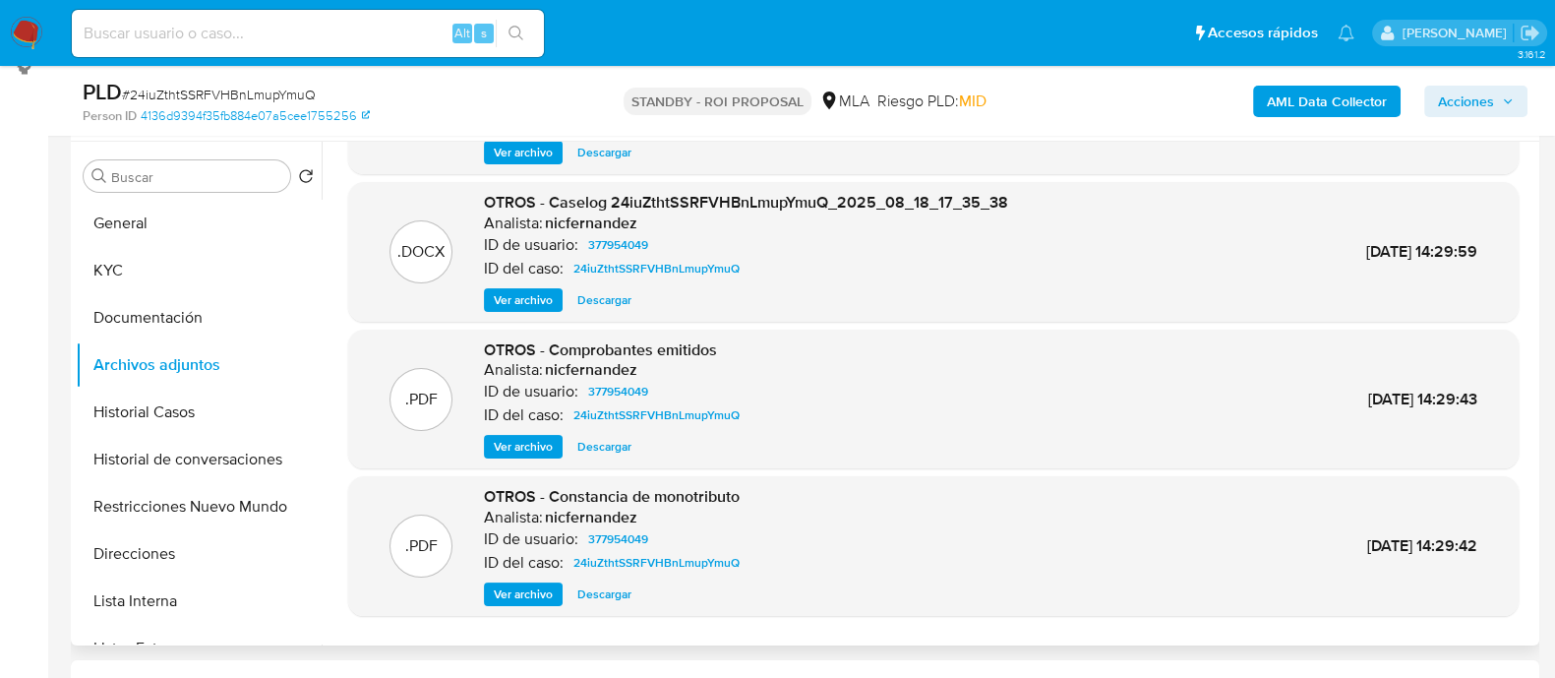
click at [595, 297] on span "Descargar" at bounding box center [604, 300] width 54 height 20
click at [130, 415] on button "Historial Casos" at bounding box center [191, 412] width 230 height 47
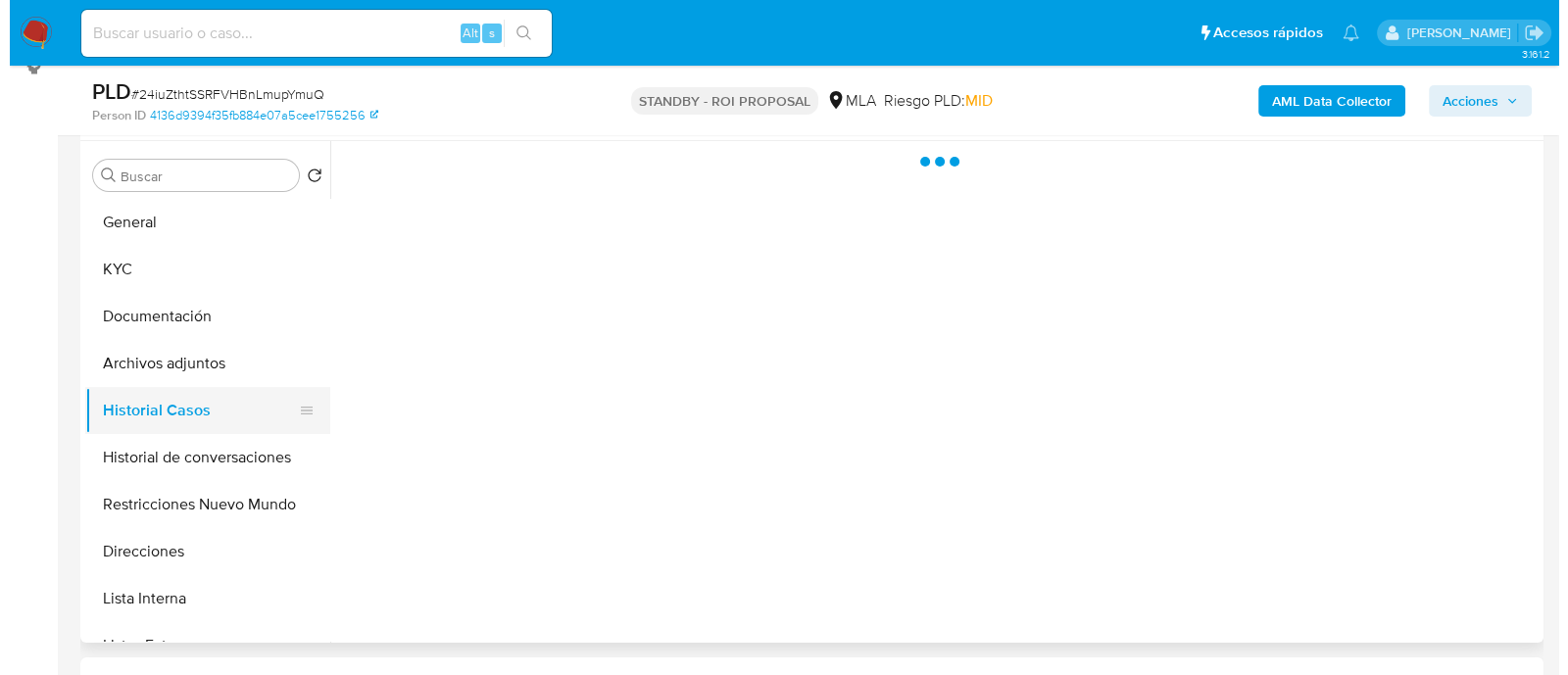
scroll to position [0, 0]
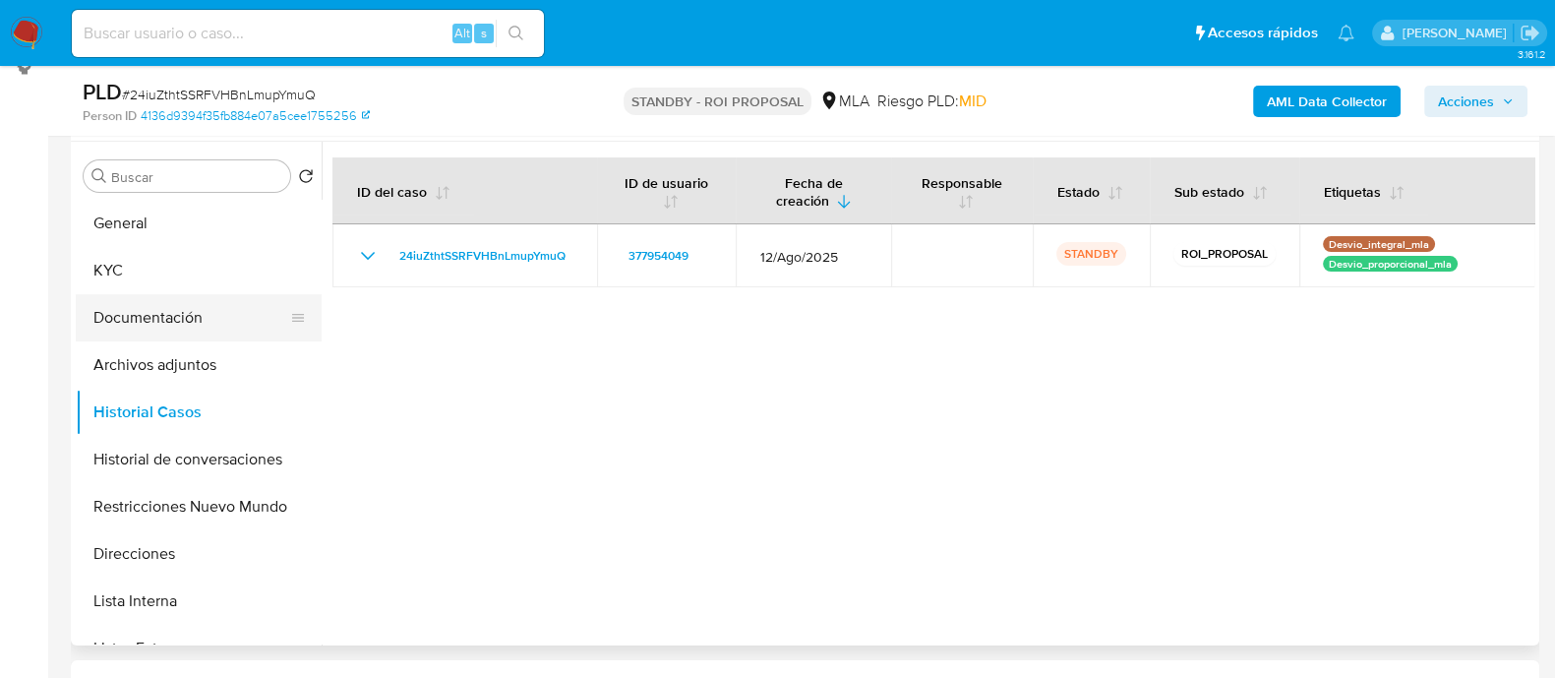
click at [148, 320] on button "Documentación" at bounding box center [191, 317] width 230 height 47
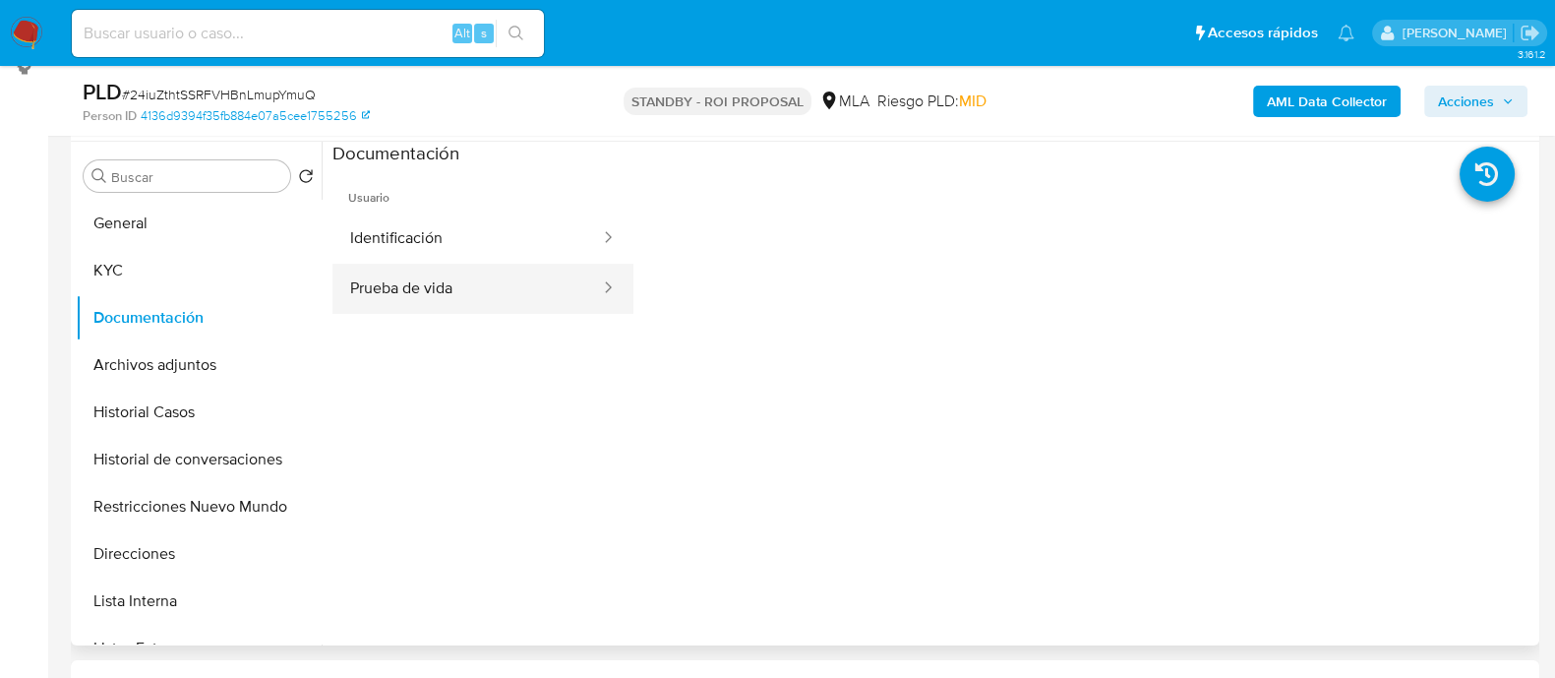
click at [489, 291] on button "Prueba de vida" at bounding box center [467, 289] width 270 height 50
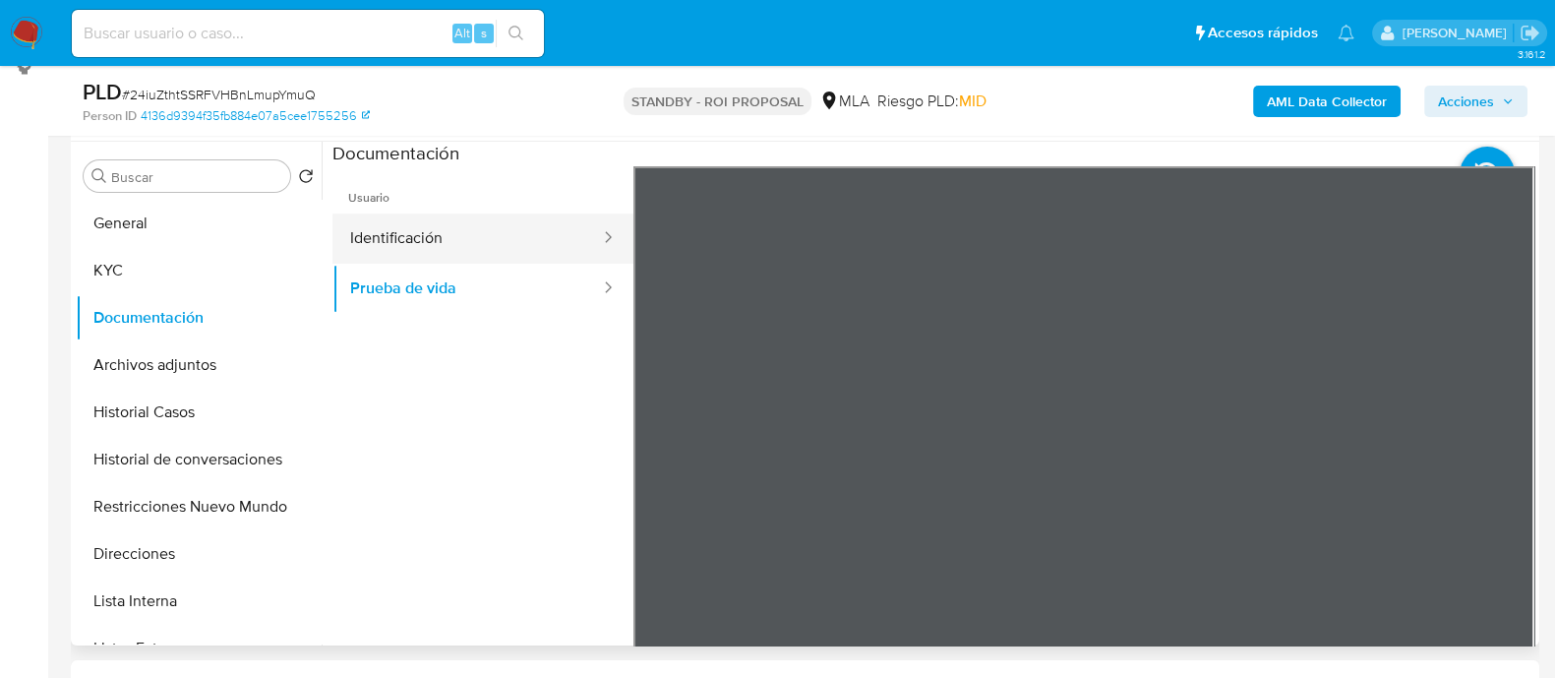
click at [436, 253] on button "Identificación" at bounding box center [467, 238] width 270 height 50
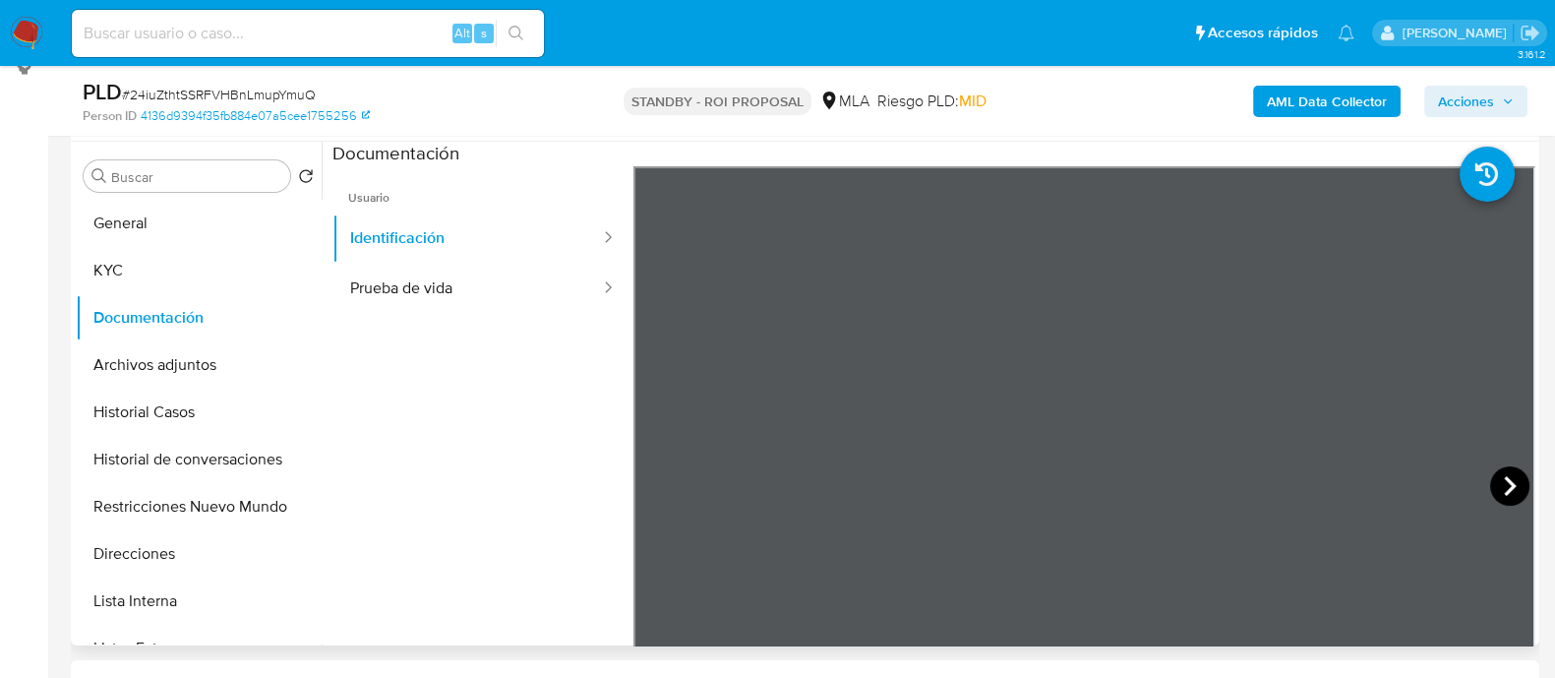
click at [1497, 483] on icon at bounding box center [1509, 485] width 39 height 39
click at [182, 459] on button "Historial de conversaciones" at bounding box center [191, 459] width 230 height 47
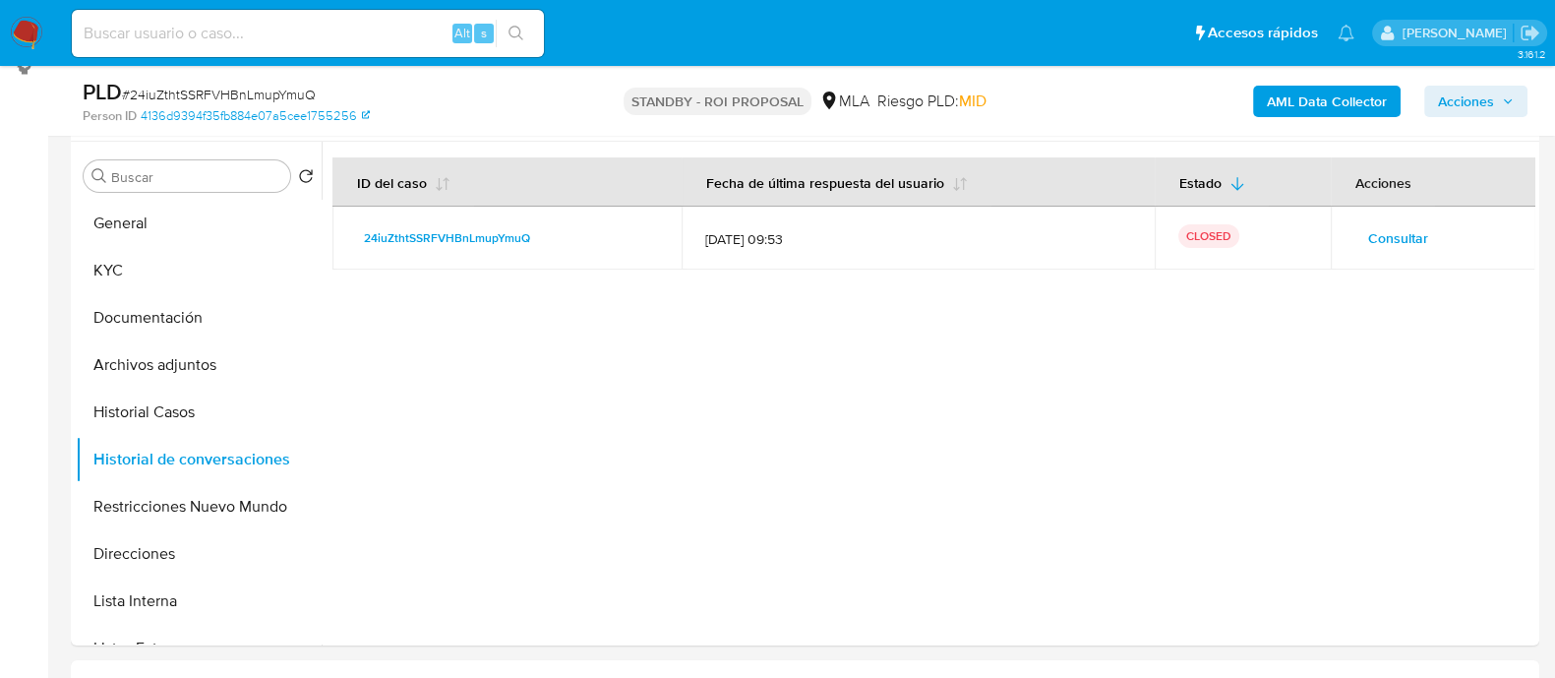
click at [1396, 238] on span "Consultar" at bounding box center [1398, 238] width 60 height 28
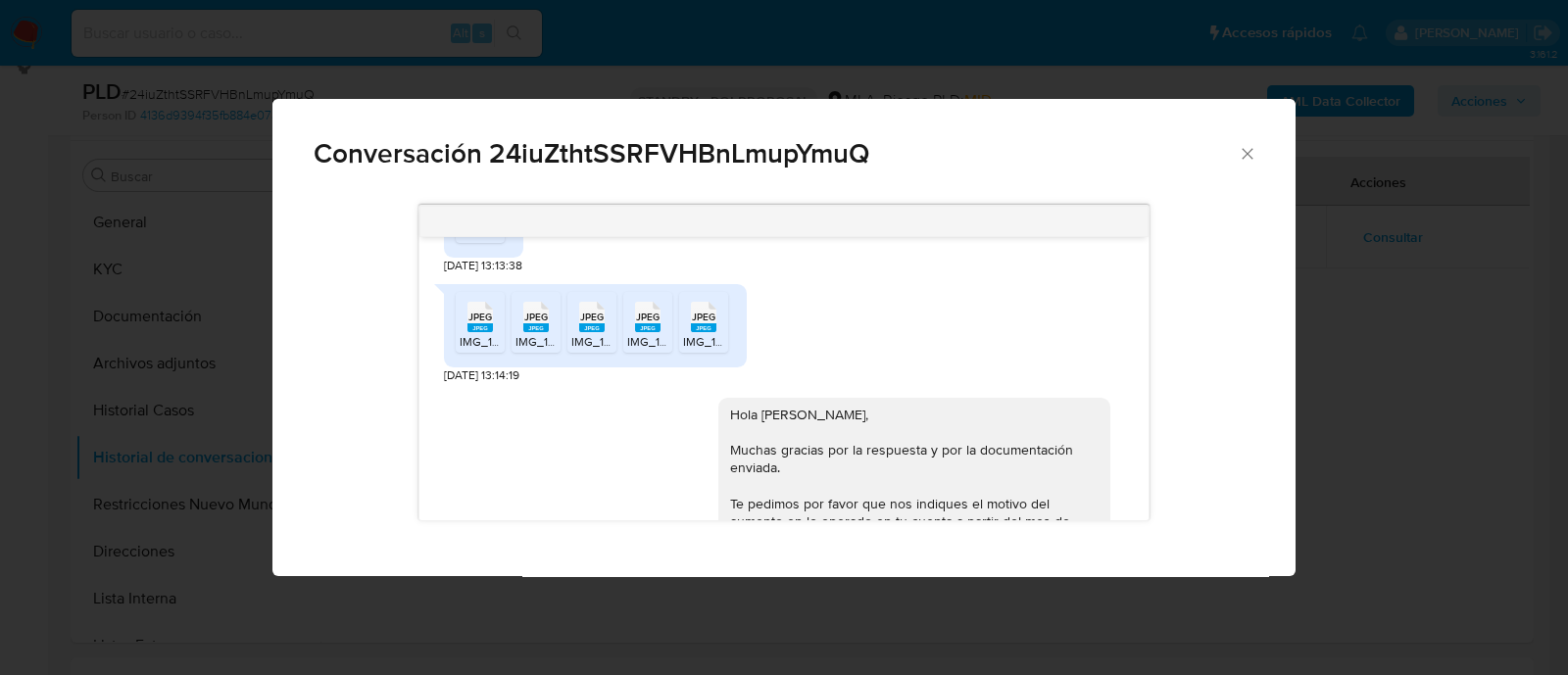
scroll to position [1918, 0]
click at [1252, 149] on icon "Cerrar" at bounding box center [1247, 154] width 20 height 20
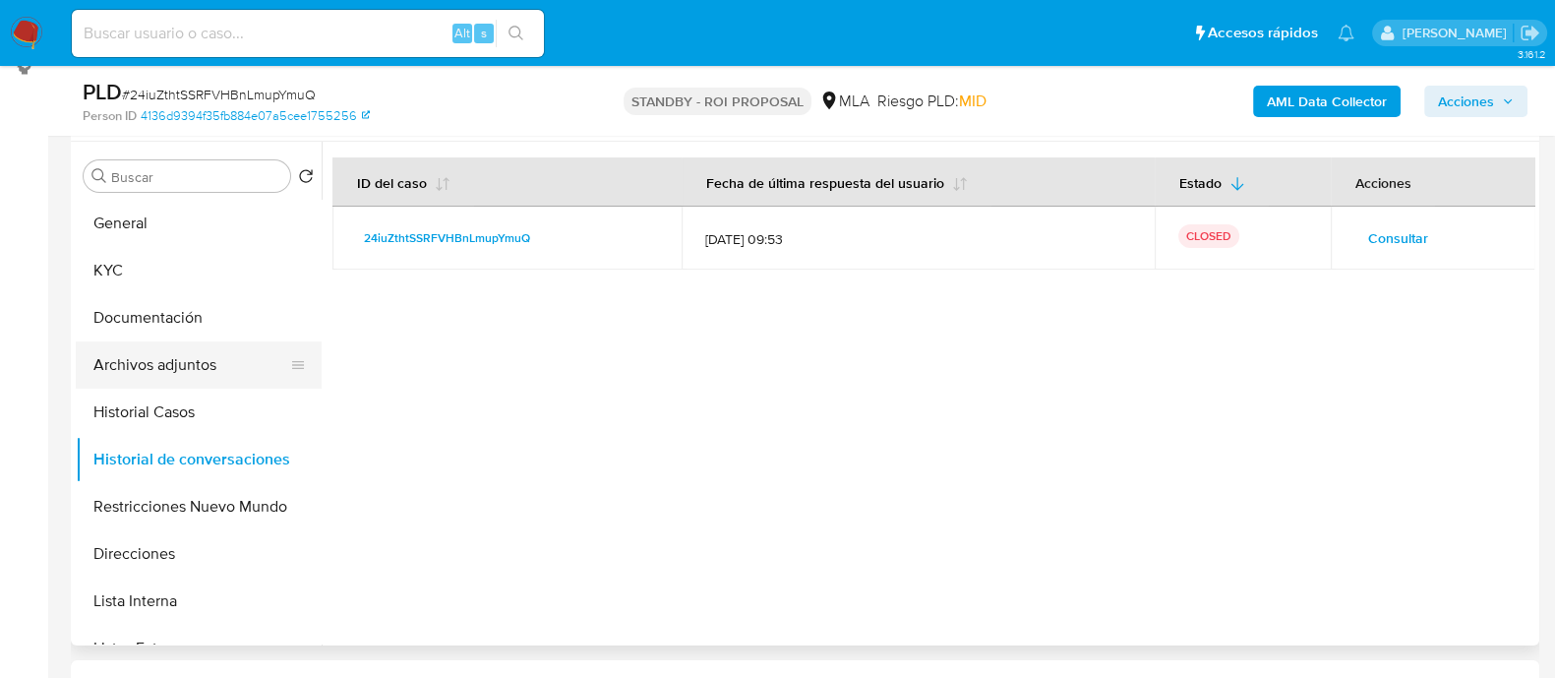
click at [204, 369] on button "Archivos adjuntos" at bounding box center [191, 364] width 230 height 47
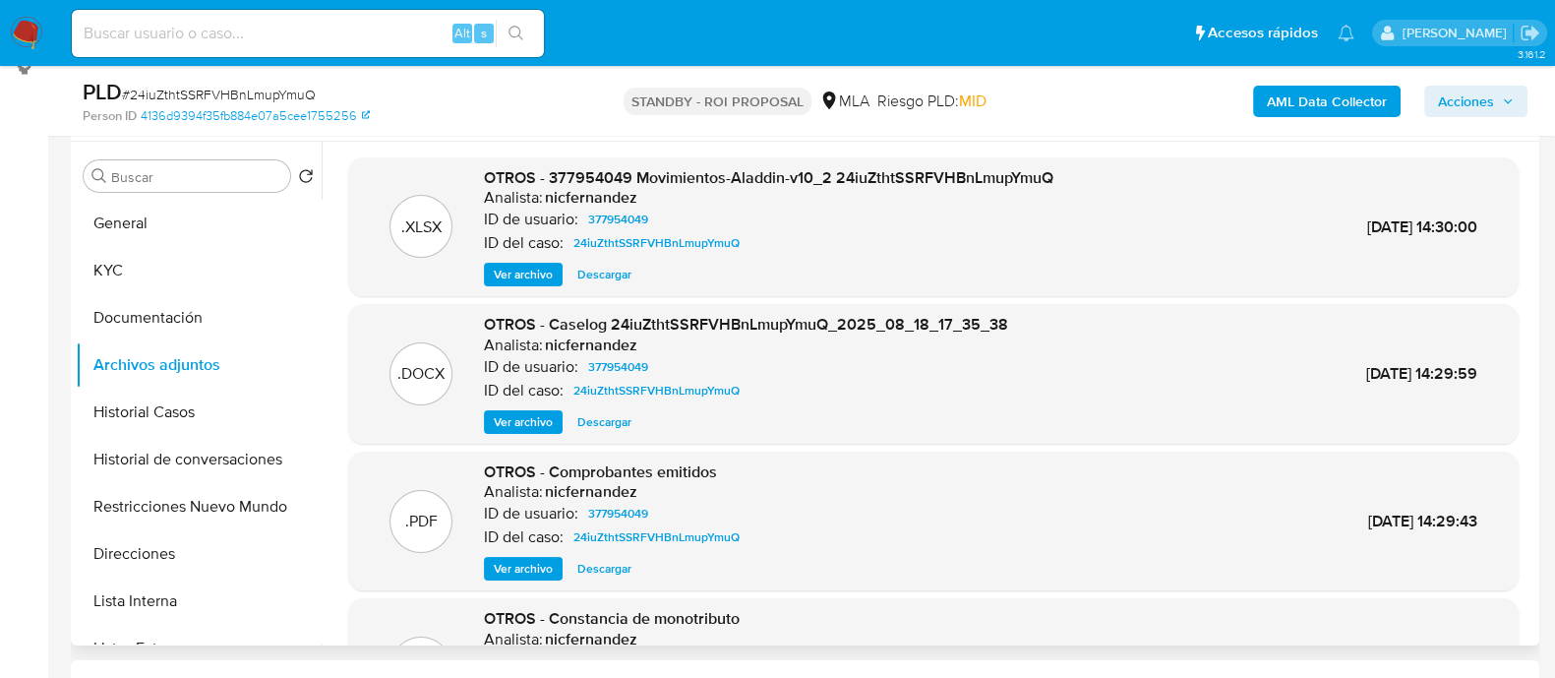
click at [541, 569] on span "Ver archivo" at bounding box center [523, 569] width 59 height 20
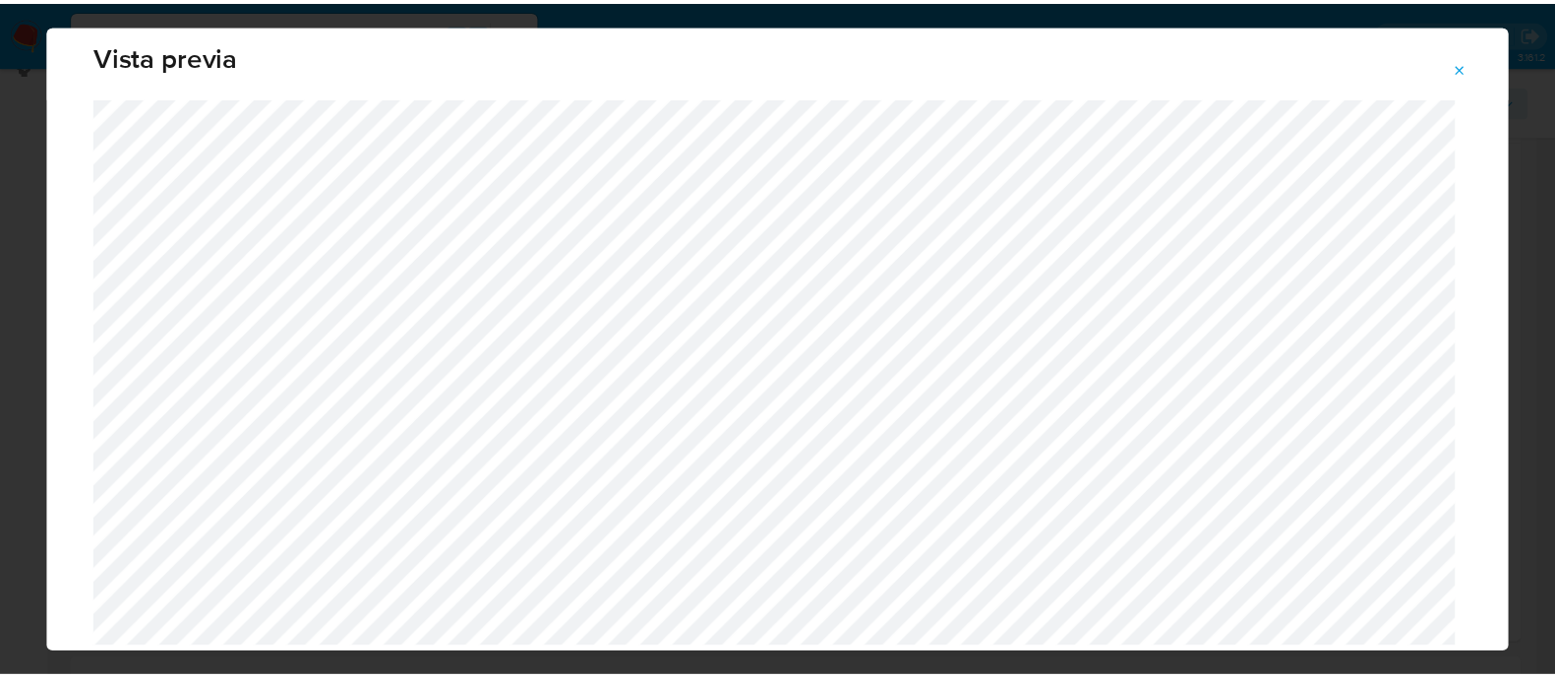
scroll to position [0, 0]
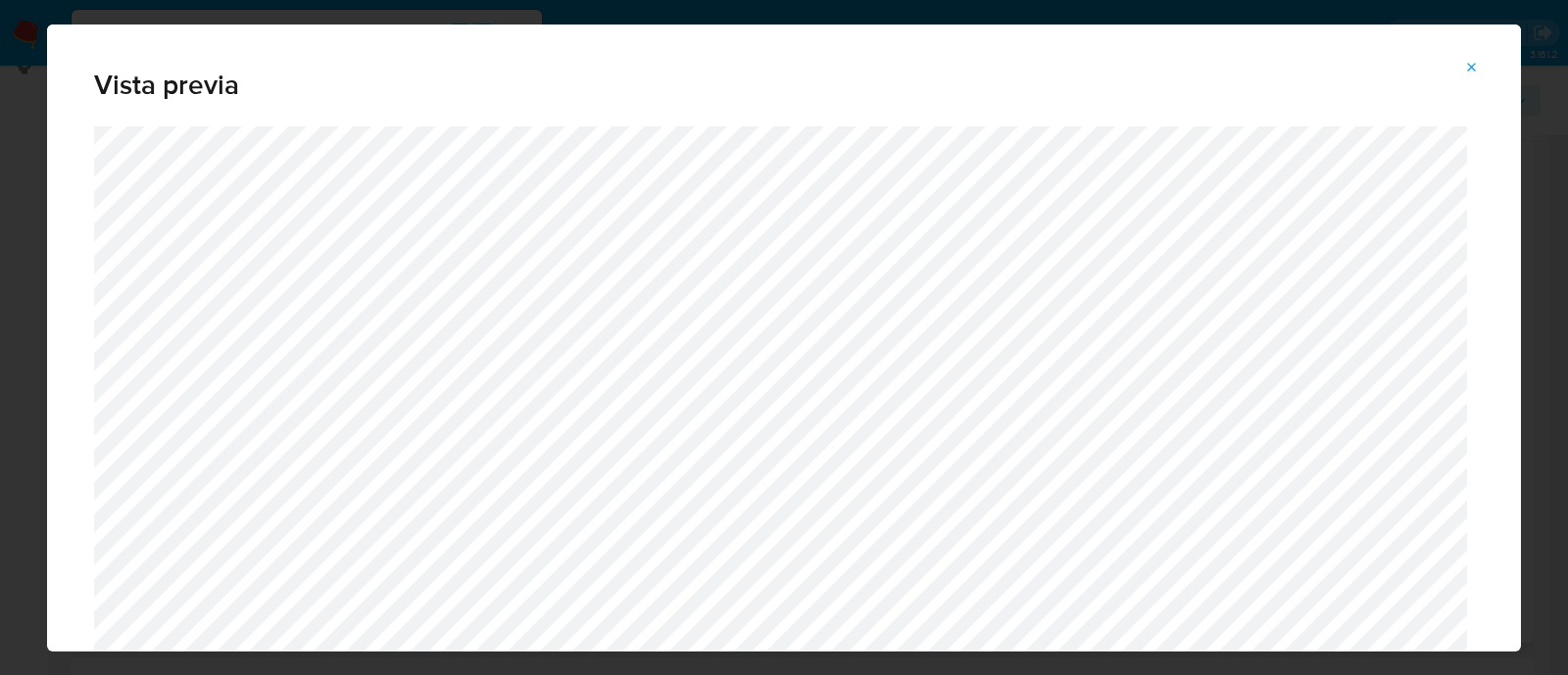
click at [1484, 61] on button "Attachment preview" at bounding box center [1471, 67] width 43 height 31
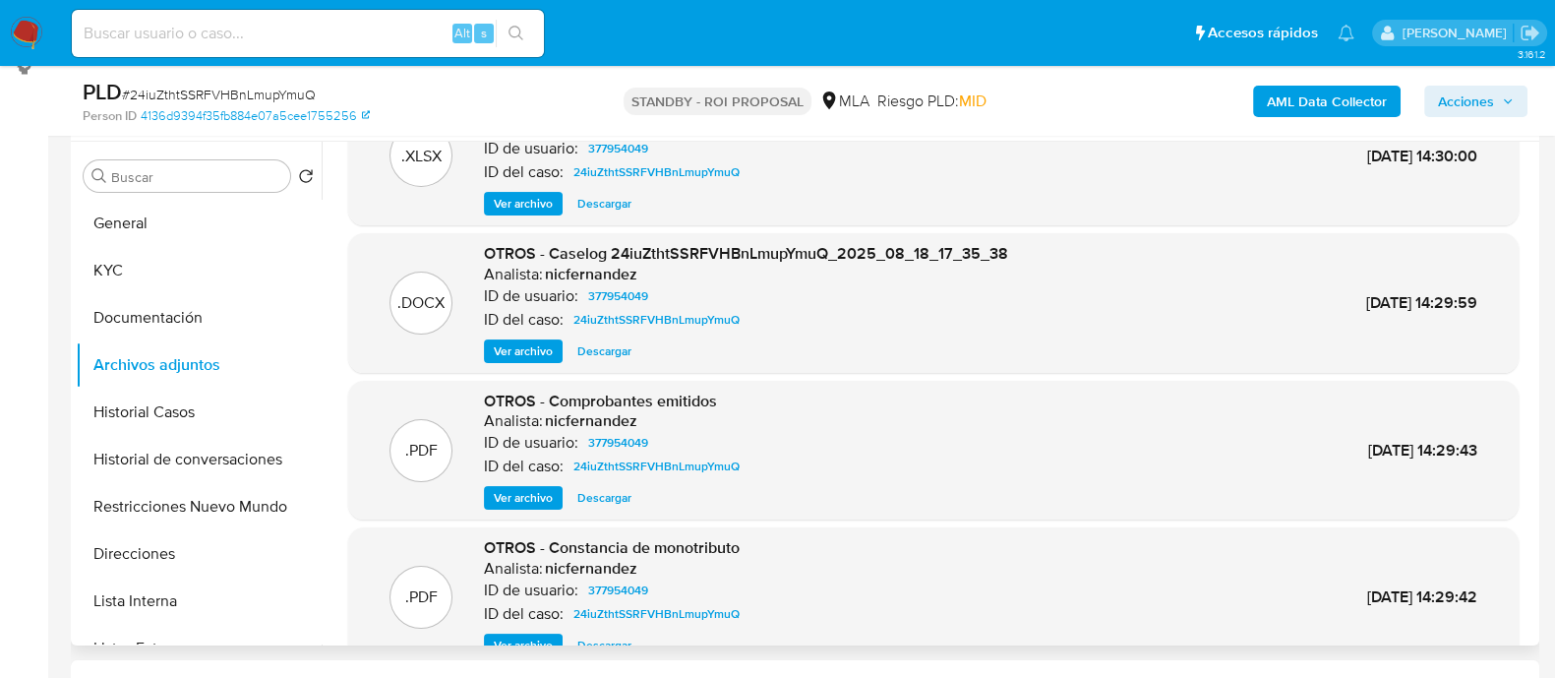
scroll to position [122, 0]
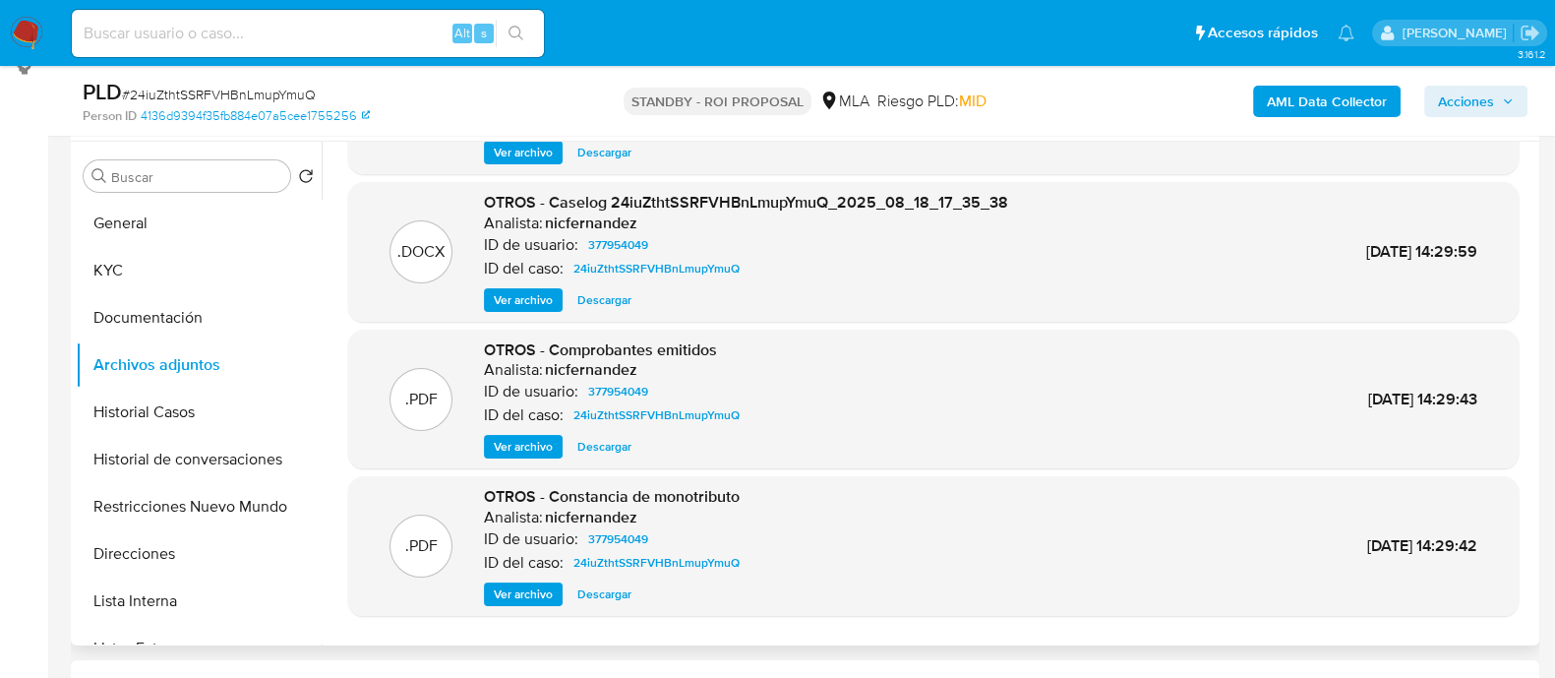
click at [525, 591] on span "Ver archivo" at bounding box center [523, 594] width 59 height 20
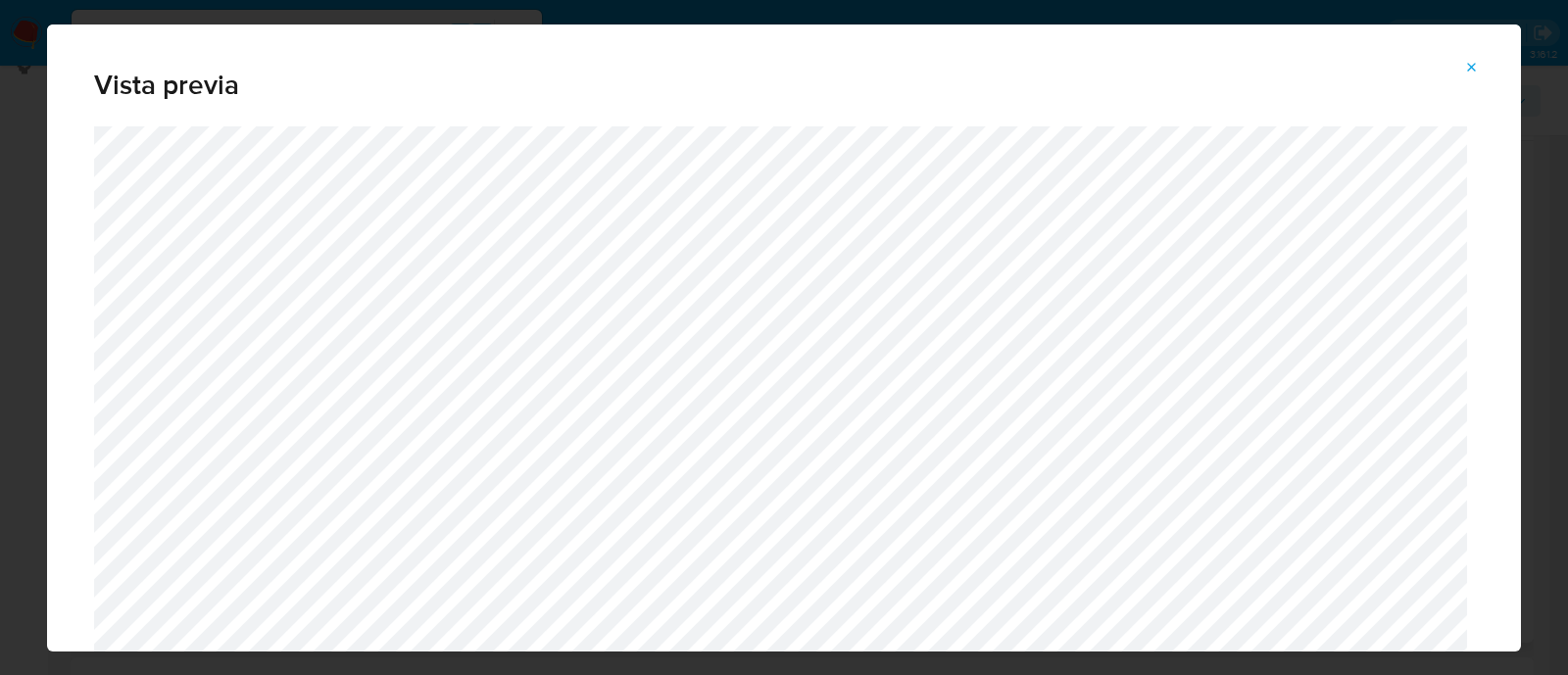
click at [1479, 57] on span "Attachment preview" at bounding box center [1471, 68] width 16 height 28
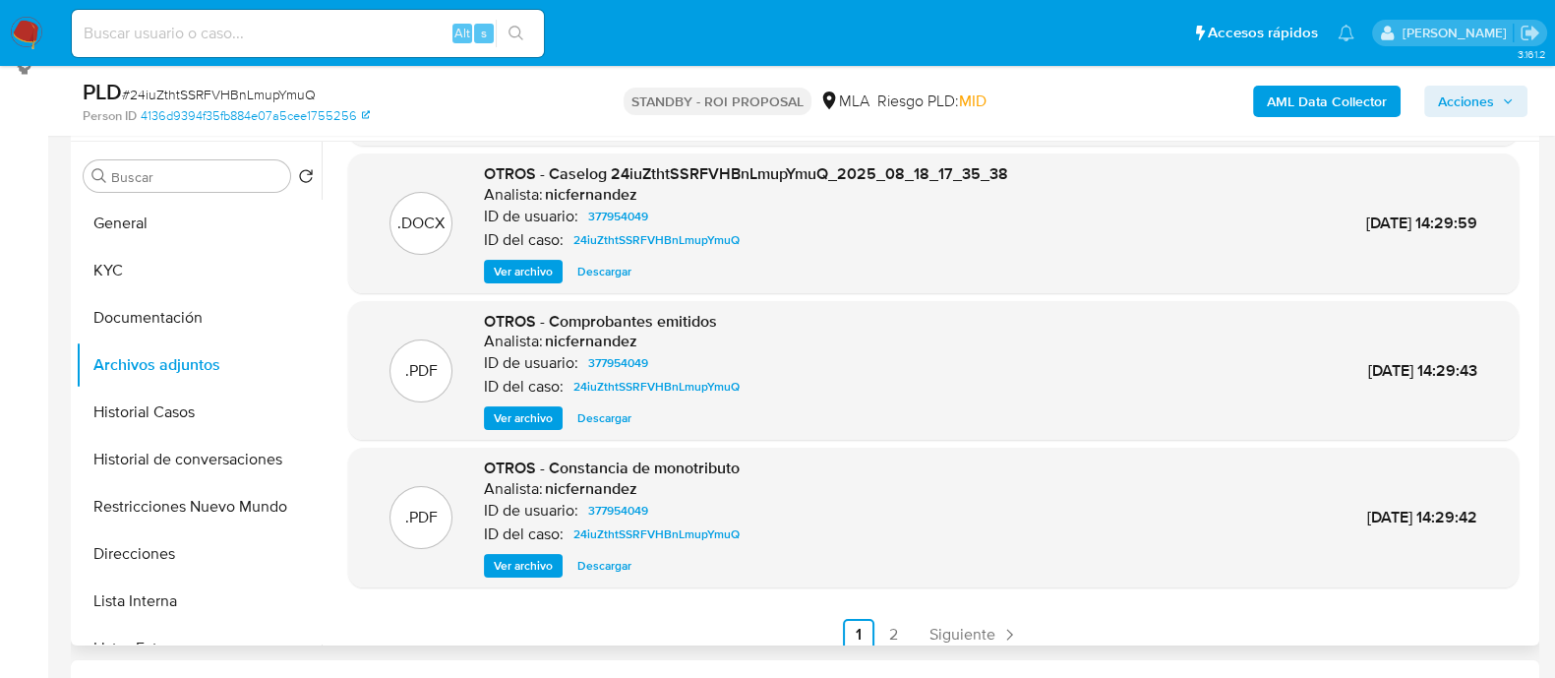
scroll to position [165, 0]
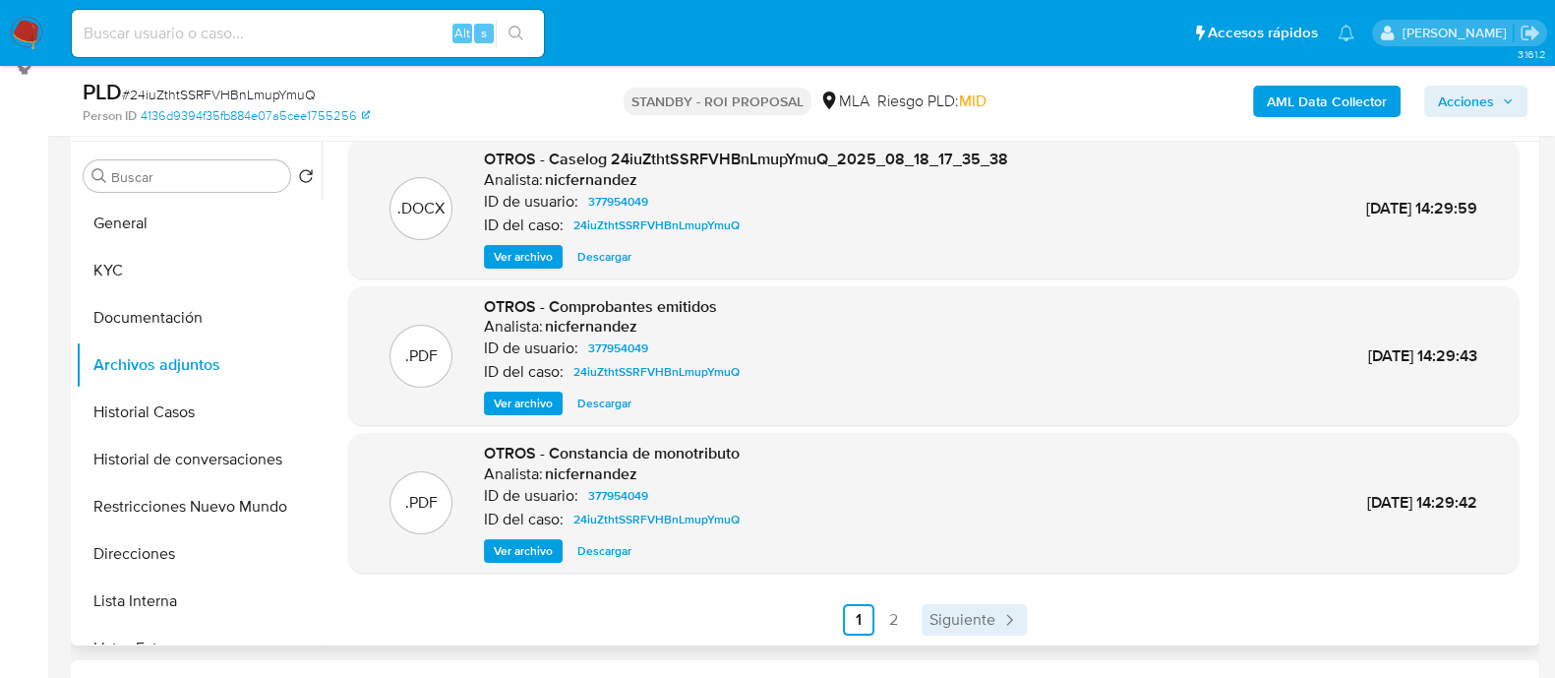
click at [999, 622] on icon "Paginación" at bounding box center [1009, 620] width 20 height 20
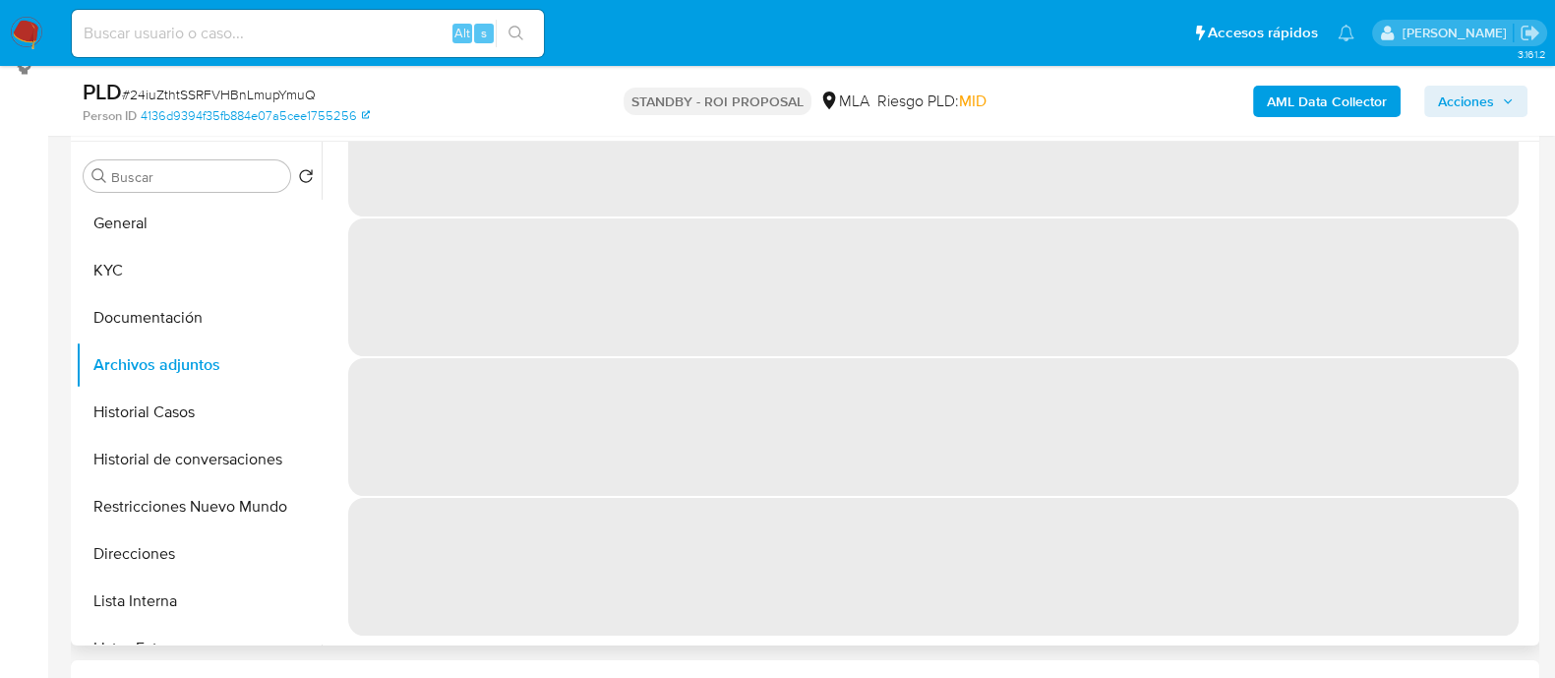
scroll to position [0, 0]
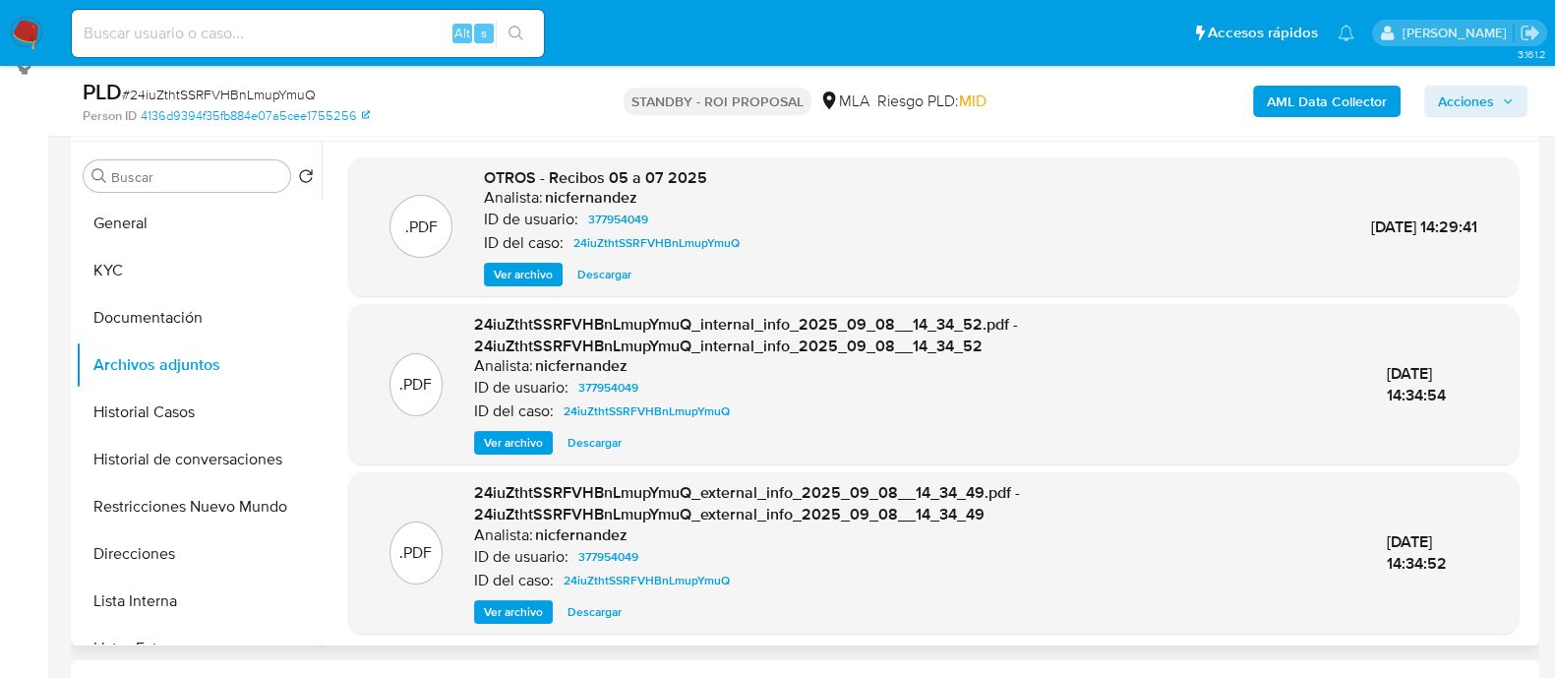
click at [532, 271] on span "Ver archivo" at bounding box center [523, 275] width 59 height 20
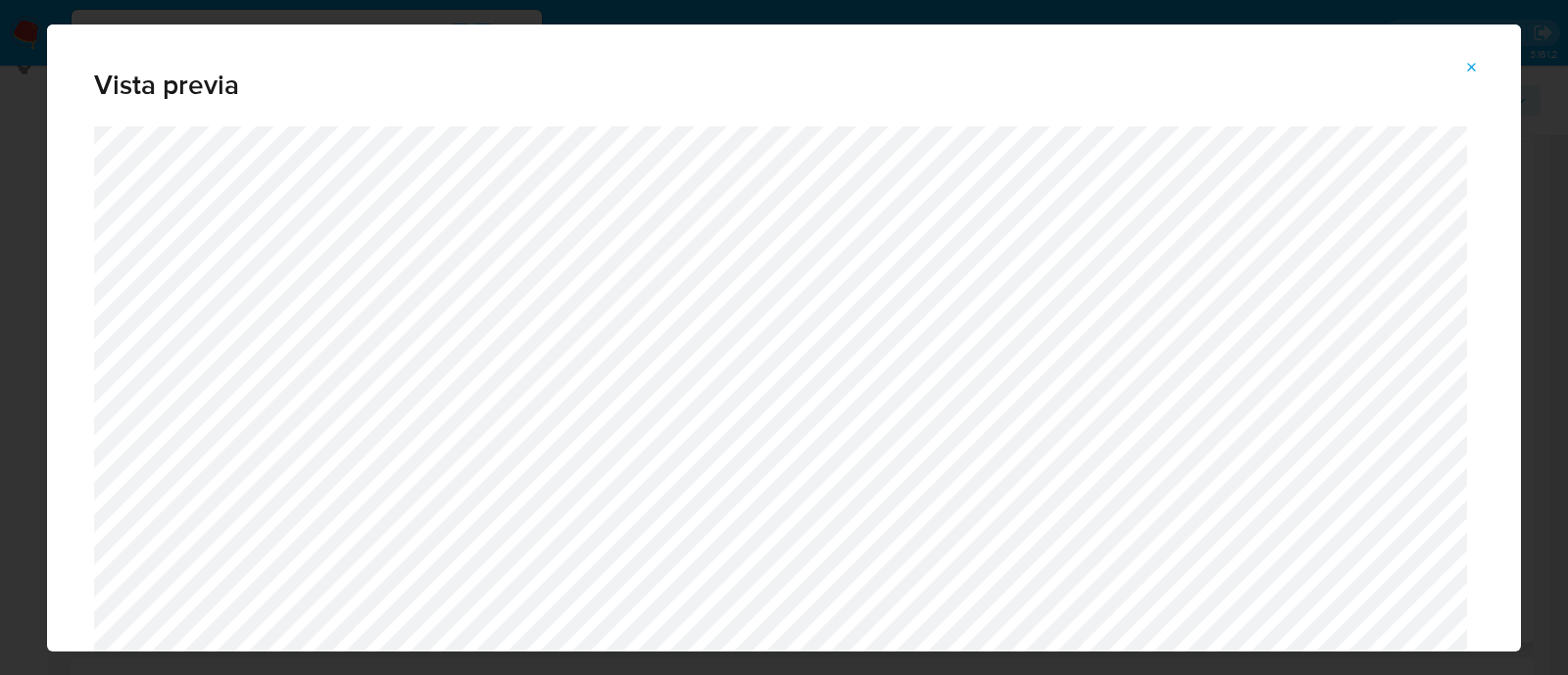
click at [1468, 76] on span "Attachment preview" at bounding box center [1471, 68] width 16 height 28
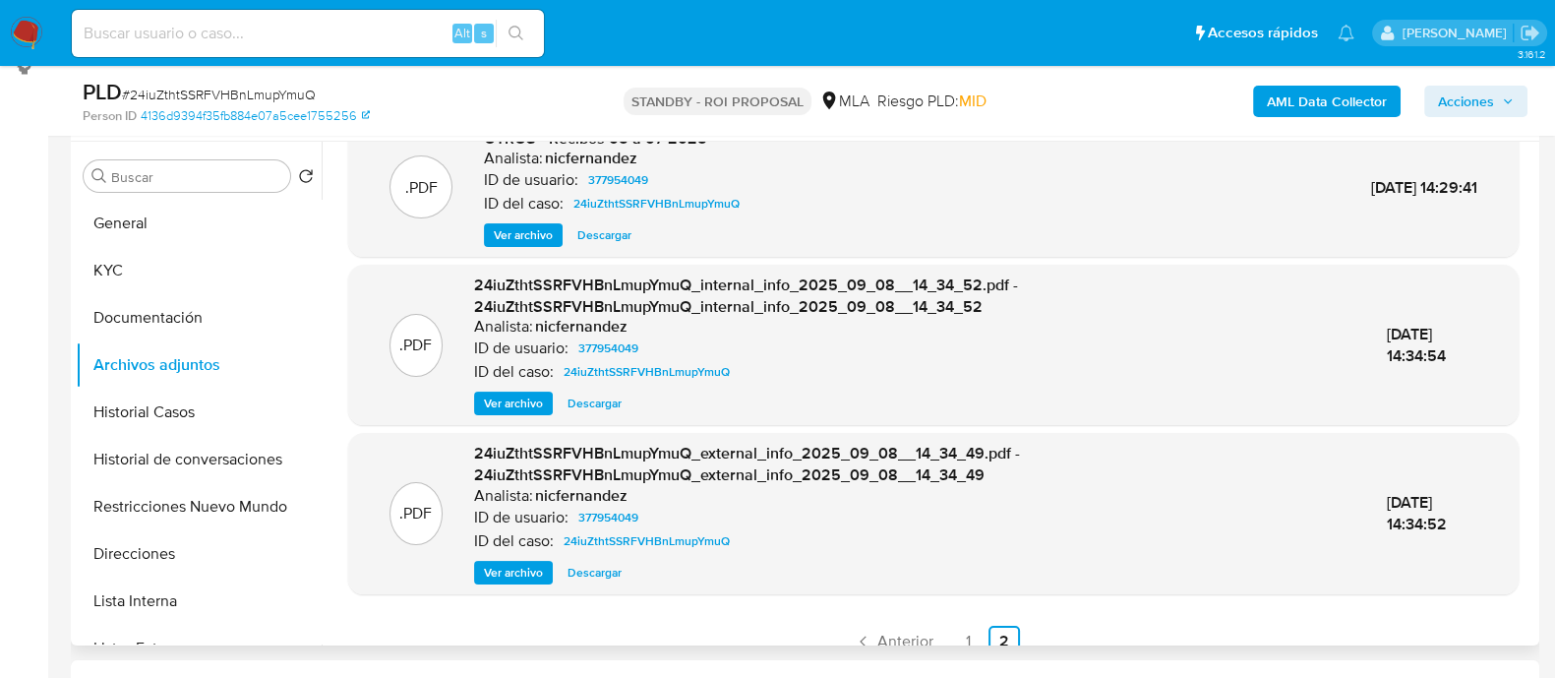
scroll to position [61, 0]
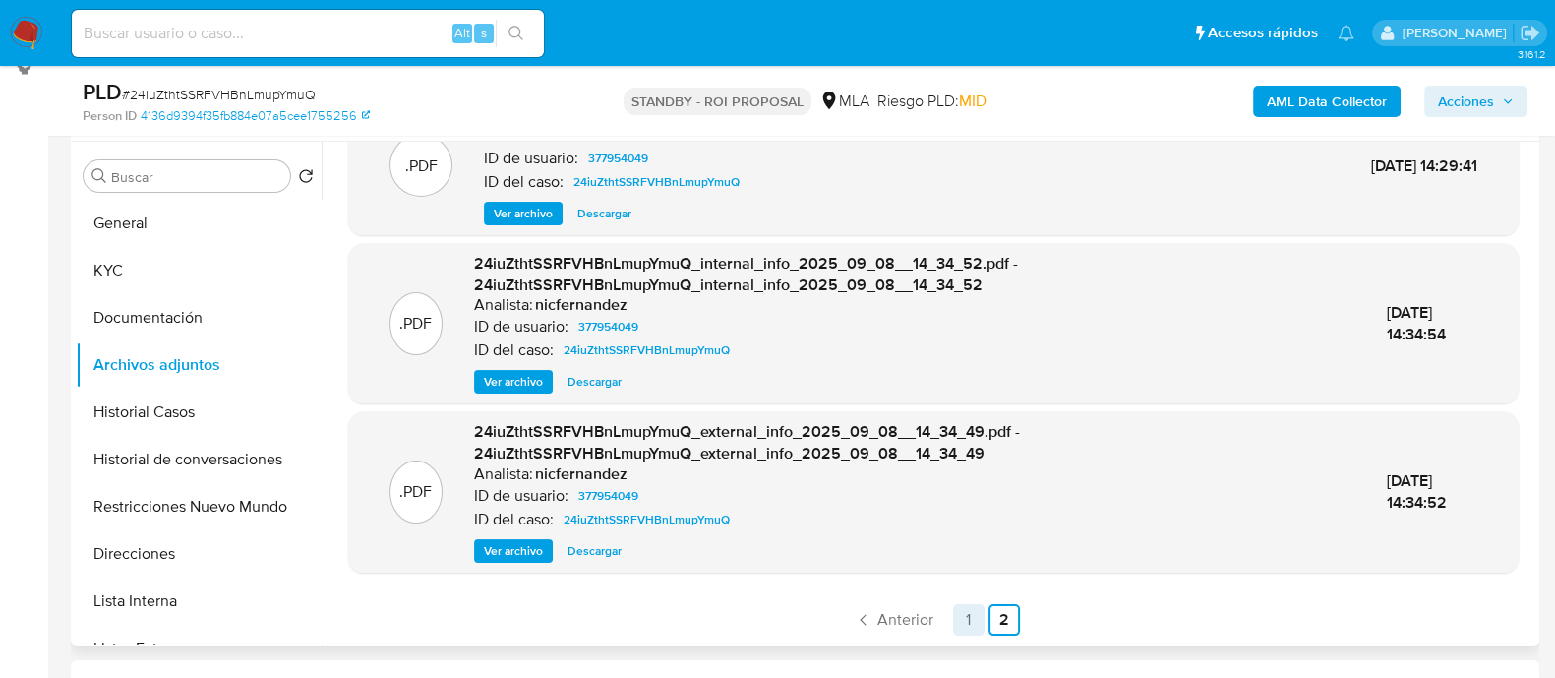
click at [964, 625] on link "1" at bounding box center [968, 619] width 31 height 31
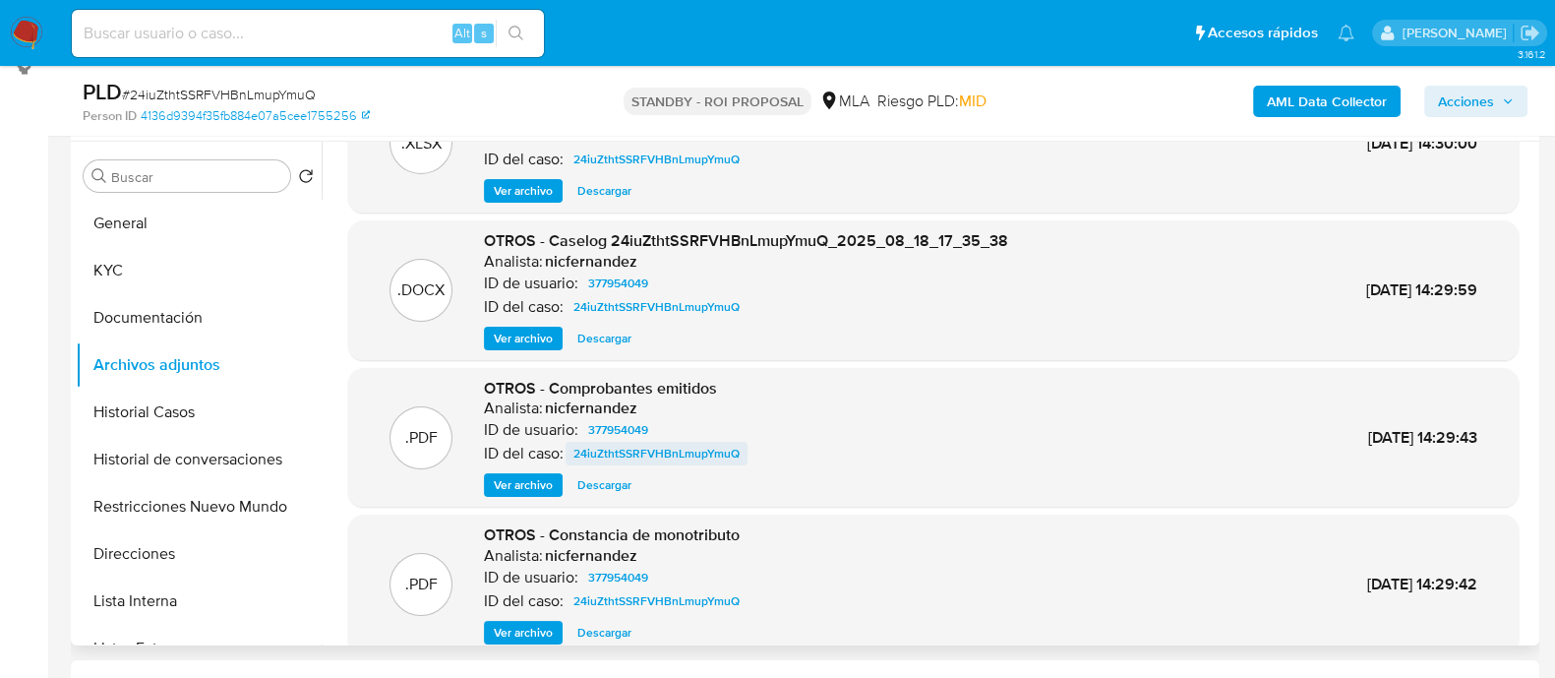
scroll to position [122, 0]
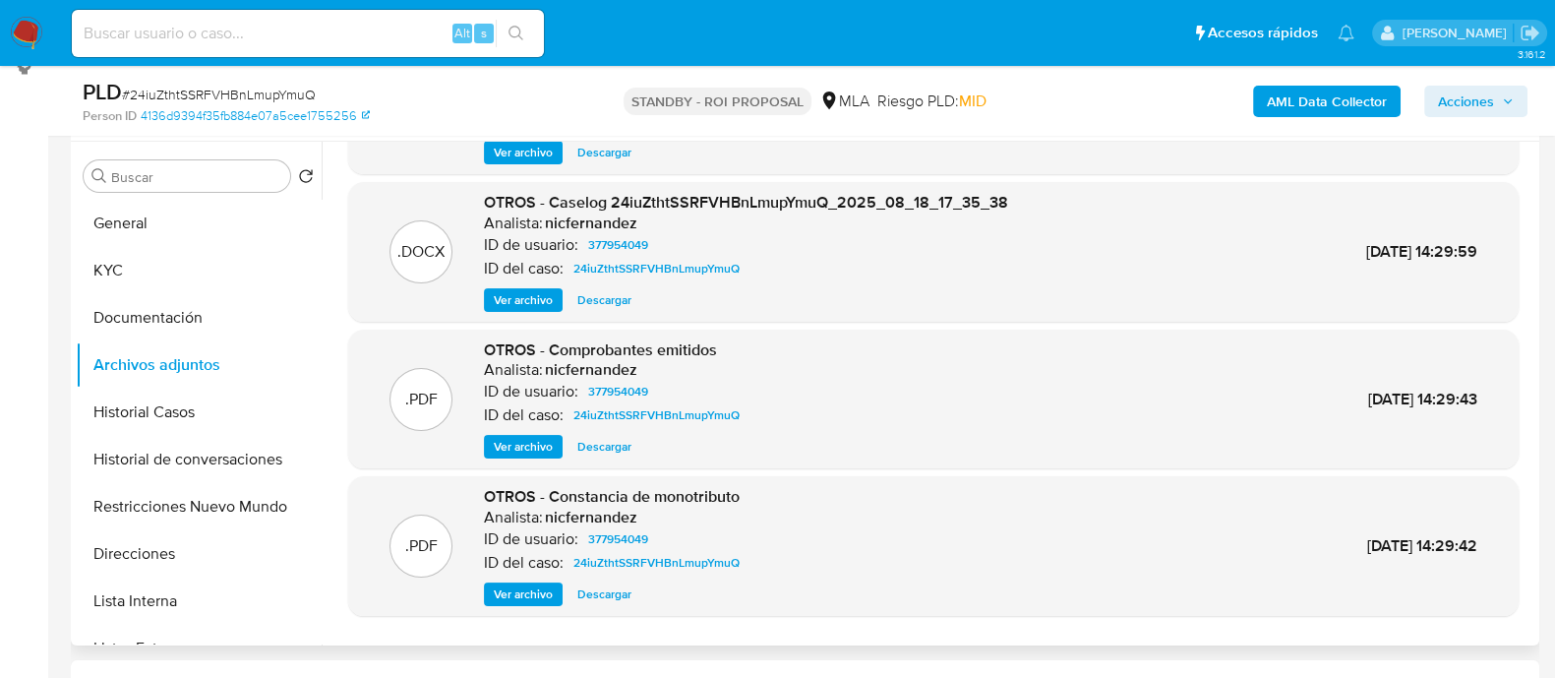
click at [526, 449] on span "Ver archivo" at bounding box center [523, 447] width 59 height 20
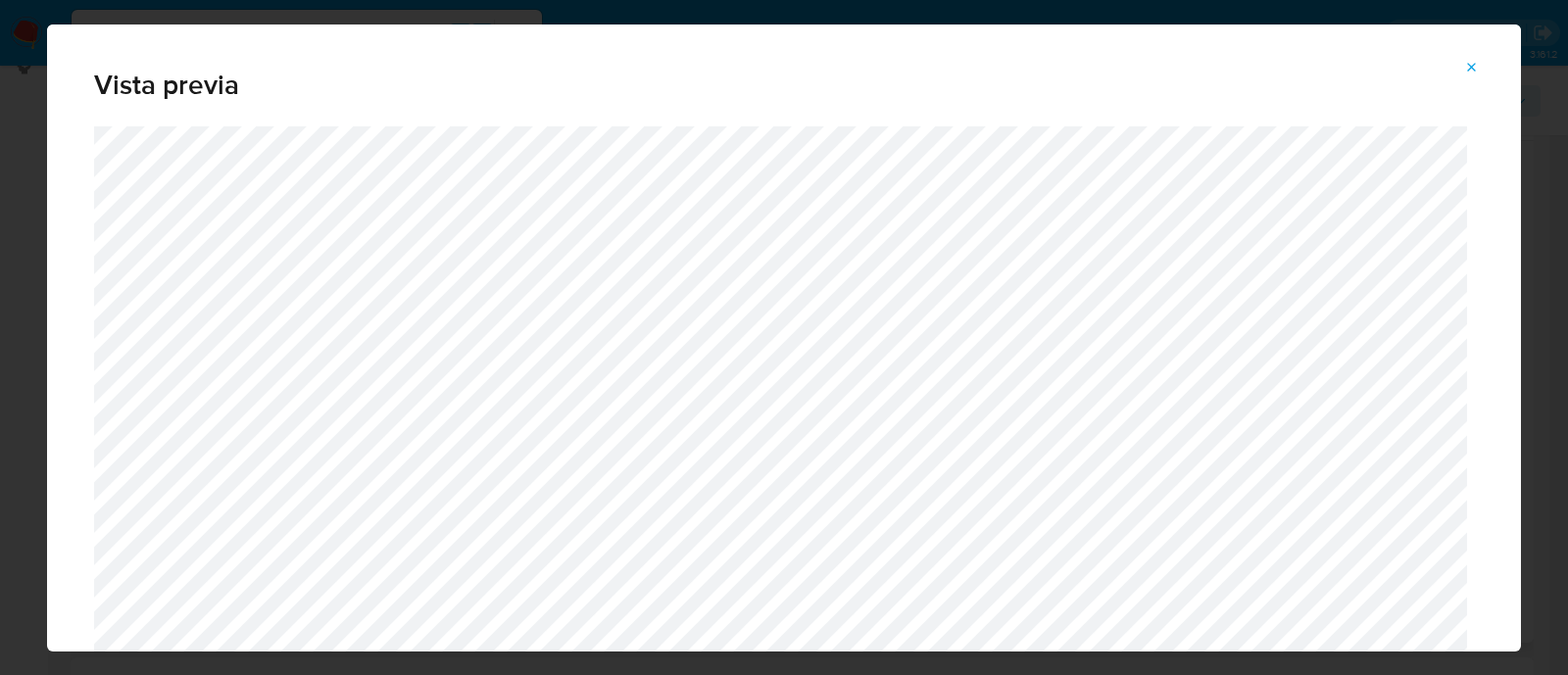
click at [1469, 66] on icon "Attachment preview" at bounding box center [1471, 68] width 16 height 16
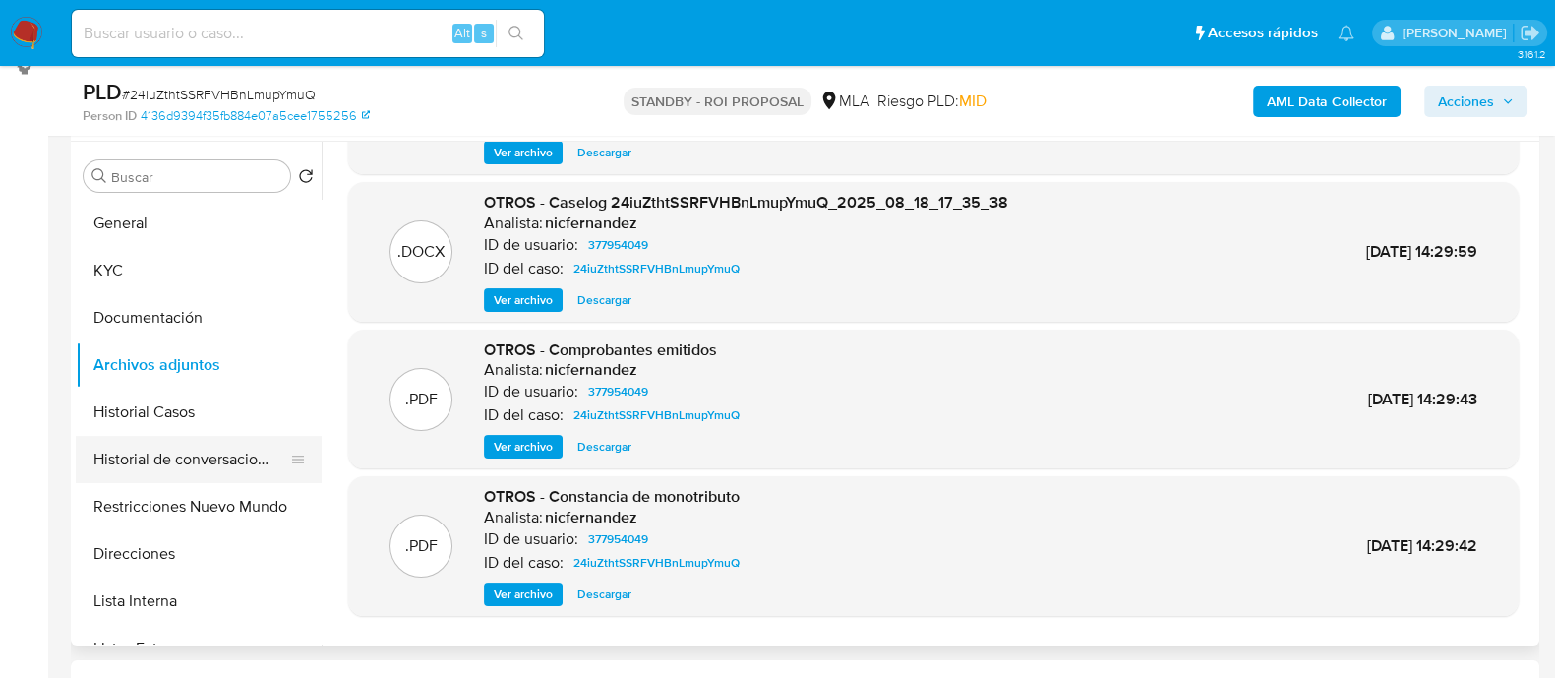
click at [205, 456] on button "Historial de conversaciones" at bounding box center [191, 459] width 230 height 47
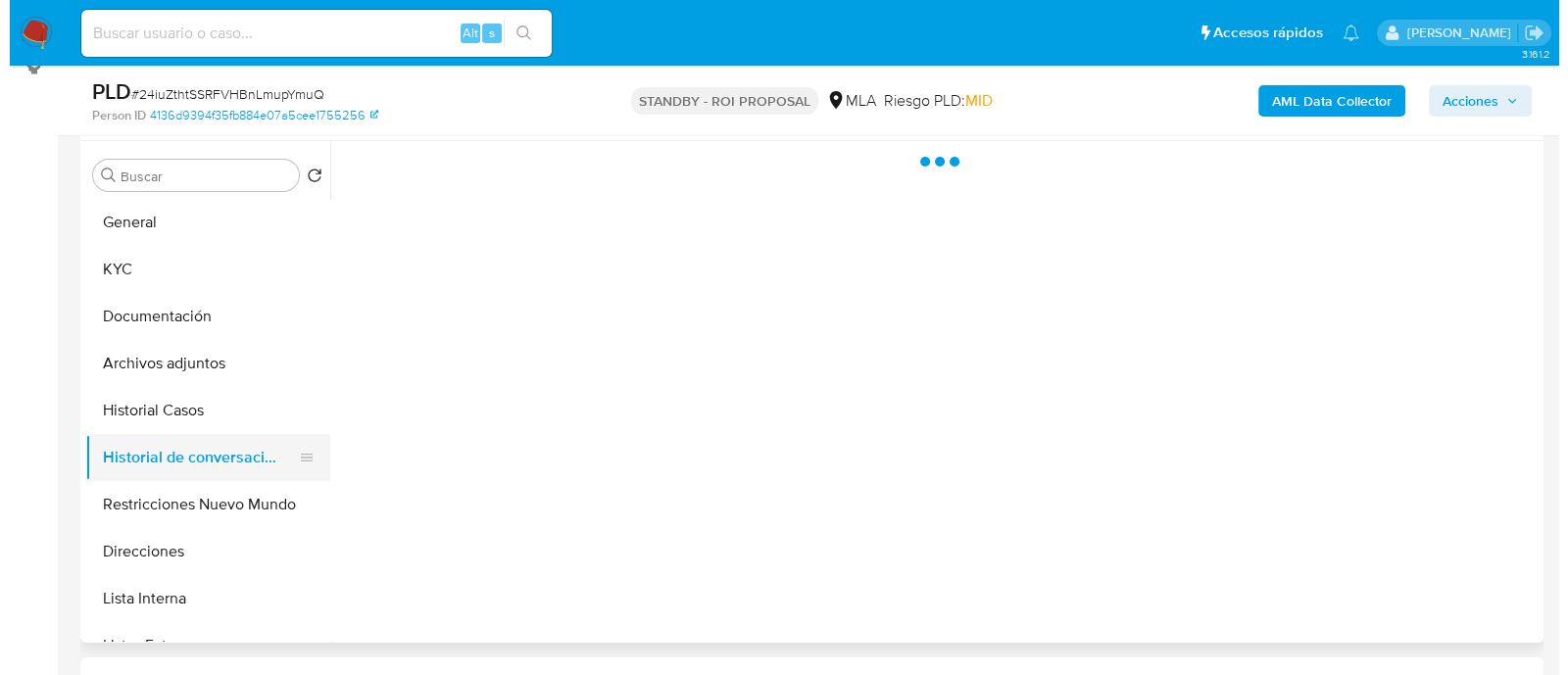
scroll to position [0, 0]
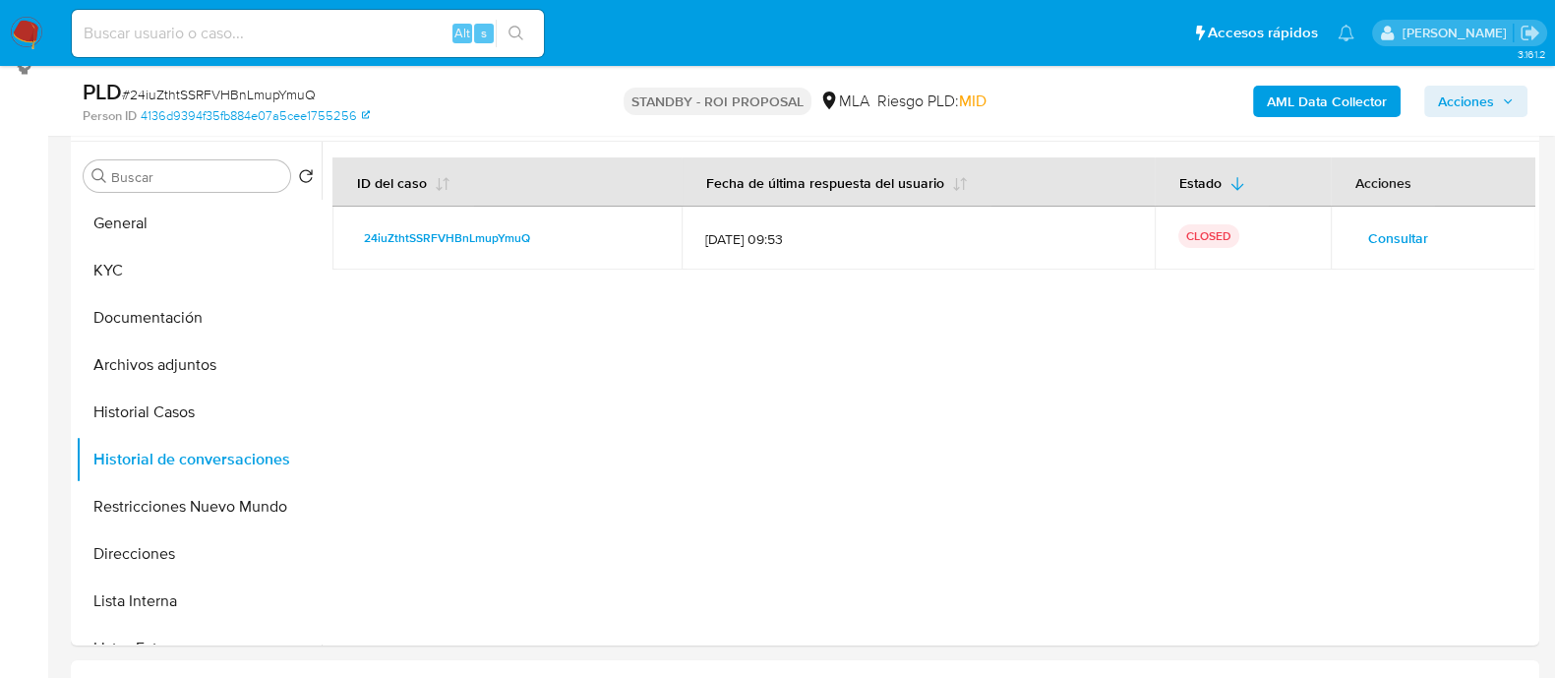
click at [1378, 238] on span "Consultar" at bounding box center [1398, 238] width 60 height 28
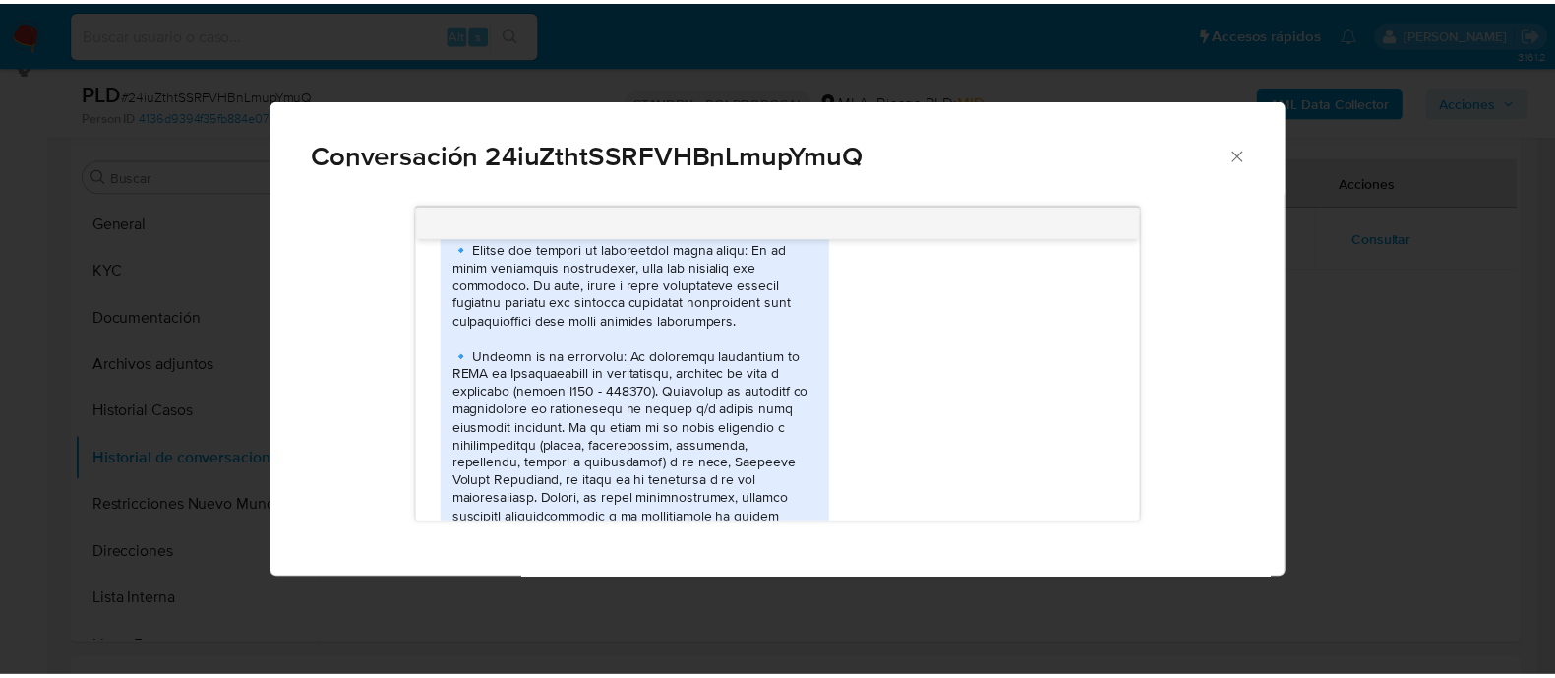
scroll to position [2542, 0]
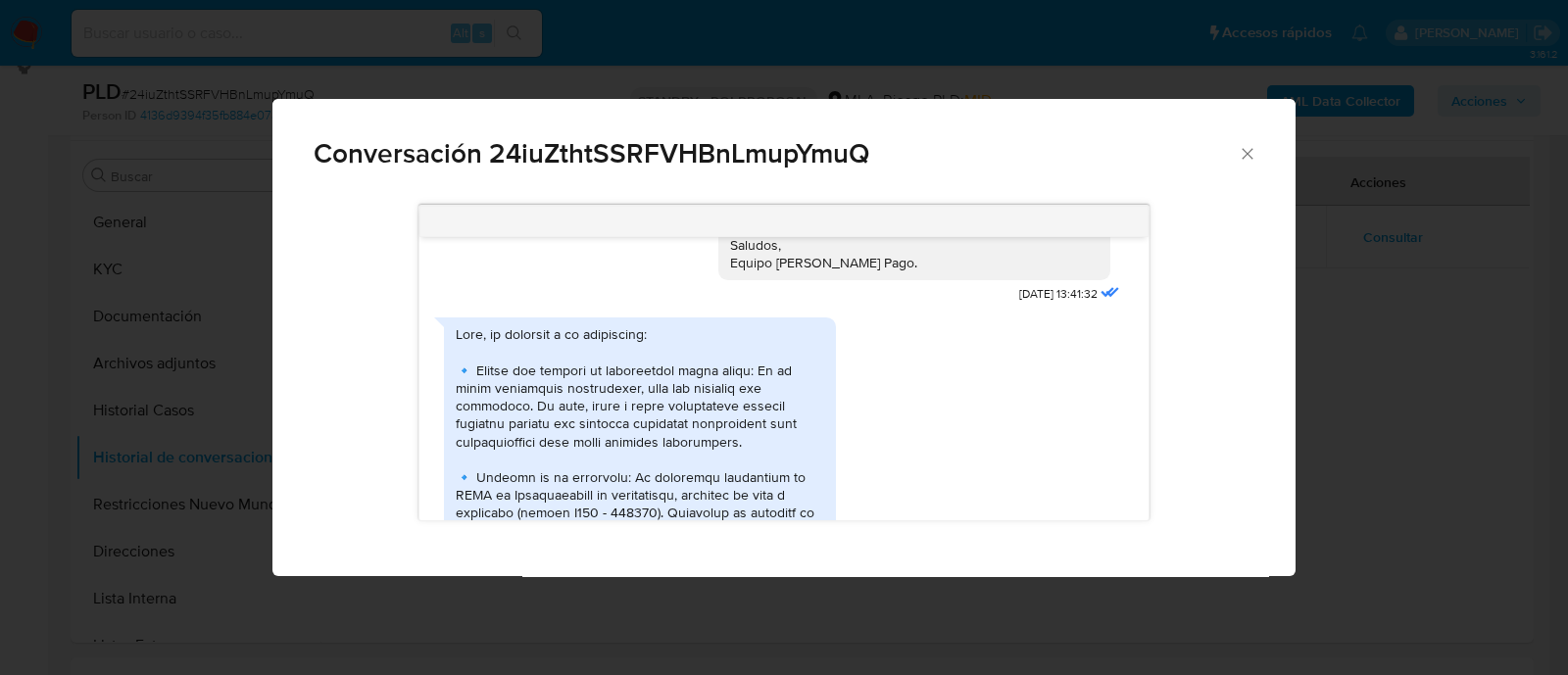
click at [1244, 149] on icon "Cerrar" at bounding box center [1247, 154] width 20 height 20
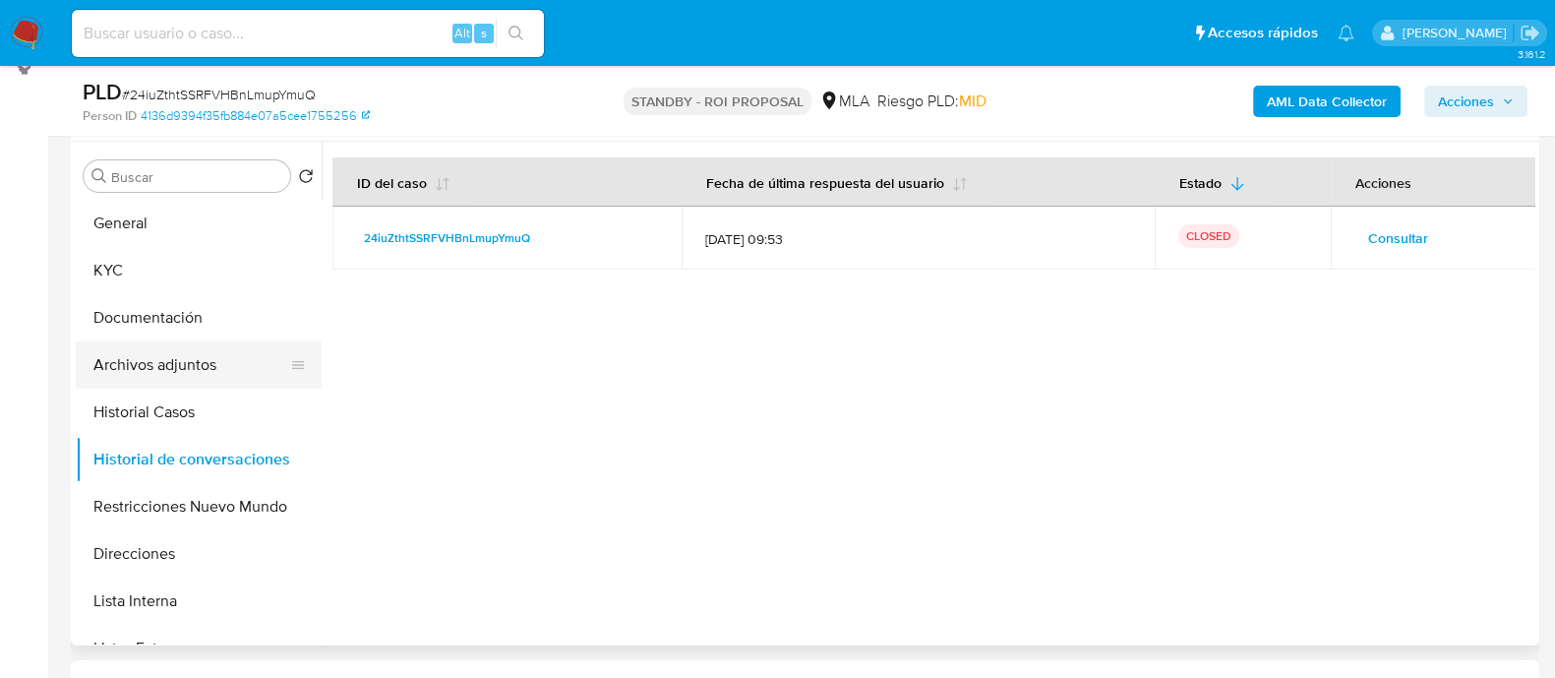
click at [217, 368] on button "Archivos adjuntos" at bounding box center [191, 364] width 230 height 47
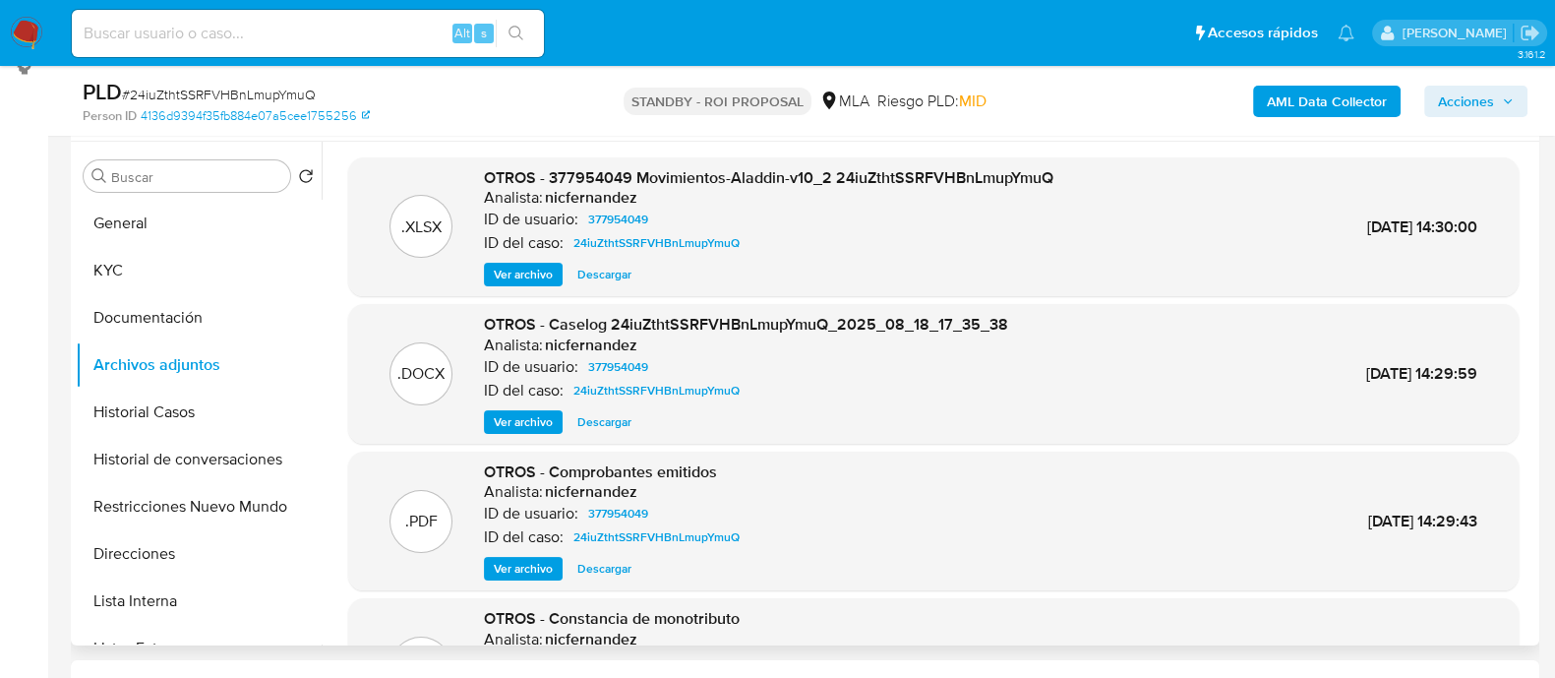
click at [540, 569] on span "Ver archivo" at bounding box center [523, 569] width 59 height 20
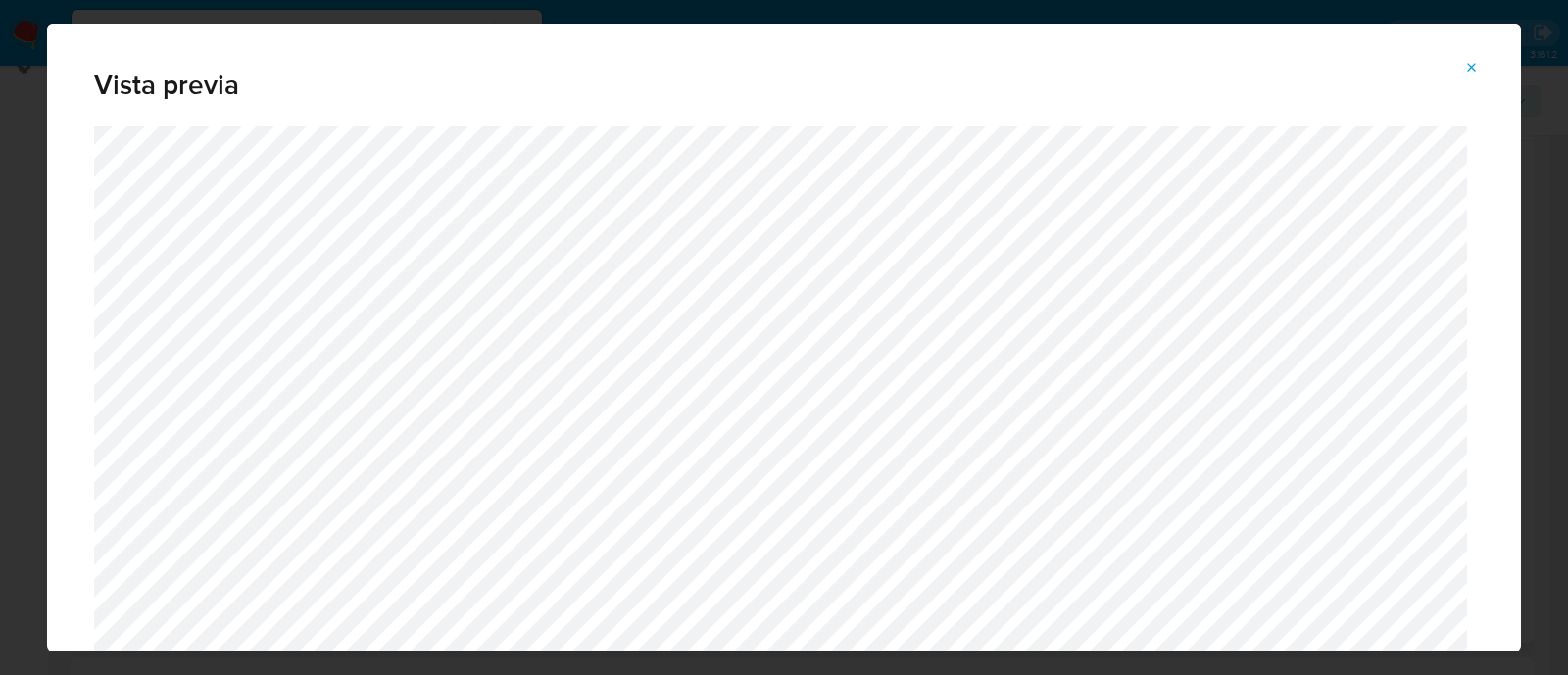
click at [1474, 70] on icon "Attachment preview" at bounding box center [1471, 67] width 9 height 9
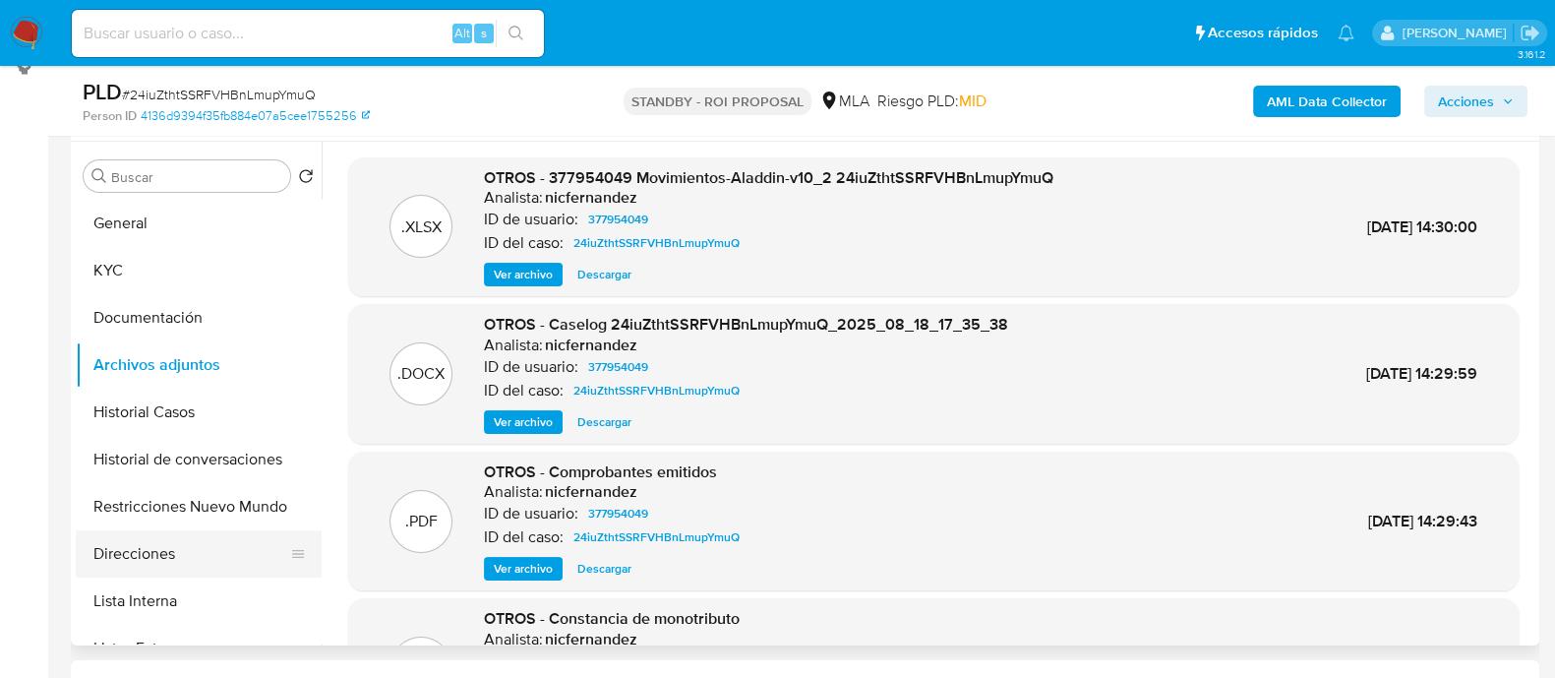
click at [173, 575] on button "Direcciones" at bounding box center [191, 553] width 230 height 47
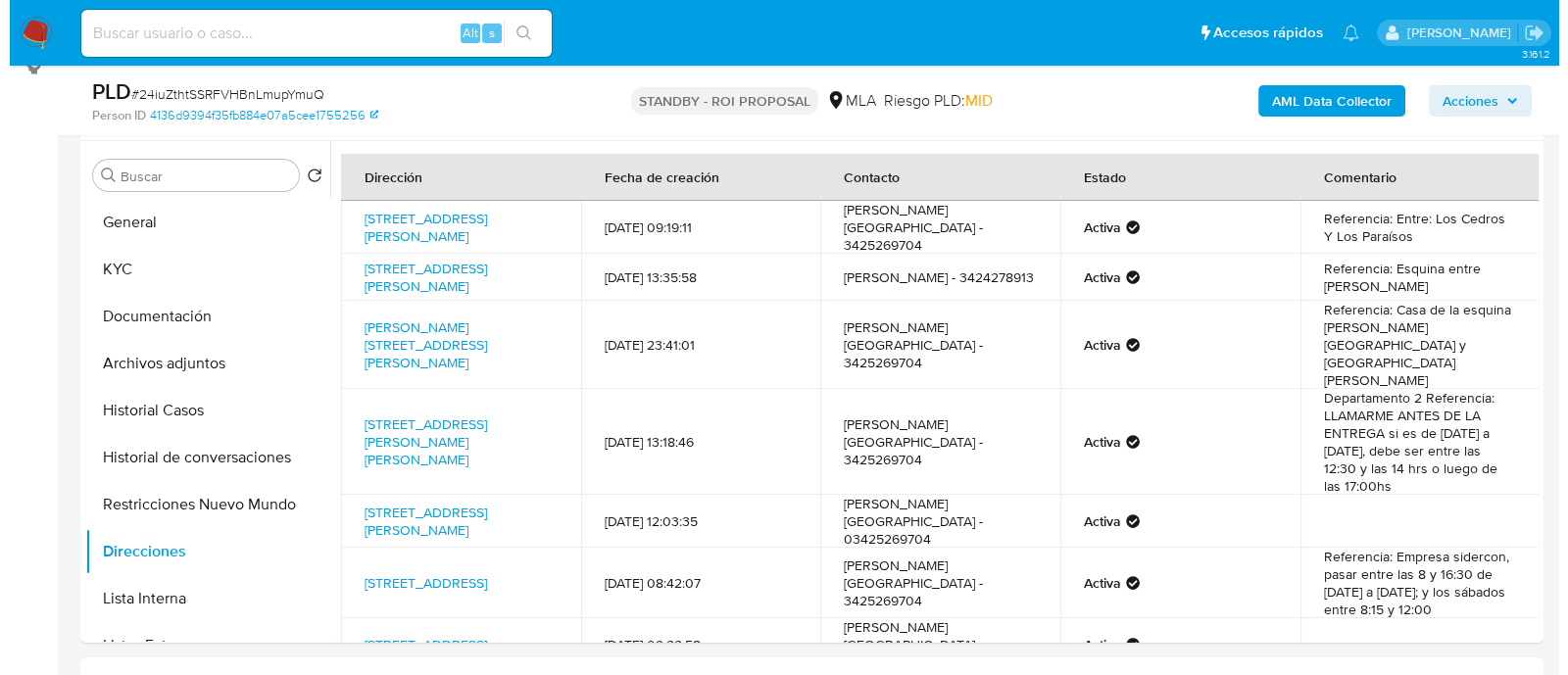
scroll to position [0, 0]
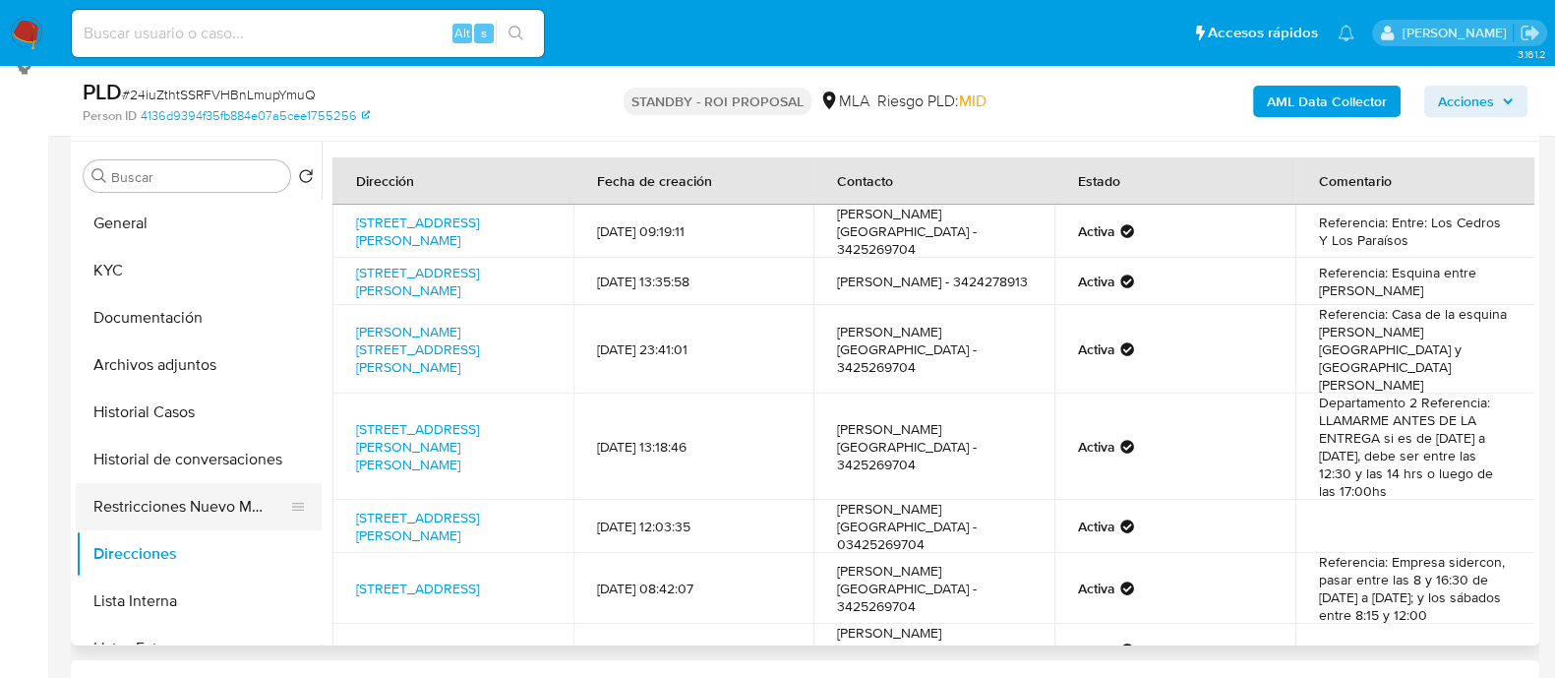
click at [198, 483] on button "Restricciones Nuevo Mundo" at bounding box center [191, 506] width 230 height 47
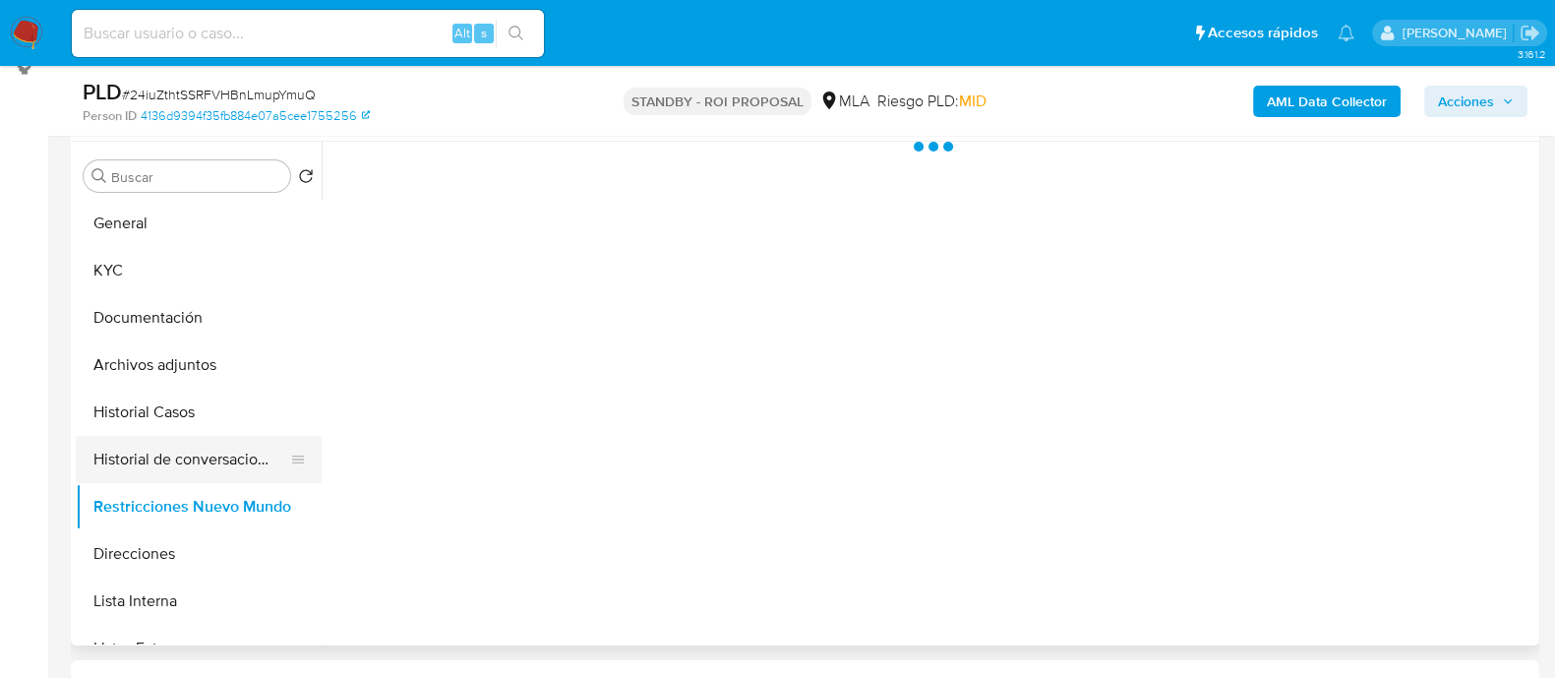
click at [195, 476] on button "Historial de conversaciones" at bounding box center [191, 459] width 230 height 47
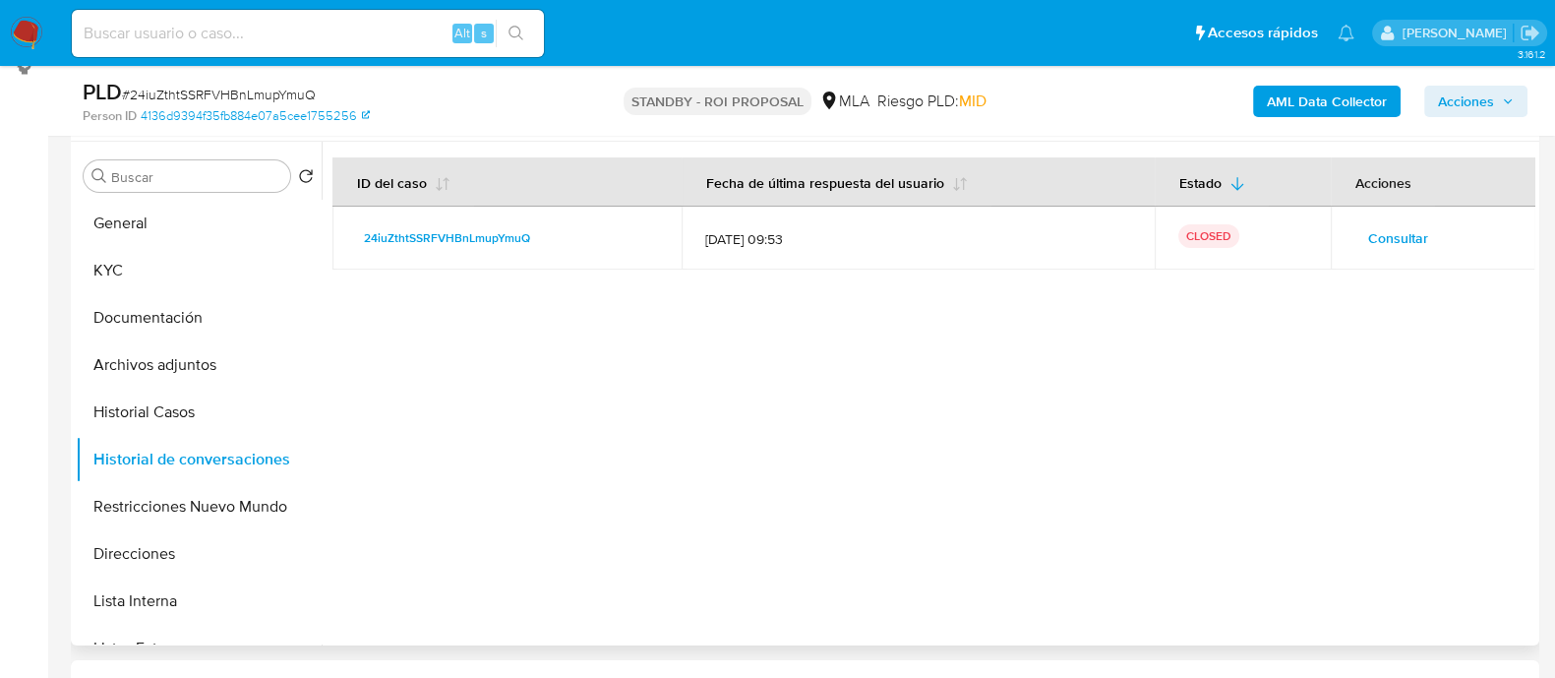
click at [1415, 233] on span "Consultar" at bounding box center [1398, 238] width 60 height 28
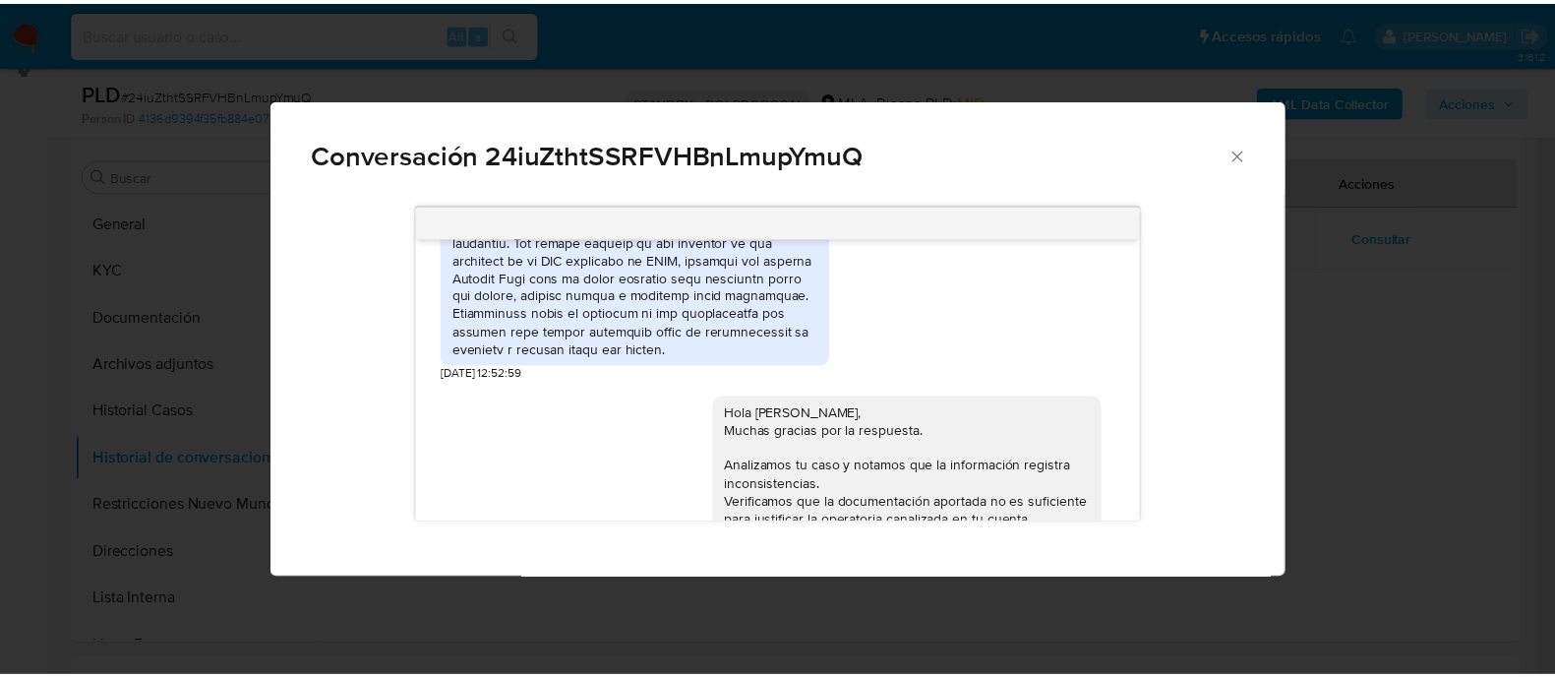
scroll to position [3156, 0]
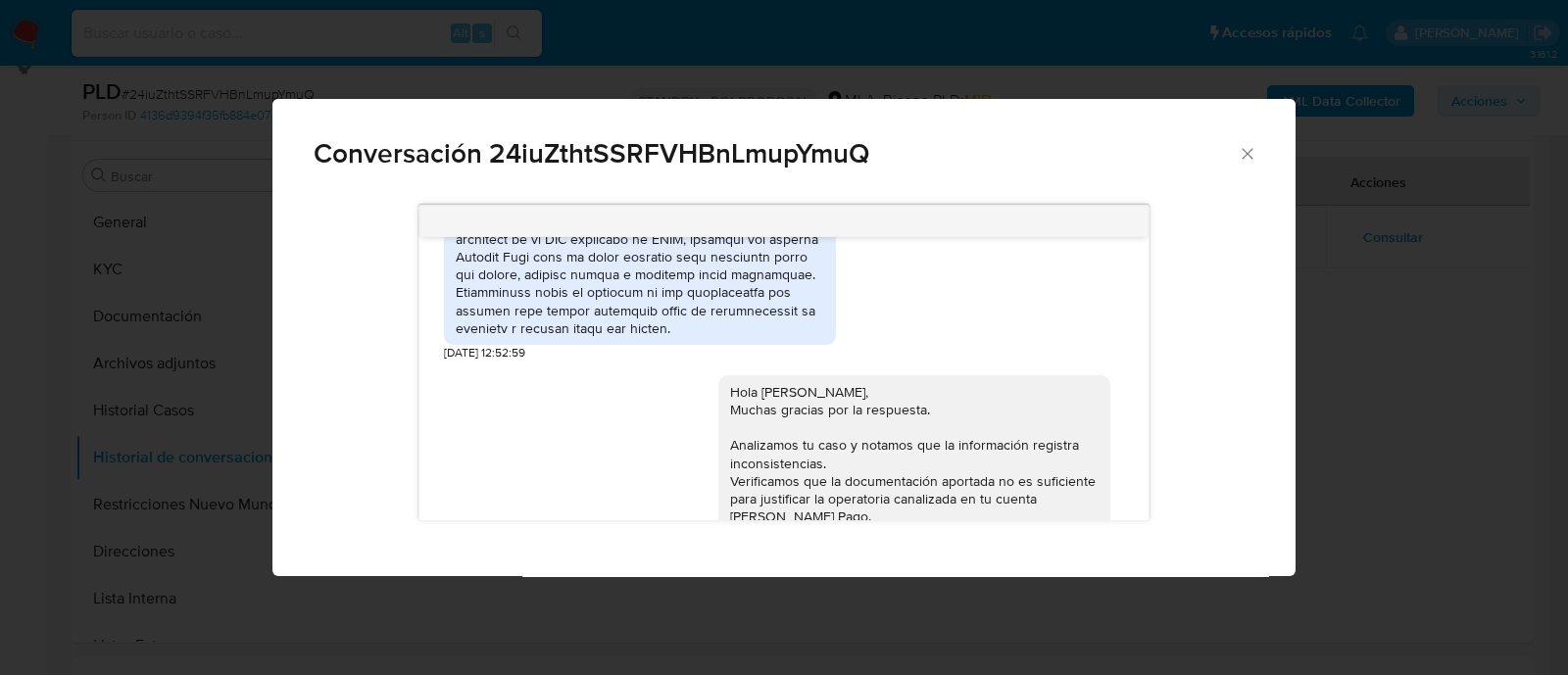
click at [1246, 149] on icon "Cerrar" at bounding box center [1247, 154] width 20 height 20
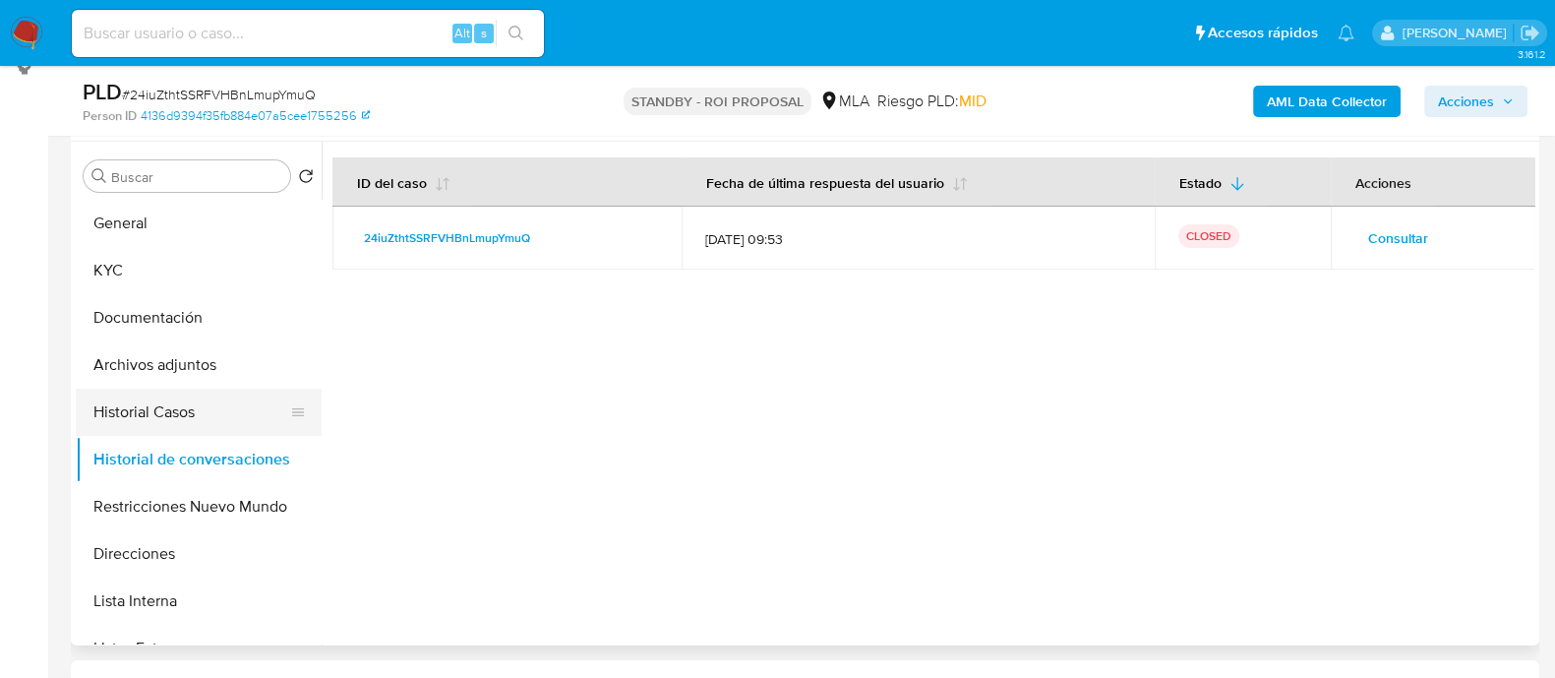
click at [172, 412] on button "Historial Casos" at bounding box center [191, 412] width 230 height 47
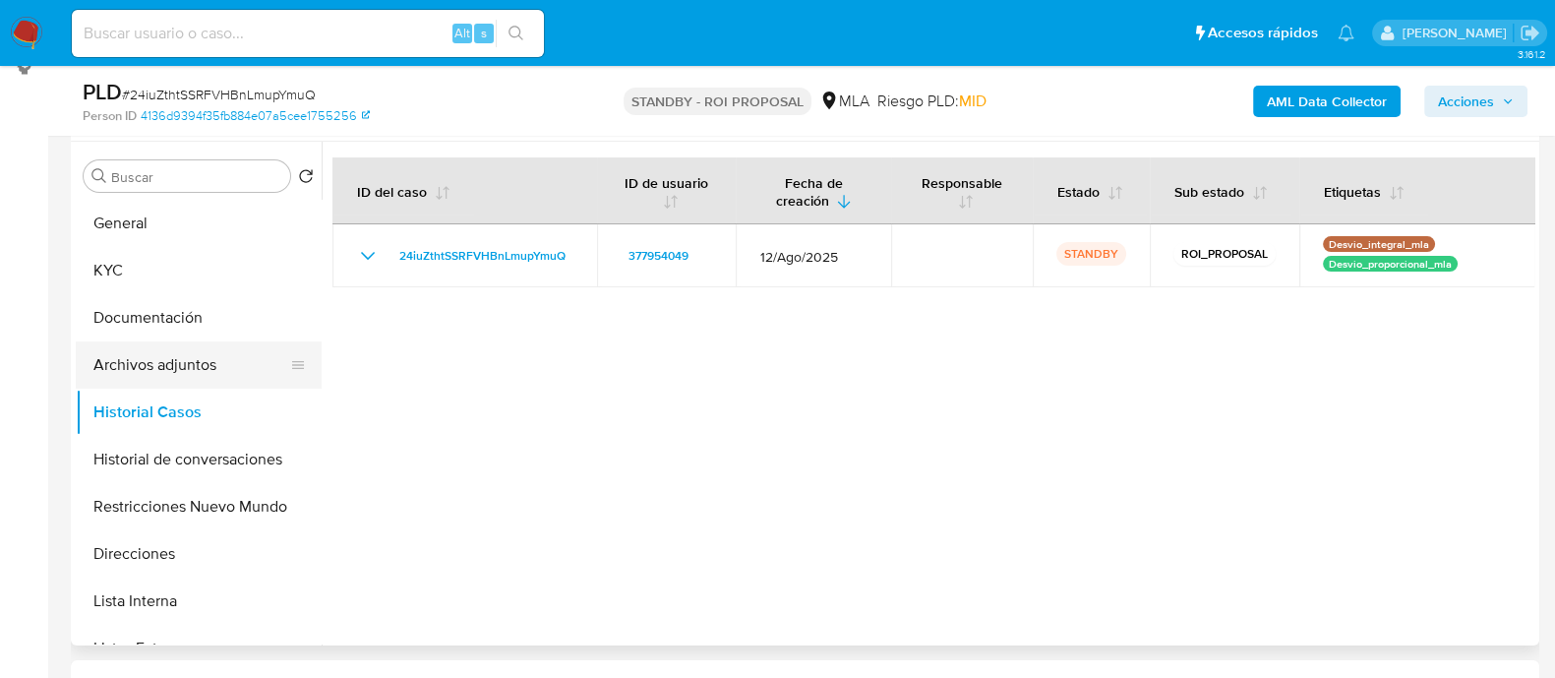
click at [182, 361] on button "Archivos adjuntos" at bounding box center [191, 364] width 230 height 47
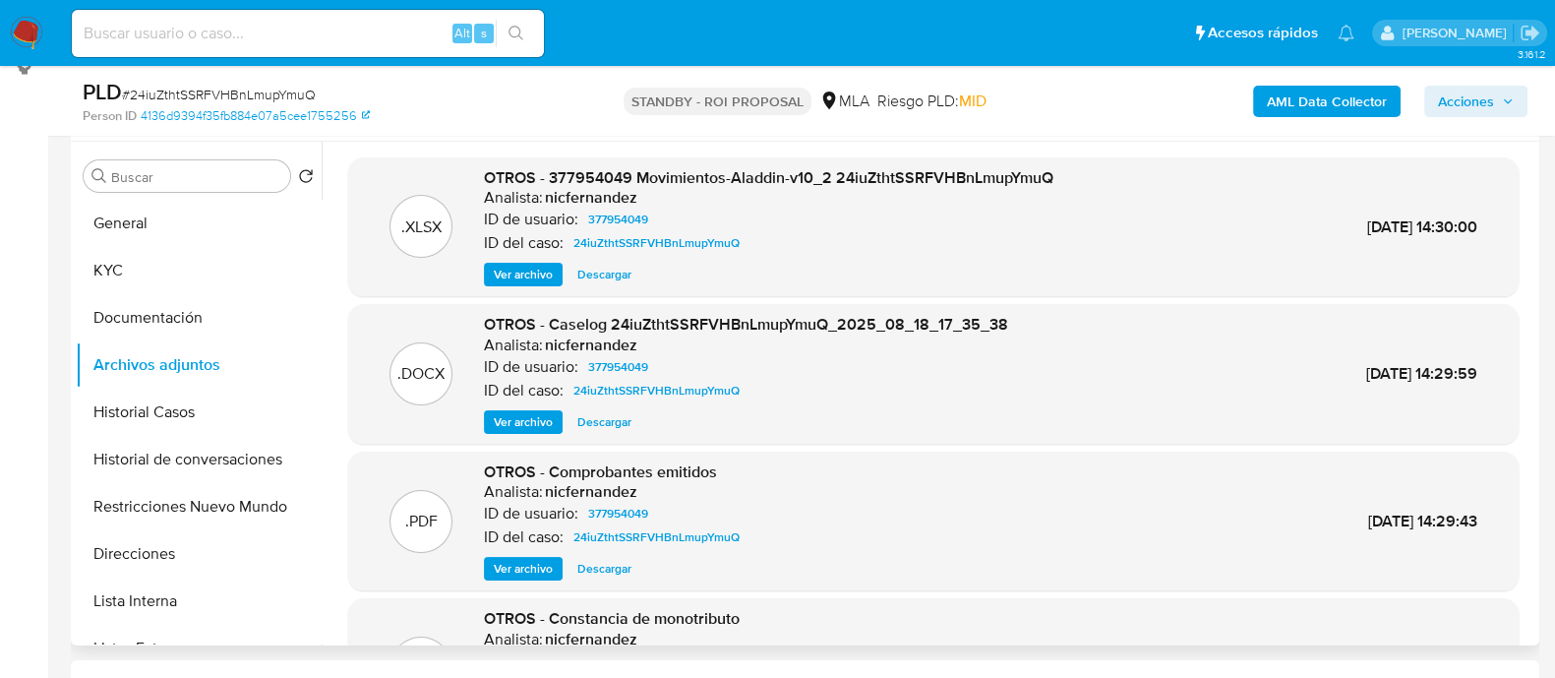
click at [604, 266] on span "Descargar" at bounding box center [604, 275] width 54 height 20
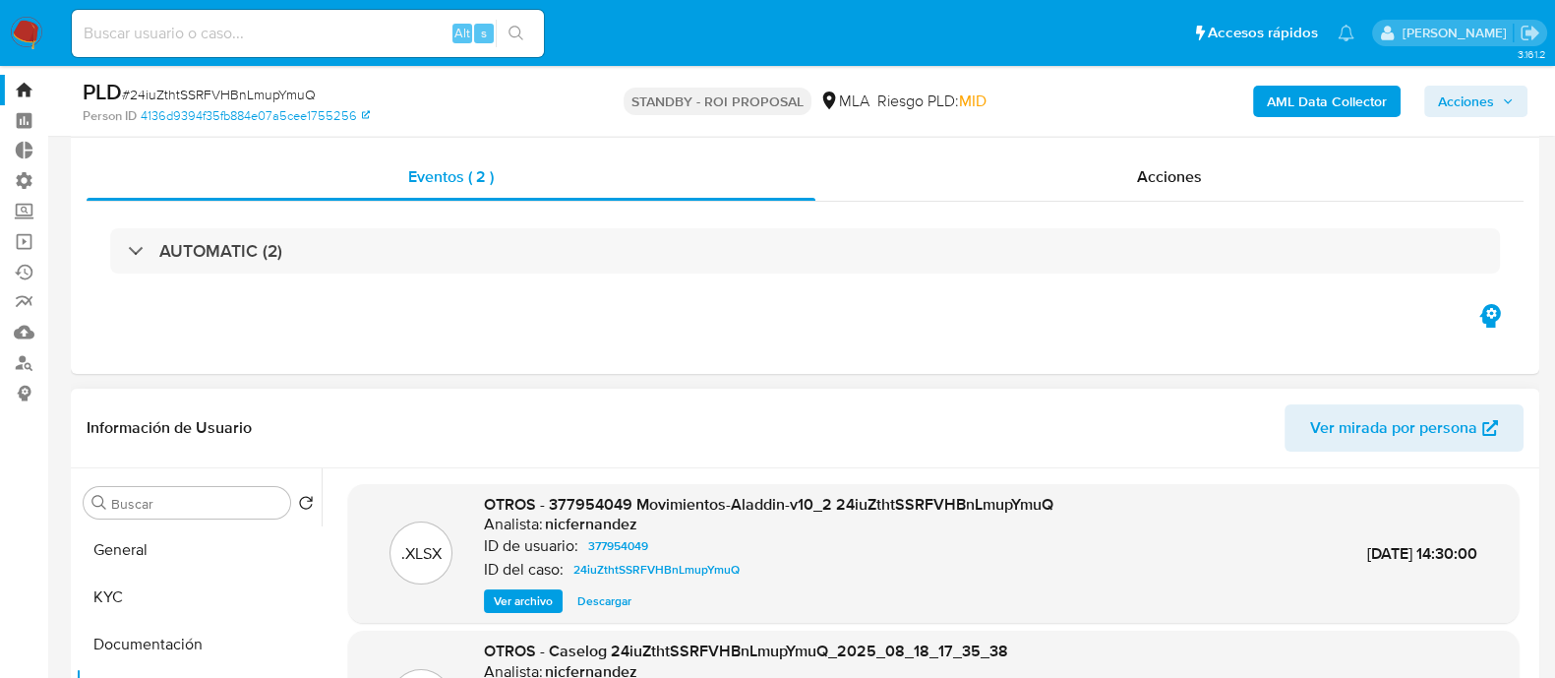
scroll to position [0, 0]
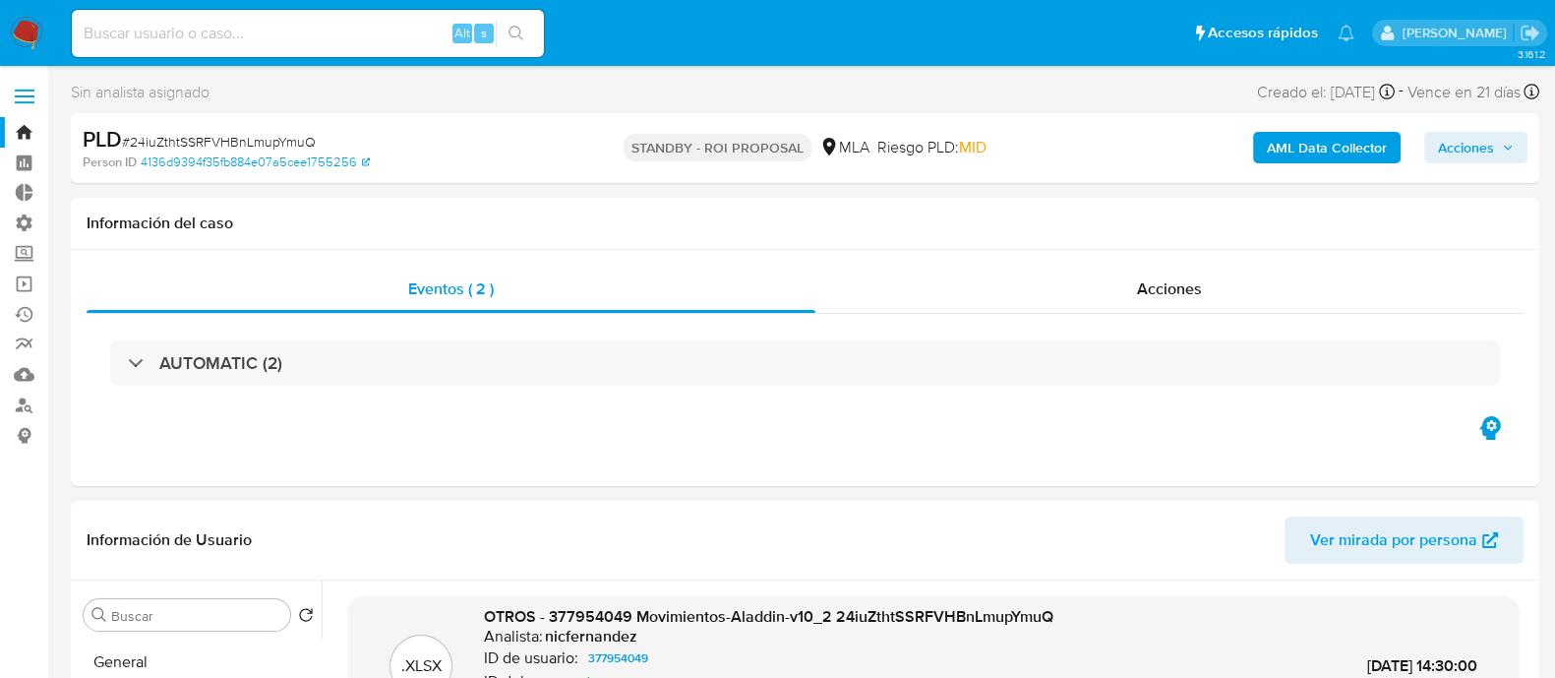
click at [366, 37] on input at bounding box center [308, 34] width 472 height 26
paste input "FkmntCsMqDdeEVodUwQZfRFA"
type input "FkmntCsMqDdeEVodUwQZfRFA"
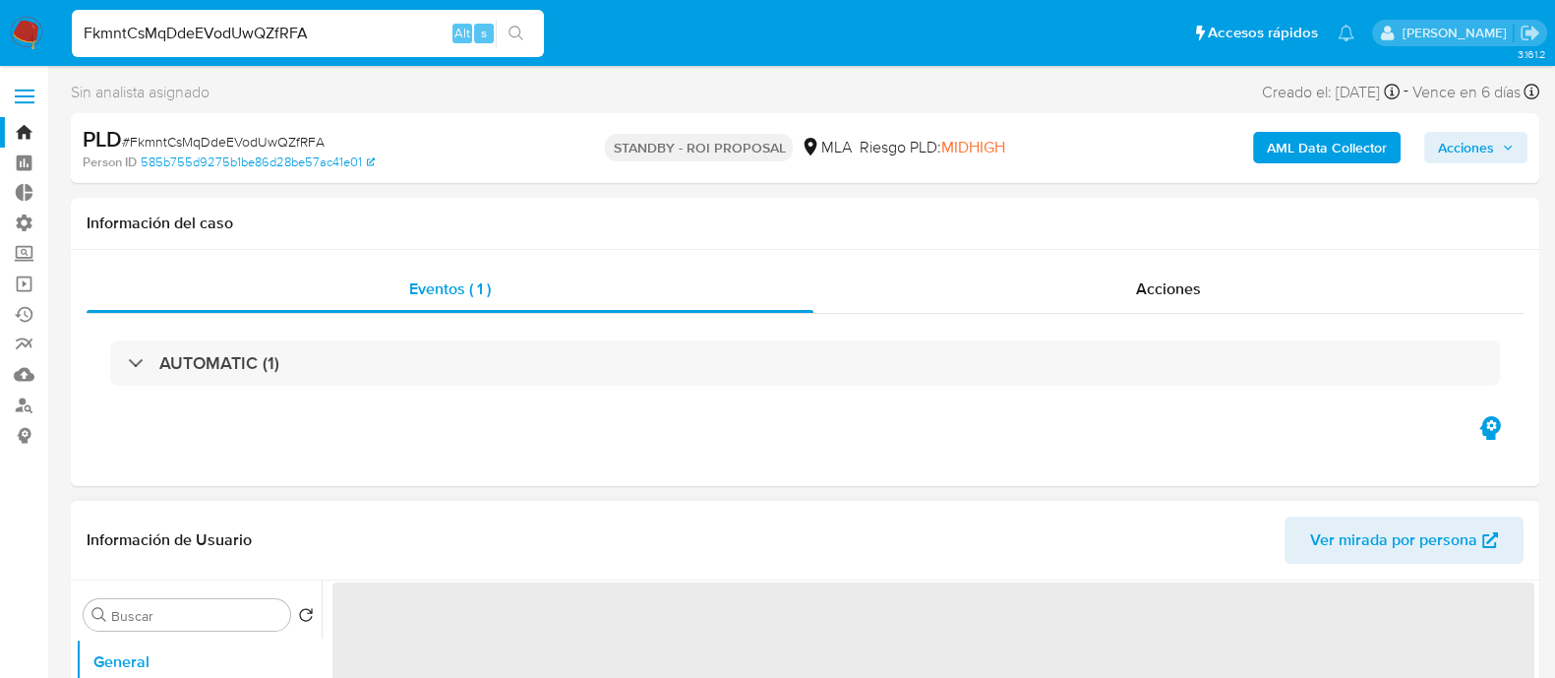
select select "10"
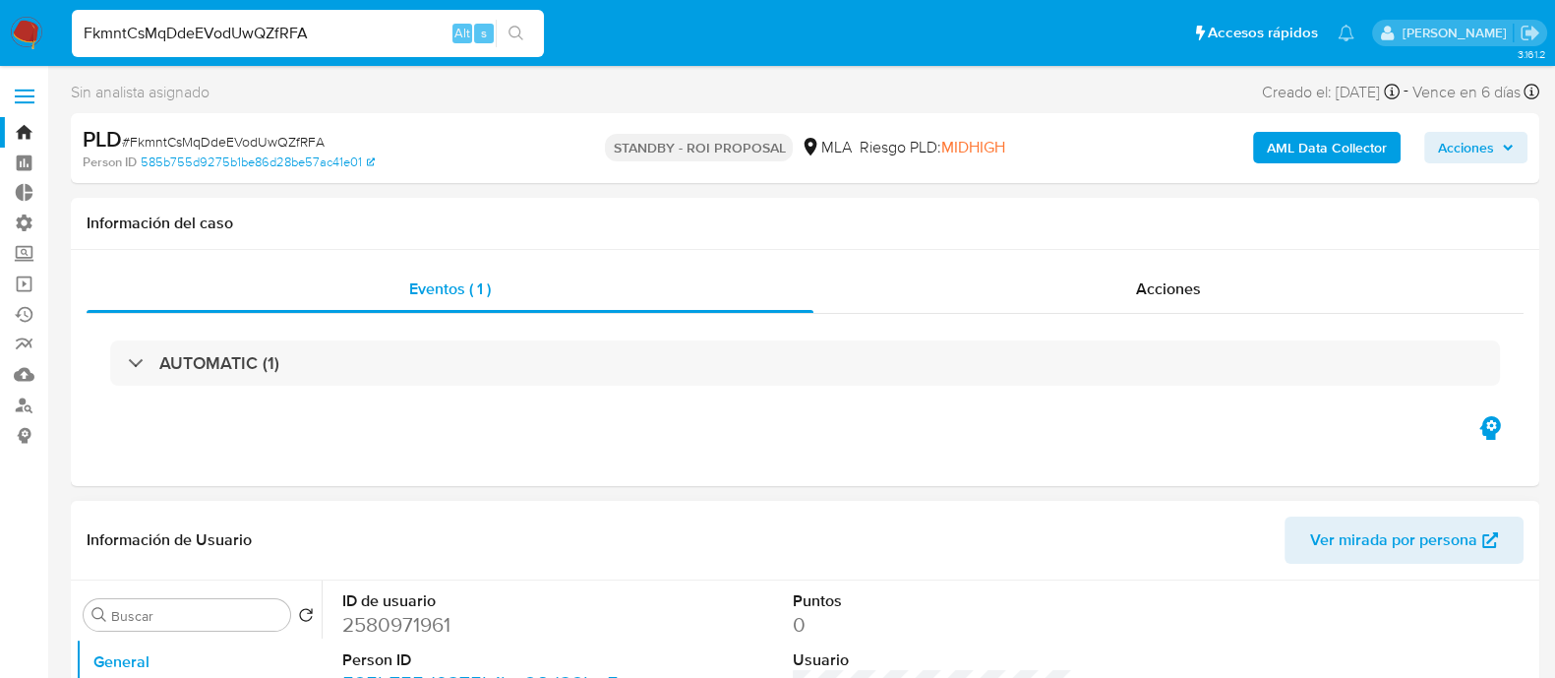
drag, startPoint x: 329, startPoint y: 27, endPoint x: 0, endPoint y: 24, distance: 329.5
click at [0, 24] on nav "Pausado Ver notificaciones FkmntCsMqDdeEVodUwQZfRFA Alt s Accesos rápidos Presi…" at bounding box center [777, 33] width 1555 height 66
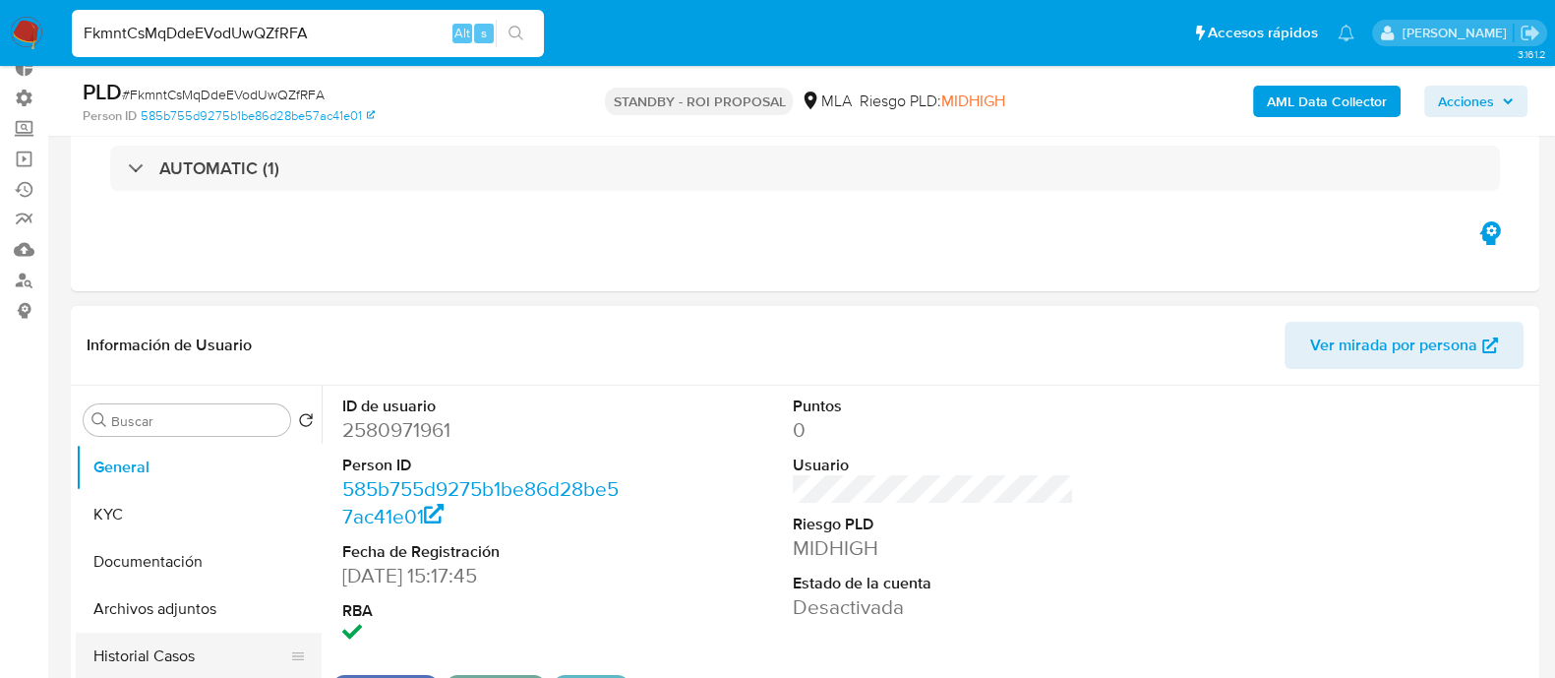
scroll to position [245, 0]
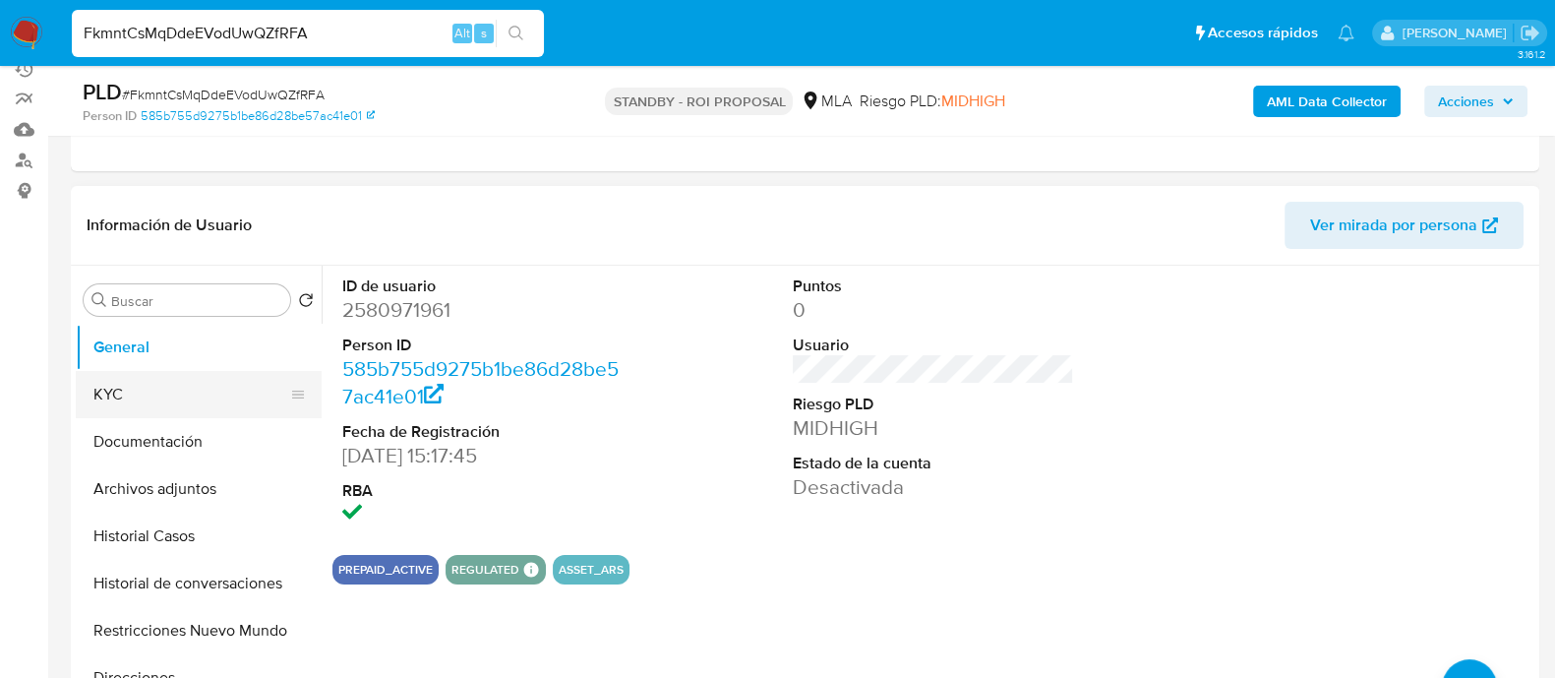
click at [168, 390] on button "KYC" at bounding box center [191, 394] width 230 height 47
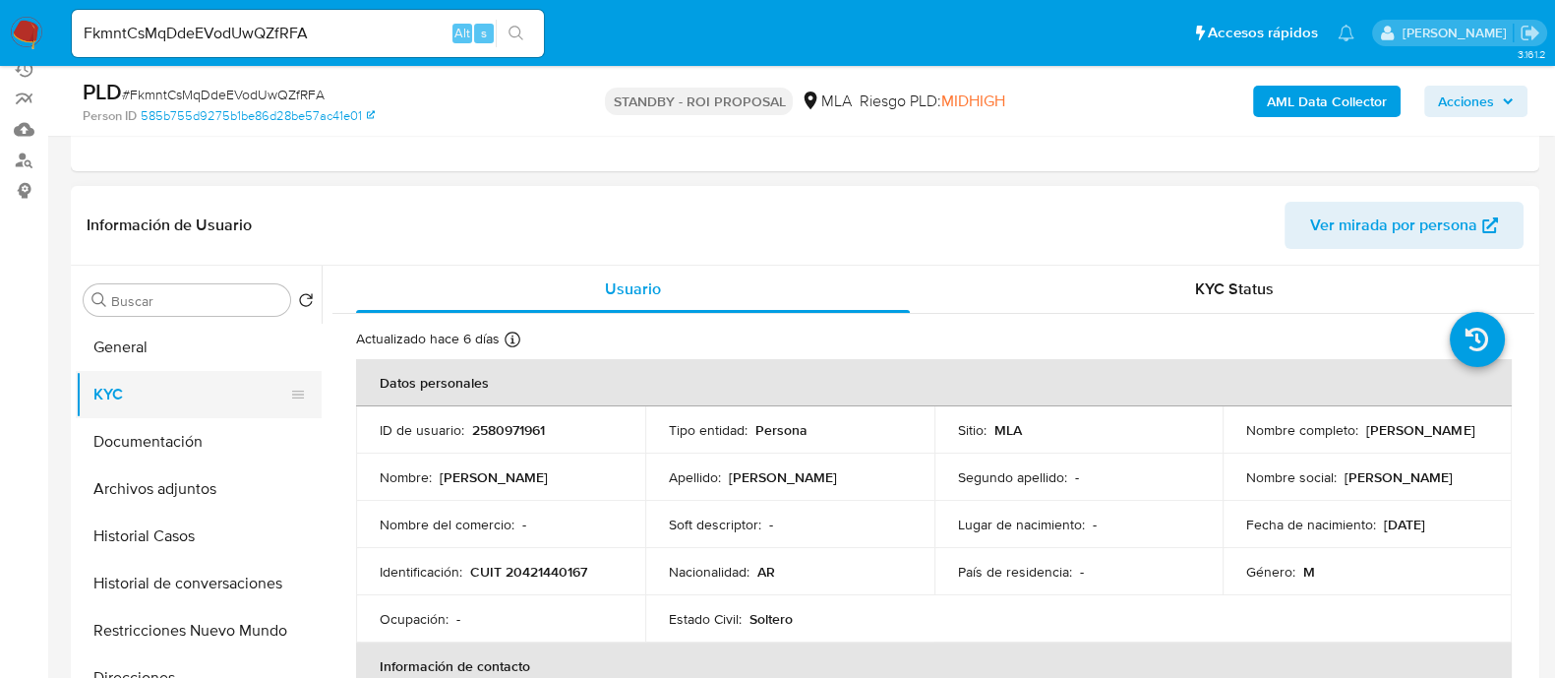
click at [109, 382] on button "KYC" at bounding box center [191, 394] width 230 height 47
click at [118, 528] on button "Historial Casos" at bounding box center [191, 535] width 230 height 47
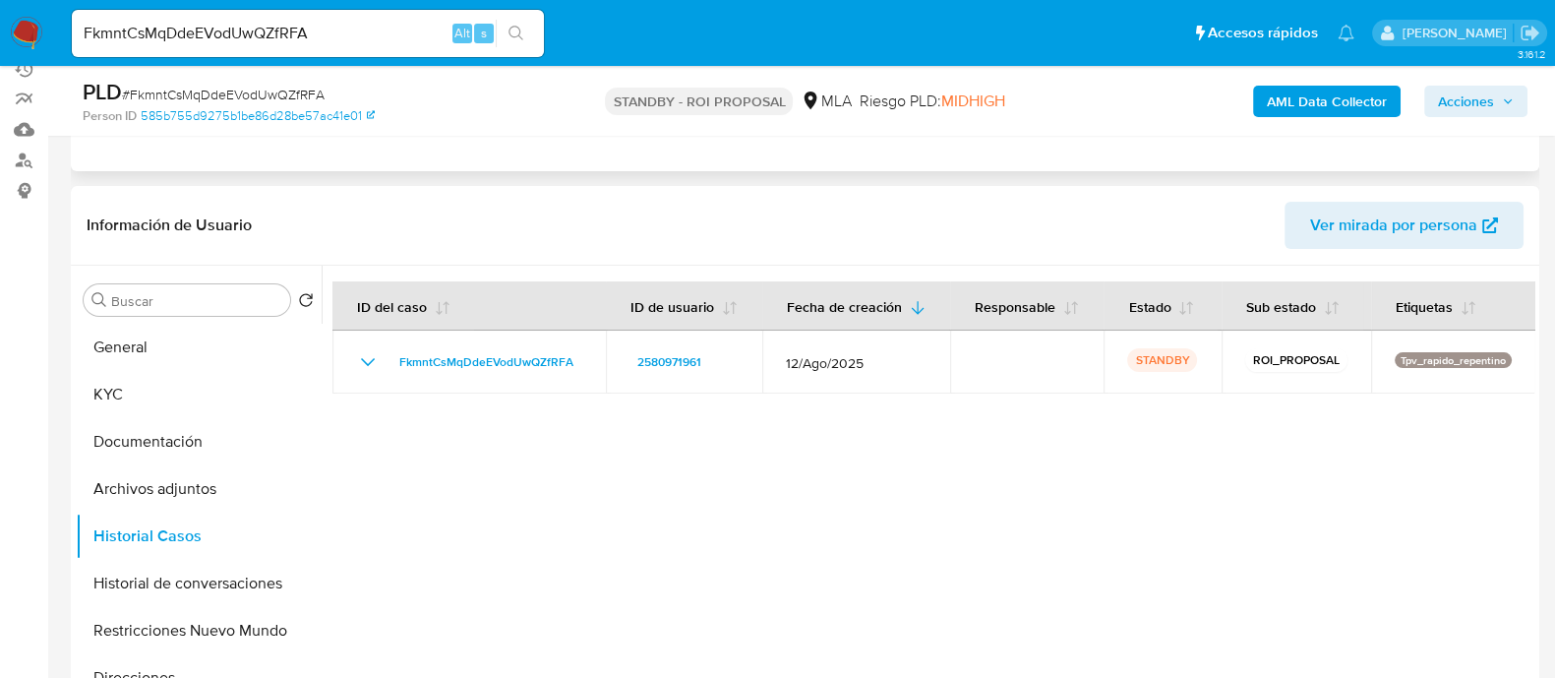
scroll to position [0, 0]
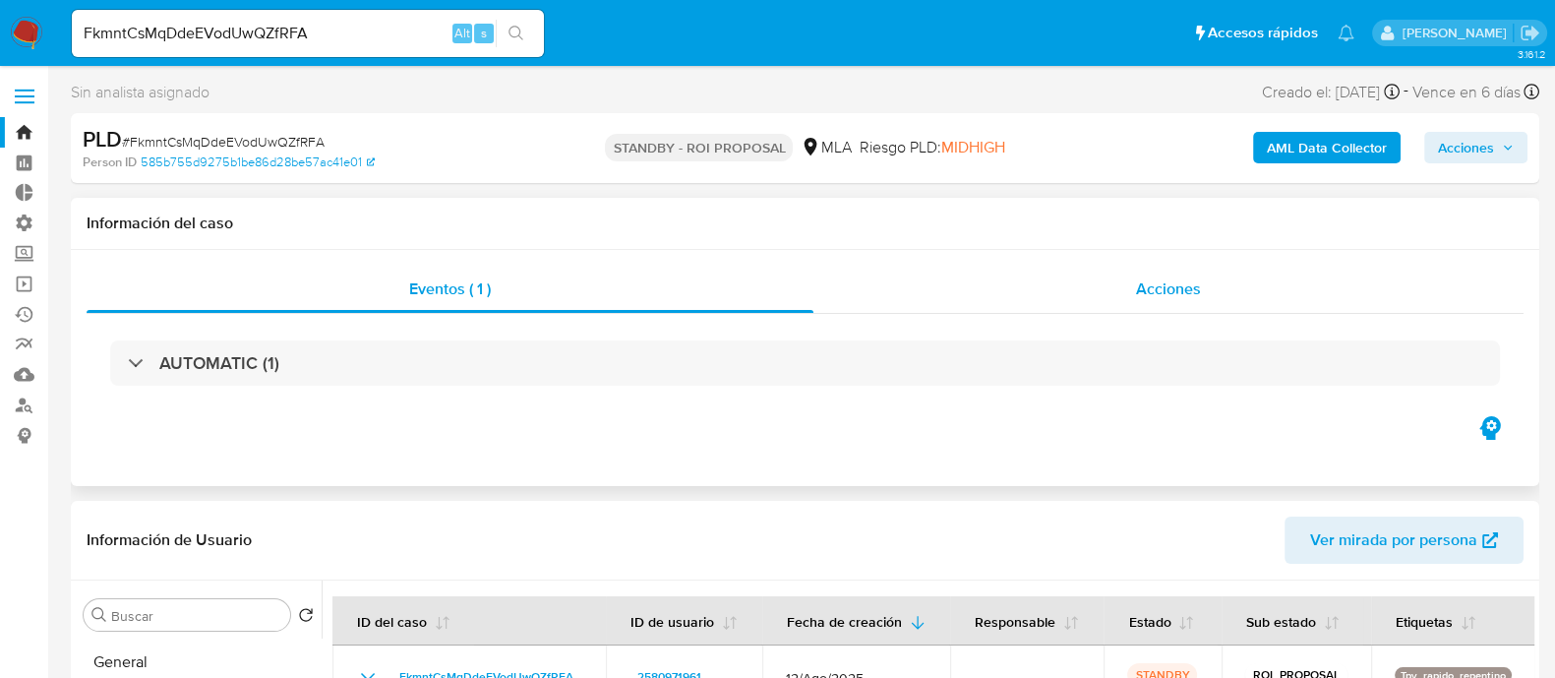
click at [953, 275] on div "Acciones" at bounding box center [1168, 289] width 710 height 47
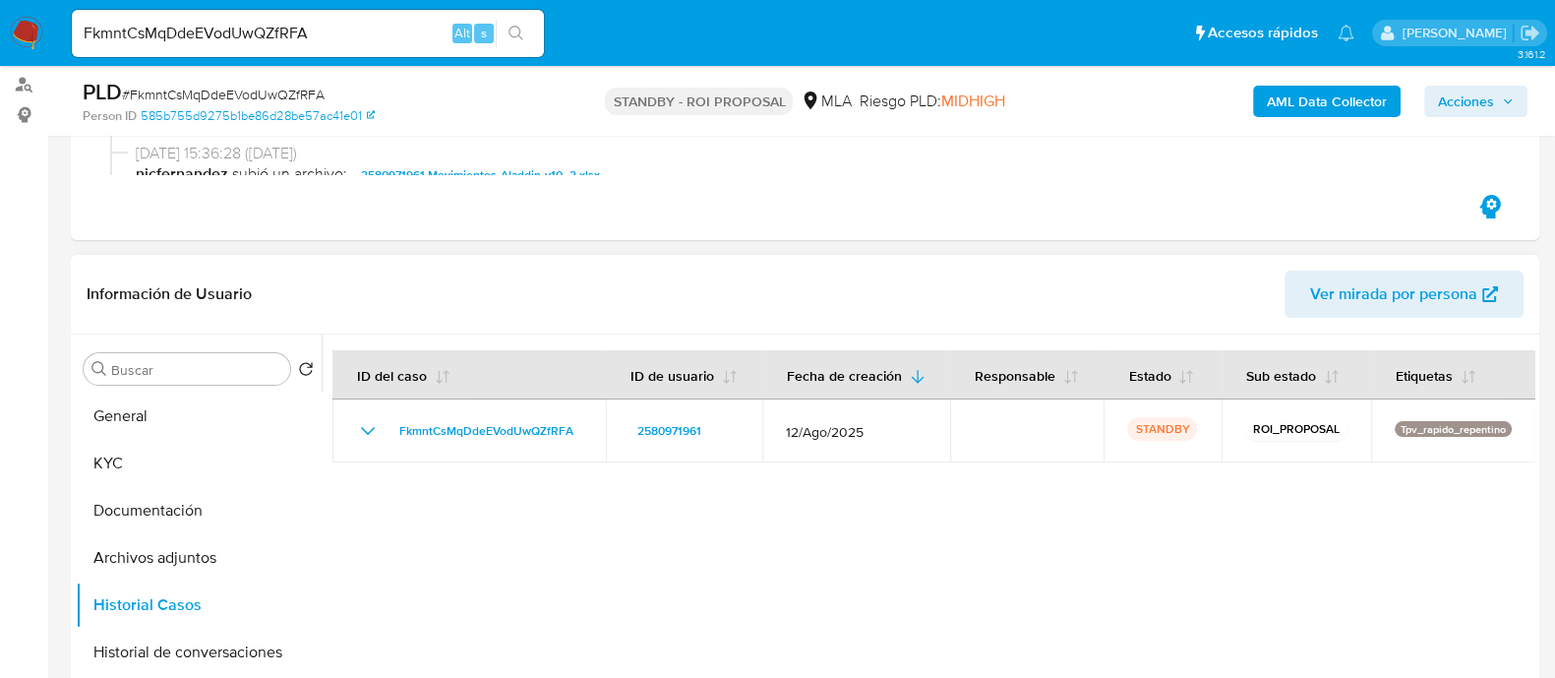
scroll to position [615, 0]
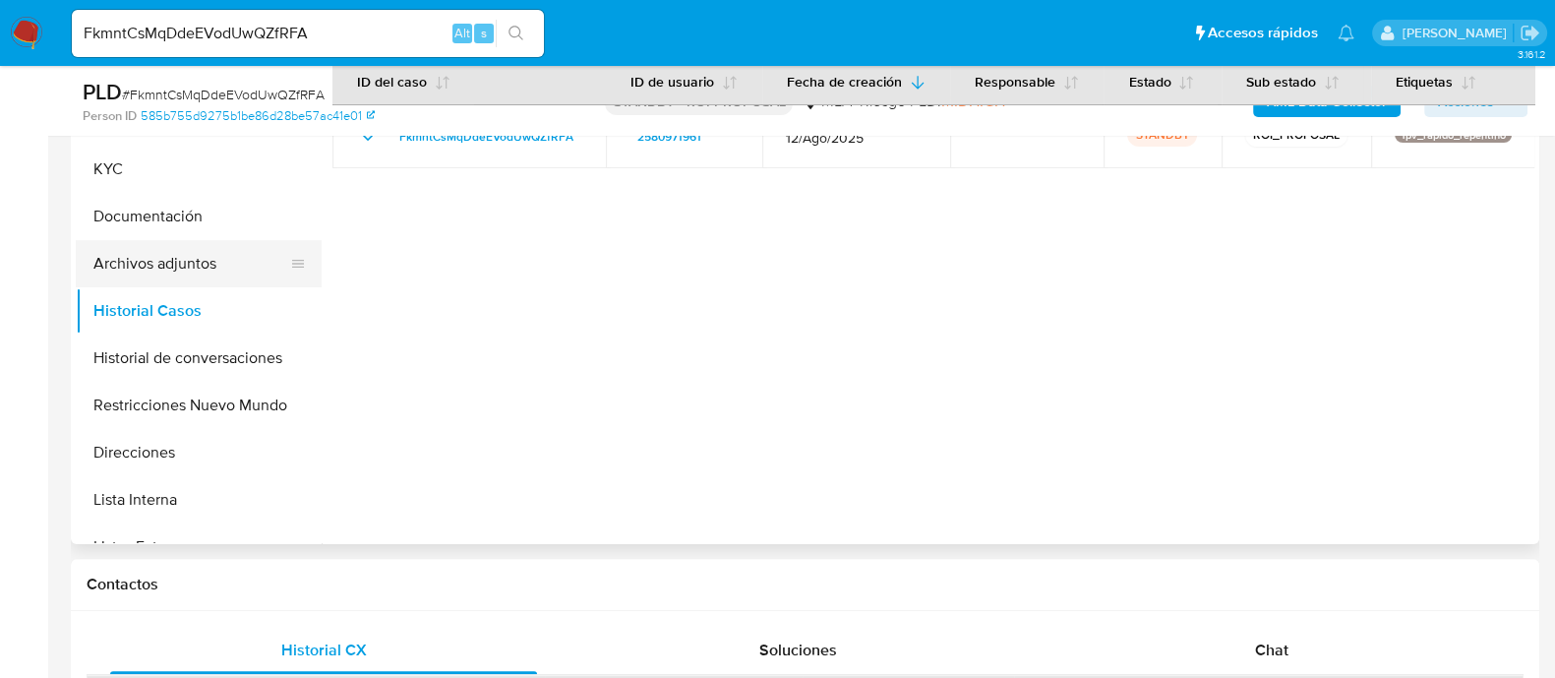
click at [177, 257] on button "Archivos adjuntos" at bounding box center [191, 263] width 230 height 47
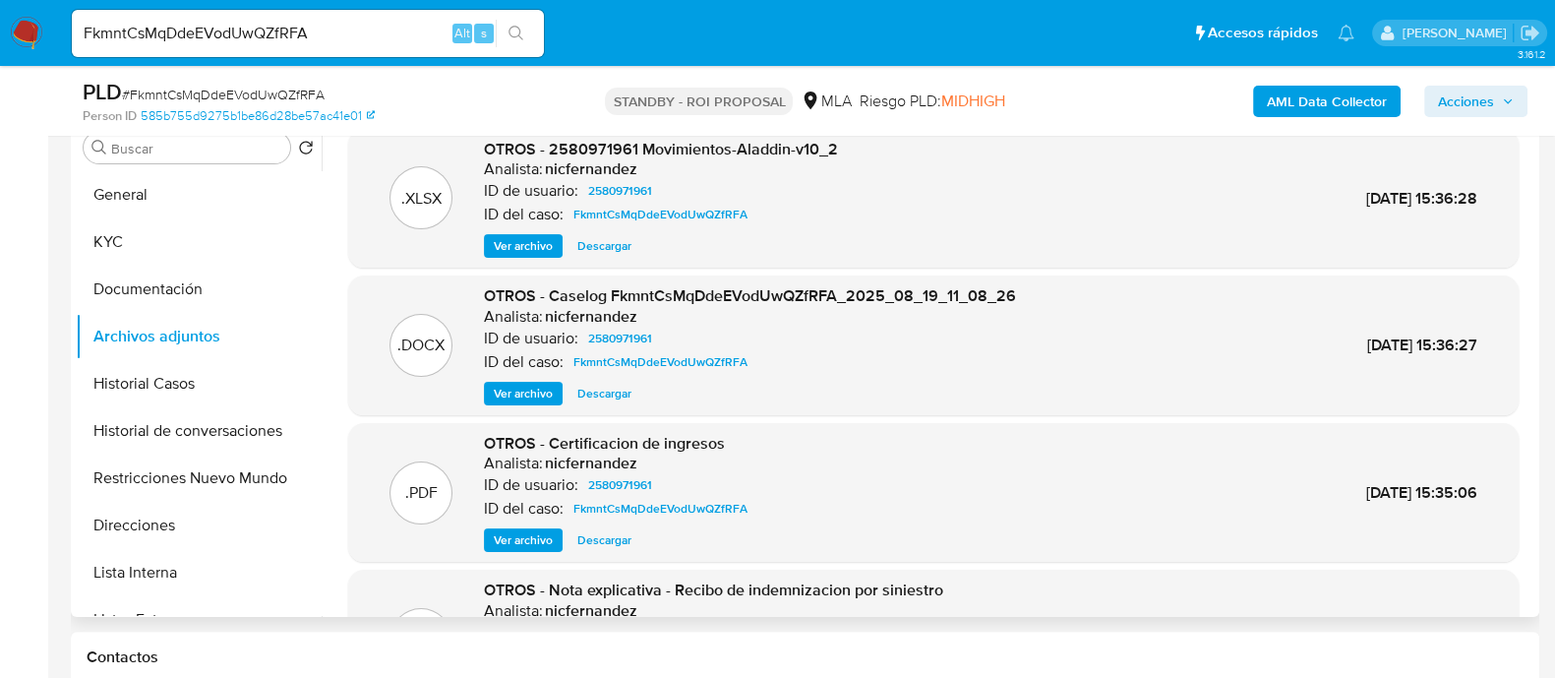
scroll to position [491, 0]
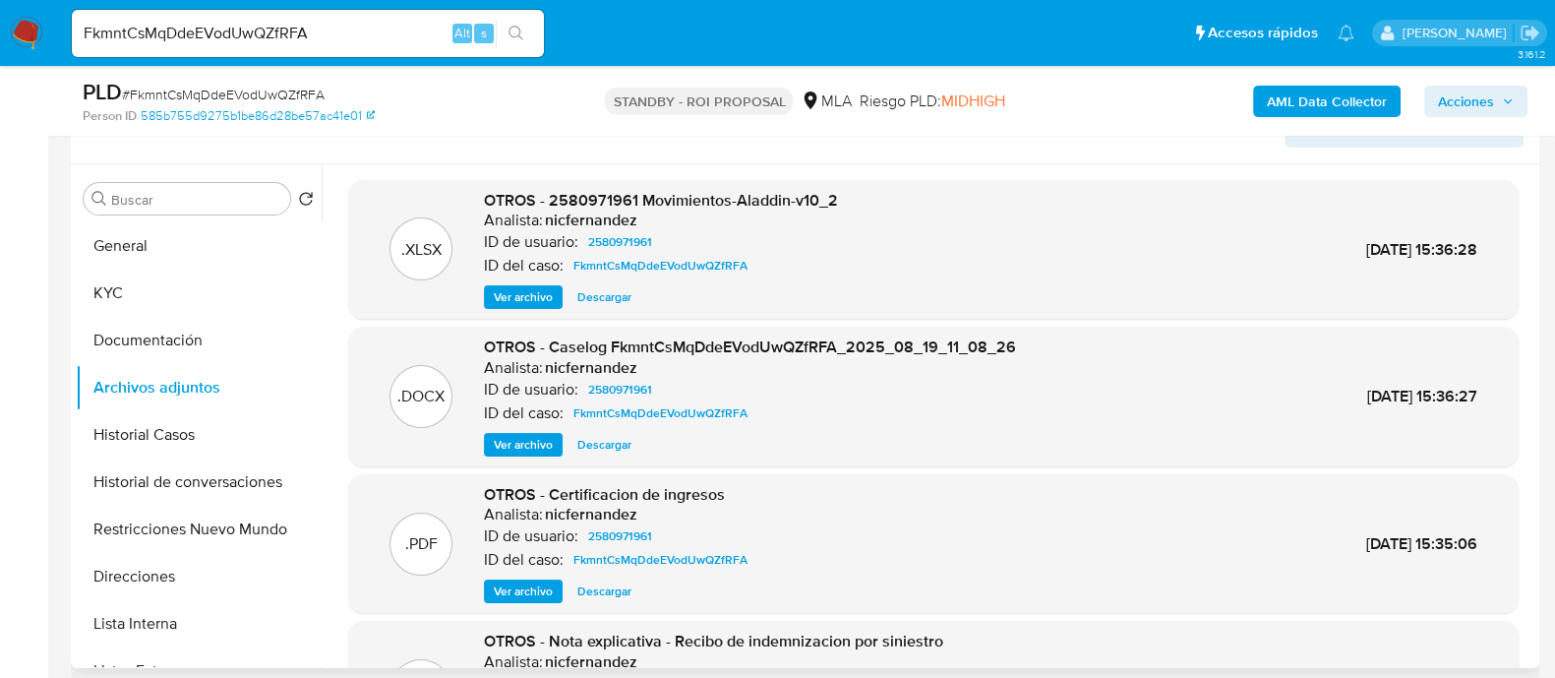
click at [603, 444] on span "Descargar" at bounding box center [604, 445] width 54 height 20
click at [148, 254] on button "General" at bounding box center [191, 245] width 230 height 47
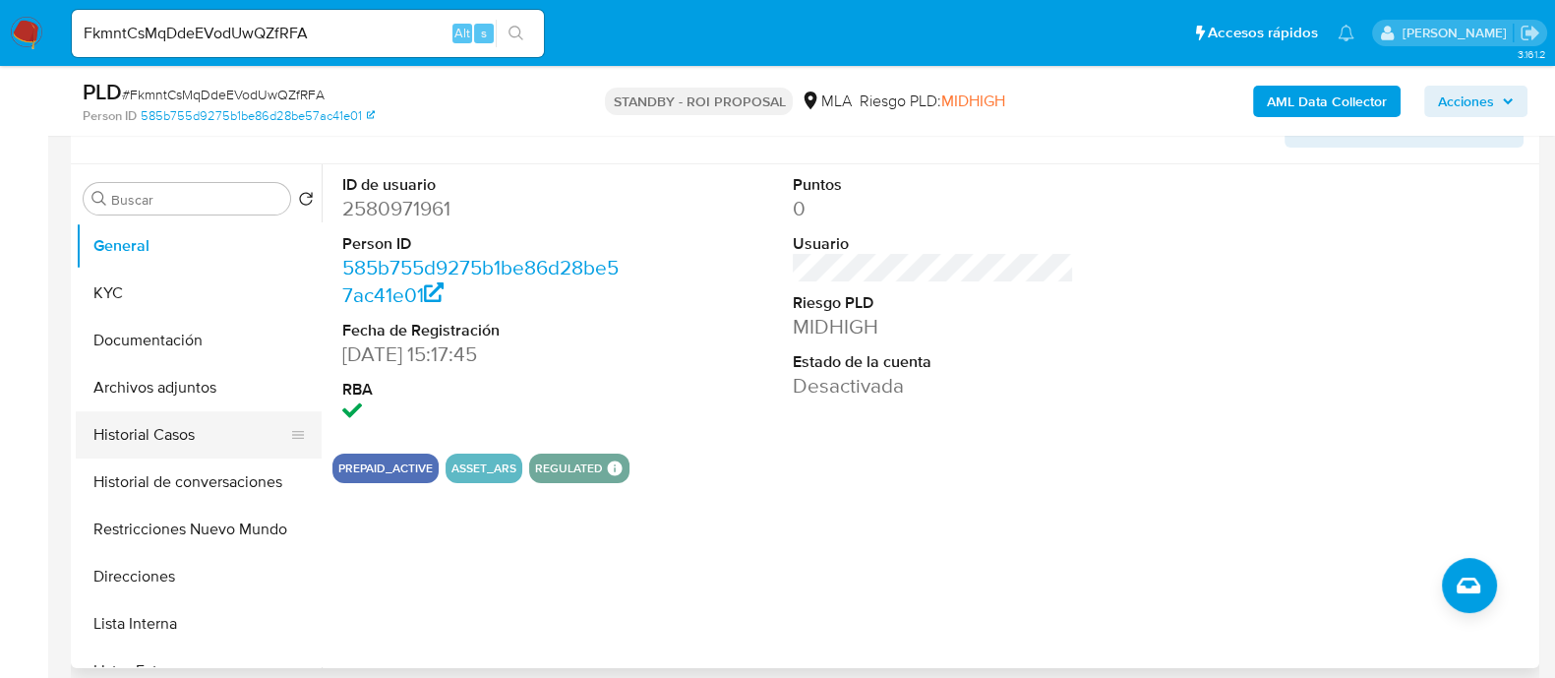
click at [202, 440] on button "Historial Casos" at bounding box center [191, 434] width 230 height 47
